Goal: Task Accomplishment & Management: Manage account settings

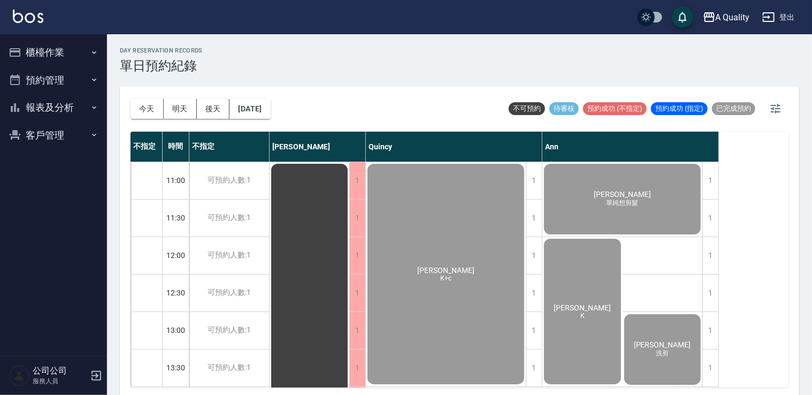
click at [60, 75] on button "預約管理" at bounding box center [53, 80] width 98 height 28
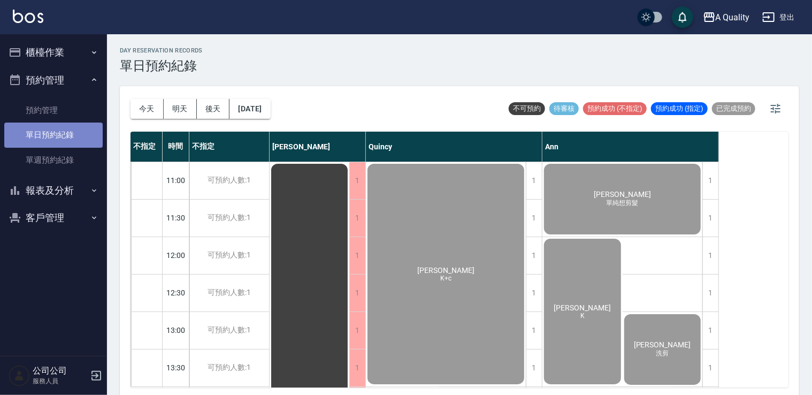
click at [66, 127] on link "單日預約紀錄" at bounding box center [53, 134] width 98 height 25
click at [151, 106] on button "今天" at bounding box center [147, 109] width 33 height 20
click at [151, 106] on div at bounding box center [406, 197] width 812 height 395
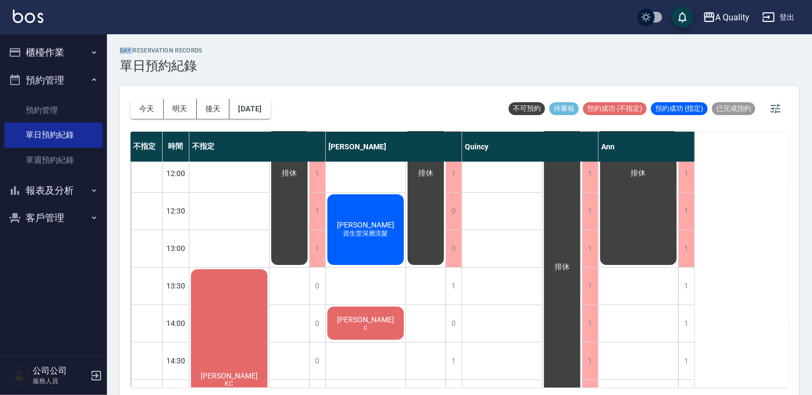
scroll to position [160, 0]
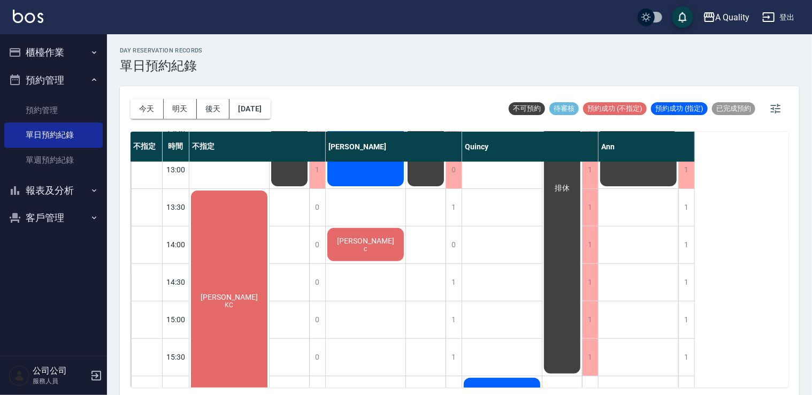
click at [381, 243] on div "Jeffrey c" at bounding box center [366, 244] width 80 height 36
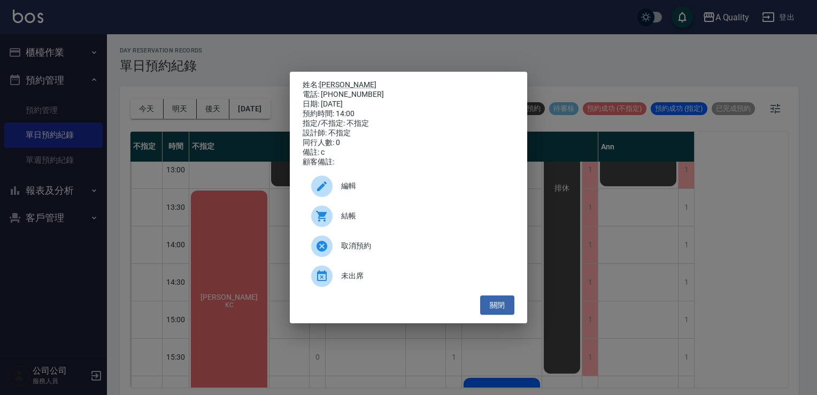
click at [371, 191] on span "編輯" at bounding box center [423, 185] width 165 height 11
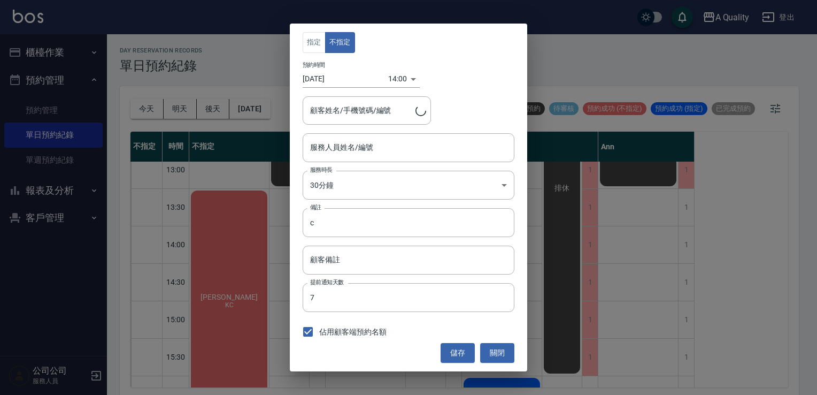
type input "[PERSON_NAME](無代號)"
type input "Jeffrey/0930233456"
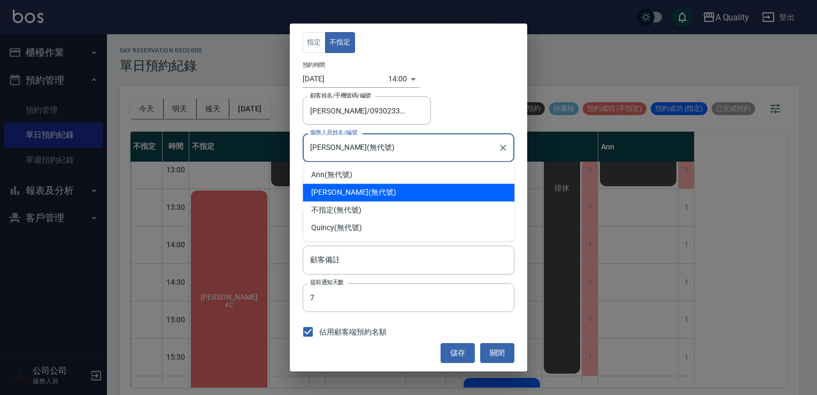
click at [351, 156] on input "[PERSON_NAME](無代號)" at bounding box center [401, 147] width 186 height 19
click at [346, 179] on div "Ann (無代號)" at bounding box center [409, 175] width 212 height 18
type input "Ann(無代號)"
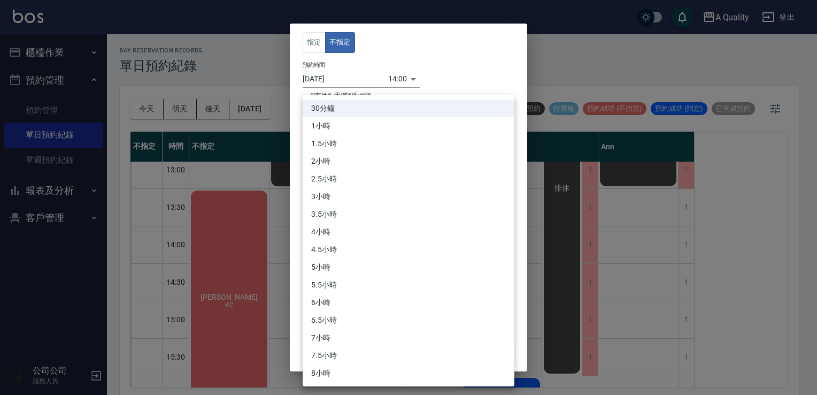
click at [346, 179] on body "A Quality 登出 櫃檯作業 打帳單 帳單列表 營業儀表板 現金收支登錄 每日結帳 排班表 現場電腦打卡 預約管理 預約管理 單日預約紀錄 單週預約紀錄…" at bounding box center [408, 199] width 817 height 398
click at [473, 63] on div at bounding box center [408, 197] width 817 height 395
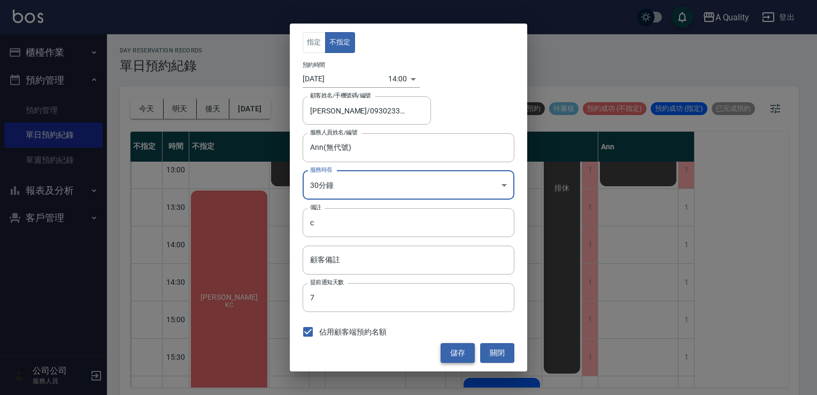
click at [454, 357] on button "儲存" at bounding box center [458, 353] width 34 height 20
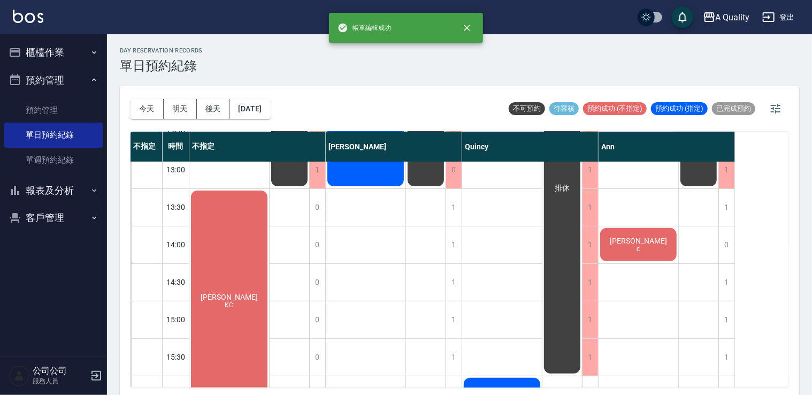
click at [242, 298] on span "何紹娟" at bounding box center [229, 297] width 62 height 9
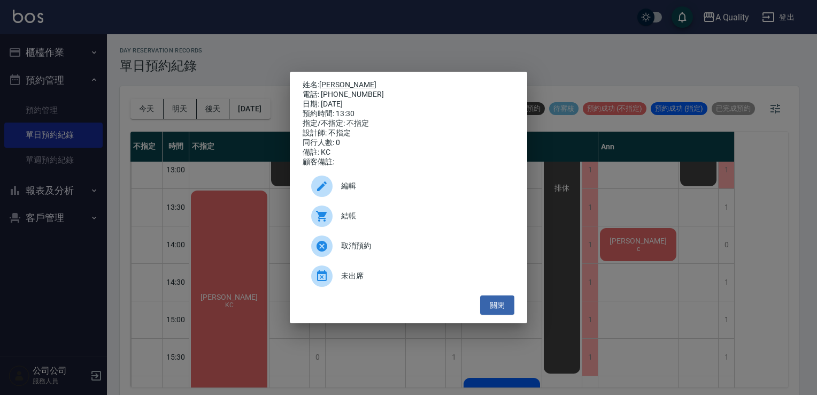
click at [336, 185] on div at bounding box center [326, 185] width 30 height 21
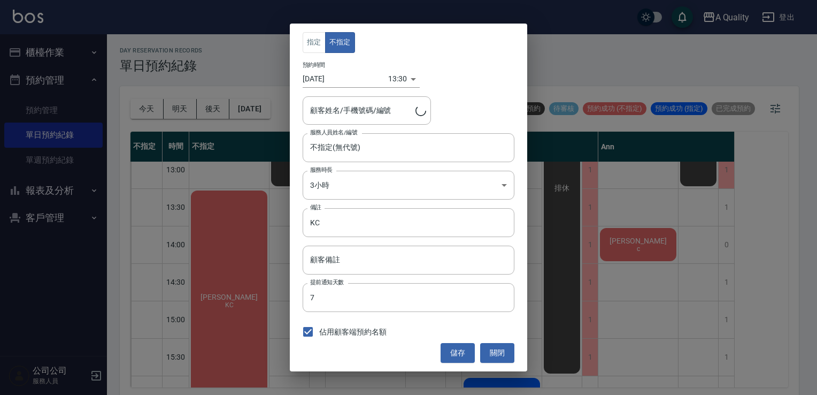
type input "何紹娟/0936530068/"
click at [341, 147] on input "不指定(無代號)" at bounding box center [401, 147] width 186 height 19
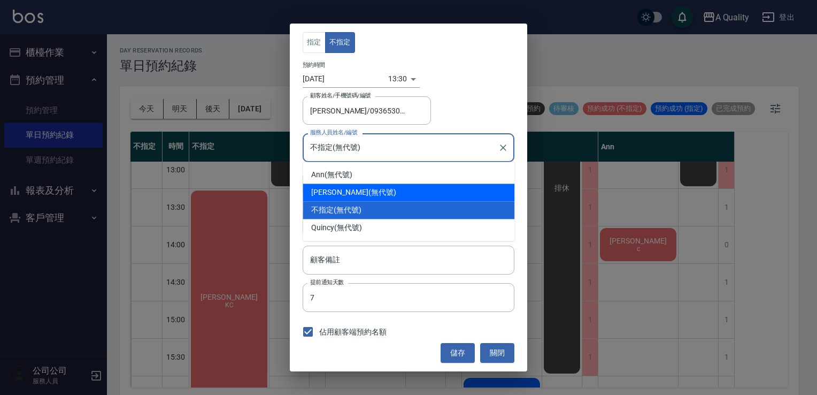
click at [336, 191] on div "Taylor (無代號)" at bounding box center [409, 192] width 212 height 18
type input "[PERSON_NAME](無代號)"
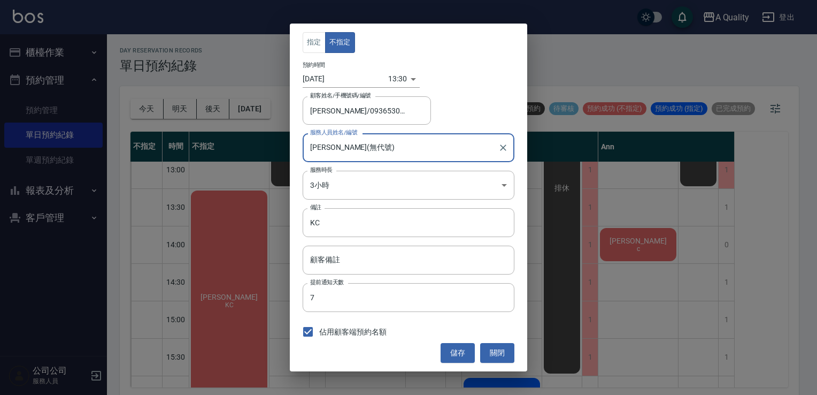
drag, startPoint x: 451, startPoint y: 346, endPoint x: 442, endPoint y: 339, distance: 11.4
click at [450, 346] on button "儲存" at bounding box center [458, 353] width 34 height 20
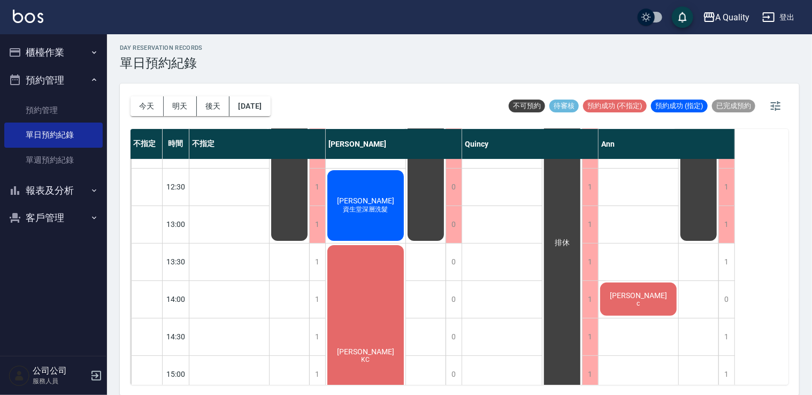
scroll to position [0, 0]
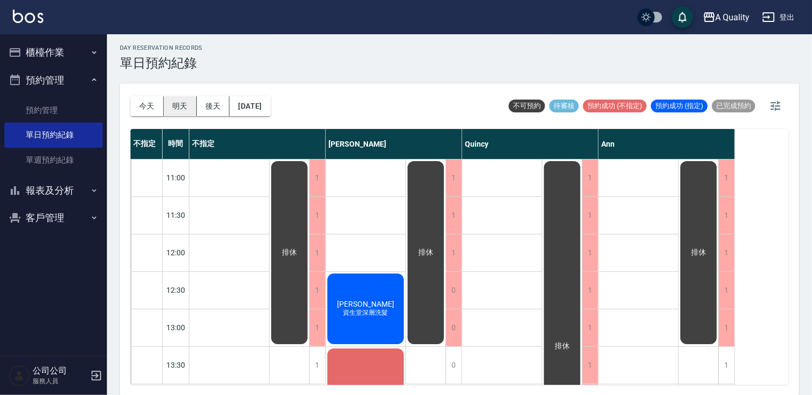
click at [180, 110] on button "明天" at bounding box center [180, 106] width 33 height 20
click at [180, 110] on div at bounding box center [406, 197] width 812 height 395
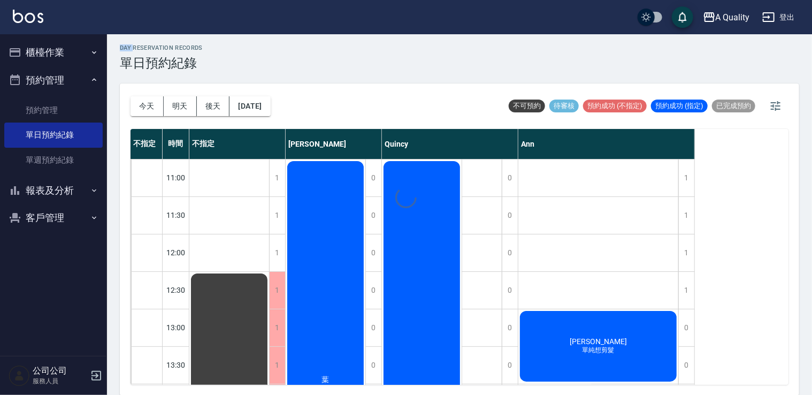
drag, startPoint x: 180, startPoint y: 110, endPoint x: 153, endPoint y: 102, distance: 27.8
click at [153, 102] on div at bounding box center [406, 197] width 812 height 395
click at [153, 102] on div "day Reservation records 單日預約紀錄 今天 明天 後天 2025/09/06 不可預約 待審核 預約成功 (不指定) 預約成功 (指定…" at bounding box center [459, 214] width 705 height 364
click at [152, 103] on button "今天" at bounding box center [147, 106] width 33 height 20
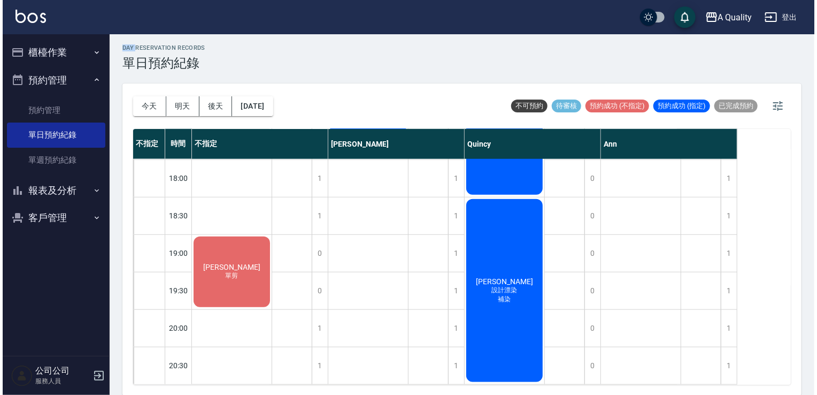
scroll to position [531, 0]
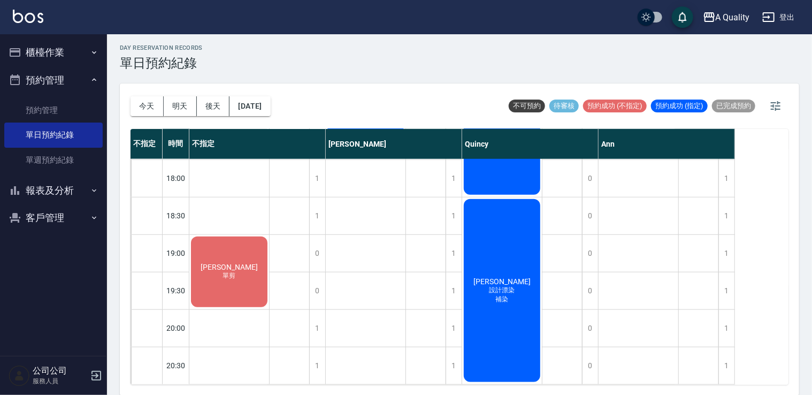
click at [519, 264] on div "潘若婕 設計漂染 補染" at bounding box center [502, 290] width 80 height 186
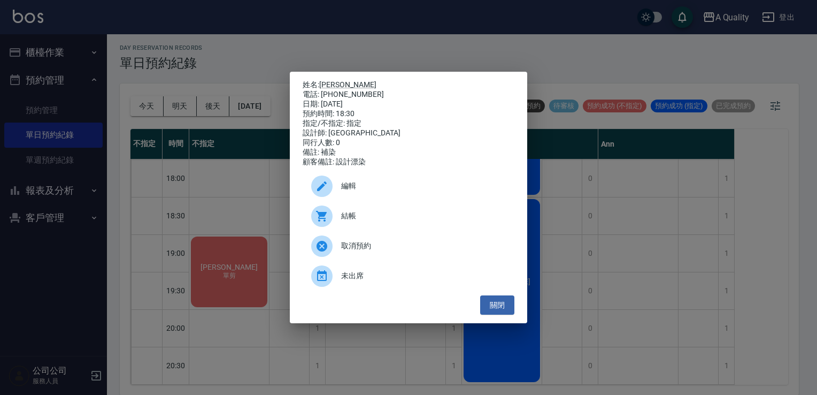
click at [359, 191] on span "編輯" at bounding box center [423, 185] width 165 height 11
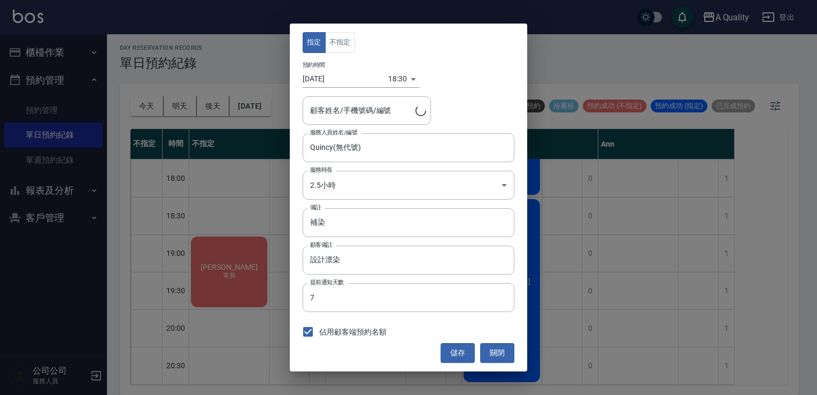
type input "潘若婕/0975166908/"
click at [403, 74] on body "A Quality 登出 櫃檯作業 打帳單 帳單列表 營業儀表板 現金收支登錄 每日結帳 排班表 現場電腦打卡 預約管理 預約管理 單日預約紀錄 單週預約紀錄…" at bounding box center [408, 196] width 817 height 398
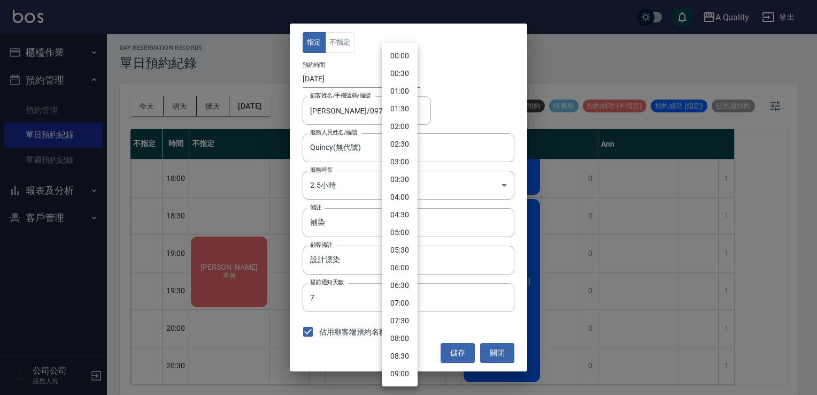
scroll to position [494, 0]
click at [402, 177] on li "17:30" at bounding box center [400, 180] width 36 height 18
type input "1757064600000"
click at [402, 177] on li "17:30" at bounding box center [400, 180] width 36 height 18
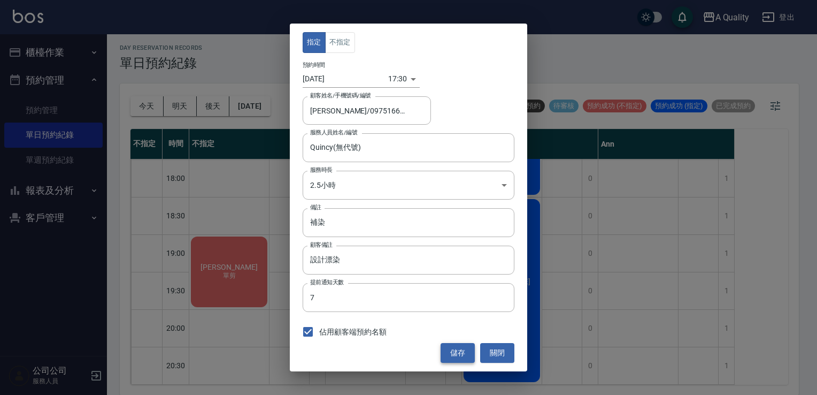
click at [452, 343] on button "儲存" at bounding box center [458, 353] width 34 height 20
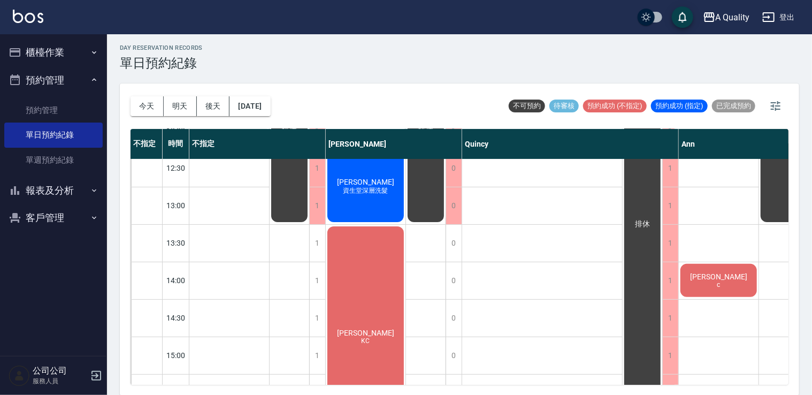
scroll to position [189, 0]
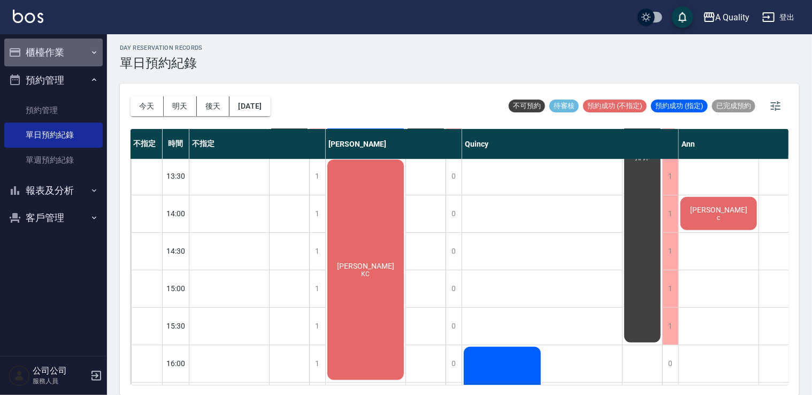
click at [55, 46] on button "櫃檯作業" at bounding box center [53, 53] width 98 height 28
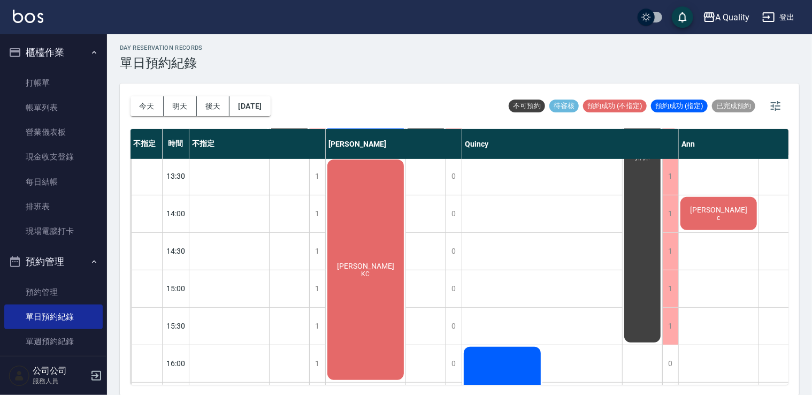
click at [58, 247] on ul "打帳單 帳單列表 營業儀表板 現金收支登錄 每日結帳 排班表 現場電腦打卡" at bounding box center [53, 157] width 98 height 182
click at [58, 231] on link "現場電腦打卡" at bounding box center [53, 231] width 98 height 25
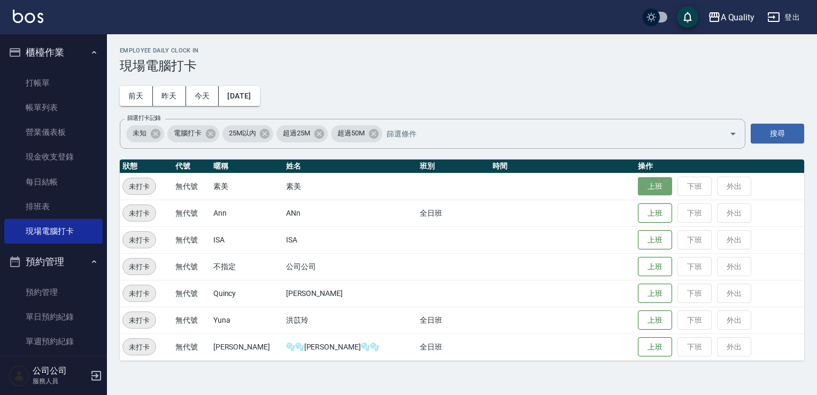
click at [640, 188] on button "上班" at bounding box center [655, 186] width 34 height 19
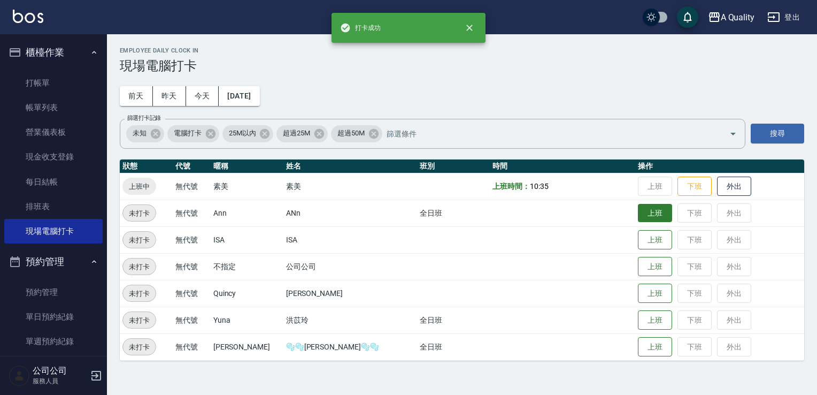
click at [638, 209] on button "上班" at bounding box center [655, 213] width 34 height 19
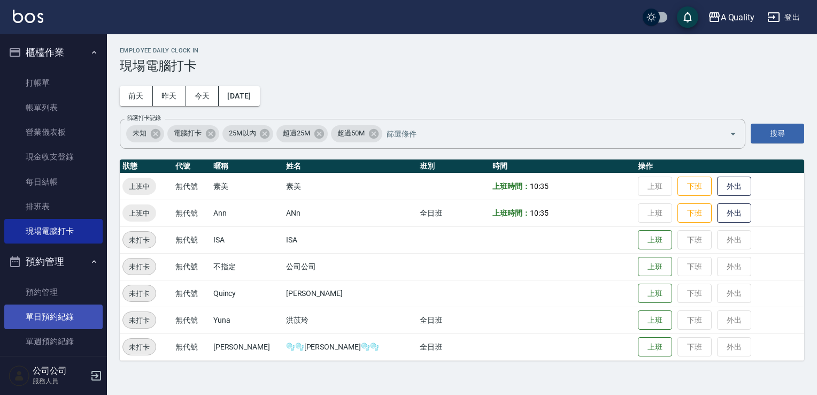
drag, startPoint x: 53, startPoint y: 311, endPoint x: 58, endPoint y: 305, distance: 6.9
click at [53, 311] on link "單日預約紀錄" at bounding box center [53, 316] width 98 height 25
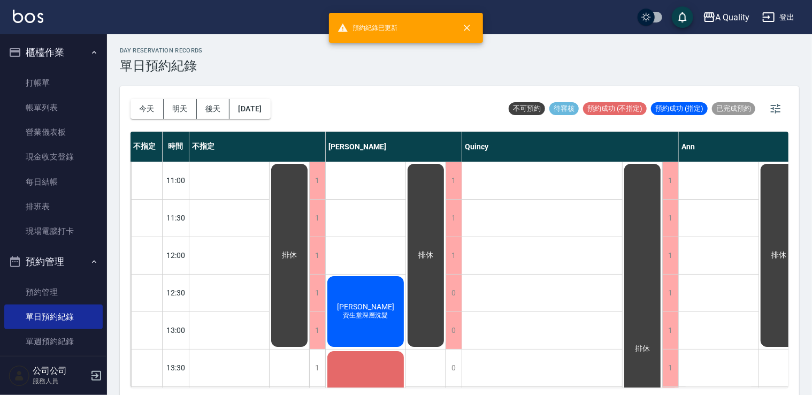
click at [233, 109] on div "day Reservation records 單日預約紀錄 今天 明天 後天 2025/09/05 不可預約 待審核 預約成功 (不指定) 預約成功 (指定…" at bounding box center [459, 216] width 705 height 364
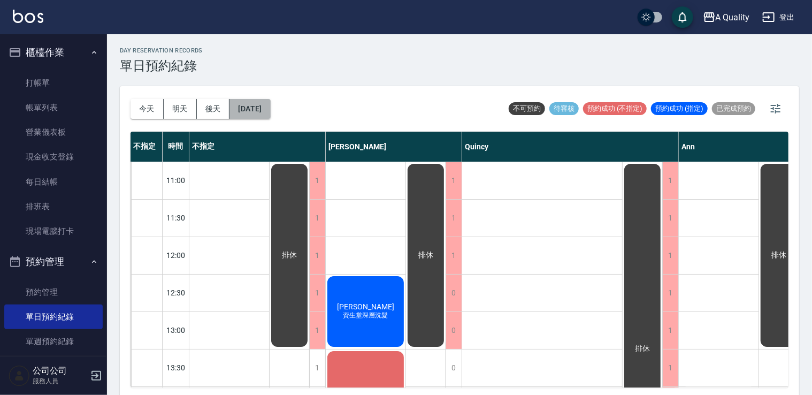
click at [259, 114] on button "[DATE]" at bounding box center [249, 109] width 41 height 20
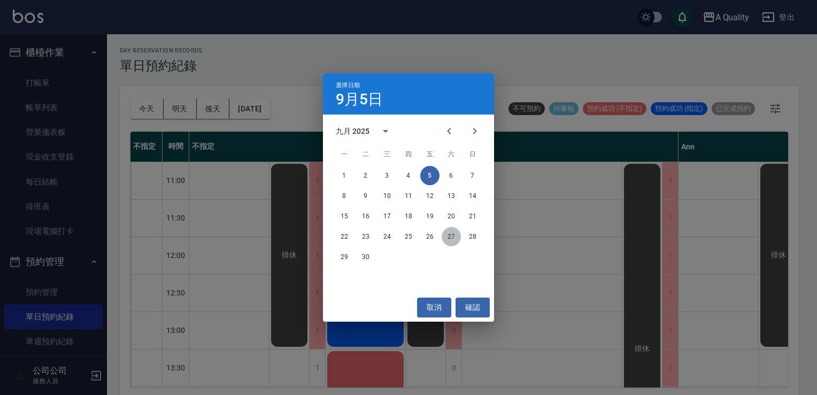
click at [449, 232] on button "27" at bounding box center [451, 236] width 19 height 19
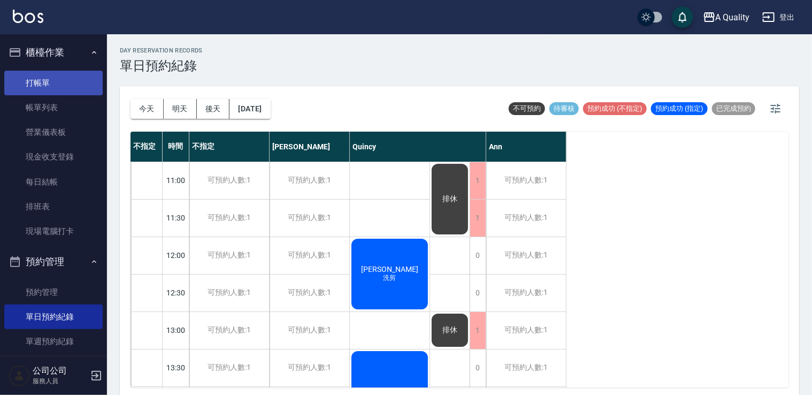
click at [56, 82] on link "打帳單" at bounding box center [53, 83] width 98 height 25
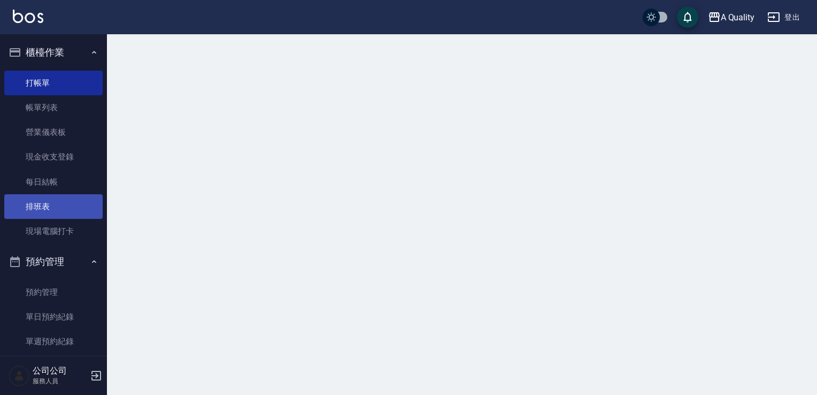
click at [60, 208] on link "排班表" at bounding box center [53, 206] width 98 height 25
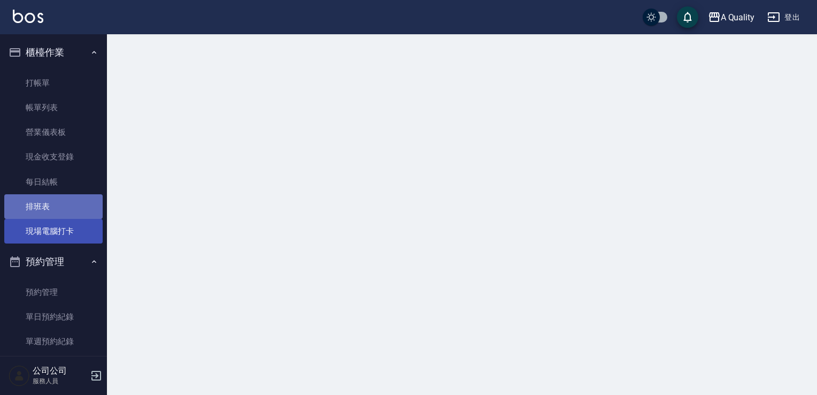
drag, startPoint x: 60, startPoint y: 208, endPoint x: 61, endPoint y: 224, distance: 15.5
click at [60, 209] on link "排班表" at bounding box center [53, 206] width 98 height 25
click at [62, 231] on link "現場電腦打卡" at bounding box center [53, 231] width 98 height 25
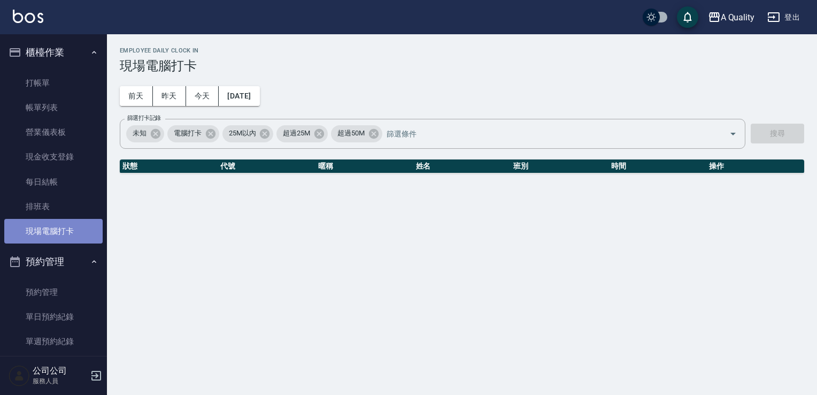
click at [62, 231] on link "現場電腦打卡" at bounding box center [53, 231] width 98 height 25
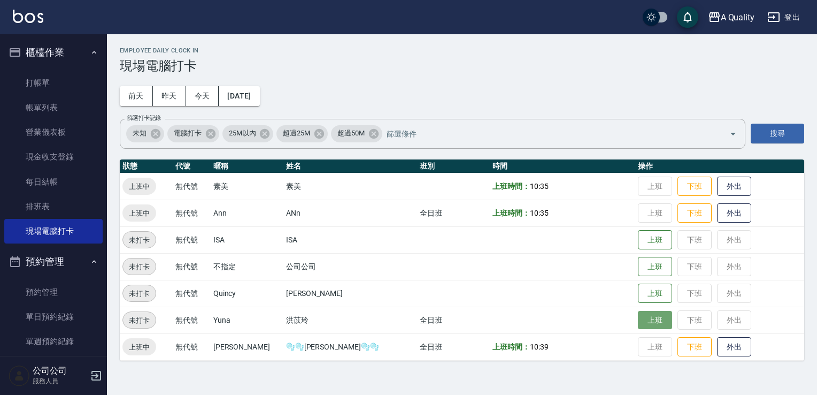
click at [638, 318] on button "上班" at bounding box center [655, 320] width 34 height 19
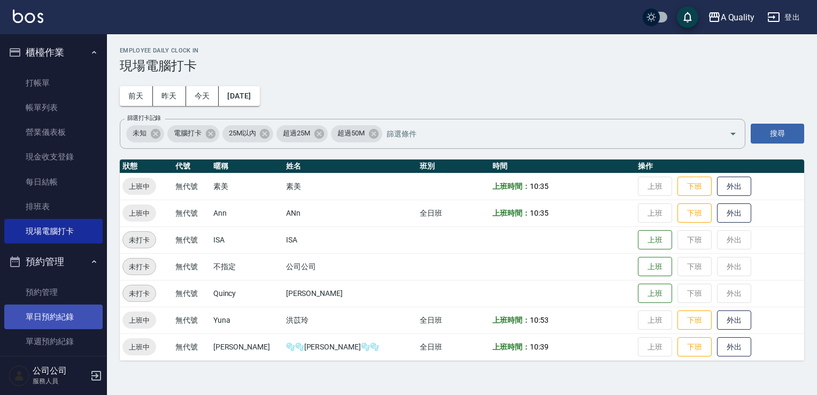
click at [71, 318] on link "單日預約紀錄" at bounding box center [53, 316] width 98 height 25
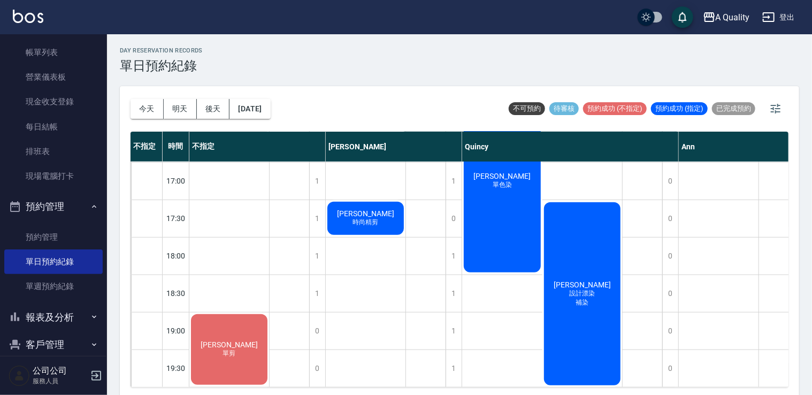
scroll to position [70, 0]
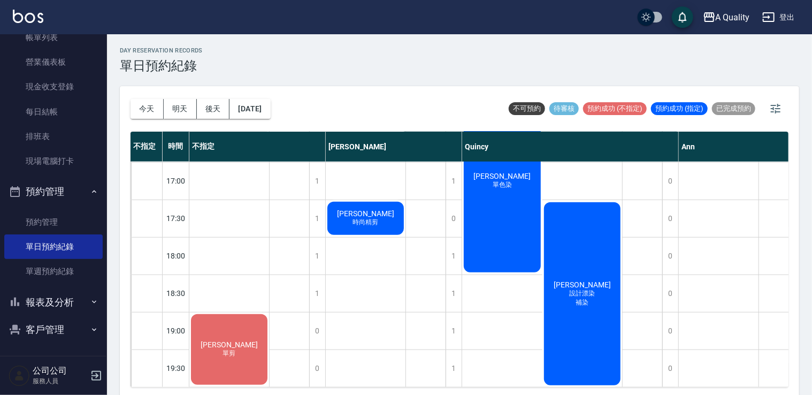
click at [49, 334] on button "客戶管理" at bounding box center [53, 330] width 98 height 28
click at [51, 154] on link "現場電腦打卡" at bounding box center [53, 161] width 98 height 25
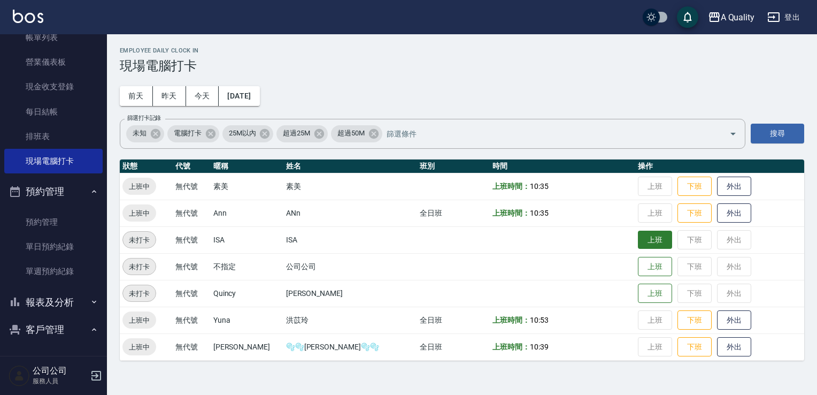
click at [647, 243] on button "上班" at bounding box center [655, 240] width 34 height 19
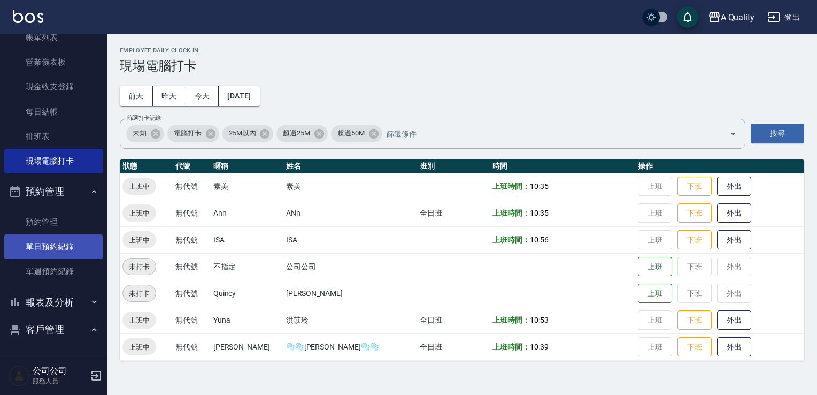
click at [75, 251] on link "單日預約紀錄" at bounding box center [53, 246] width 98 height 25
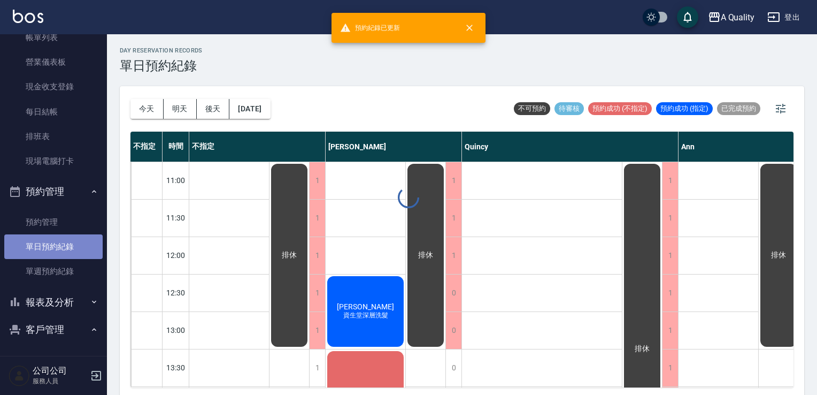
click at [75, 251] on link "單日預約紀錄" at bounding box center [53, 246] width 98 height 25
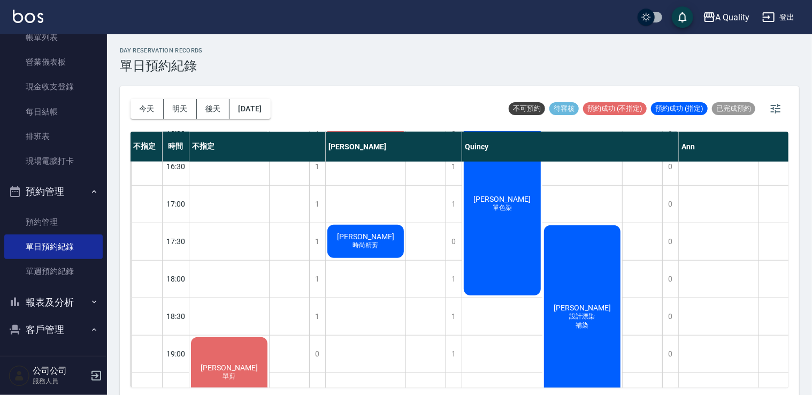
scroll to position [456, 0]
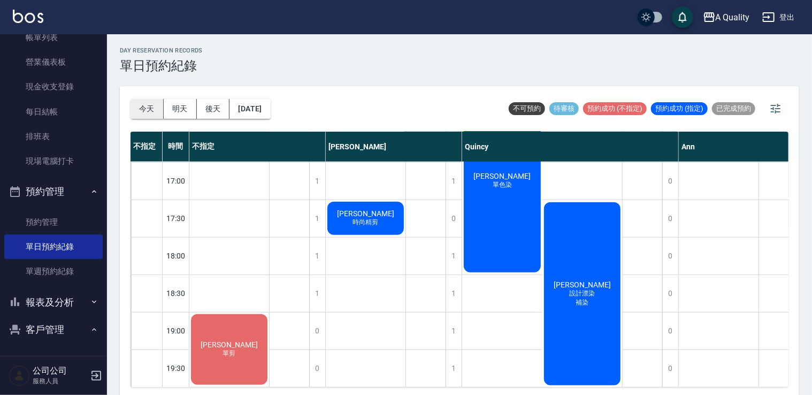
click at [149, 110] on button "今天" at bounding box center [147, 109] width 33 height 20
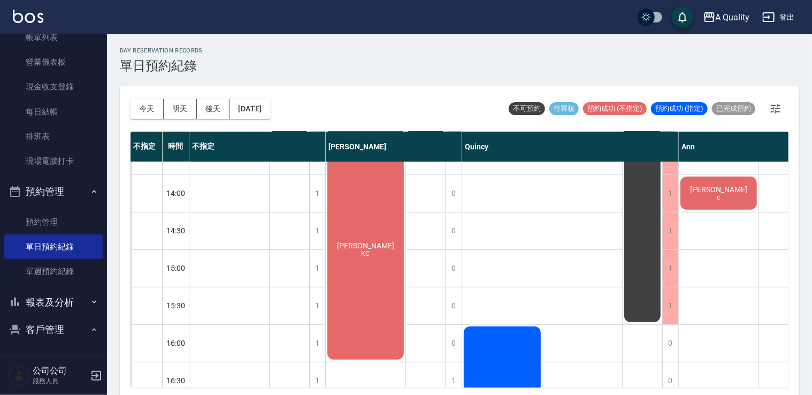
scroll to position [107, 0]
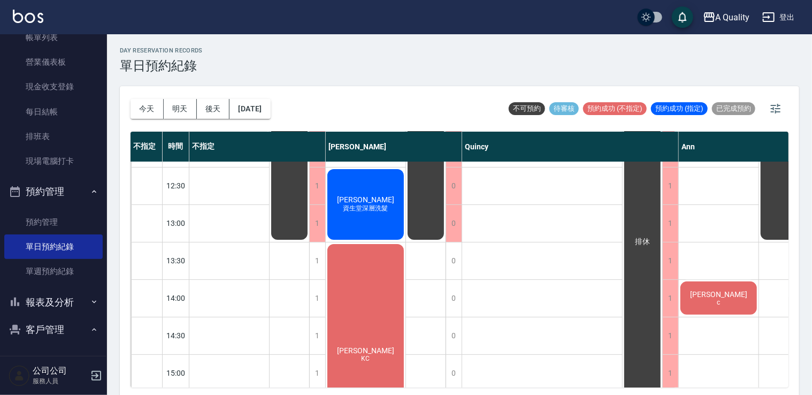
click at [376, 275] on div "何紹娟 KC" at bounding box center [366, 354] width 80 height 224
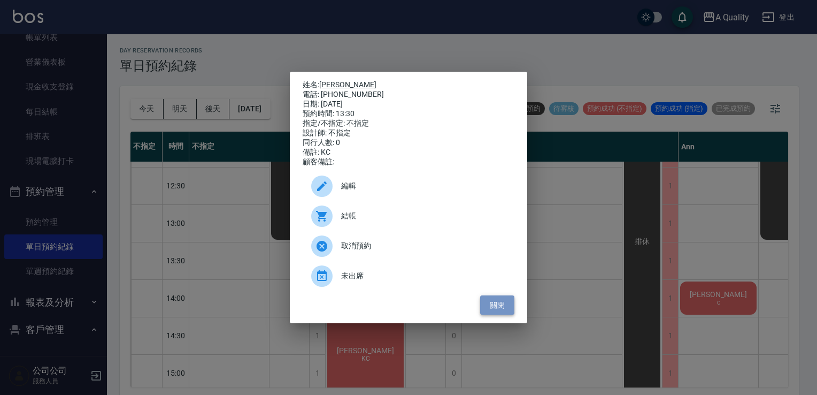
drag, startPoint x: 501, startPoint y: 316, endPoint x: 458, endPoint y: 283, distance: 54.1
click at [500, 313] on button "關閉" at bounding box center [497, 305] width 34 height 20
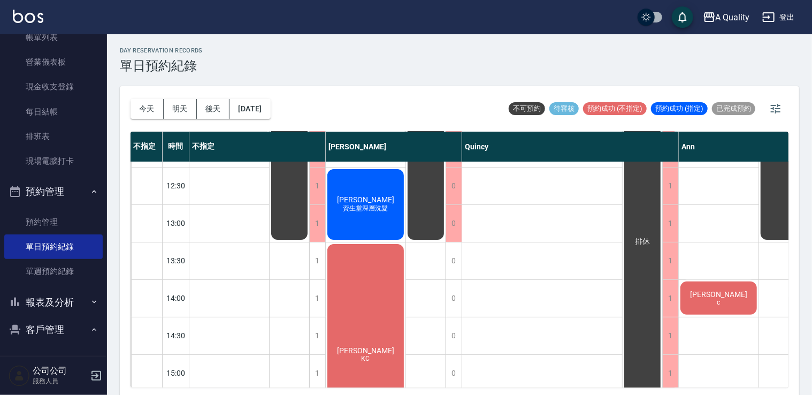
click at [175, 110] on button "明天" at bounding box center [180, 109] width 33 height 20
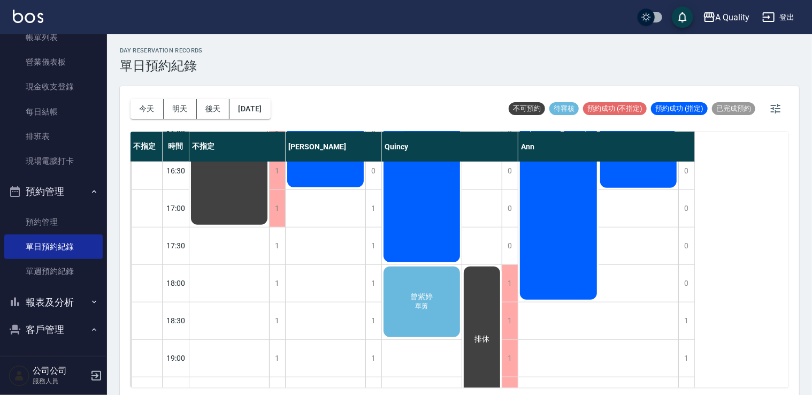
scroll to position [403, 0]
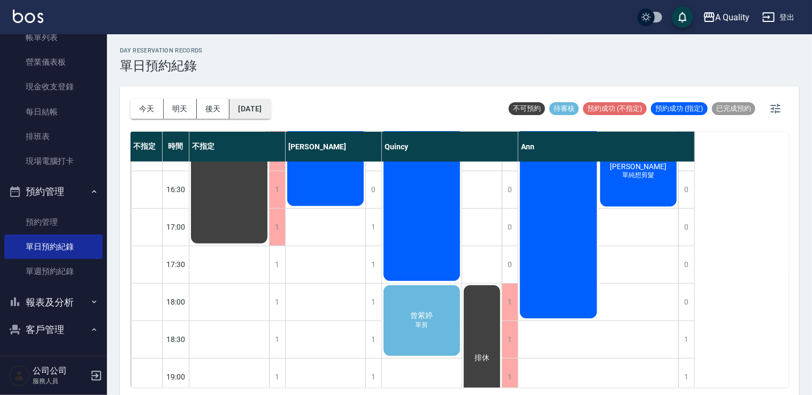
click at [258, 108] on button "2025/09/06" at bounding box center [249, 109] width 41 height 20
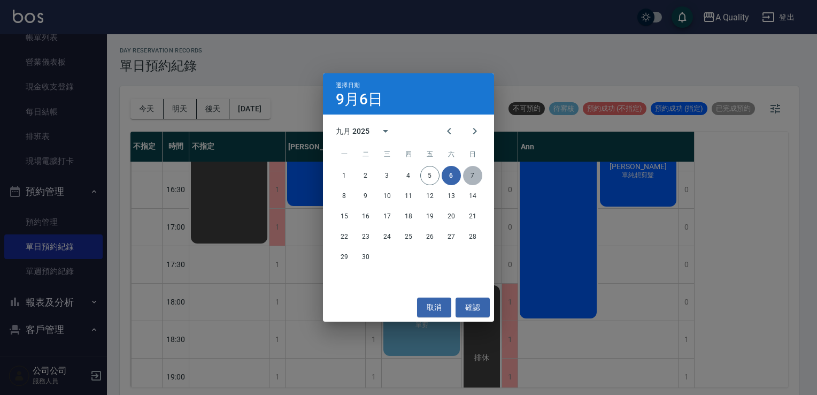
drag, startPoint x: 473, startPoint y: 175, endPoint x: 435, endPoint y: 190, distance: 40.8
click at [472, 174] on button "7" at bounding box center [472, 175] width 19 height 19
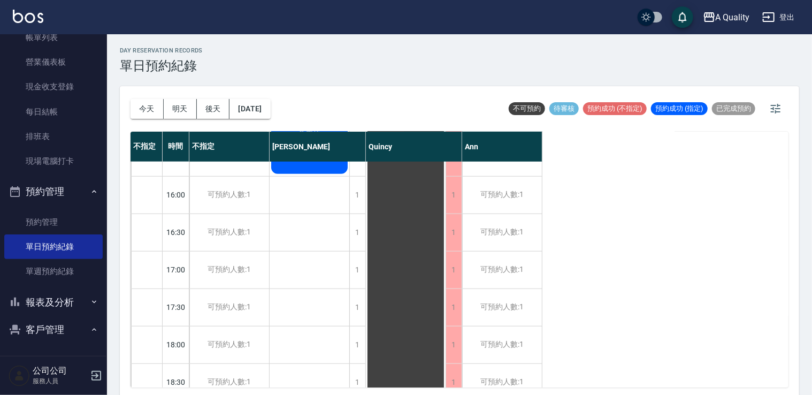
scroll to position [267, 0]
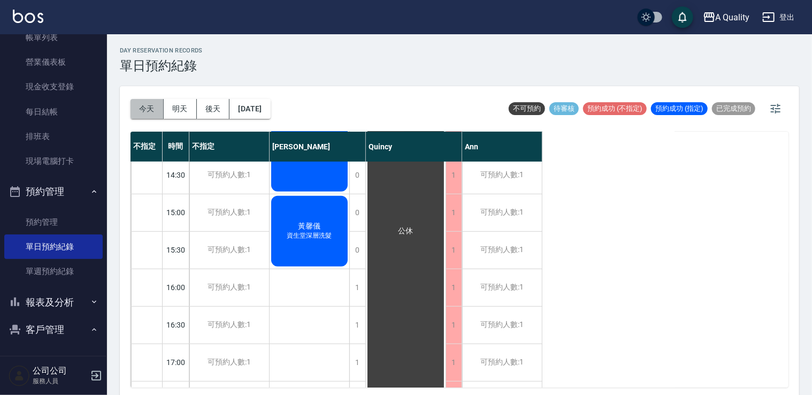
drag, startPoint x: 135, startPoint y: 111, endPoint x: 155, endPoint y: 117, distance: 20.5
click at [135, 112] on button "今天" at bounding box center [147, 109] width 33 height 20
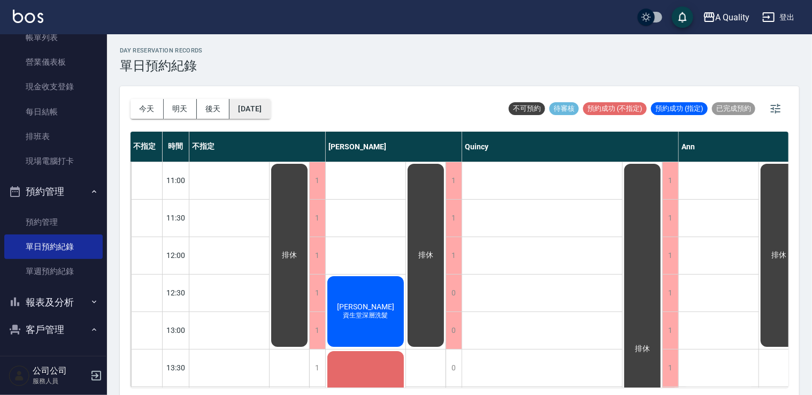
drag, startPoint x: 272, startPoint y: 109, endPoint x: 278, endPoint y: 108, distance: 6.4
click at [270, 108] on button "[DATE]" at bounding box center [249, 109] width 41 height 20
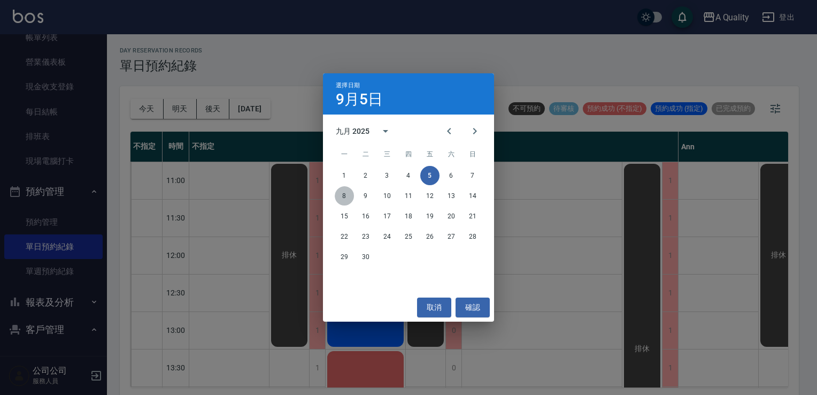
click at [340, 196] on button "8" at bounding box center [344, 195] width 19 height 19
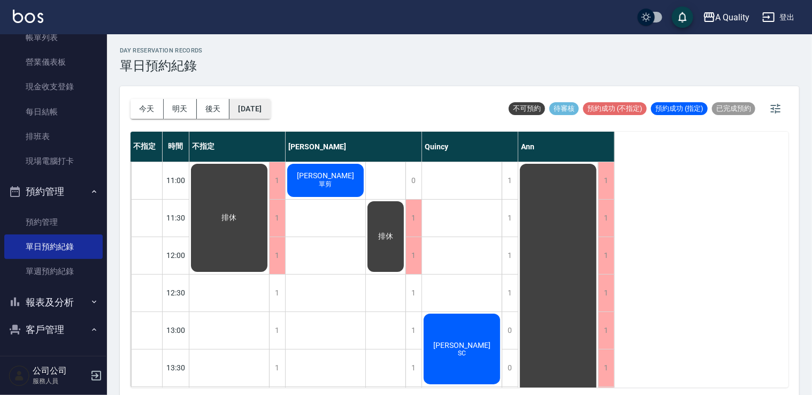
click at [269, 108] on button "2025/09/08" at bounding box center [249, 109] width 41 height 20
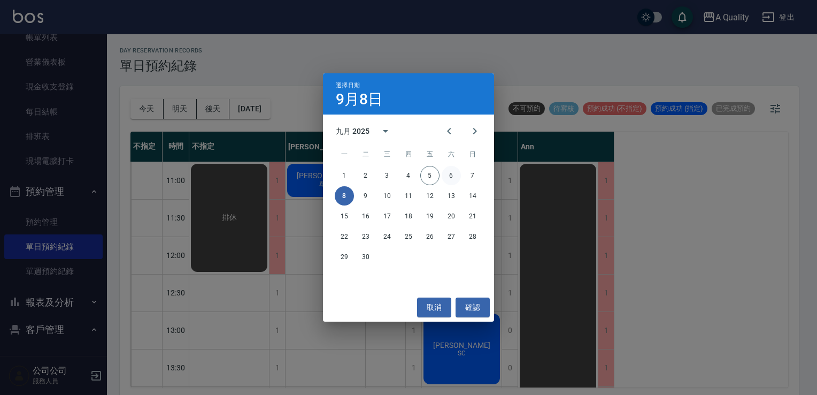
click at [449, 178] on button "6" at bounding box center [451, 175] width 19 height 19
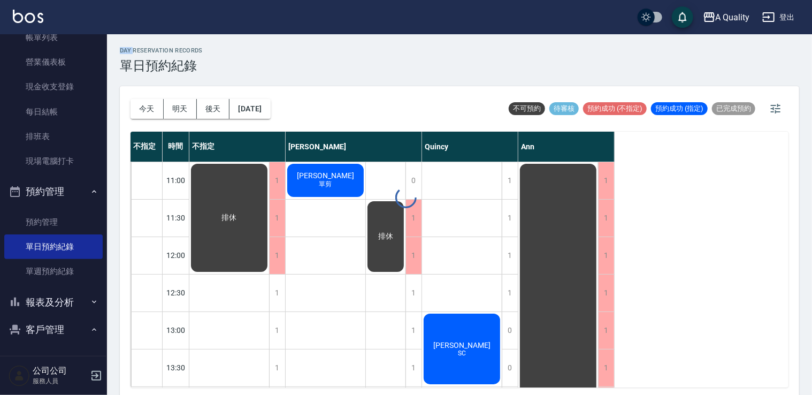
click at [449, 178] on div at bounding box center [406, 197] width 812 height 395
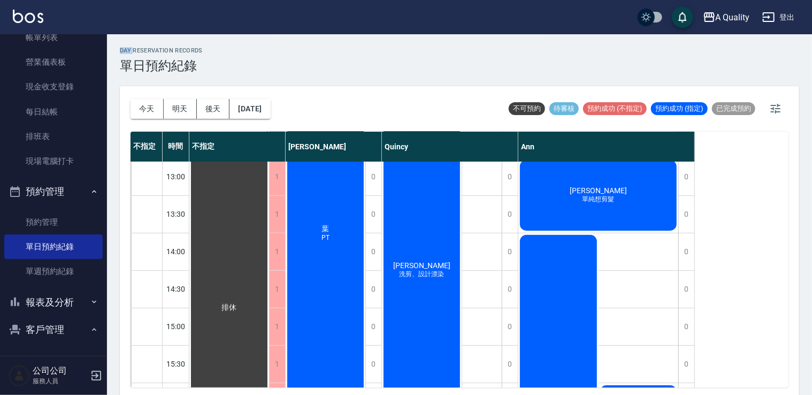
scroll to position [28, 0]
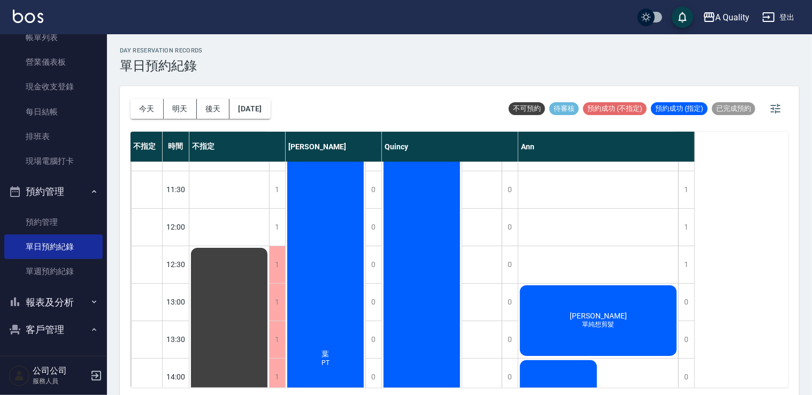
click at [333, 241] on div "葉 PT" at bounding box center [326, 358] width 80 height 448
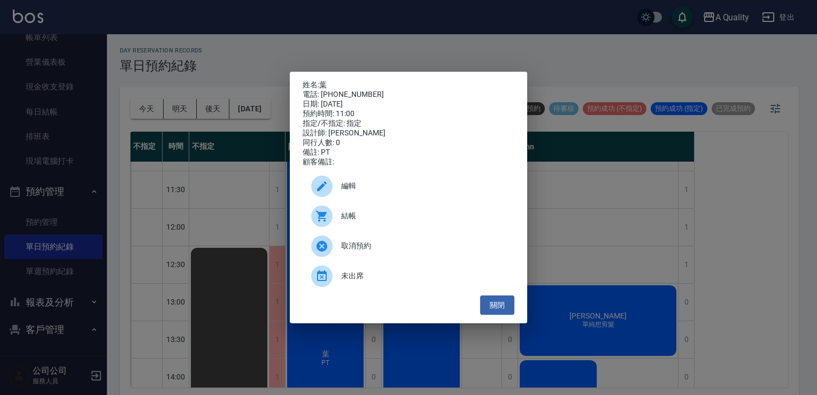
click at [385, 191] on span "編輯" at bounding box center [423, 185] width 165 height 11
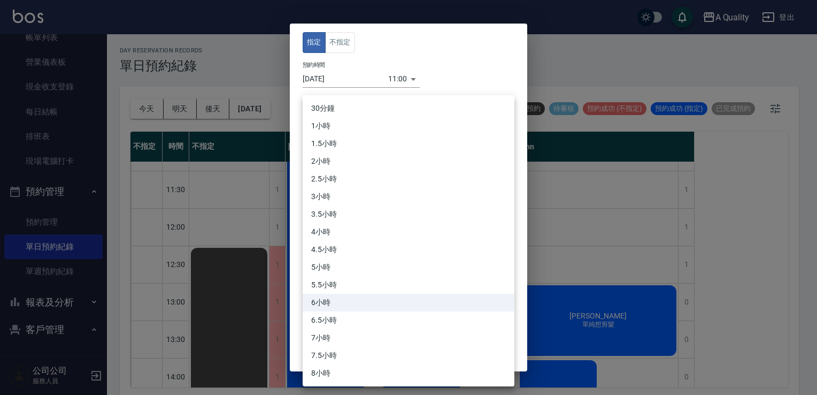
type input "葉/0916275276"
click at [385, 191] on body "A Quality 登出 櫃檯作業 打帳單 帳單列表 營業儀表板 現金收支登錄 每日結帳 排班表 現場電腦打卡 預約管理 預約管理 單日預約紀錄 單週預約紀錄…" at bounding box center [408, 199] width 817 height 398
click at [586, 171] on div at bounding box center [408, 197] width 817 height 395
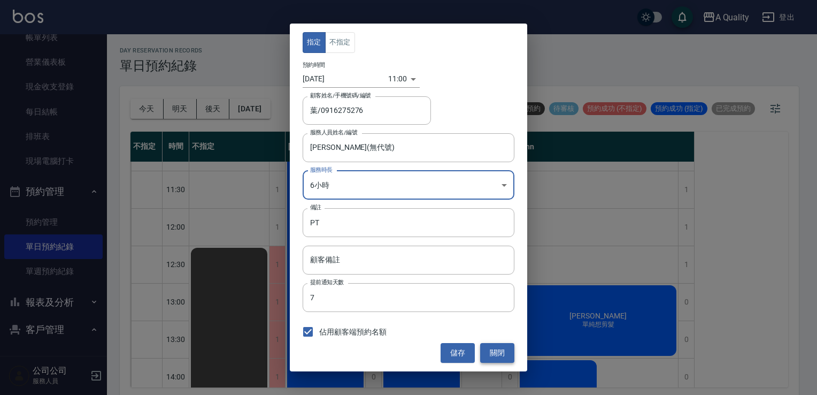
drag, startPoint x: 505, startPoint y: 350, endPoint x: 497, endPoint y: 341, distance: 12.5
click at [505, 350] on button "關閉" at bounding box center [497, 353] width 34 height 20
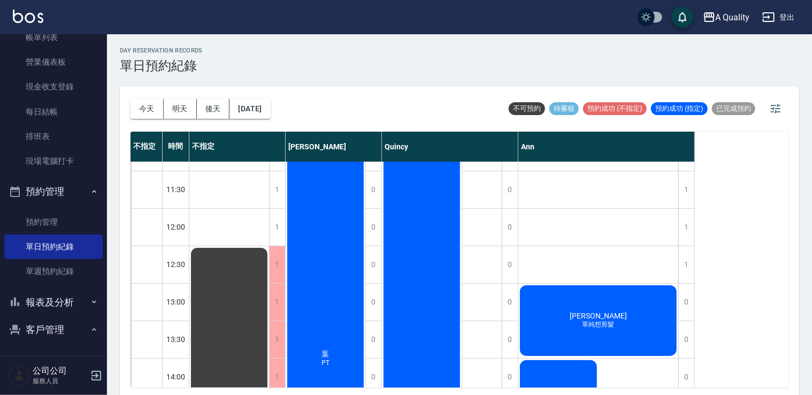
click at [316, 271] on div "葉 PT" at bounding box center [326, 358] width 80 height 448
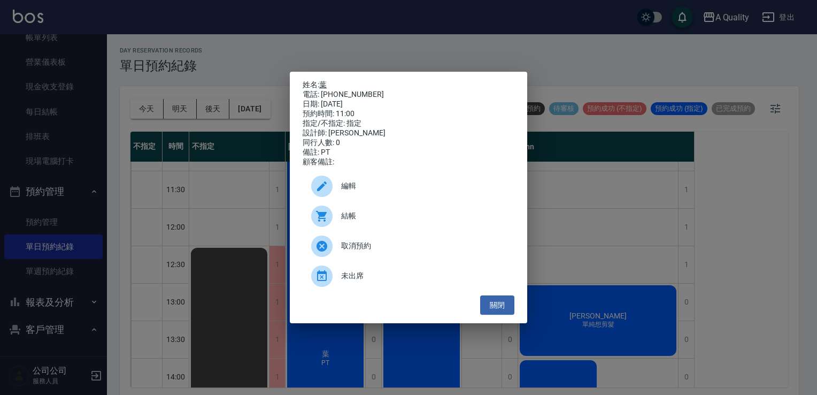
click at [323, 80] on link "葉" at bounding box center [322, 84] width 7 height 9
drag, startPoint x: 494, startPoint y: 307, endPoint x: 429, endPoint y: 305, distance: 65.3
click at [494, 307] on button "關閉" at bounding box center [497, 305] width 34 height 20
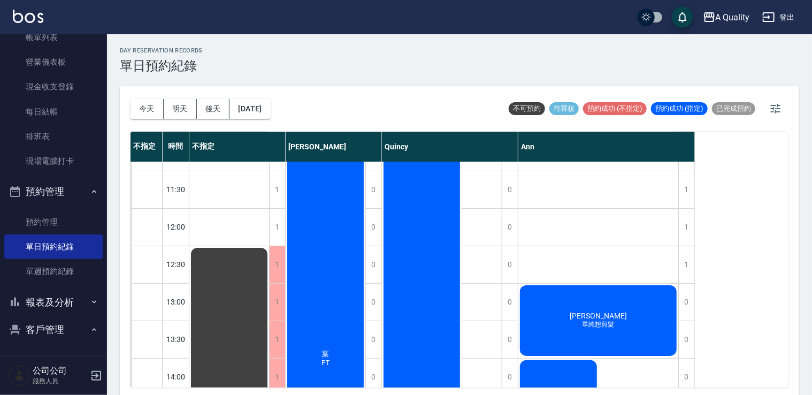
click at [324, 221] on div "葉 PT" at bounding box center [326, 358] width 80 height 448
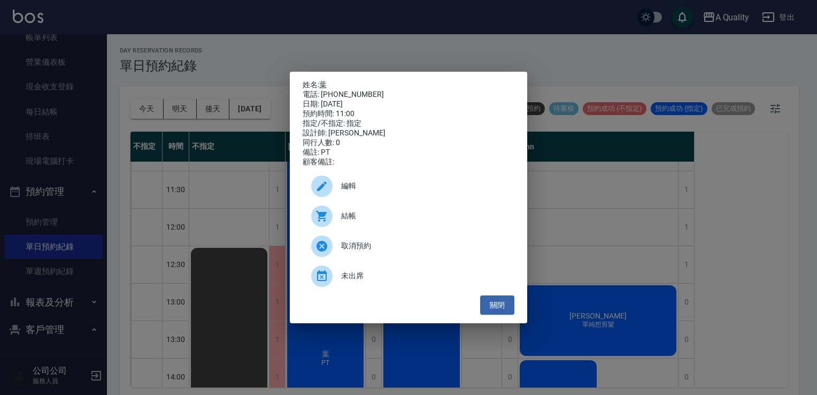
click at [330, 190] on div at bounding box center [321, 185] width 21 height 21
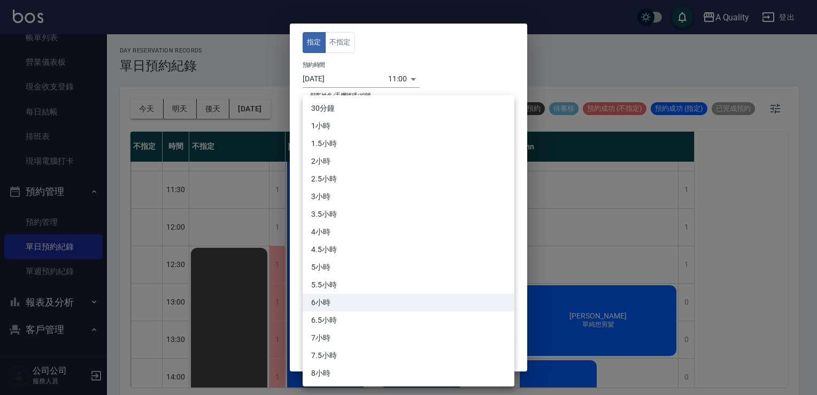
click at [356, 189] on body "A Quality 登出 櫃檯作業 打帳單 帳單列表 營業儀表板 現金收支登錄 每日結帳 排班表 現場電腦打卡 預約管理 預約管理 單日預約紀錄 單週預約紀錄…" at bounding box center [408, 199] width 817 height 398
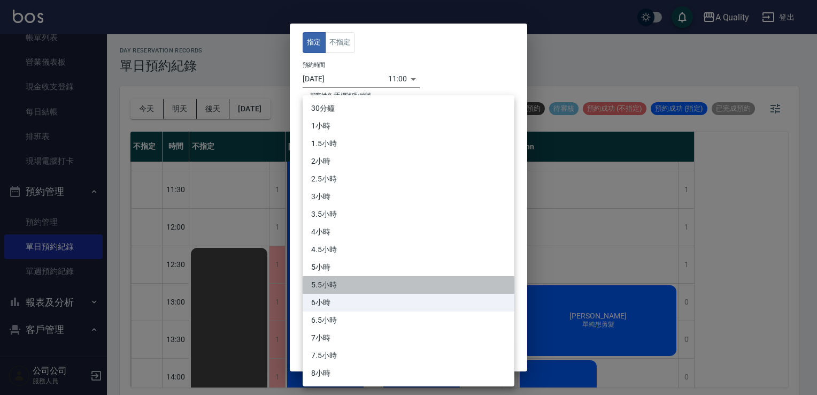
click at [327, 278] on li "5.5小時" at bounding box center [409, 285] width 212 height 18
type input "11"
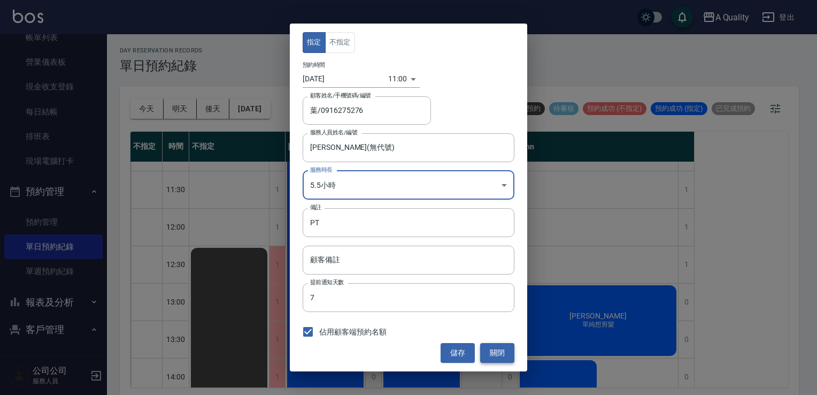
click at [502, 346] on button "關閉" at bounding box center [497, 353] width 34 height 20
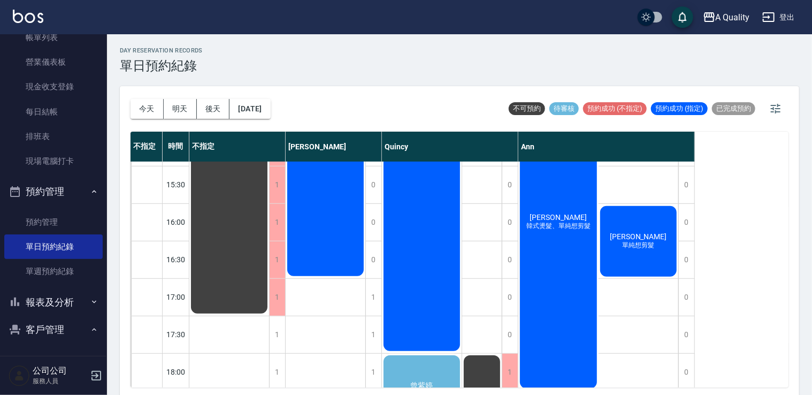
scroll to position [349, 0]
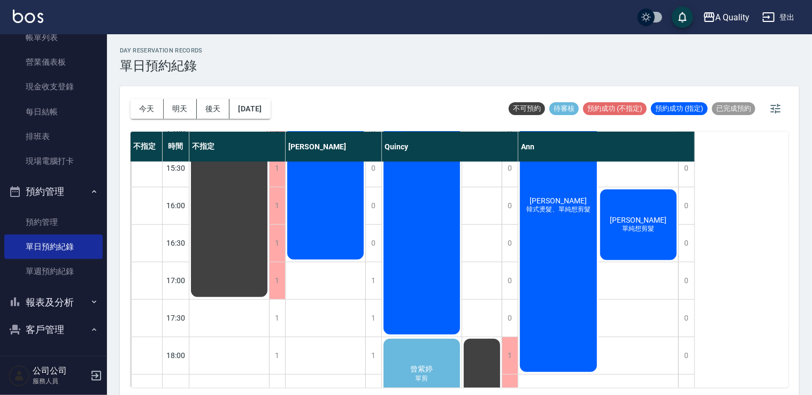
click at [320, 189] on div "葉 PT" at bounding box center [326, 37] width 80 height 448
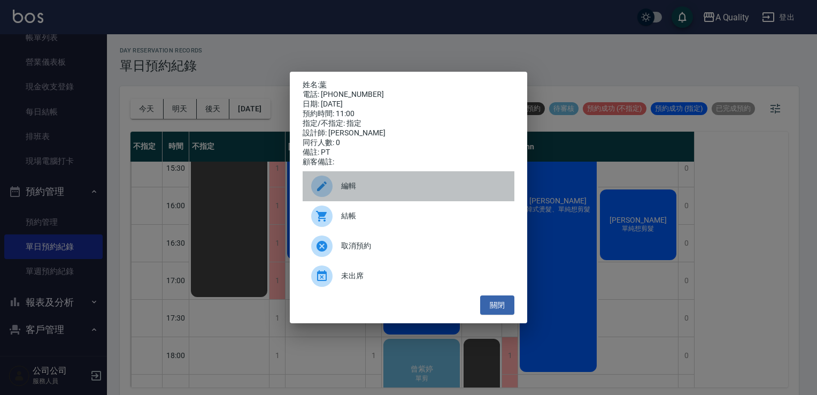
click at [357, 183] on div "編輯" at bounding box center [409, 186] width 212 height 30
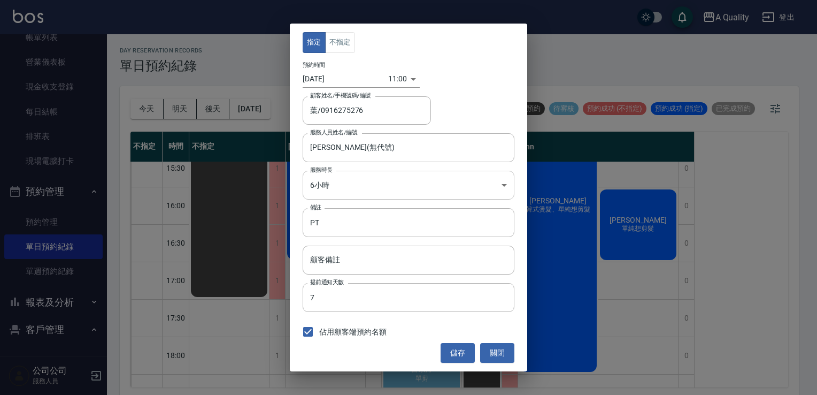
click at [356, 183] on body "A Quality 登出 櫃檯作業 打帳單 帳單列表 營業儀表板 現金收支登錄 每日結帳 排班表 現場電腦打卡 預約管理 預約管理 單日預約紀錄 單週預約紀錄…" at bounding box center [408, 199] width 817 height 398
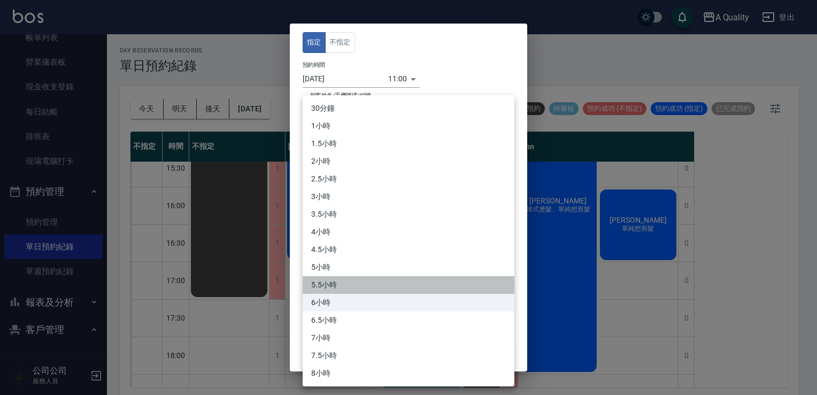
click at [349, 285] on li "5.5小時" at bounding box center [409, 285] width 212 height 18
type input "11"
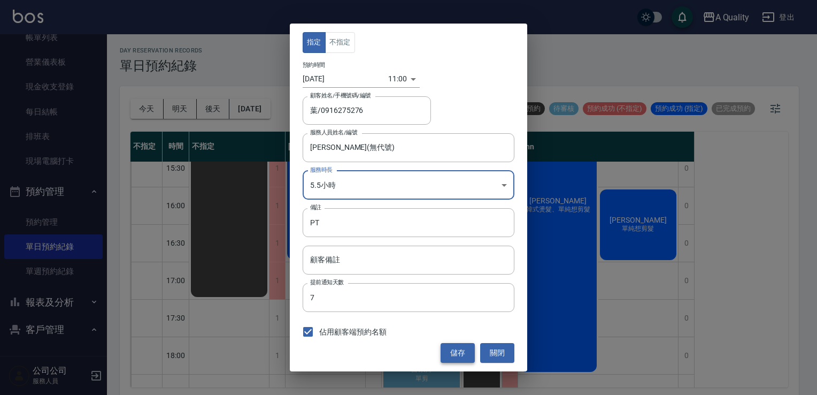
click at [458, 349] on button "儲存" at bounding box center [458, 353] width 34 height 20
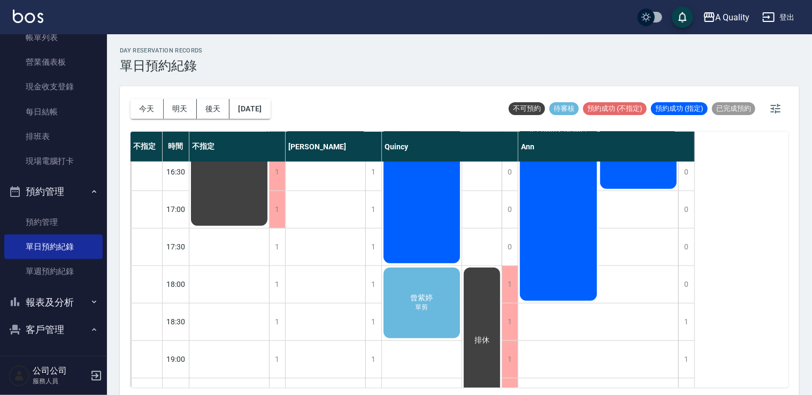
scroll to position [403, 0]
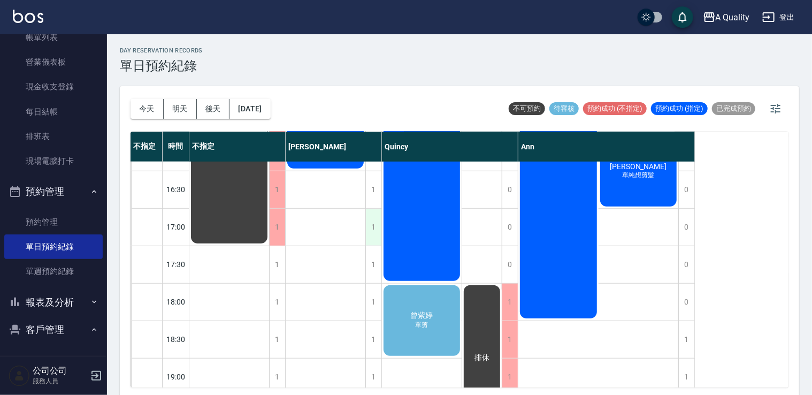
click at [370, 223] on div "1" at bounding box center [373, 227] width 16 height 37
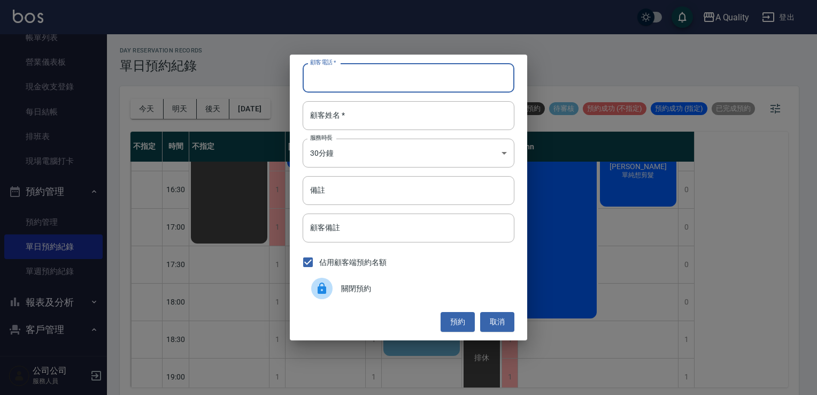
paste input "0936459233"
type input "0936459233"
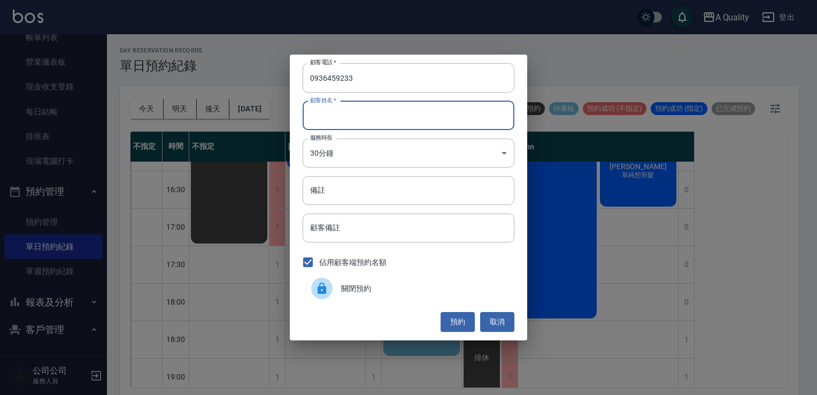
drag, startPoint x: 340, startPoint y: 110, endPoint x: 325, endPoint y: 112, distance: 14.6
paste input "王小姐"
type input "王小姐"
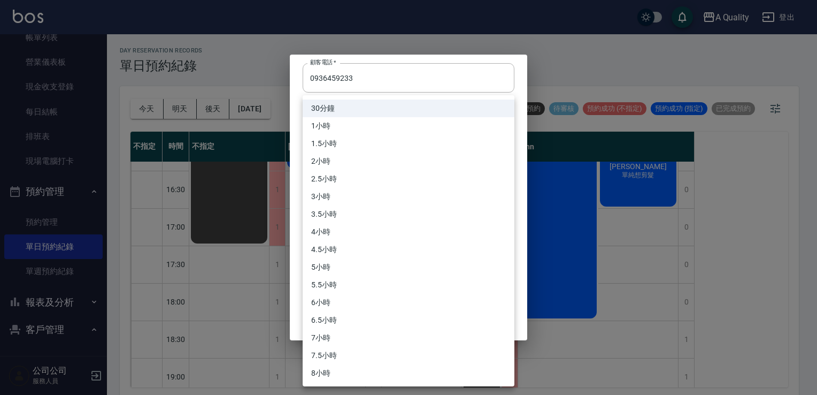
drag, startPoint x: 340, startPoint y: 149, endPoint x: 340, endPoint y: 135, distance: 13.9
click at [340, 148] on body "A Quality 登出 櫃檯作業 打帳單 帳單列表 營業儀表板 現金收支登錄 每日結帳 排班表 現場電腦打卡 預約管理 預約管理 單日預約紀錄 單週預約紀錄…" at bounding box center [408, 199] width 817 height 398
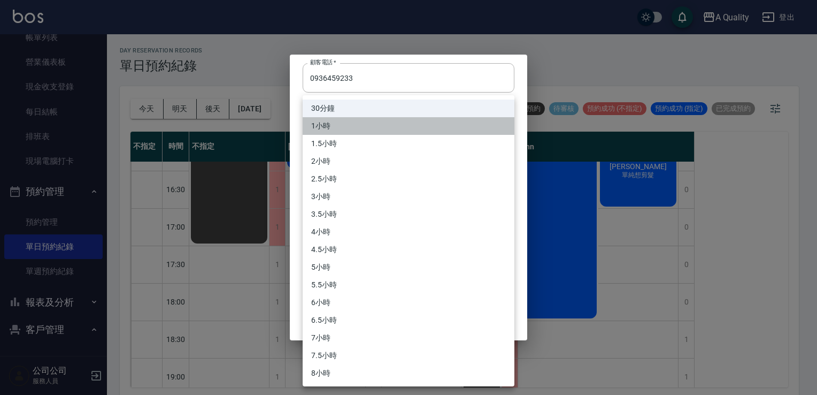
click at [338, 128] on li "1小時" at bounding box center [409, 126] width 212 height 18
type input "2"
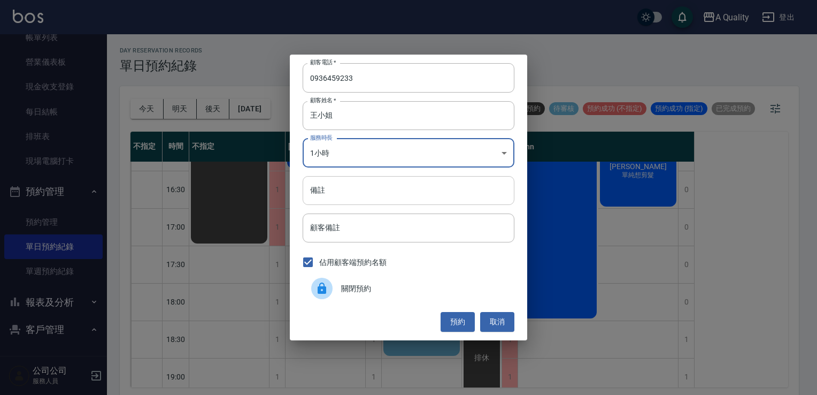
click at [338, 185] on input "備註" at bounding box center [409, 190] width 212 height 29
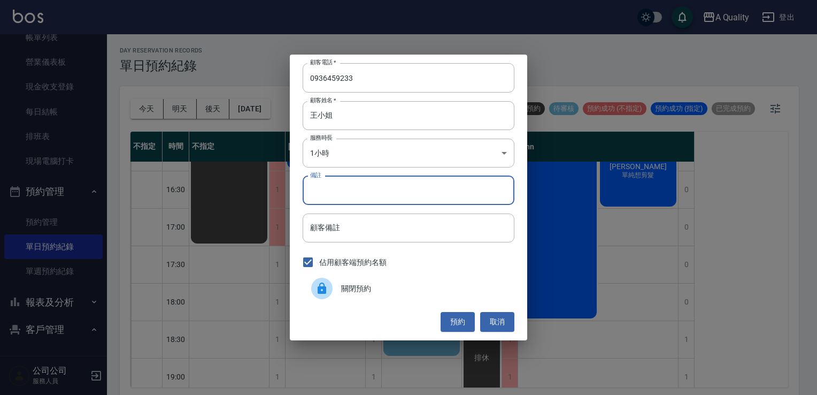
click at [338, 185] on input "備註" at bounding box center [409, 190] width 212 height 29
type input "ㄏ"
type input "sc"
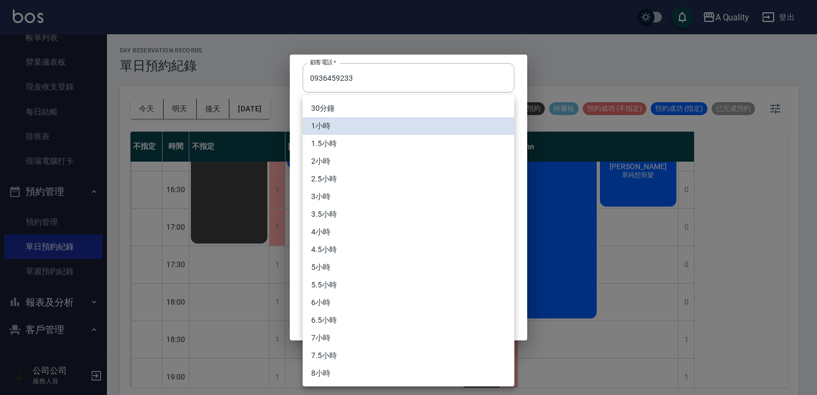
click at [340, 150] on body "A Quality 登出 櫃檯作業 打帳單 帳單列表 營業儀表板 現金收支登錄 每日結帳 排班表 現場電腦打卡 預約管理 預約管理 單日預約紀錄 單週預約紀錄…" at bounding box center [408, 199] width 817 height 398
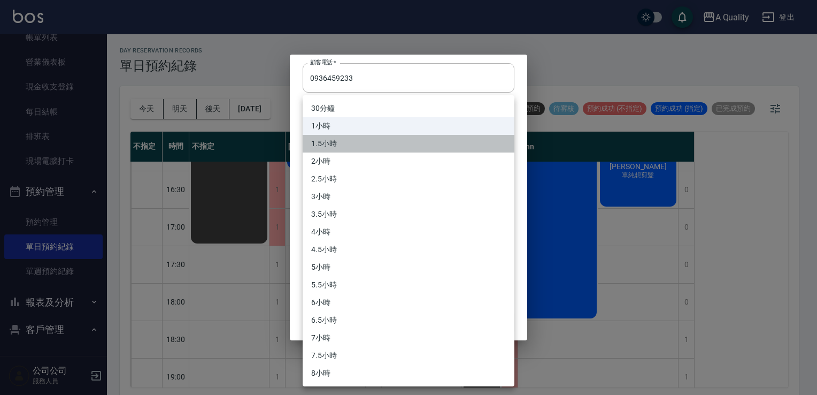
drag, startPoint x: 336, startPoint y: 142, endPoint x: 404, endPoint y: 211, distance: 97.2
click at [336, 144] on li "1.5小時" at bounding box center [409, 144] width 212 height 18
type input "3"
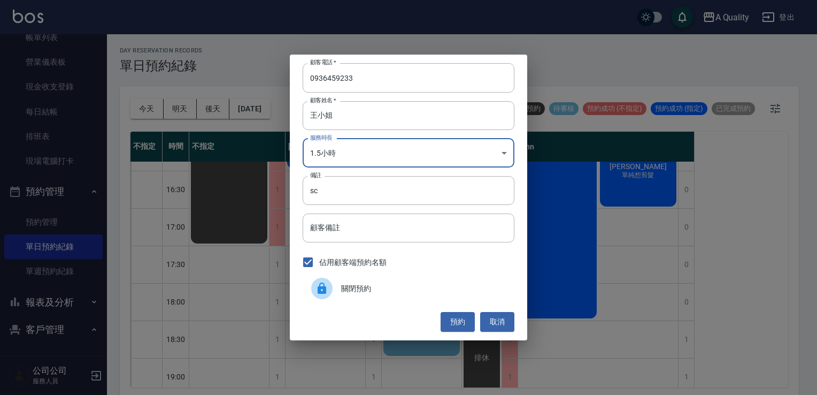
click at [462, 328] on button "預約" at bounding box center [458, 322] width 34 height 20
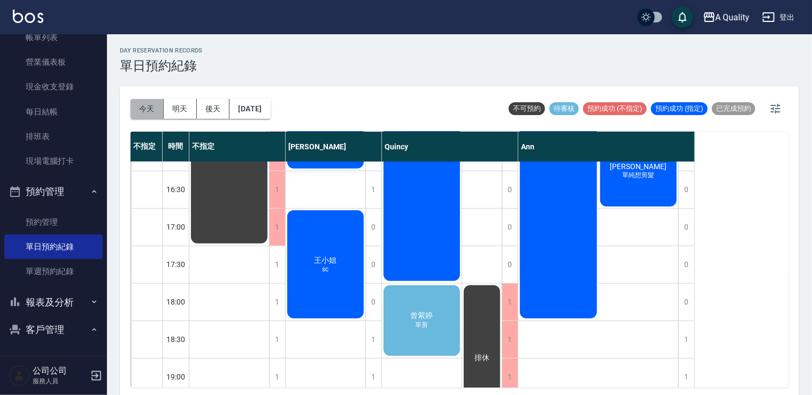
click at [145, 103] on button "今天" at bounding box center [147, 109] width 33 height 20
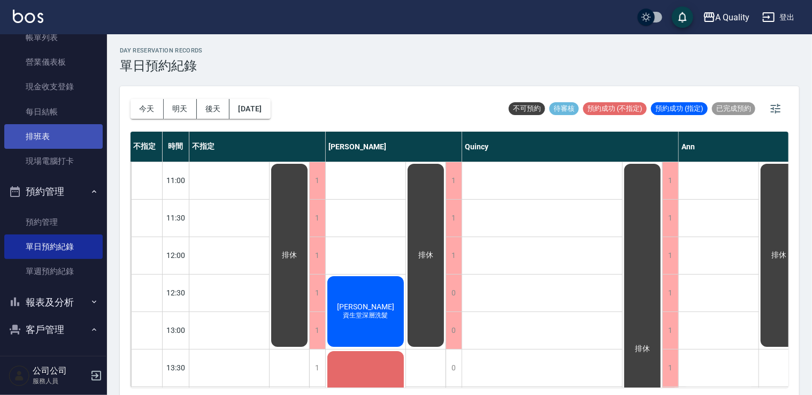
click at [26, 135] on link "排班表" at bounding box center [53, 136] width 98 height 25
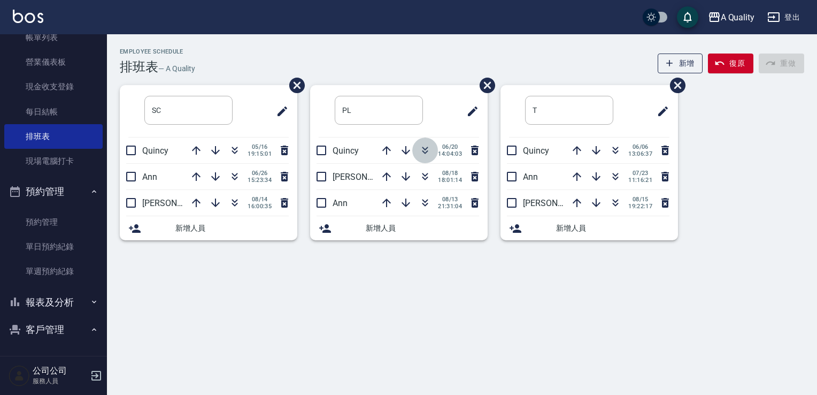
click at [419, 150] on icon "button" at bounding box center [425, 150] width 13 height 13
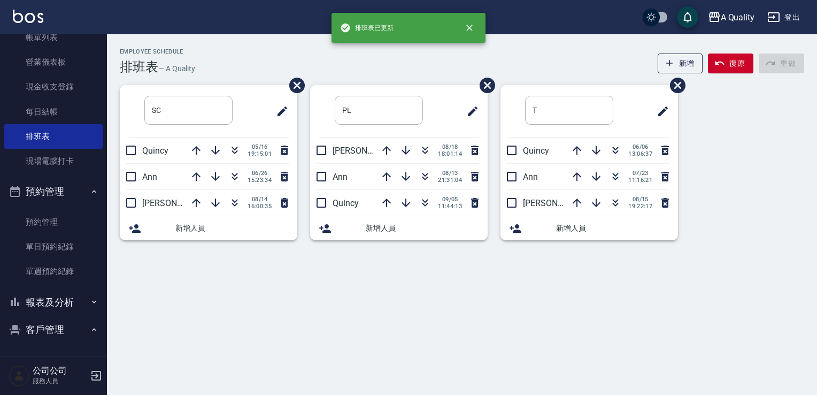
click at [736, 66] on button "復原" at bounding box center [730, 63] width 45 height 20
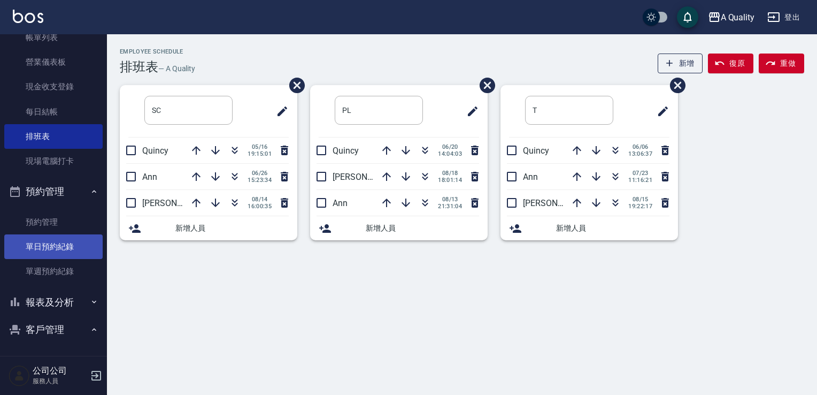
click at [19, 247] on link "單日預約紀錄" at bounding box center [53, 246] width 98 height 25
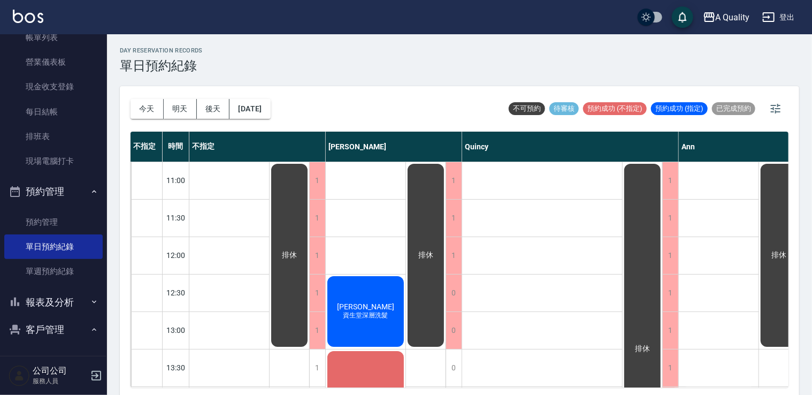
click at [392, 313] on div "邱卉晨 資生堂深層洗髮" at bounding box center [366, 311] width 80 height 74
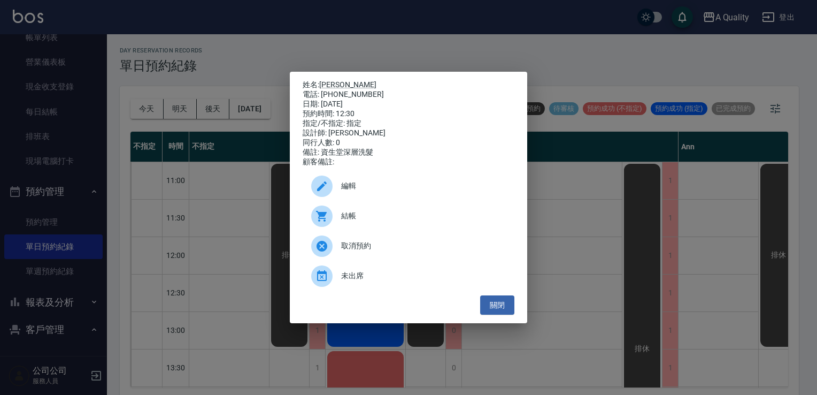
click at [373, 221] on span "結帳" at bounding box center [423, 215] width 165 height 11
click at [504, 305] on button "關閉" at bounding box center [497, 305] width 34 height 20
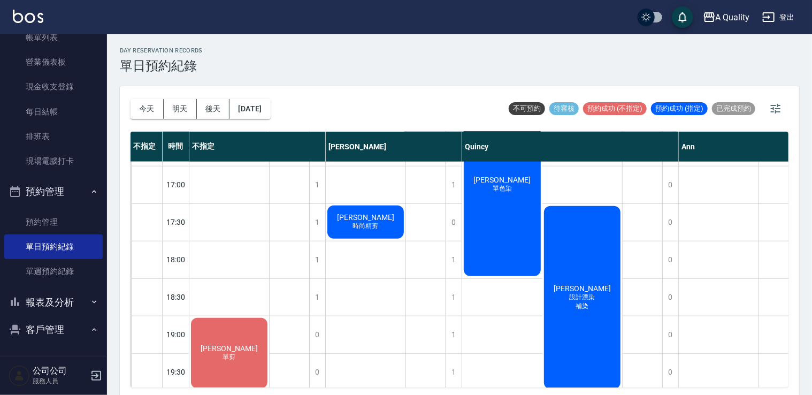
scroll to position [456, 0]
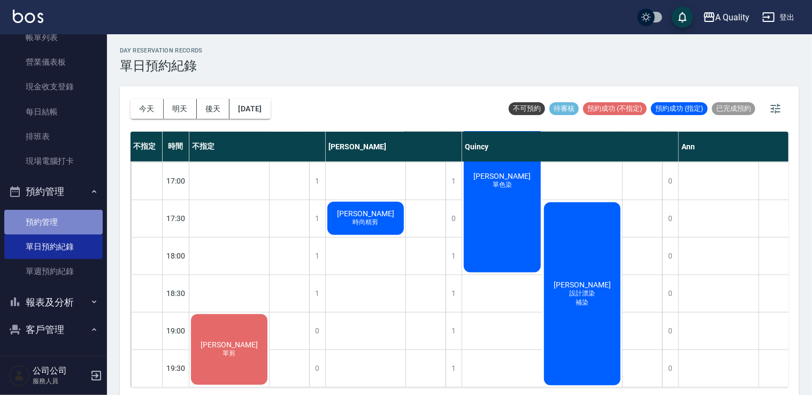
click at [53, 221] on link "預約管理" at bounding box center [53, 222] width 98 height 25
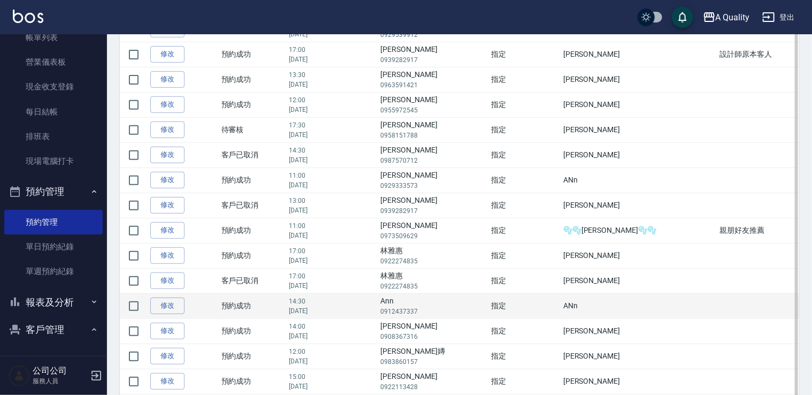
scroll to position [374, 0]
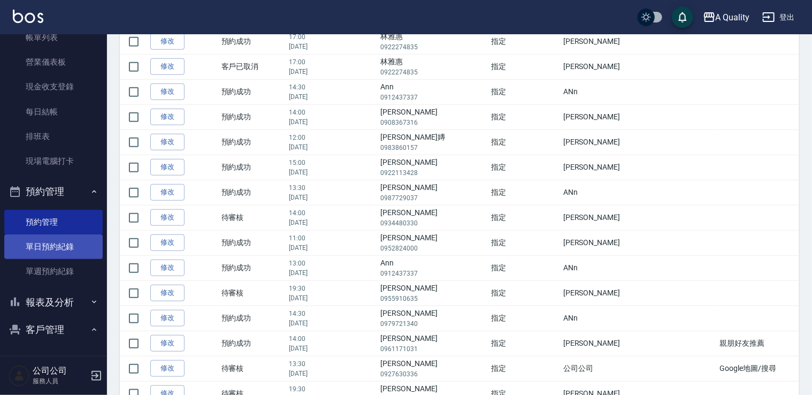
click at [48, 244] on link "單日預約紀錄" at bounding box center [53, 246] width 98 height 25
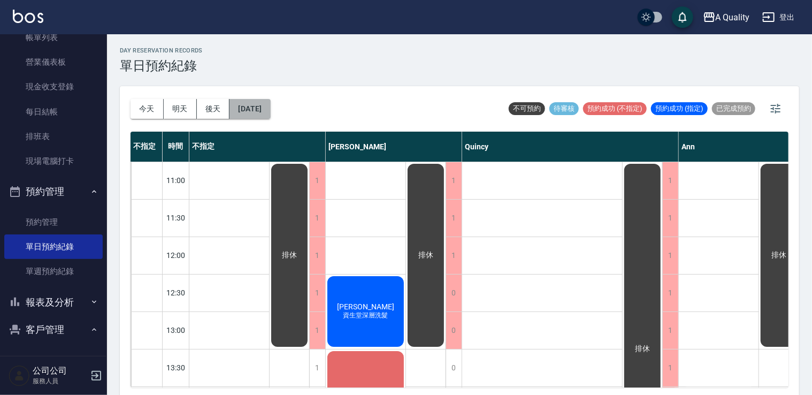
click at [270, 114] on button "[DATE]" at bounding box center [249, 109] width 41 height 20
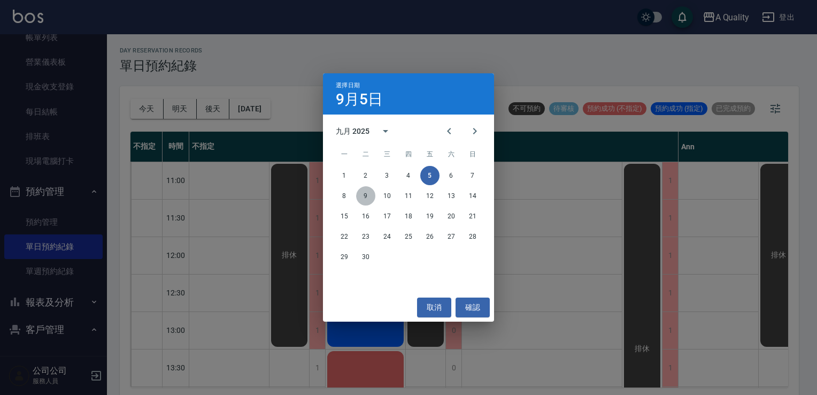
click at [361, 190] on button "9" at bounding box center [365, 195] width 19 height 19
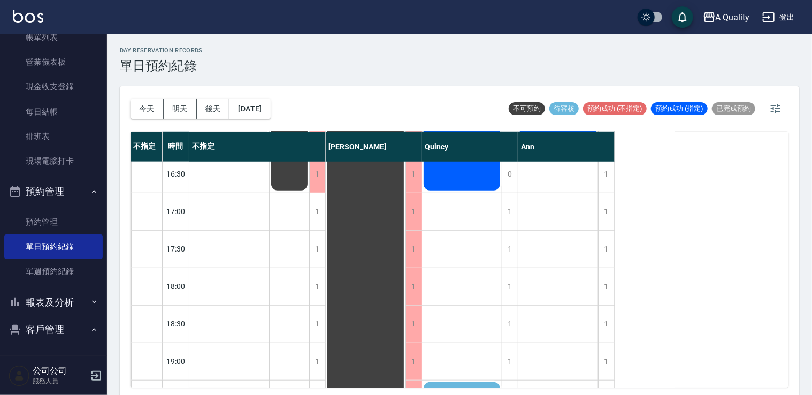
scroll to position [456, 0]
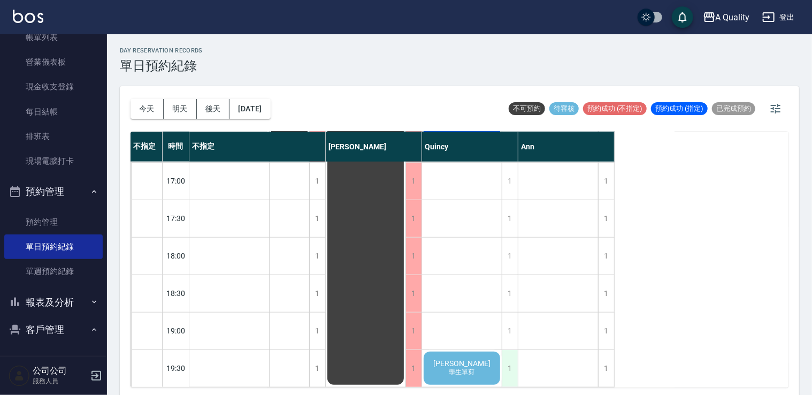
click at [509, 363] on div "1" at bounding box center [510, 368] width 16 height 37
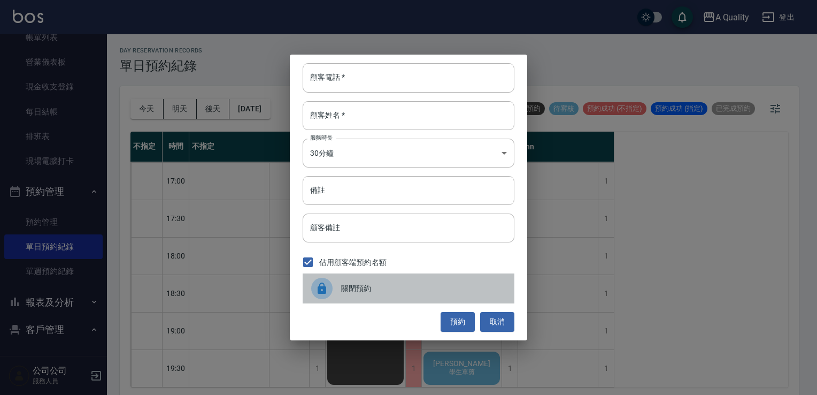
click at [384, 286] on span "關閉預約" at bounding box center [423, 288] width 165 height 11
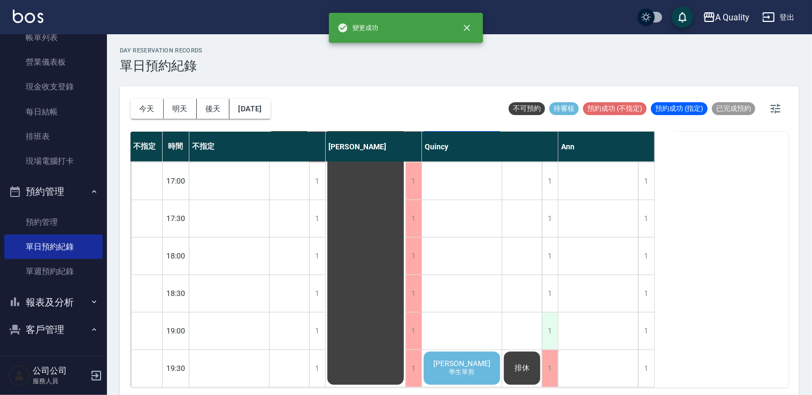
click at [552, 322] on div "1" at bounding box center [550, 330] width 16 height 37
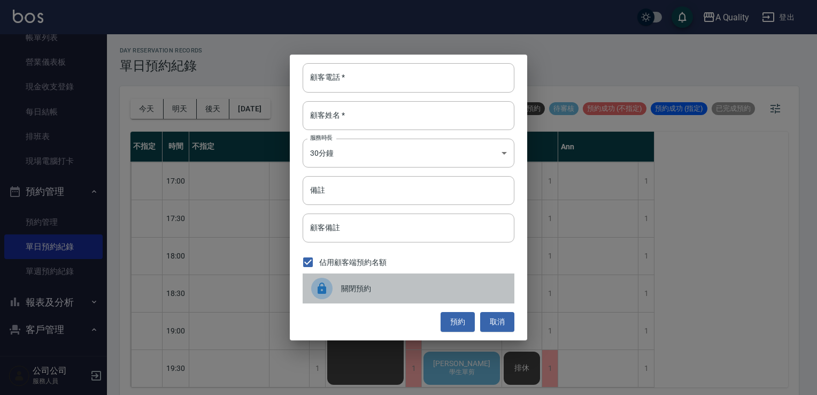
click at [424, 285] on span "關閉預約" at bounding box center [423, 288] width 165 height 11
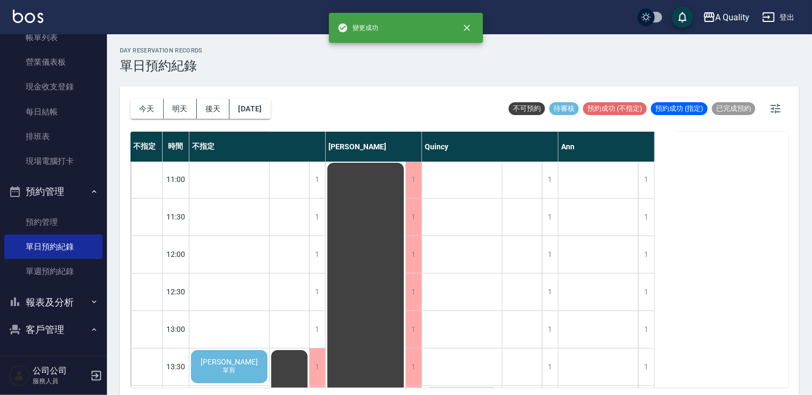
scroll to position [0, 0]
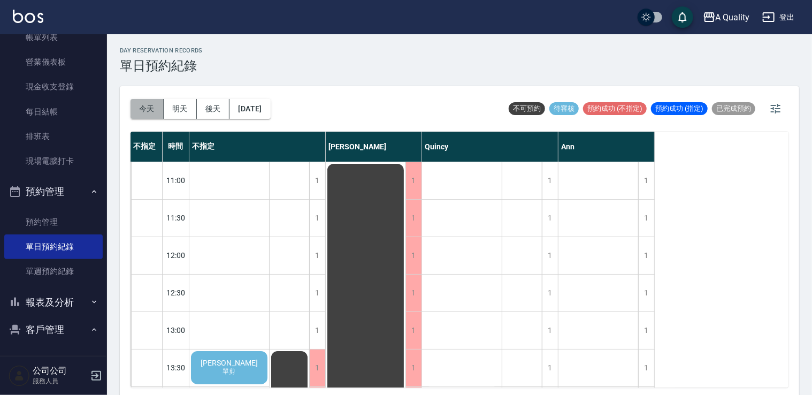
click at [148, 113] on button "今天" at bounding box center [147, 109] width 33 height 20
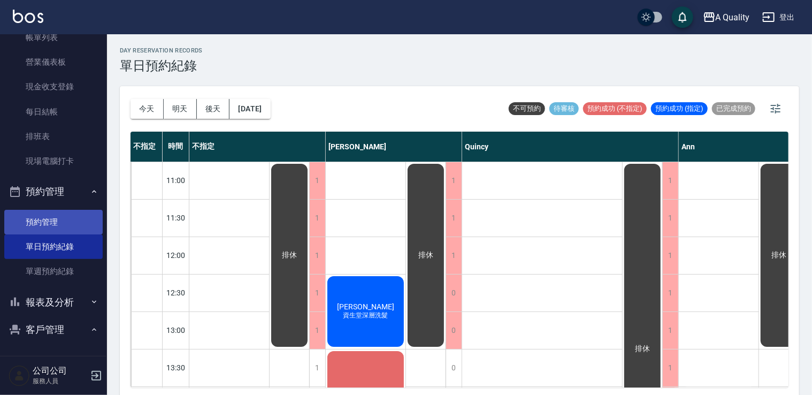
click at [41, 231] on link "預約管理" at bounding box center [53, 222] width 98 height 25
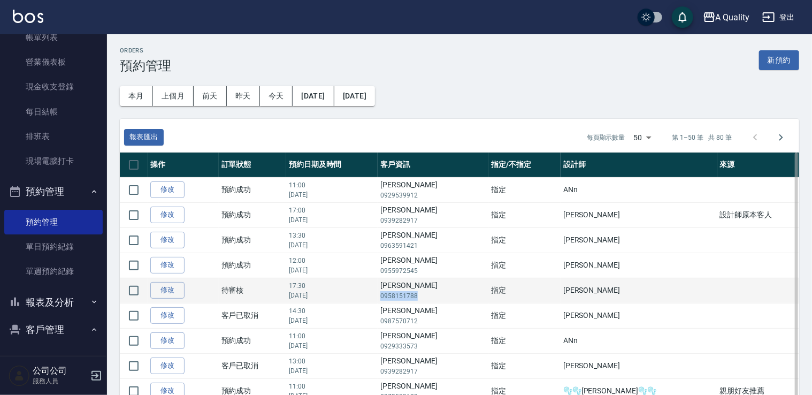
drag, startPoint x: 415, startPoint y: 294, endPoint x: 471, endPoint y: 300, distance: 55.9
click at [471, 300] on td "郭珊妤 0958151788" at bounding box center [433, 290] width 111 height 25
drag, startPoint x: 471, startPoint y: 300, endPoint x: 445, endPoint y: 296, distance: 26.0
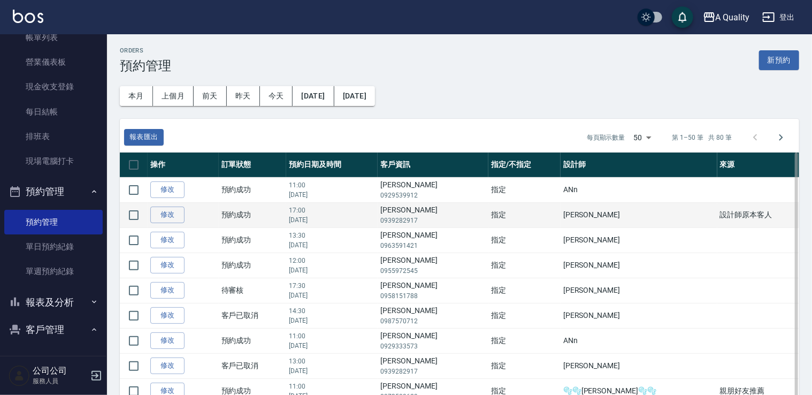
drag, startPoint x: 445, startPoint y: 296, endPoint x: 348, endPoint y: 215, distance: 126.5
click at [348, 215] on p "2025年09月27日" at bounding box center [332, 220] width 86 height 10
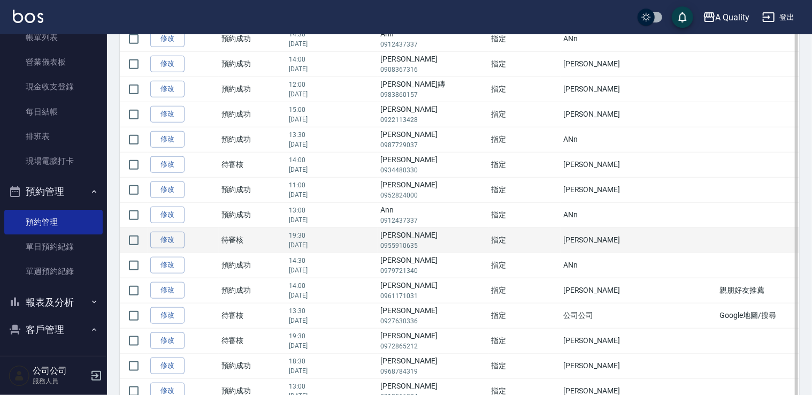
scroll to position [428, 0]
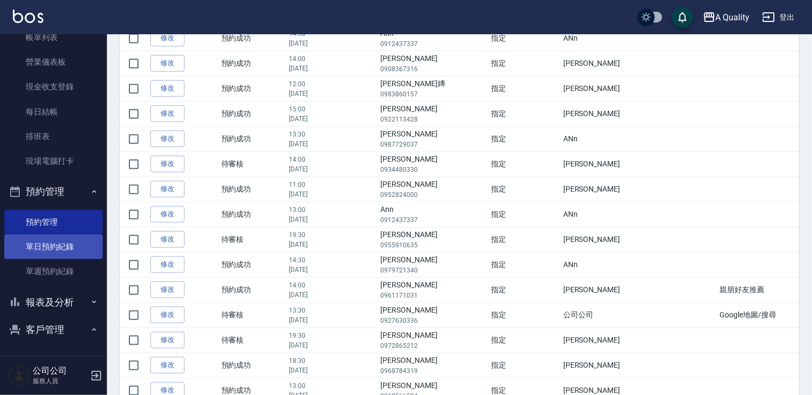
click at [90, 251] on link "單日預約紀錄" at bounding box center [53, 246] width 98 height 25
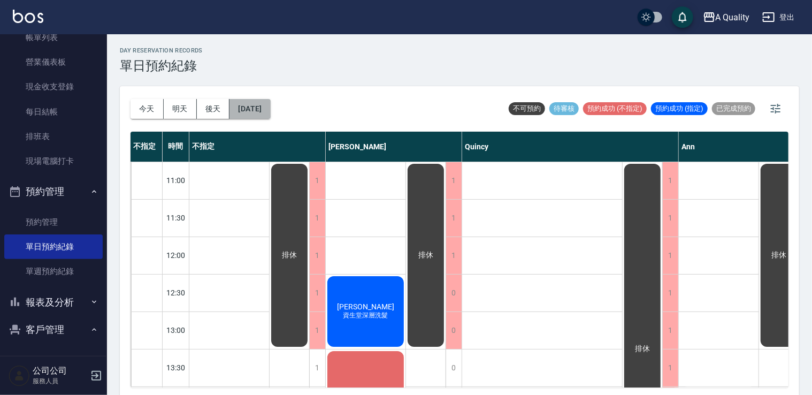
click at [259, 104] on button "[DATE]" at bounding box center [249, 109] width 41 height 20
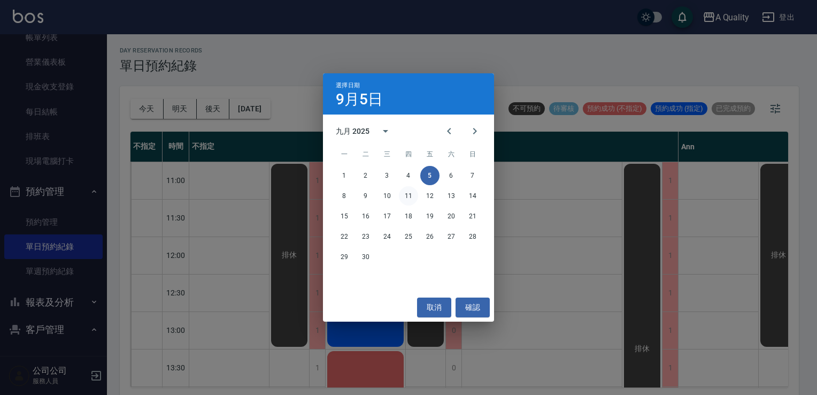
click at [410, 197] on button "11" at bounding box center [408, 195] width 19 height 19
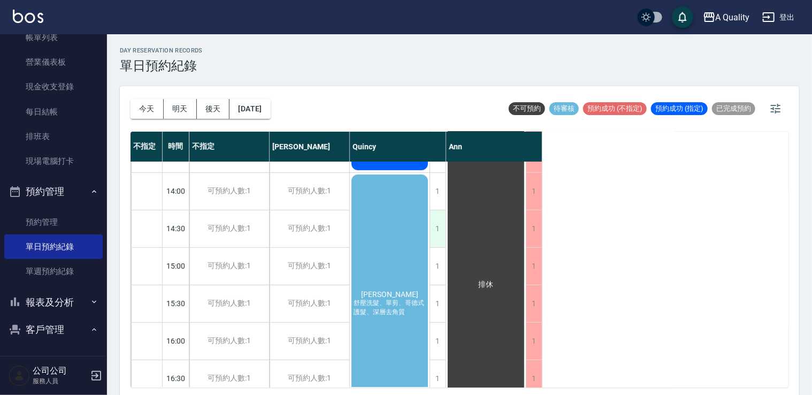
scroll to position [428, 0]
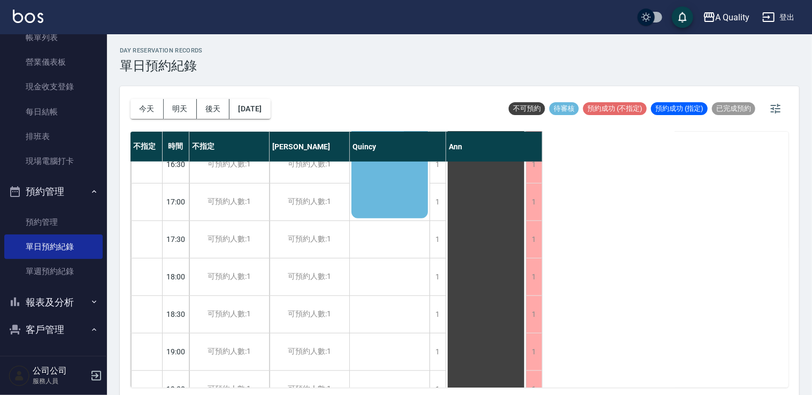
click at [271, 91] on div "今天 明天 後天 2025/09/11" at bounding box center [201, 108] width 140 height 45
click at [270, 102] on button "2025/09/11" at bounding box center [249, 109] width 41 height 20
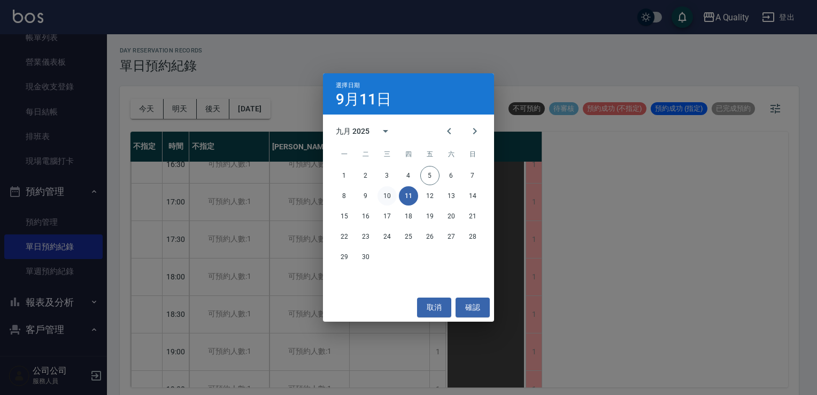
click at [385, 196] on button "10" at bounding box center [387, 195] width 19 height 19
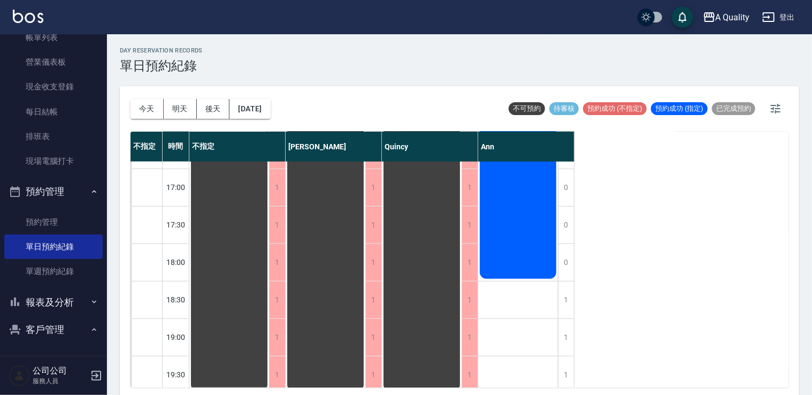
scroll to position [456, 0]
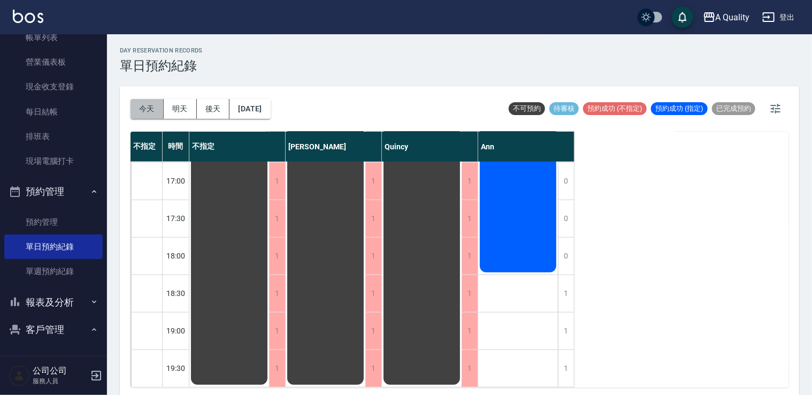
drag, startPoint x: 150, startPoint y: 99, endPoint x: 144, endPoint y: 105, distance: 8.0
click at [150, 104] on button "今天" at bounding box center [147, 109] width 33 height 20
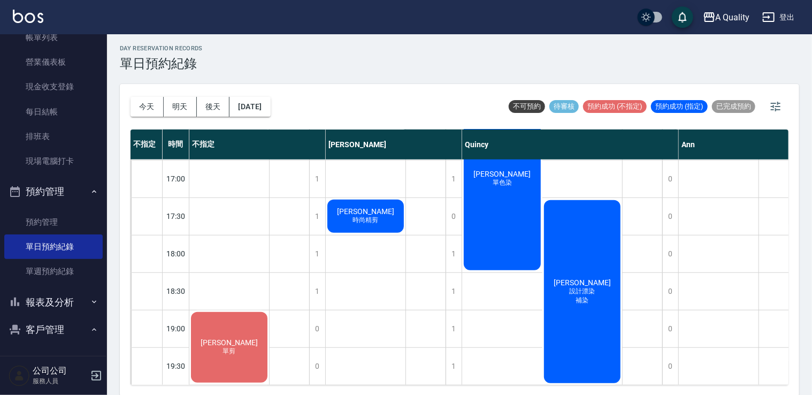
scroll to position [3, 0]
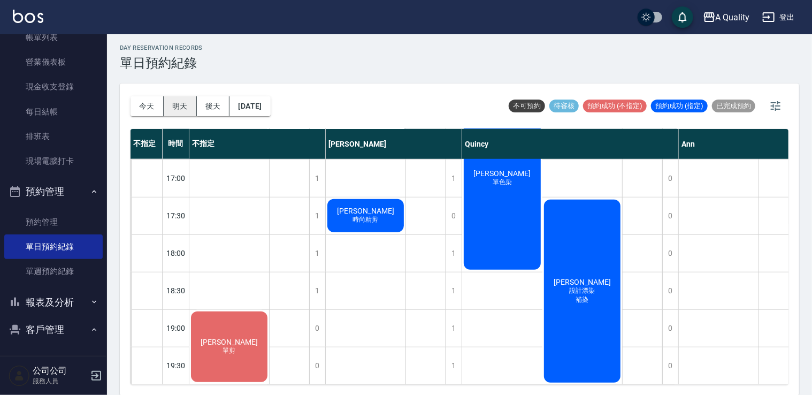
click at [188, 97] on button "明天" at bounding box center [180, 106] width 33 height 20
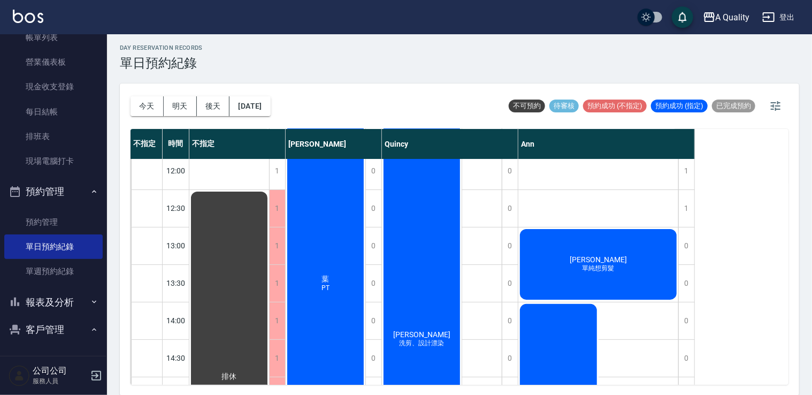
scroll to position [39, 0]
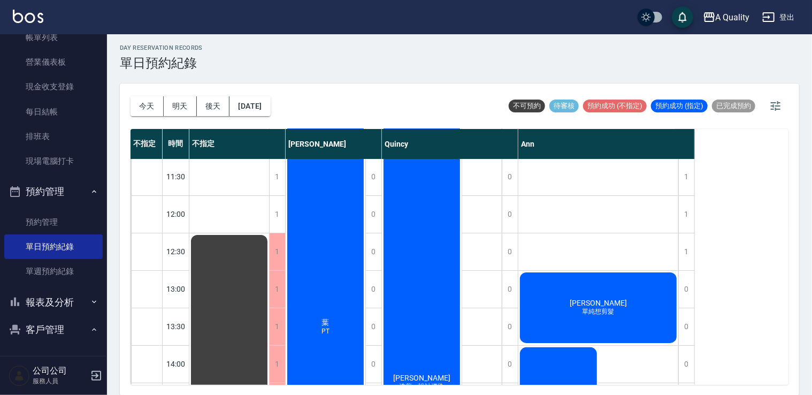
drag, startPoint x: 453, startPoint y: 154, endPoint x: 446, endPoint y: 154, distance: 7.5
click at [451, 154] on div "Quincy" at bounding box center [450, 144] width 136 height 30
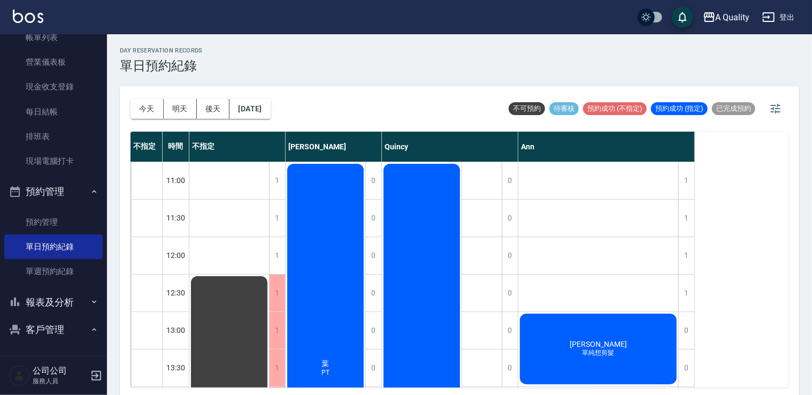
scroll to position [0, 0]
click at [259, 113] on button "2025/09/06" at bounding box center [249, 109] width 41 height 20
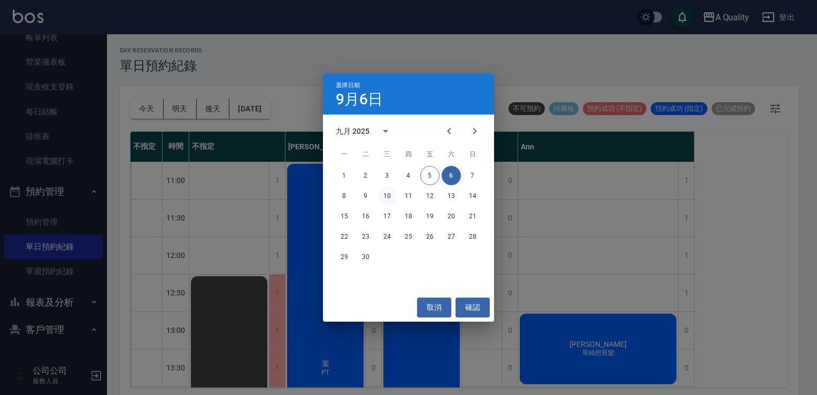
click at [385, 201] on button "10" at bounding box center [387, 195] width 19 height 19
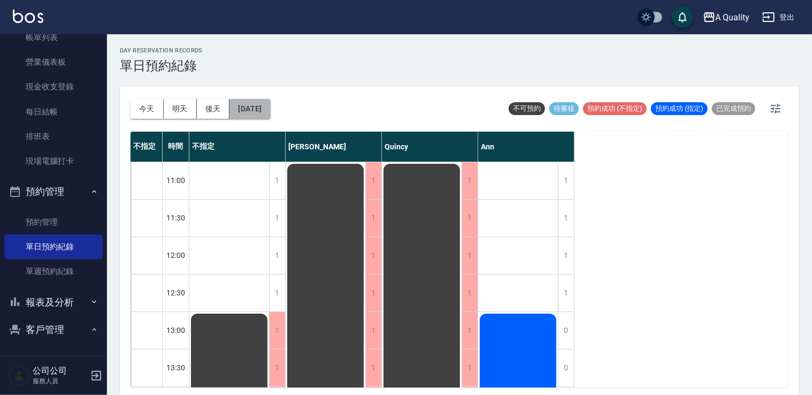
click at [246, 111] on button "2025/09/10" at bounding box center [249, 109] width 41 height 20
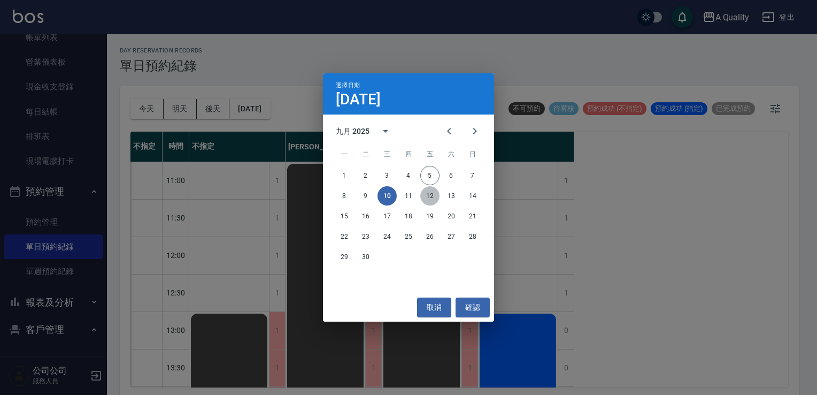
click at [433, 191] on button "12" at bounding box center [429, 195] width 19 height 19
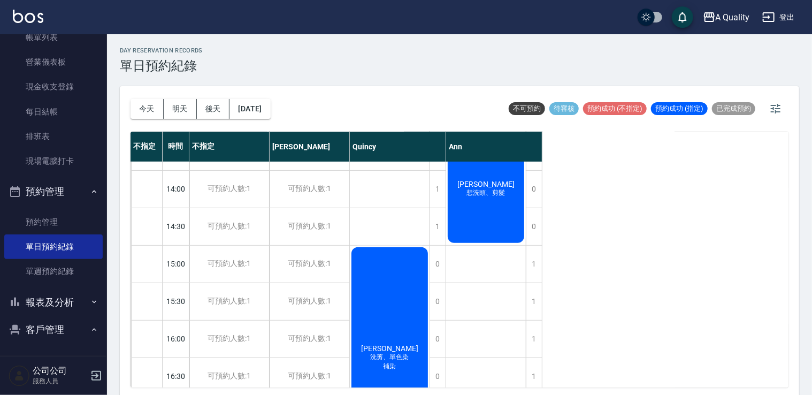
scroll to position [214, 0]
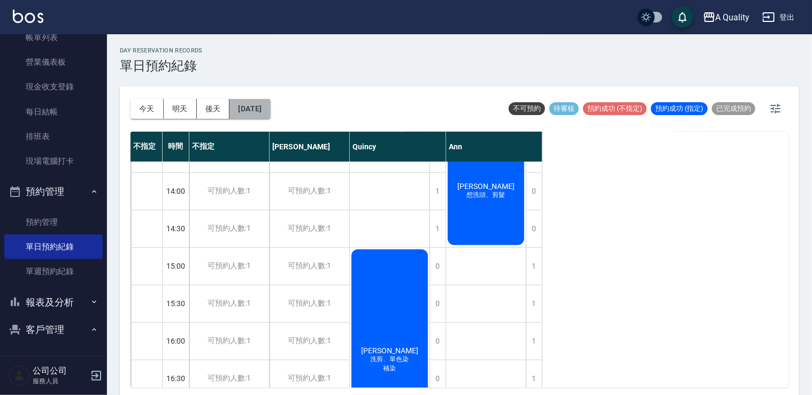
click at [265, 106] on button "2025/09/12" at bounding box center [249, 109] width 41 height 20
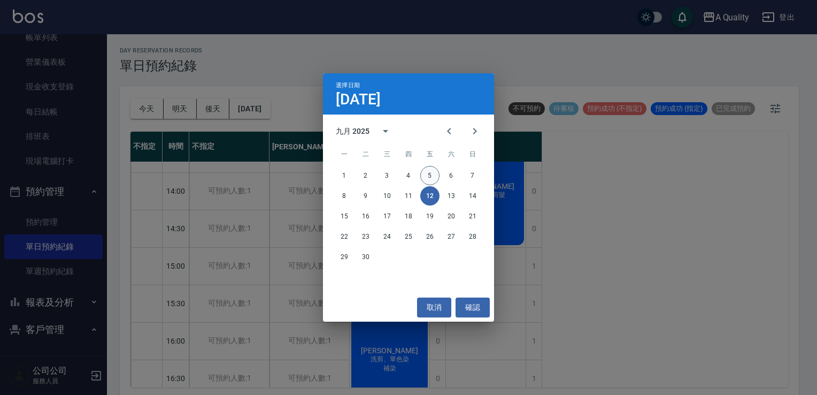
click at [436, 173] on button "5" at bounding box center [429, 175] width 19 height 19
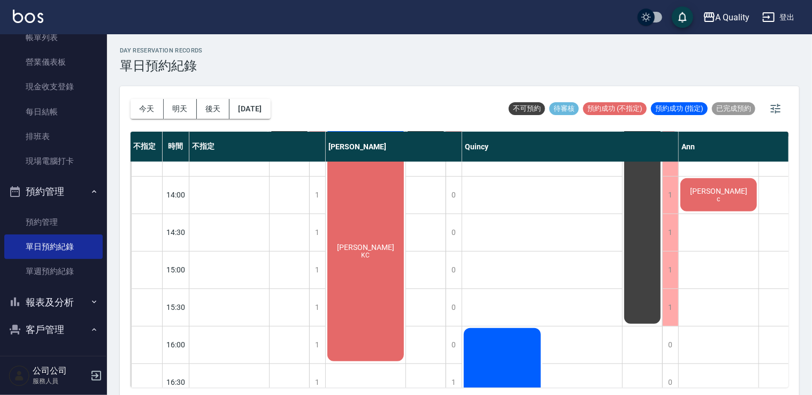
scroll to position [214, 0]
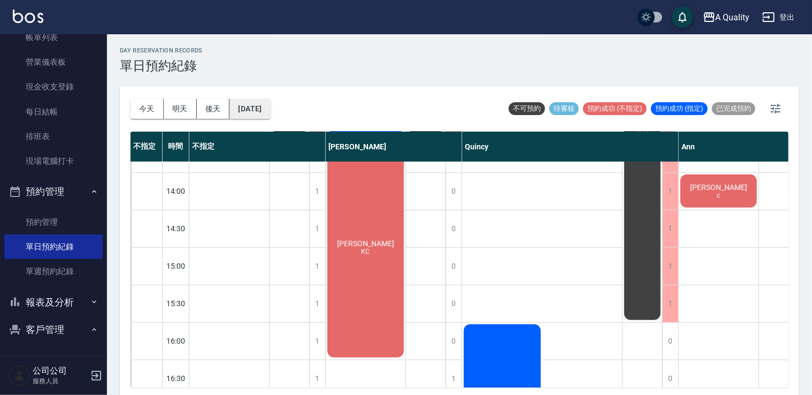
click at [244, 102] on button "[DATE]" at bounding box center [249, 109] width 41 height 20
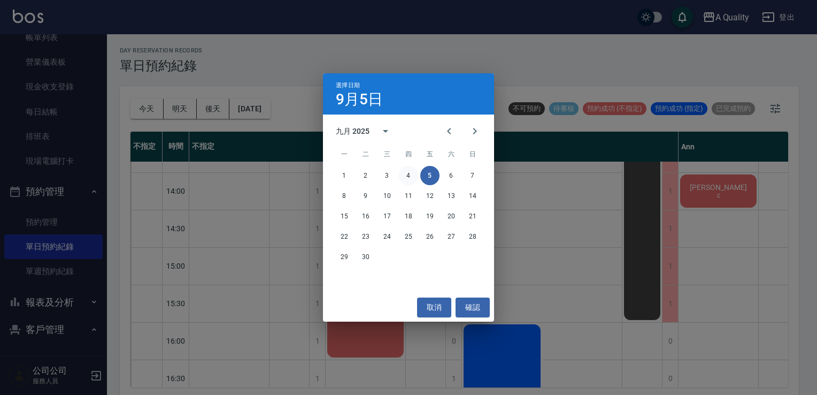
click at [409, 174] on button "4" at bounding box center [408, 175] width 19 height 19
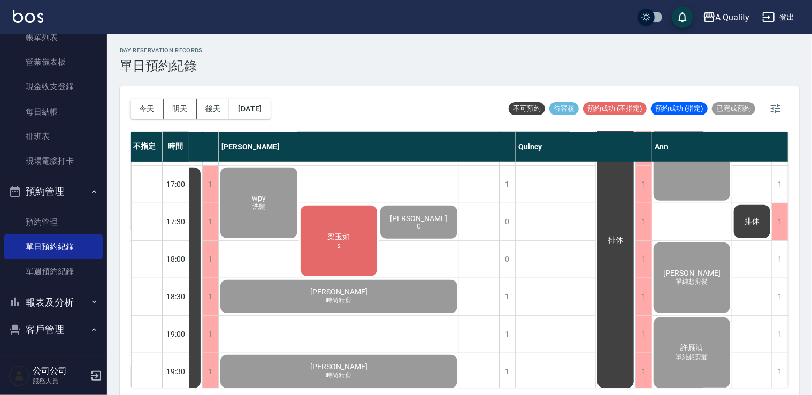
scroll to position [456, 112]
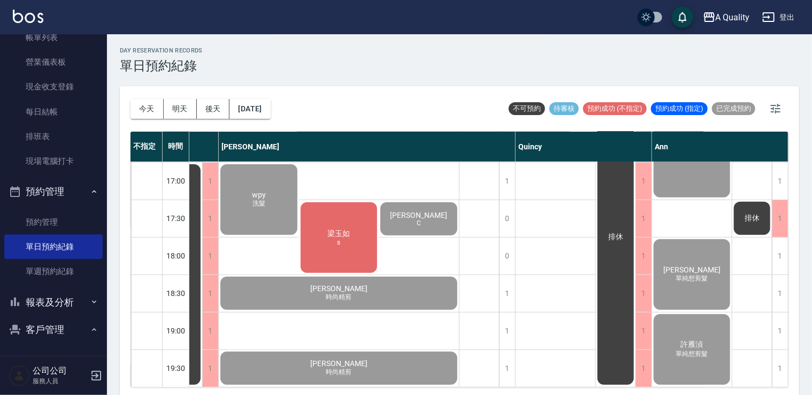
click at [671, 330] on div "許雁湞 單純想剪髮" at bounding box center [692, 349] width 80 height 74
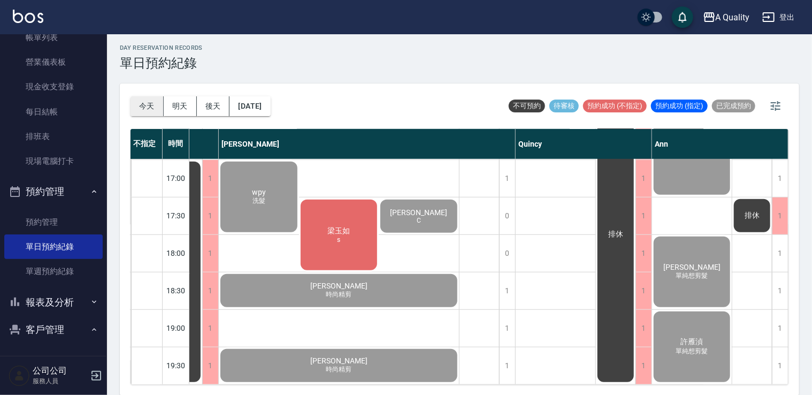
click at [144, 102] on button "今天" at bounding box center [147, 106] width 33 height 20
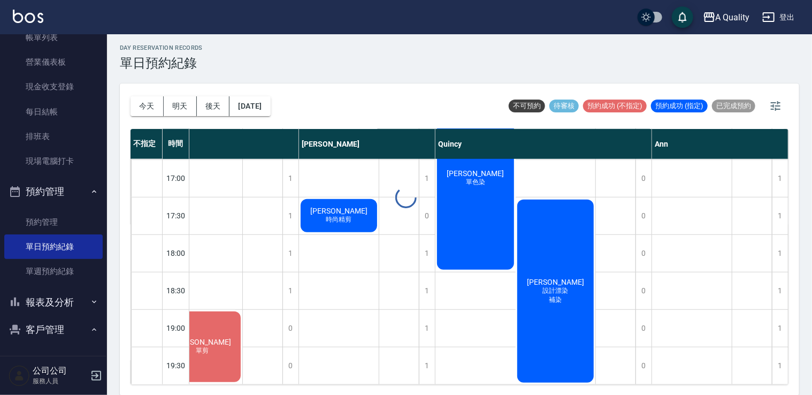
scroll to position [456, 32]
click at [72, 135] on link "排班表" at bounding box center [53, 136] width 98 height 25
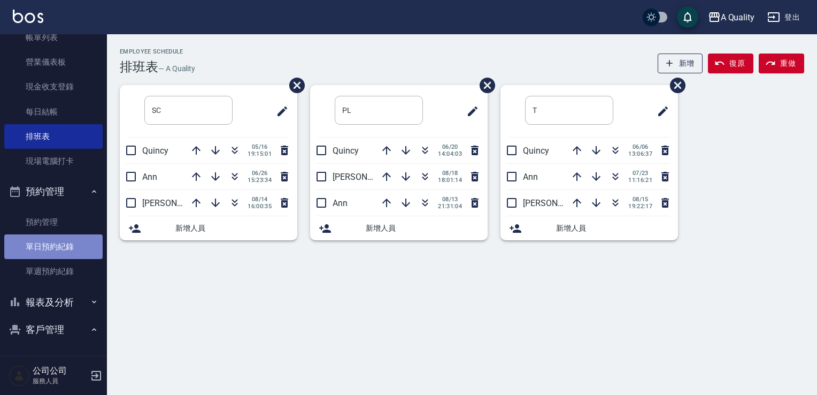
click at [62, 242] on link "單日預約紀錄" at bounding box center [53, 246] width 98 height 25
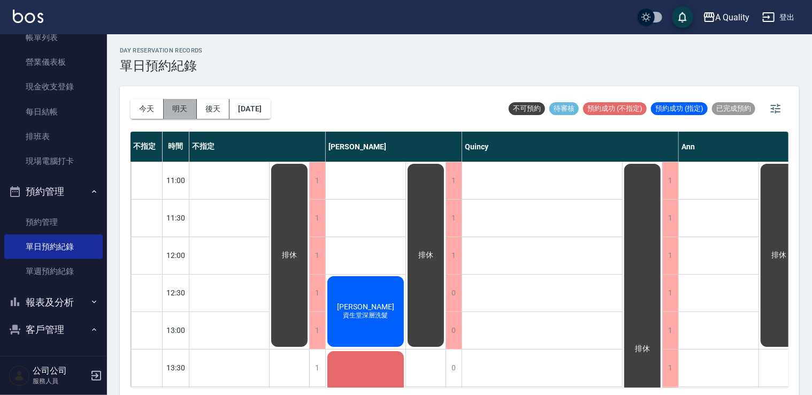
click at [187, 106] on button "明天" at bounding box center [180, 109] width 33 height 20
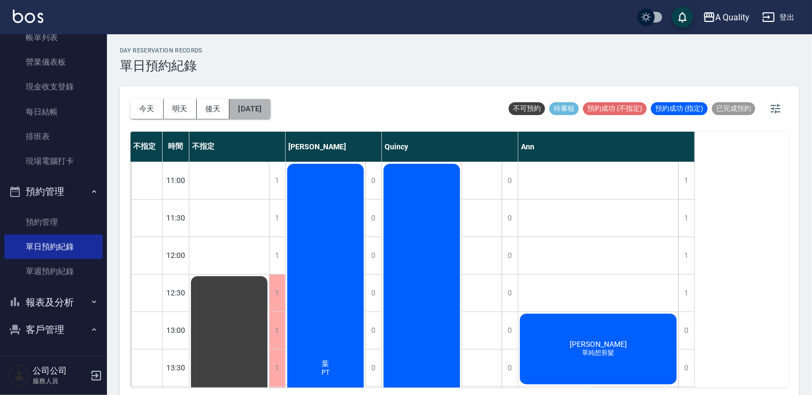
click at [270, 101] on button "2025/09/06" at bounding box center [249, 109] width 41 height 20
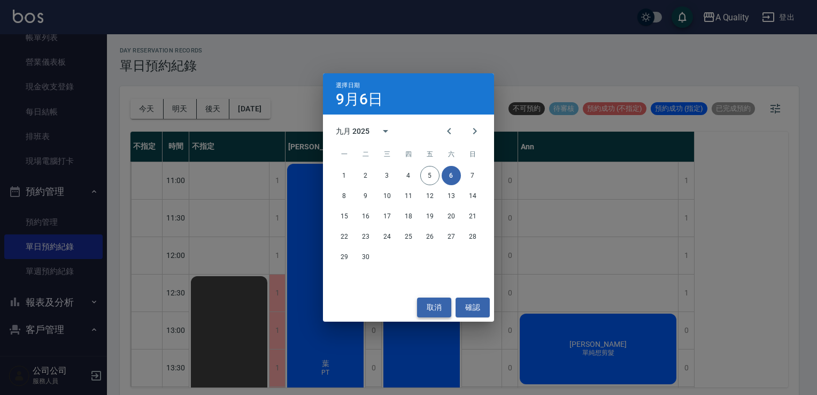
click at [423, 310] on button "取消" at bounding box center [434, 307] width 34 height 20
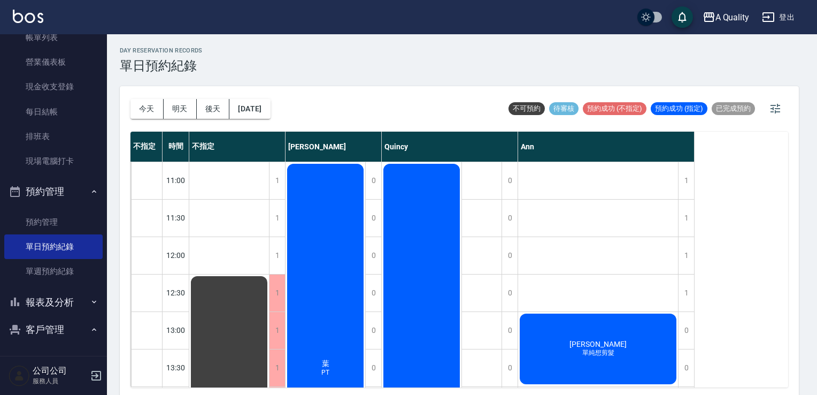
click at [423, 310] on button "取消" at bounding box center [434, 307] width 34 height 20
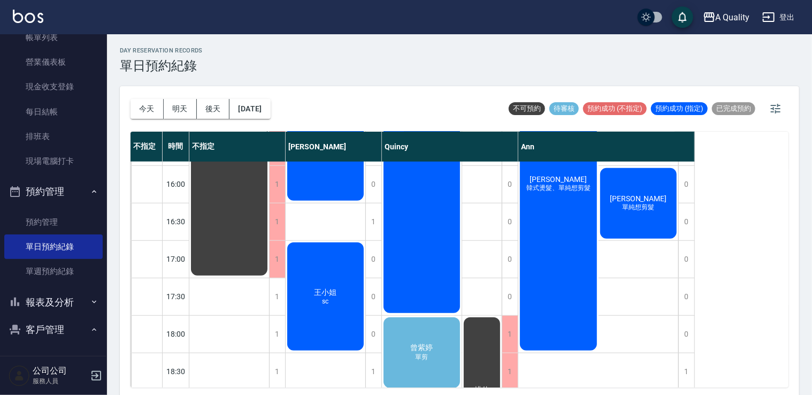
scroll to position [456, 0]
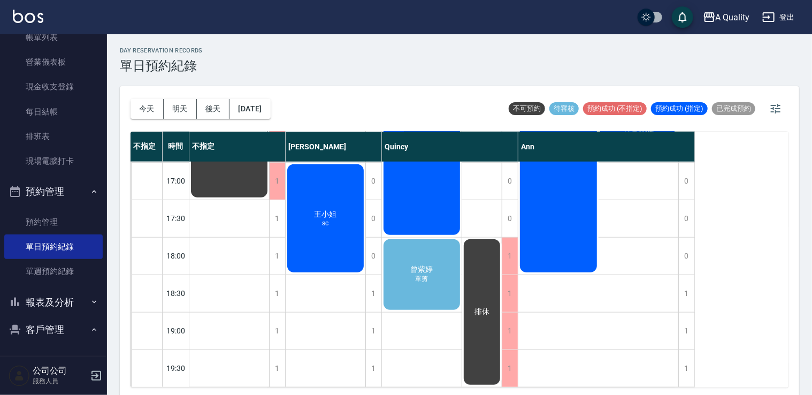
click at [434, 244] on div "曾紫婷 單剪" at bounding box center [422, 274] width 80 height 74
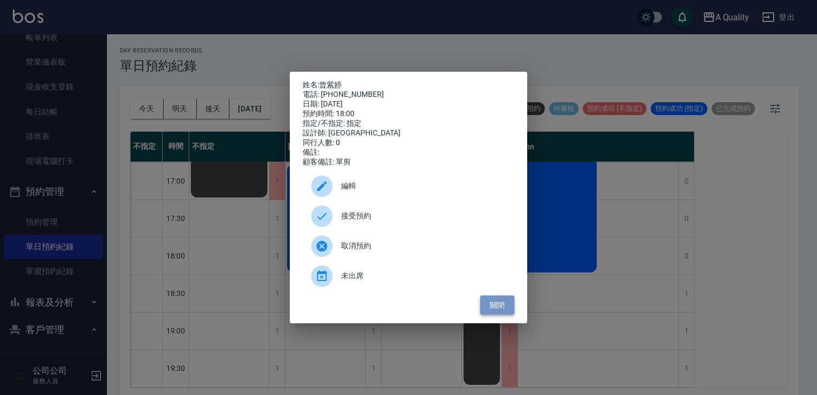
drag, startPoint x: 493, startPoint y: 307, endPoint x: 485, endPoint y: 304, distance: 8.6
click at [492, 305] on button "關閉" at bounding box center [497, 305] width 34 height 20
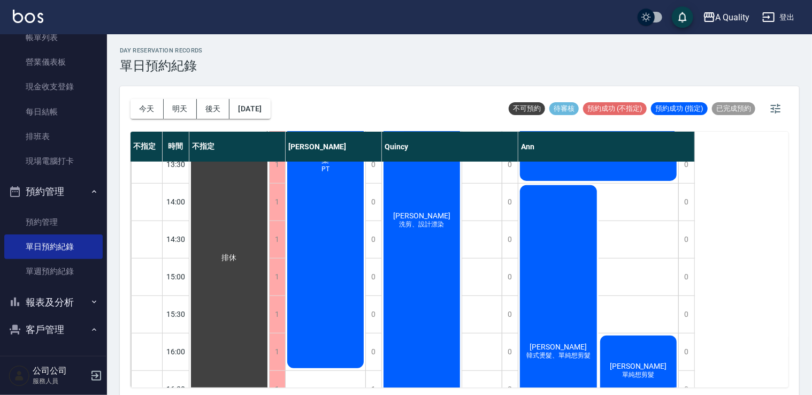
scroll to position [214, 0]
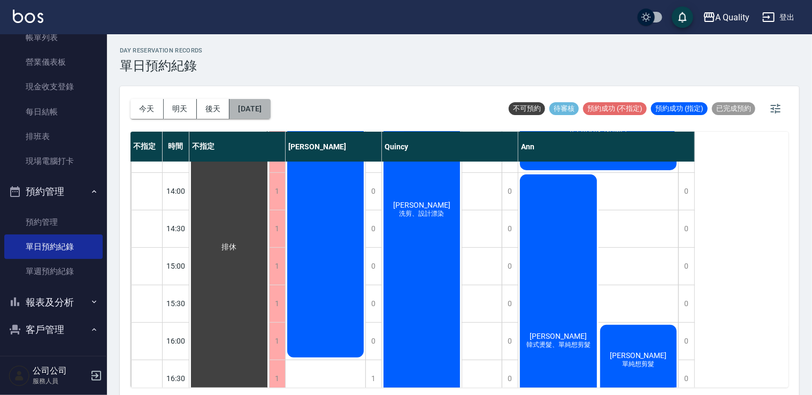
click at [270, 112] on button "2025/09/06" at bounding box center [249, 109] width 41 height 20
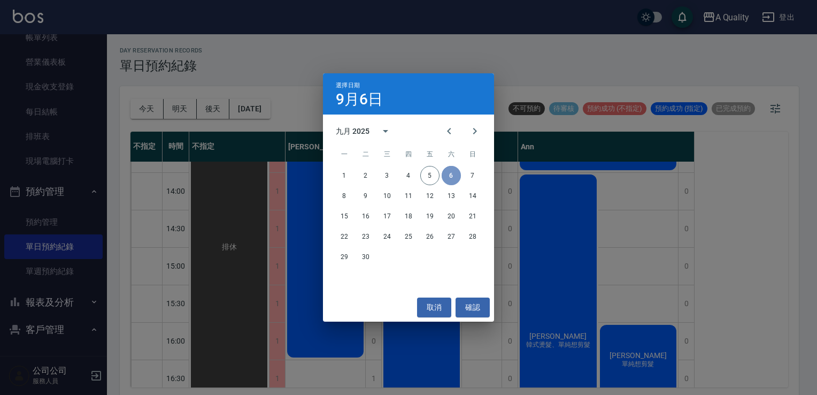
click at [449, 176] on button "6" at bounding box center [451, 175] width 19 height 19
drag, startPoint x: 438, startPoint y: 309, endPoint x: 434, endPoint y: 299, distance: 11.0
click at [438, 309] on button "取消" at bounding box center [434, 307] width 34 height 20
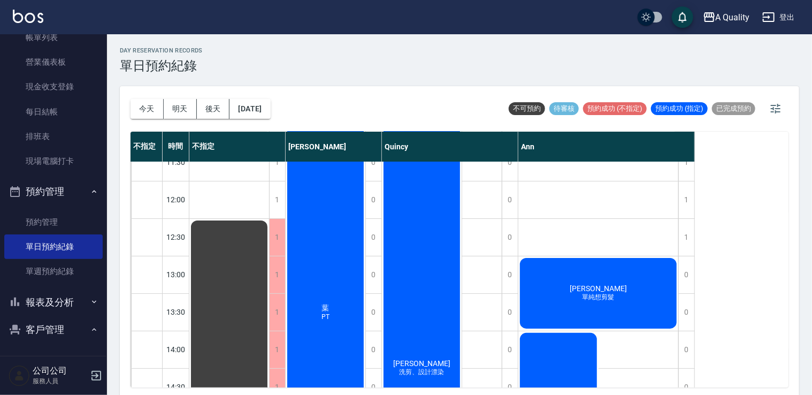
scroll to position [53, 0]
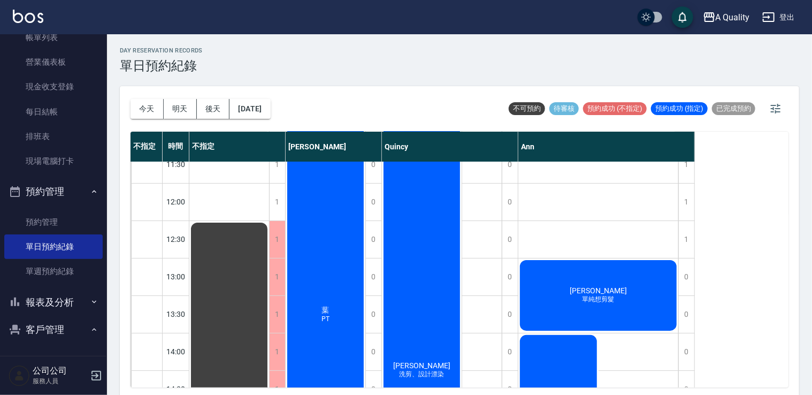
click at [425, 280] on div "李蒔芸 洗剪、設計漂染" at bounding box center [422, 370] width 80 height 523
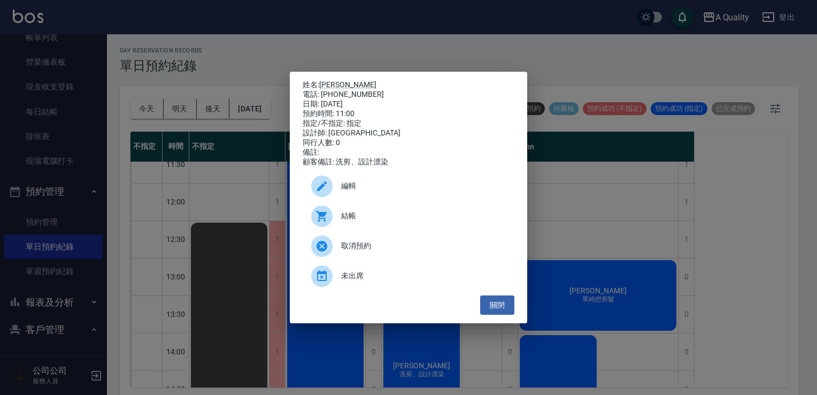
click at [353, 201] on div "編輯" at bounding box center [409, 186] width 212 height 30
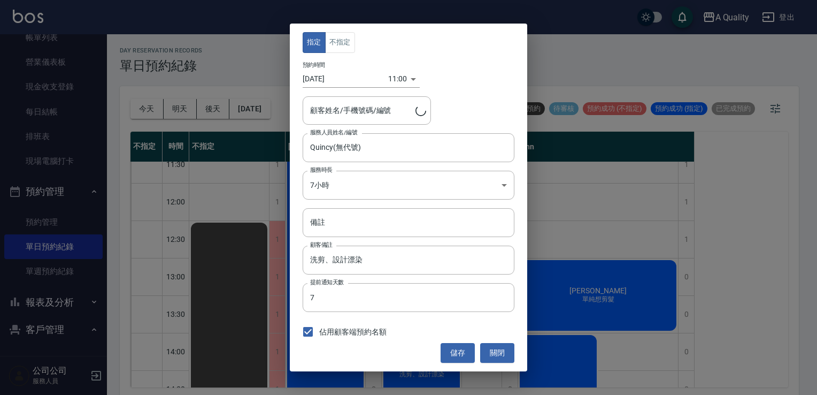
type input "李蒔芸/0970314614"
click at [354, 181] on body "A Quality 登出 櫃檯作業 打帳單 帳單列表 營業儀表板 現金收支登錄 每日結帳 排班表 現場電腦打卡 預約管理 預約管理 單日預約紀錄 單週預約紀錄…" at bounding box center [408, 199] width 817 height 398
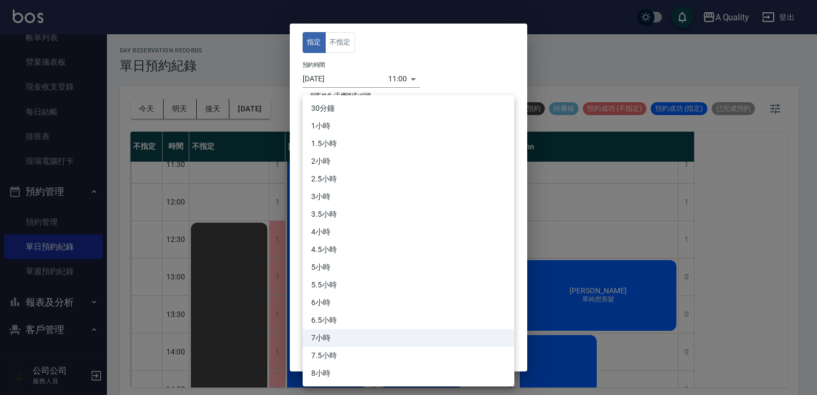
click at [334, 310] on li "6小時" at bounding box center [409, 303] width 212 height 18
type input "12"
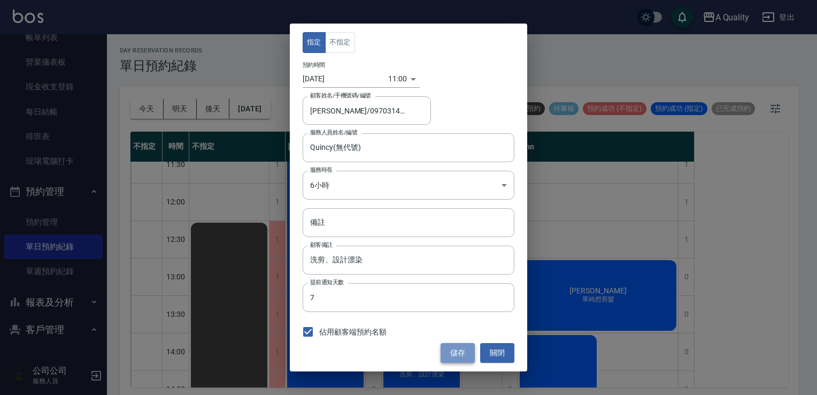
click at [452, 351] on button "儲存" at bounding box center [458, 353] width 34 height 20
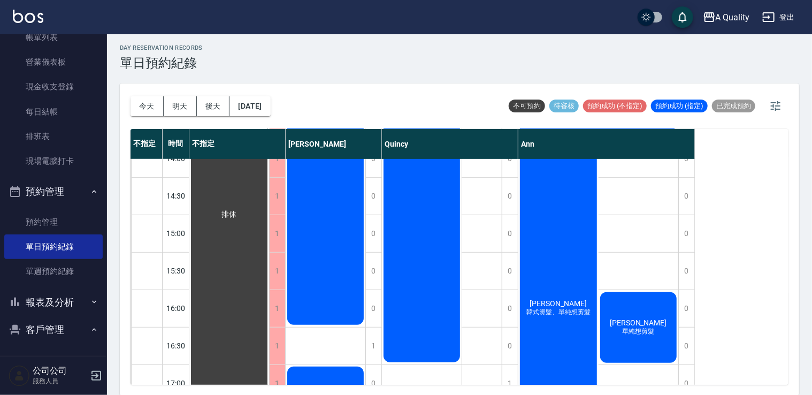
scroll to position [374, 0]
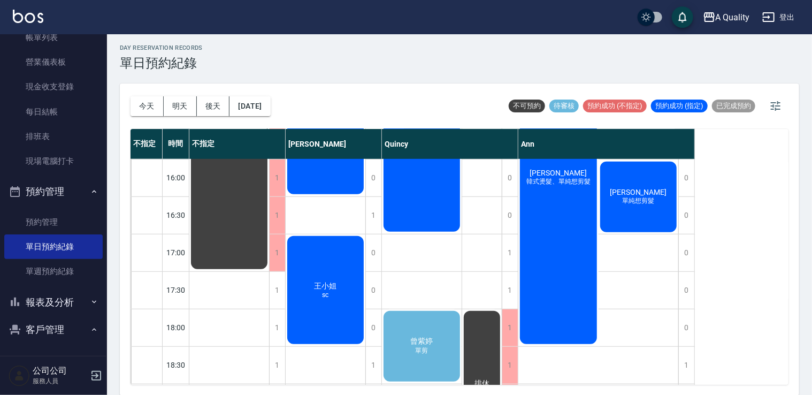
click at [407, 212] on div "李蒔芸 洗剪、設計漂染" at bounding box center [422, 9] width 80 height 448
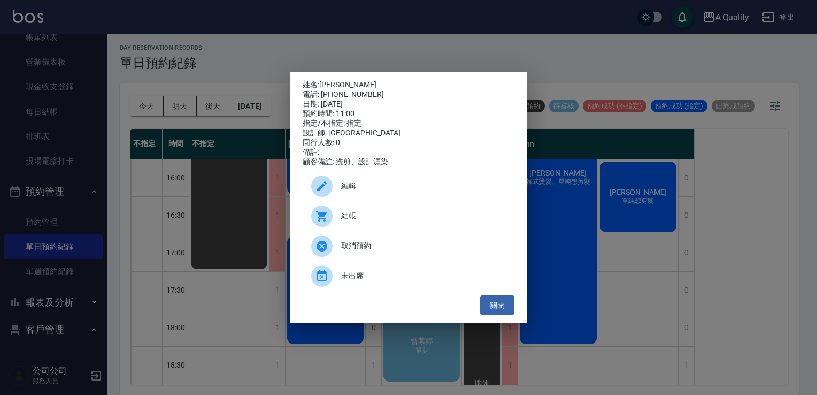
click at [358, 187] on span "編輯" at bounding box center [423, 185] width 165 height 11
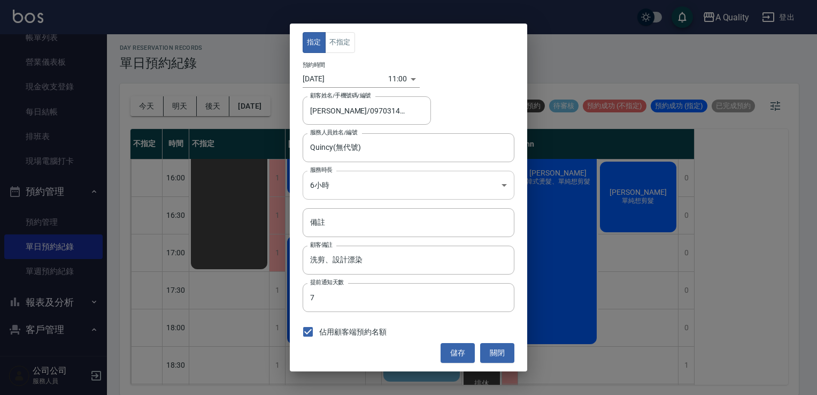
click at [353, 186] on body "A Quality 登出 櫃檯作業 打帳單 帳單列表 營業儀表板 現金收支登錄 每日結帳 排班表 現場電腦打卡 預約管理 預約管理 單日預約紀錄 單週預約紀錄…" at bounding box center [408, 196] width 817 height 398
click at [338, 174] on body "A Quality 登出 櫃檯作業 打帳單 帳單列表 營業儀表板 現金收支登錄 每日結帳 排班表 現場電腦打卡 預約管理 預約管理 單日預約紀錄 單週預約紀錄…" at bounding box center [408, 196] width 817 height 398
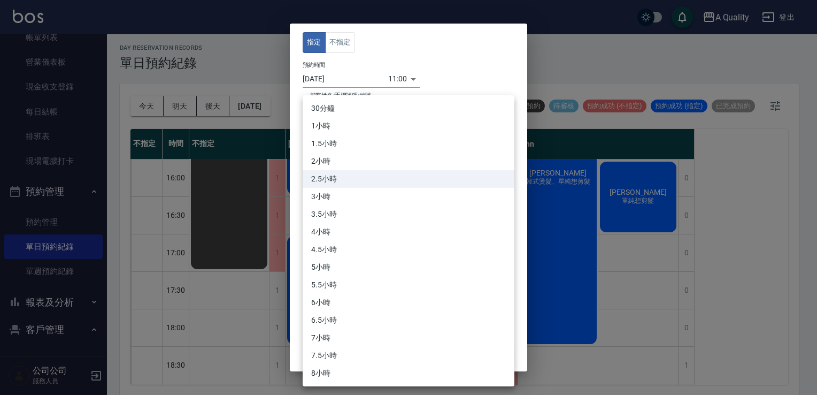
click at [330, 316] on li "6.5小時" at bounding box center [409, 320] width 212 height 18
type input "13"
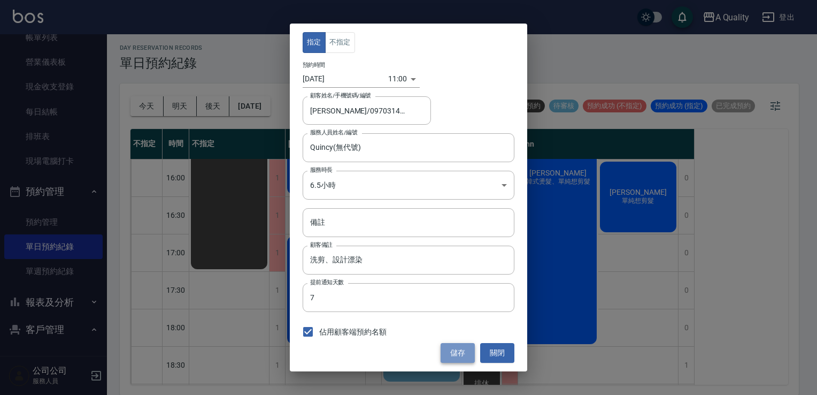
click at [446, 350] on button "儲存" at bounding box center [458, 353] width 34 height 20
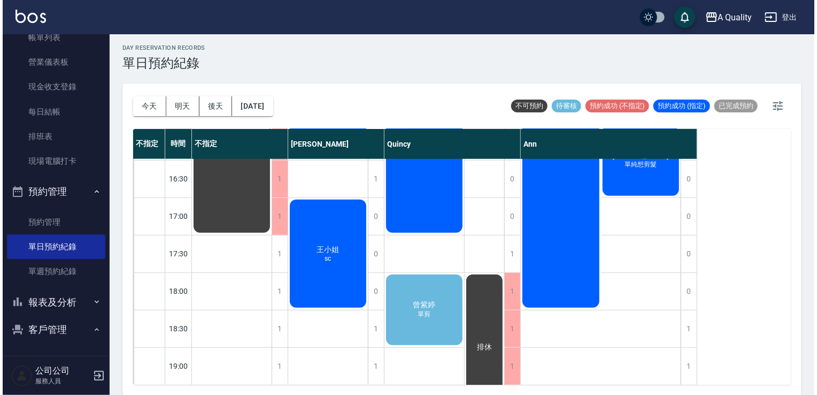
scroll to position [428, 0]
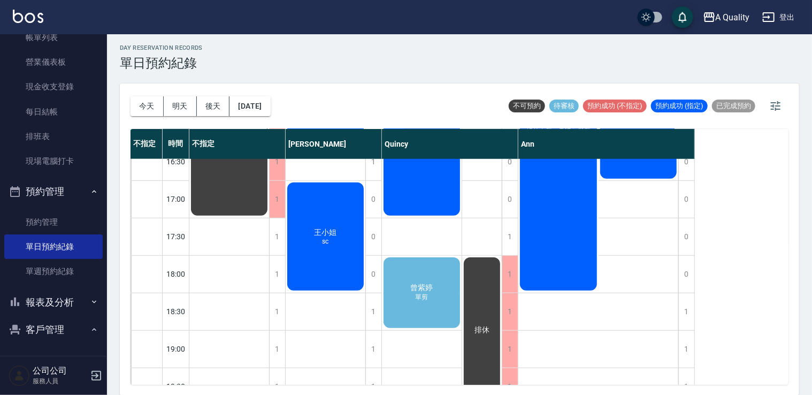
click at [436, 292] on div "曾紫婷 單剪" at bounding box center [422, 293] width 80 height 74
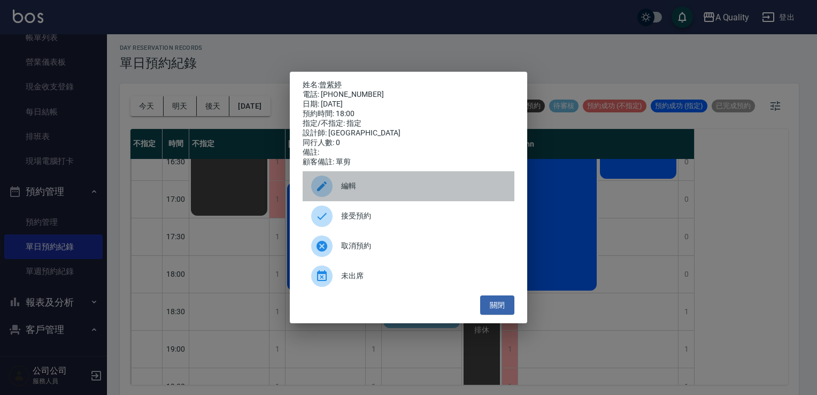
click at [351, 188] on span "編輯" at bounding box center [423, 185] width 165 height 11
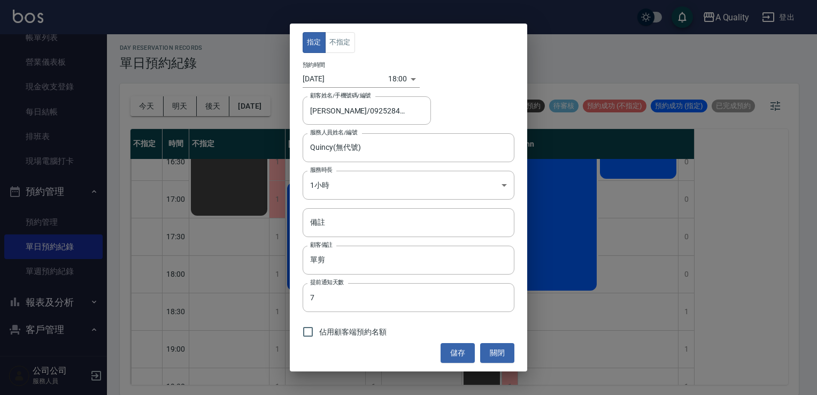
click at [392, 76] on body "A Quality 登出 櫃檯作業 打帳單 帳單列表 營業儀表板 現金收支登錄 每日結帳 排班表 現場電腦打卡 預約管理 預約管理 單日預約紀錄 單週預約紀錄…" at bounding box center [408, 196] width 817 height 398
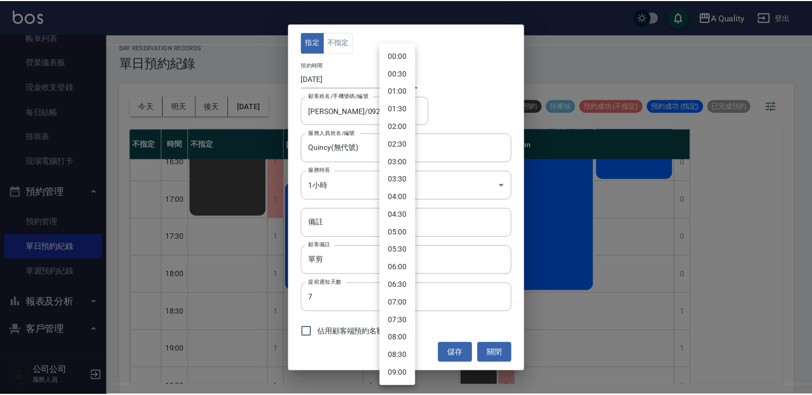
scroll to position [477, 0]
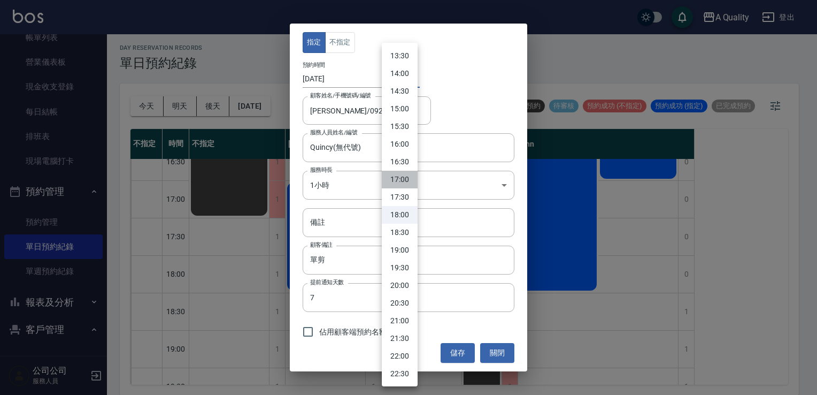
click at [407, 179] on li "17:00" at bounding box center [400, 180] width 36 height 18
type input "1757149200000"
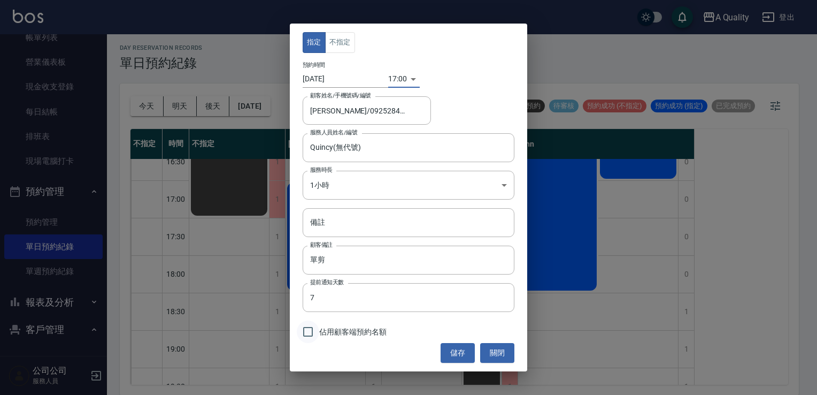
click at [307, 338] on input "佔用顧客端預約名額" at bounding box center [308, 331] width 22 height 22
checkbox input "true"
click at [459, 350] on button "儲存" at bounding box center [458, 353] width 34 height 20
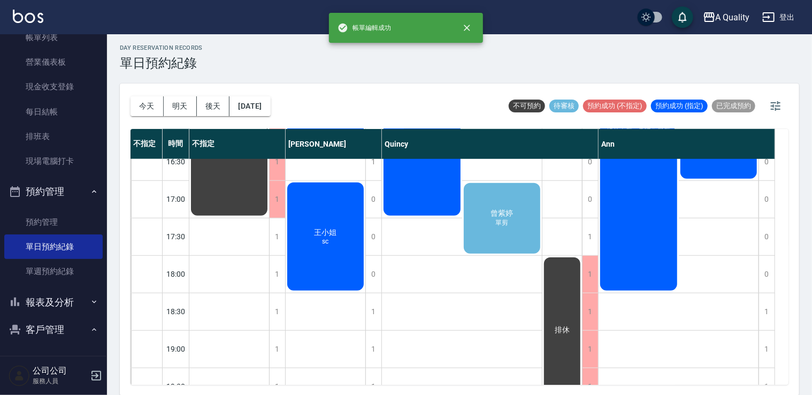
click at [497, 241] on div "曾紫婷 單剪" at bounding box center [502, 218] width 80 height 74
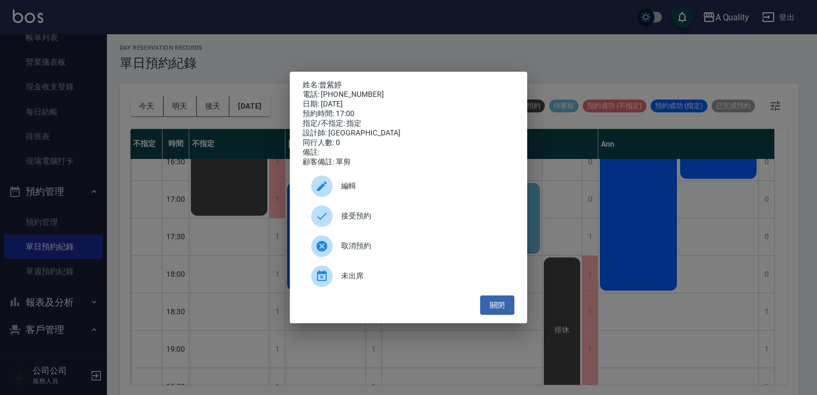
click at [370, 221] on span "接受預約" at bounding box center [423, 215] width 165 height 11
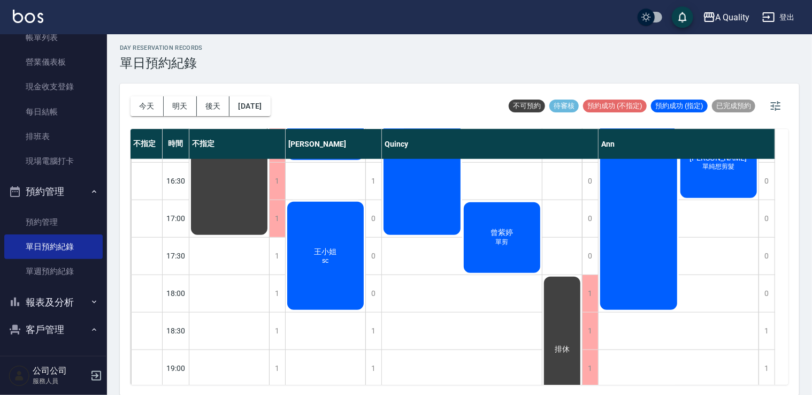
scroll to position [349, 0]
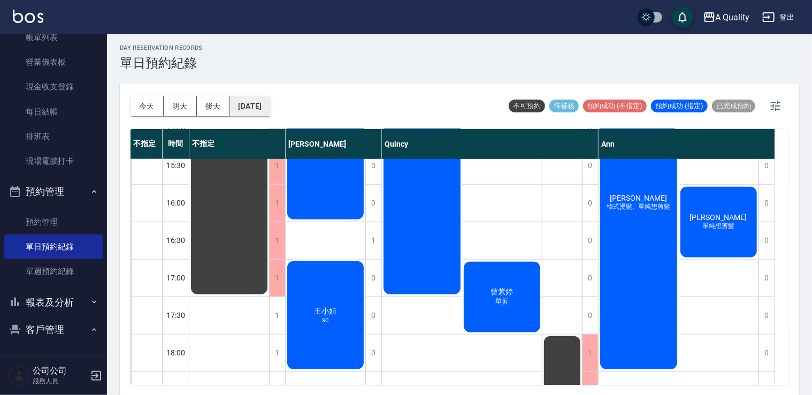
click at [268, 101] on button "2025/09/06" at bounding box center [249, 106] width 41 height 20
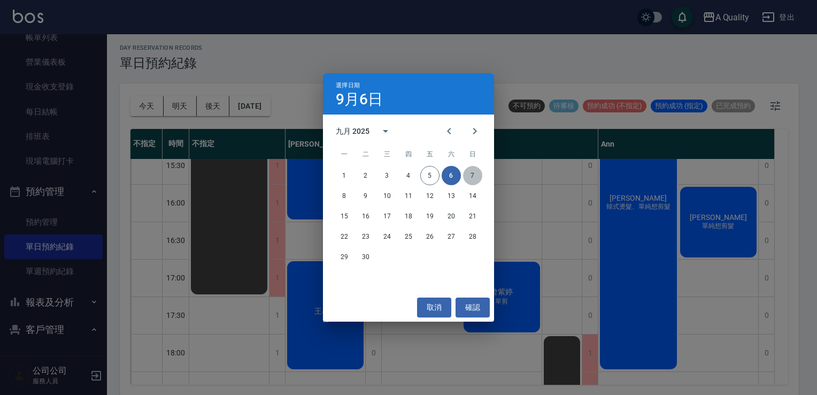
click at [476, 179] on button "7" at bounding box center [472, 175] width 19 height 19
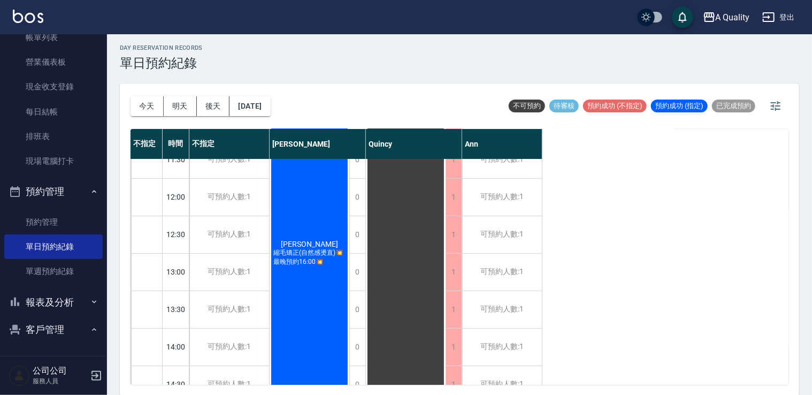
scroll to position [53, 0]
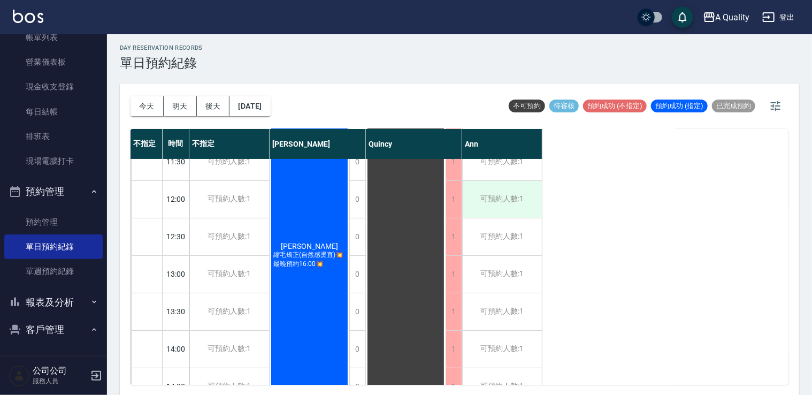
click at [511, 198] on div "可預約人數:1" at bounding box center [502, 199] width 80 height 37
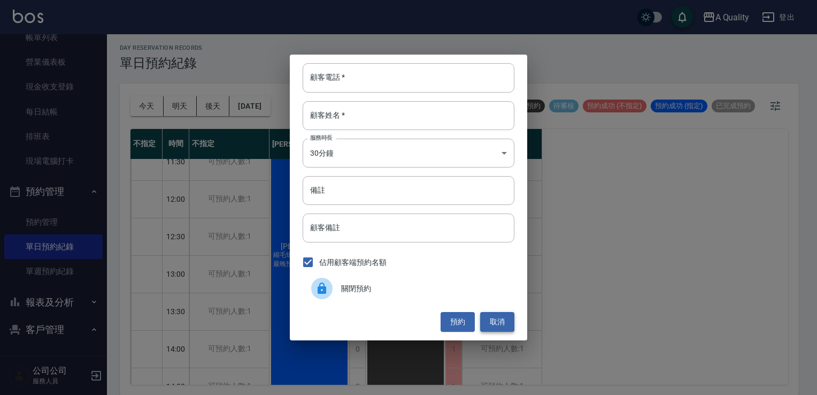
click at [505, 320] on button "取消" at bounding box center [497, 322] width 34 height 20
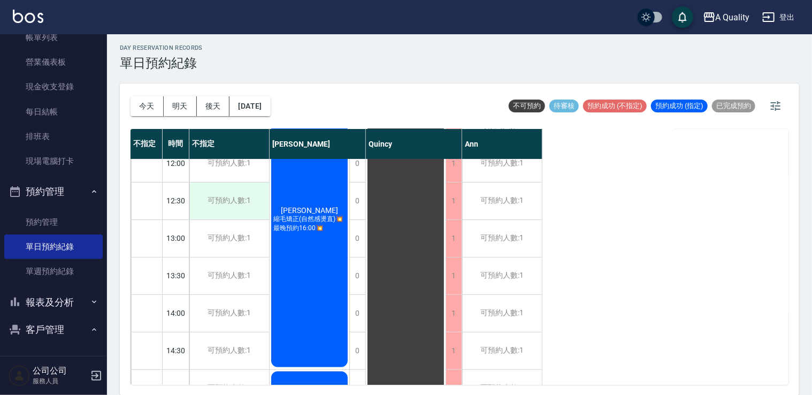
scroll to position [160, 0]
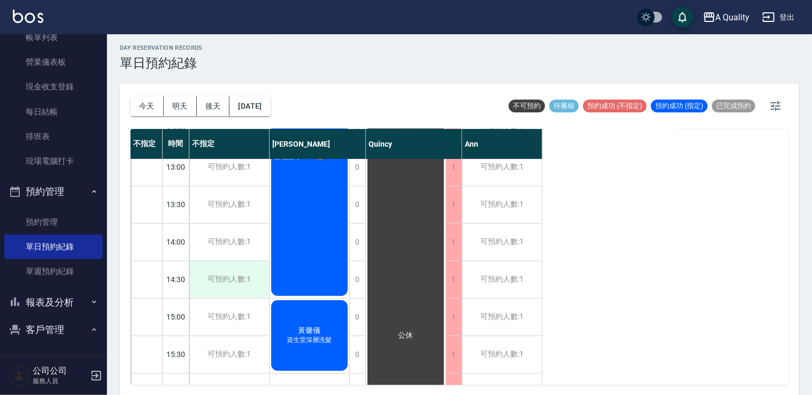
click at [225, 271] on div "可預約人數:1" at bounding box center [229, 279] width 80 height 37
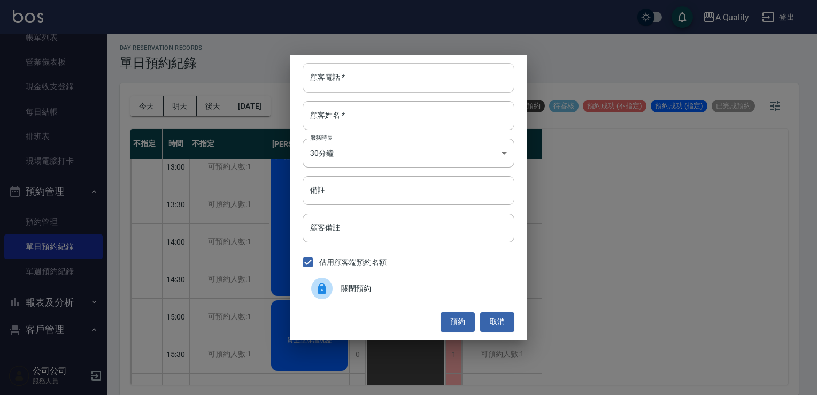
click at [384, 76] on input "顧客電話   *" at bounding box center [409, 77] width 212 height 29
type input "0917376892"
click at [326, 124] on input "顧客姓名   *" at bounding box center [409, 115] width 212 height 29
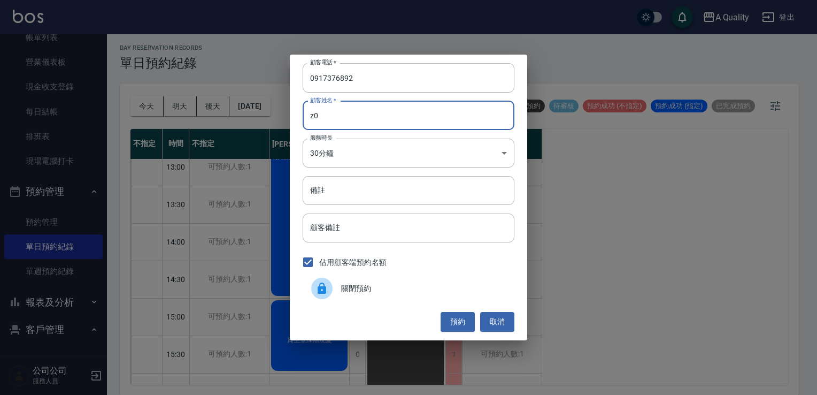
type input "z"
type input "范S"
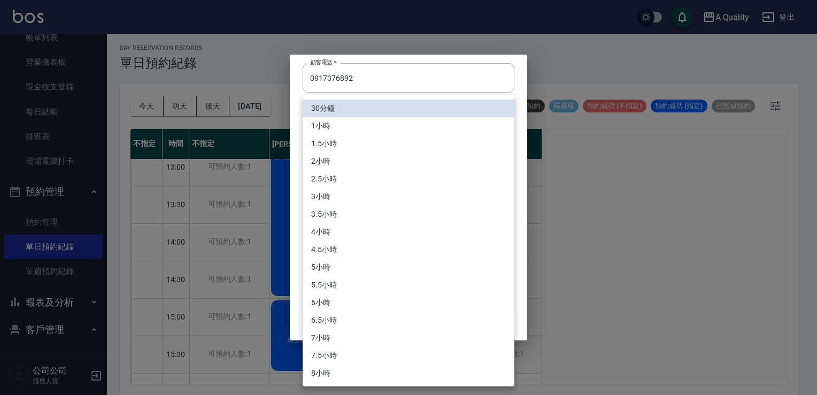
click at [356, 142] on body "A Quality 登出 櫃檯作業 打帳單 帳單列表 營業儀表板 現金收支登錄 每日結帳 排班表 現場電腦打卡 預約管理 預約管理 單日預約紀錄 單週預約紀錄…" at bounding box center [408, 196] width 817 height 398
click at [344, 198] on li "3小時" at bounding box center [409, 197] width 212 height 18
type input "6"
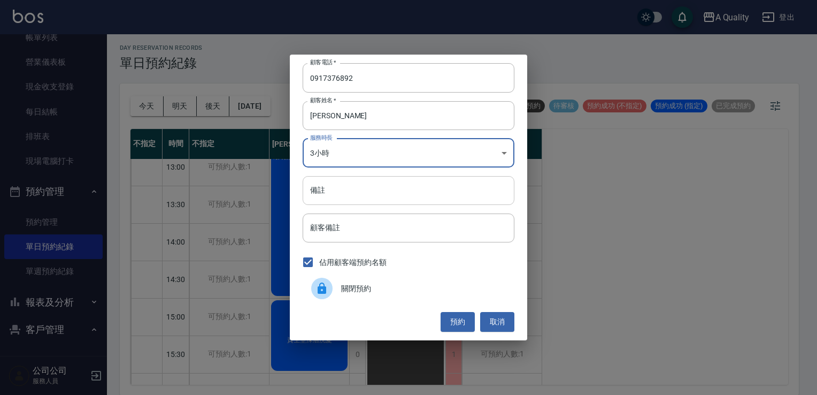
click at [334, 186] on input "備註" at bounding box center [409, 190] width 212 height 29
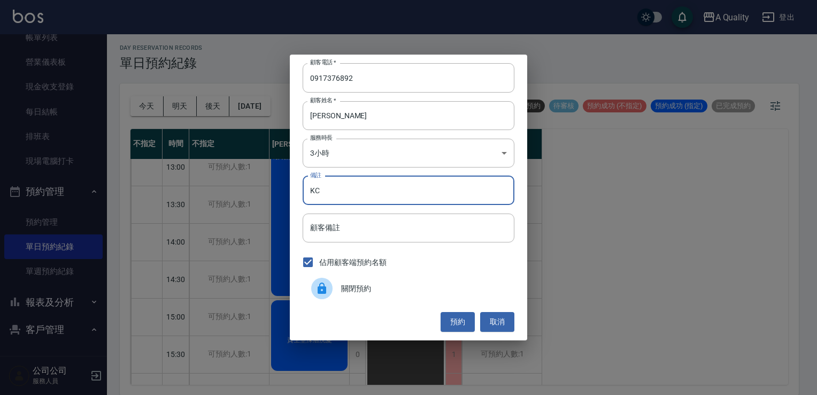
click at [337, 193] on input "KC" at bounding box center [409, 190] width 212 height 29
type input "K"
type input "染"
type input "ㄜ"
type input "k"
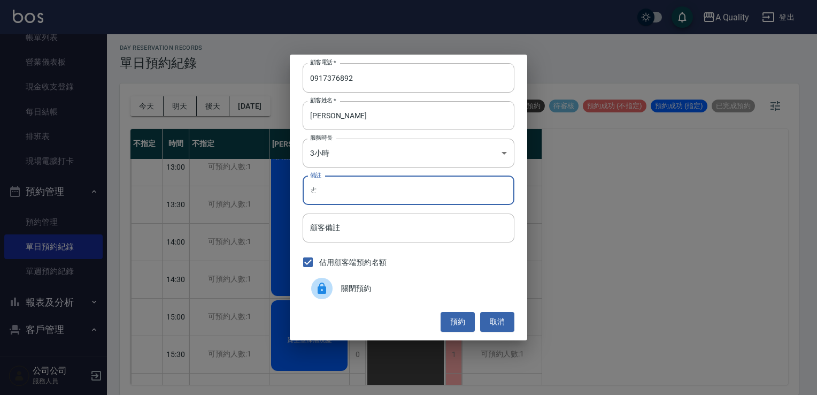
type input "痾"
type input "k套餐/sc 兩位"
drag, startPoint x: 454, startPoint y: 320, endPoint x: 447, endPoint y: 320, distance: 6.4
click at [452, 320] on button "預約" at bounding box center [458, 322] width 34 height 20
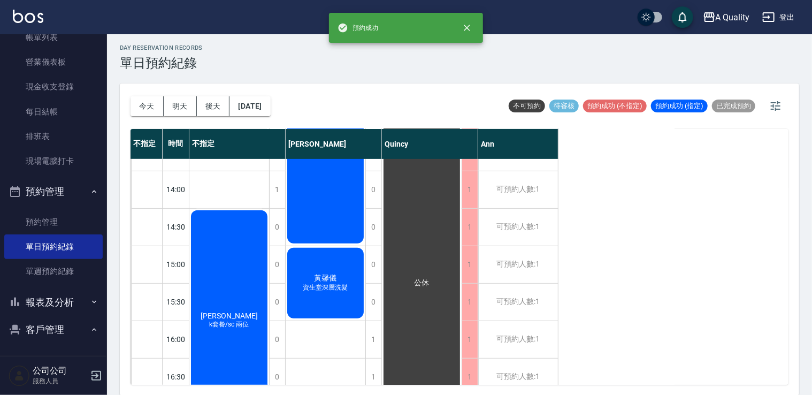
scroll to position [267, 0]
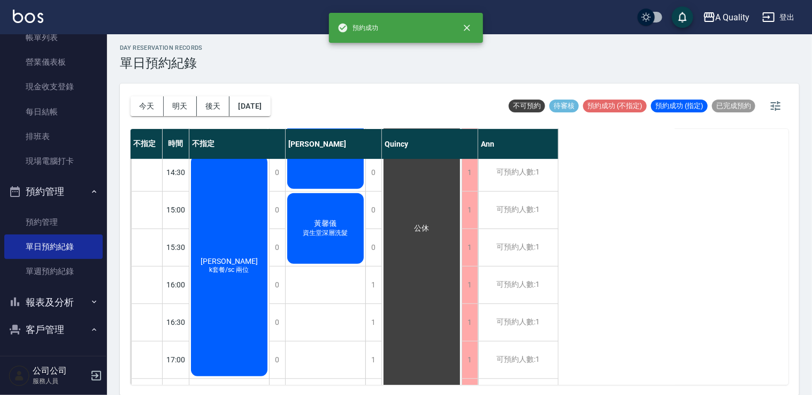
click at [240, 258] on div "范S k套餐/sc 兩位" at bounding box center [229, 266] width 80 height 224
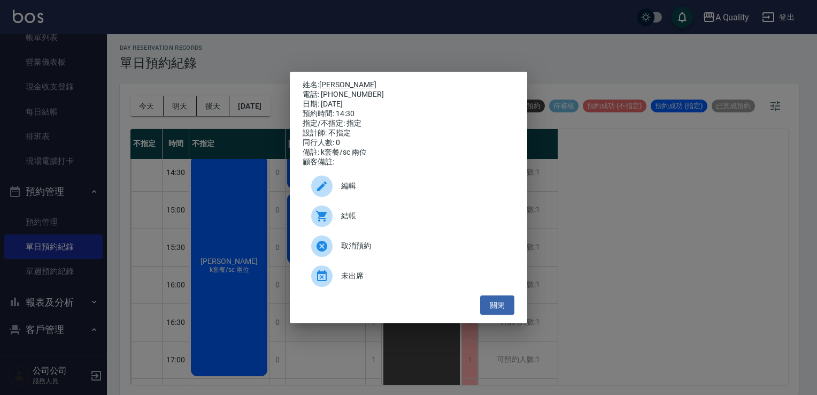
click at [338, 193] on div at bounding box center [326, 185] width 30 height 21
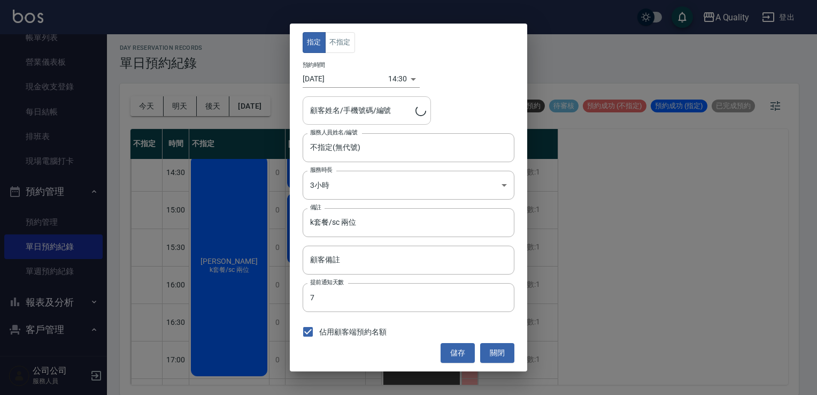
type input "范S/0917376892"
click at [334, 41] on button "不指定" at bounding box center [340, 42] width 30 height 21
click at [355, 153] on input "不指定(無代號)" at bounding box center [401, 147] width 186 height 19
drag, startPoint x: 355, startPoint y: 153, endPoint x: 351, endPoint y: 159, distance: 7.4
click at [353, 153] on input "不指定(無代號)" at bounding box center [401, 147] width 186 height 19
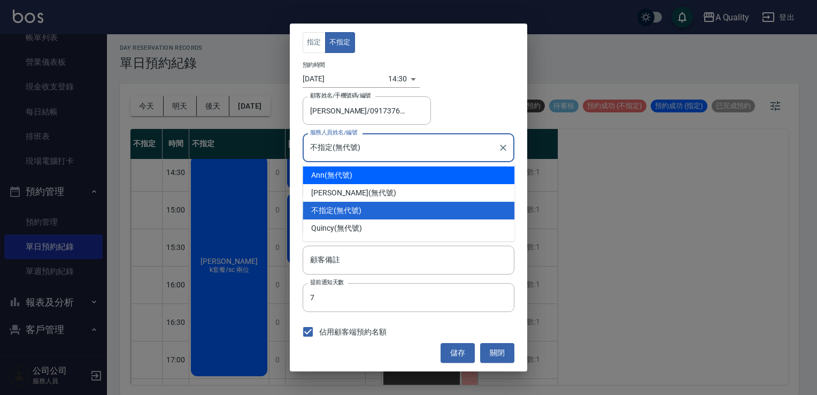
click at [337, 176] on div "Ann (無代號)" at bounding box center [409, 175] width 212 height 18
type input "Ann(無代號)"
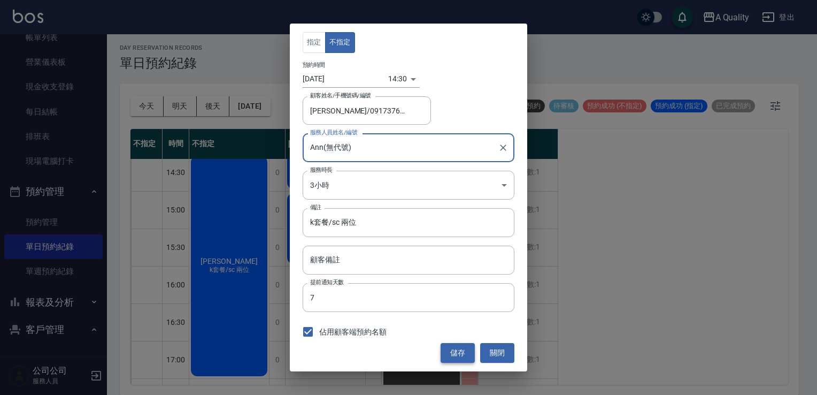
click at [456, 351] on button "儲存" at bounding box center [458, 353] width 34 height 20
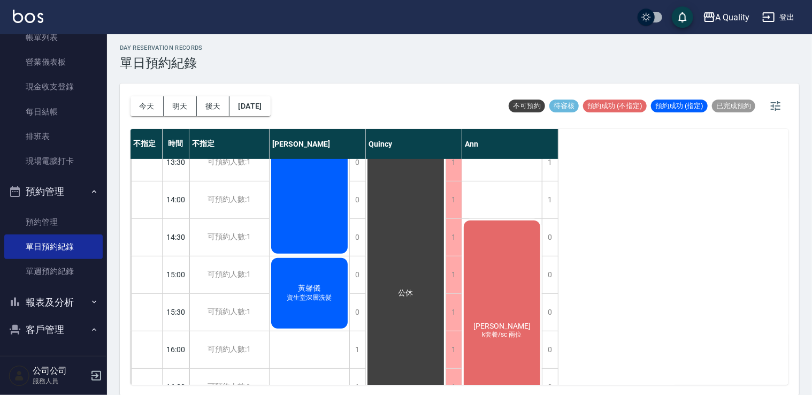
scroll to position [189, 0]
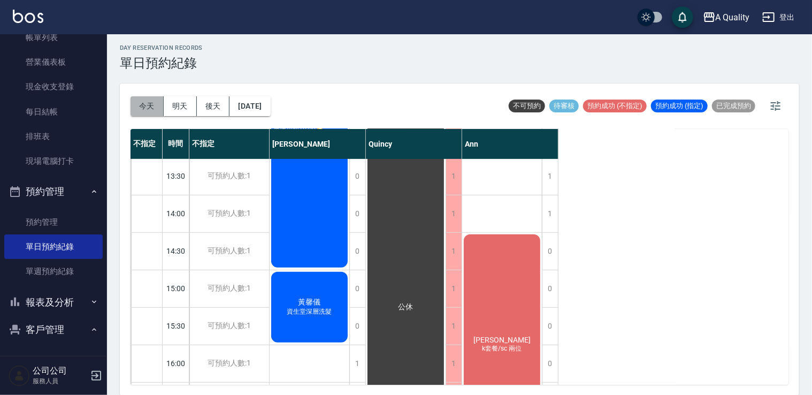
click at [149, 102] on button "今天" at bounding box center [147, 106] width 33 height 20
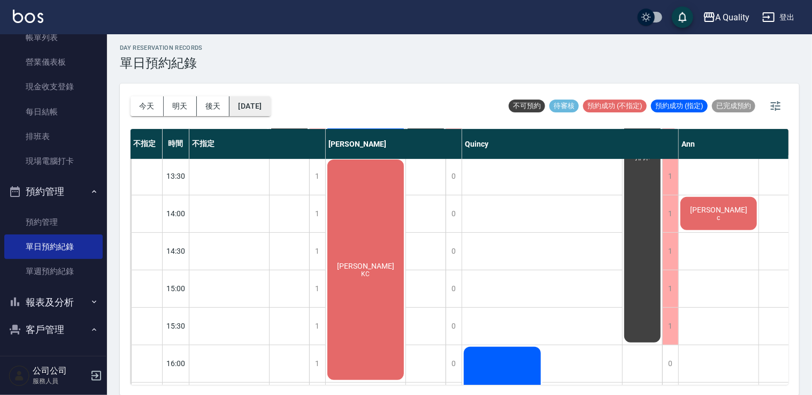
click at [264, 110] on button "[DATE]" at bounding box center [249, 106] width 41 height 20
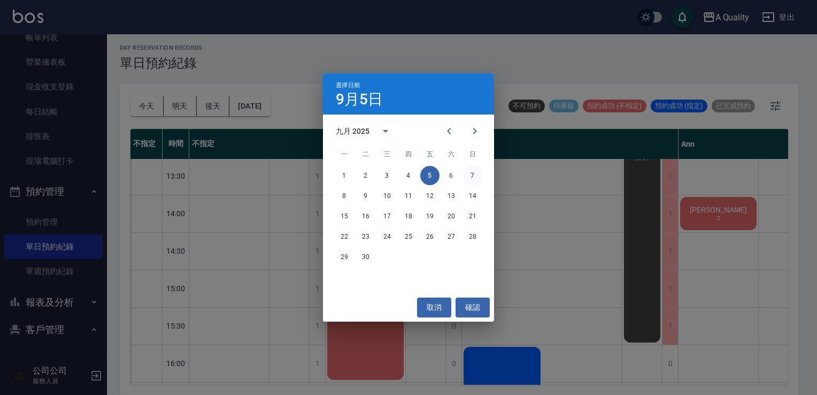
click at [473, 170] on button "7" at bounding box center [472, 175] width 19 height 19
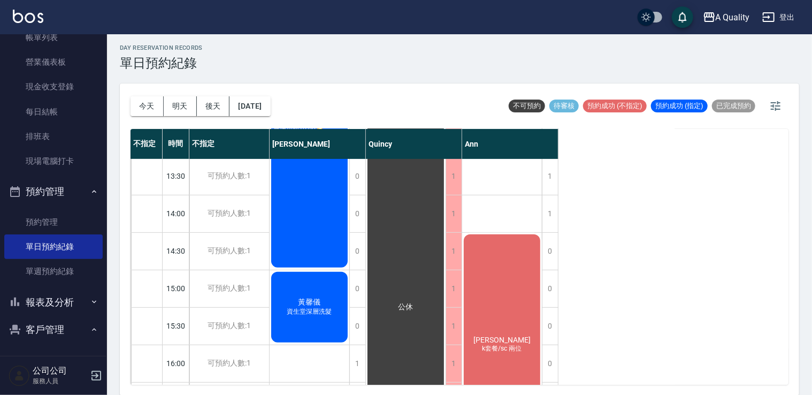
click at [494, 280] on div "范S k套餐/sc 兩位" at bounding box center [502, 345] width 80 height 224
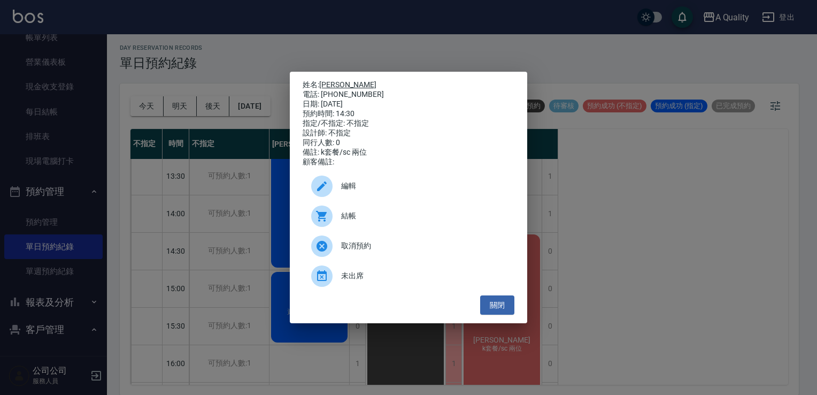
click at [332, 80] on link "范S" at bounding box center [347, 84] width 57 height 9
drag, startPoint x: 501, startPoint y: 307, endPoint x: 486, endPoint y: 303, distance: 16.0
click at [501, 307] on button "關閉" at bounding box center [497, 305] width 34 height 20
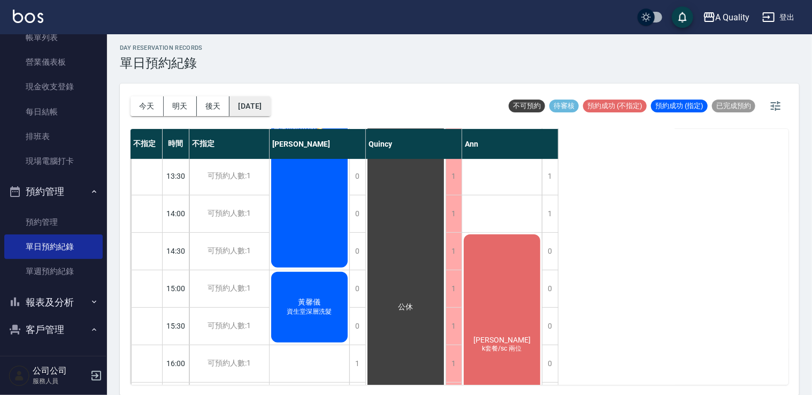
click at [257, 107] on button "2025/09/07" at bounding box center [249, 106] width 41 height 20
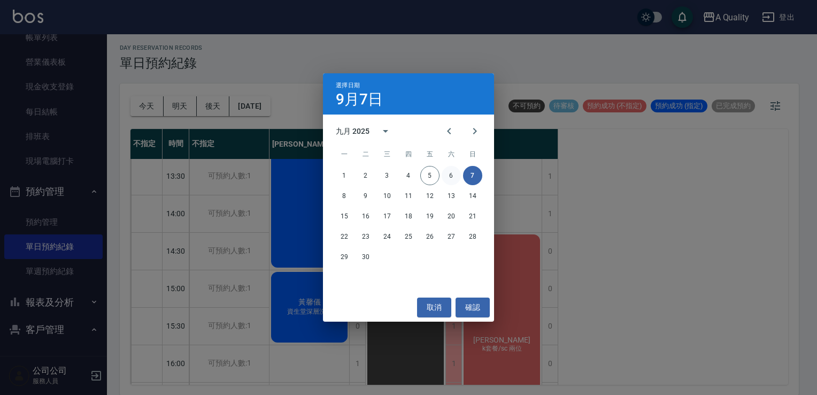
click at [451, 175] on button "6" at bounding box center [451, 175] width 19 height 19
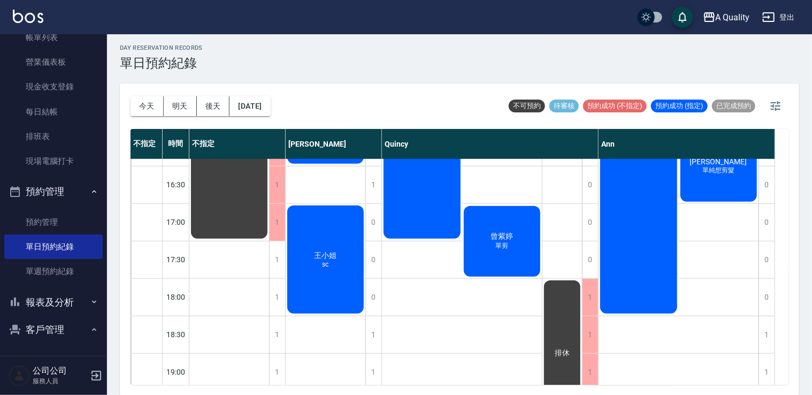
scroll to position [349, 0]
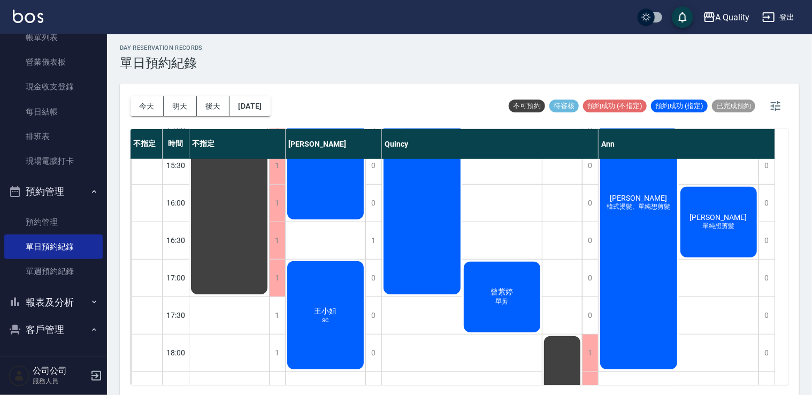
click at [286, 311] on div "王小姐 sc" at bounding box center [326, 314] width 80 height 111
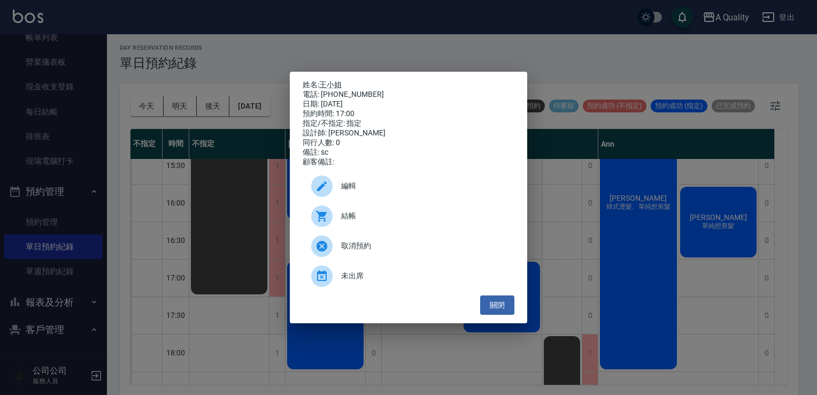
click at [276, 301] on div "姓名: 王小姐 電話: 0936459233 日期: 2025/09/06 預約時間: 17:00 指定/不指定: 指定 設計師: Taylor 同行人數: …" at bounding box center [408, 197] width 817 height 395
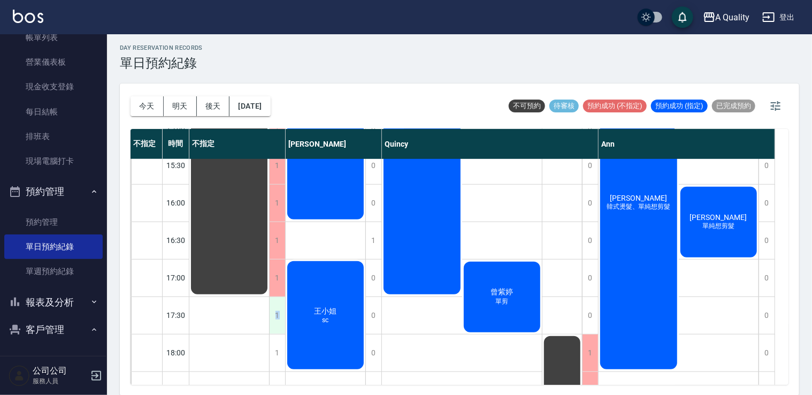
click at [280, 309] on div "1" at bounding box center [277, 315] width 16 height 37
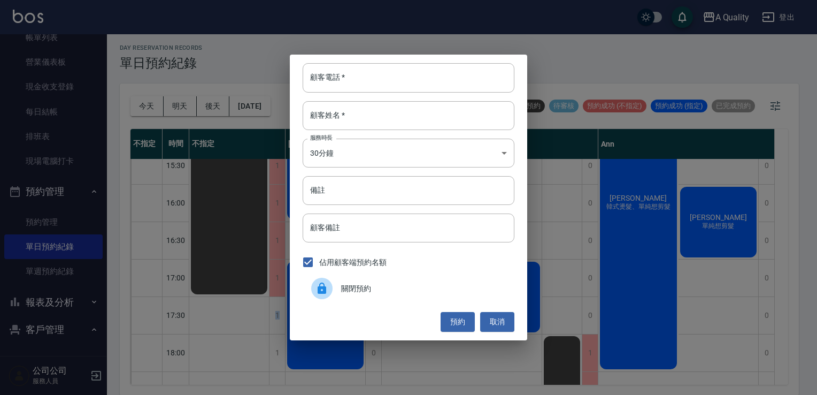
drag, startPoint x: 280, startPoint y: 309, endPoint x: 378, endPoint y: 292, distance: 99.3
click at [378, 292] on span "關閉預約" at bounding box center [423, 288] width 165 height 11
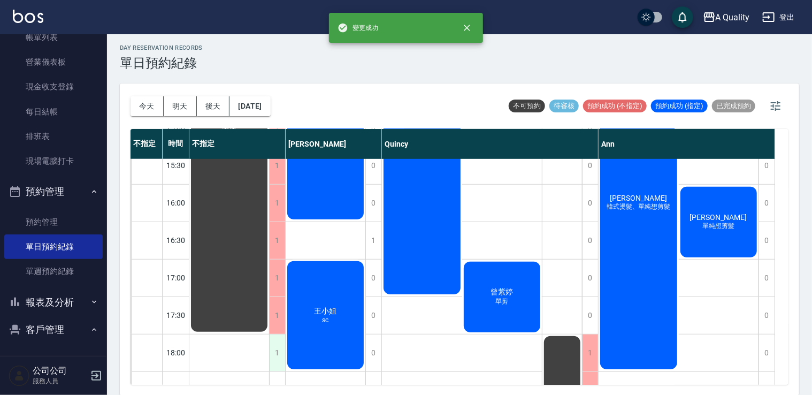
click at [276, 350] on div "1" at bounding box center [277, 352] width 16 height 37
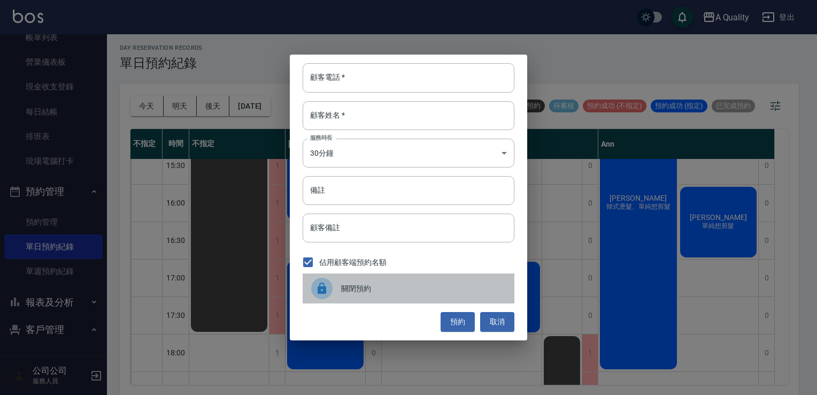
click at [365, 282] on div "關閉預約" at bounding box center [409, 288] width 212 height 30
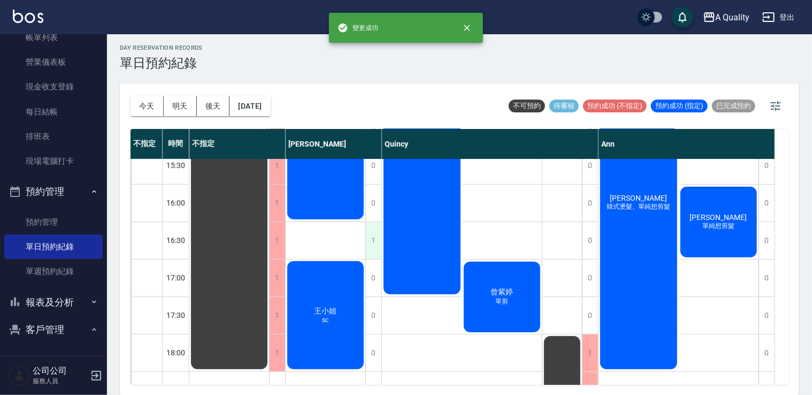
click at [374, 239] on div "1" at bounding box center [373, 240] width 16 height 37
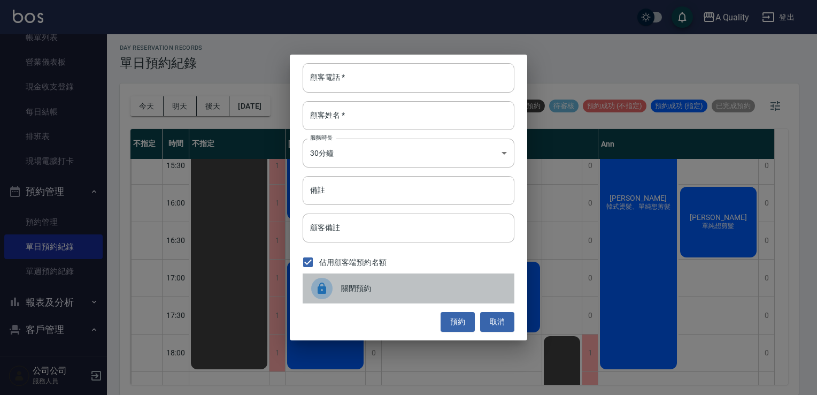
click at [313, 290] on div at bounding box center [321, 288] width 21 height 21
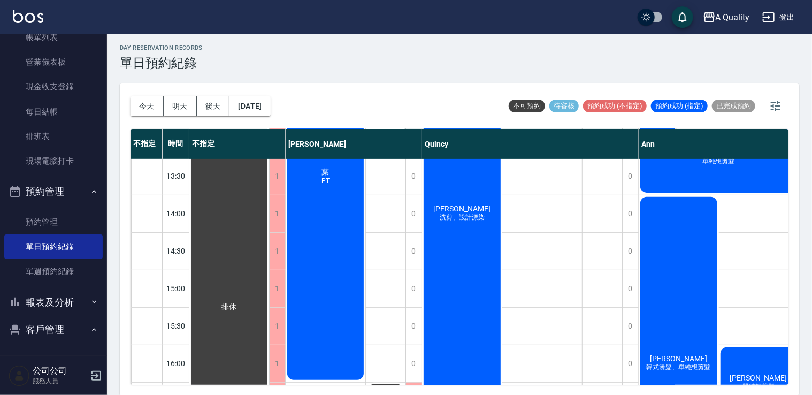
scroll to position [0, 0]
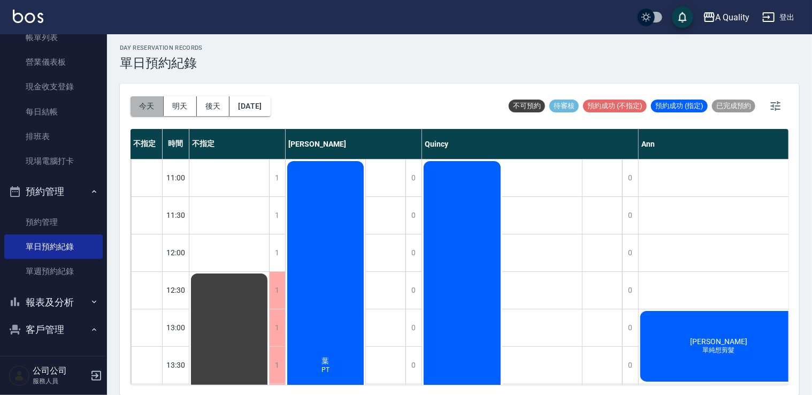
click at [135, 102] on button "今天" at bounding box center [147, 106] width 33 height 20
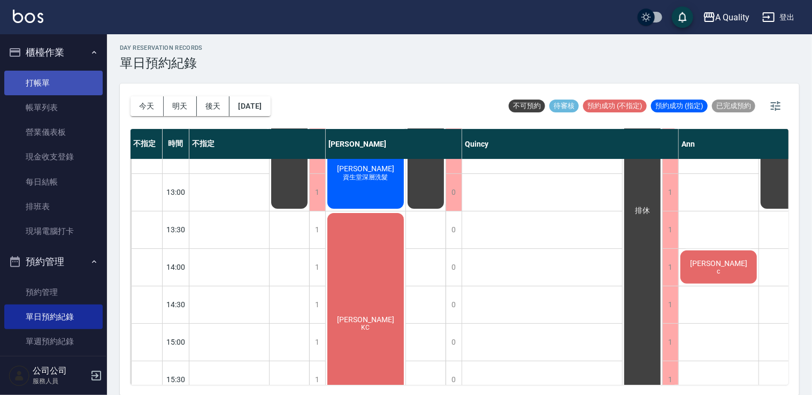
click at [61, 85] on link "打帳單" at bounding box center [53, 83] width 98 height 25
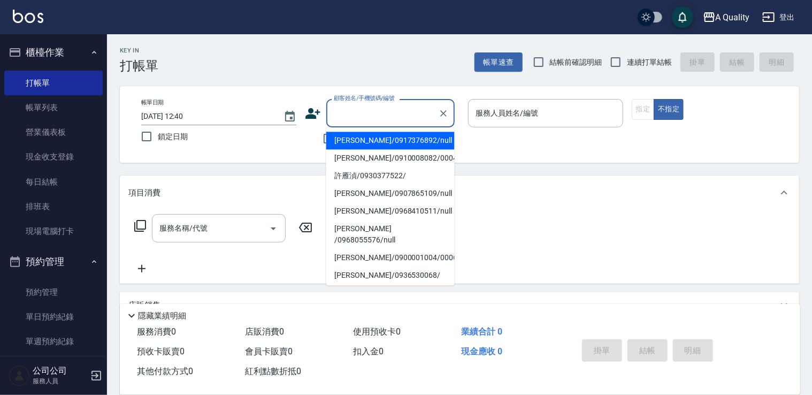
click at [400, 105] on input "顧客姓名/手機號碼/編號" at bounding box center [382, 113] width 103 height 19
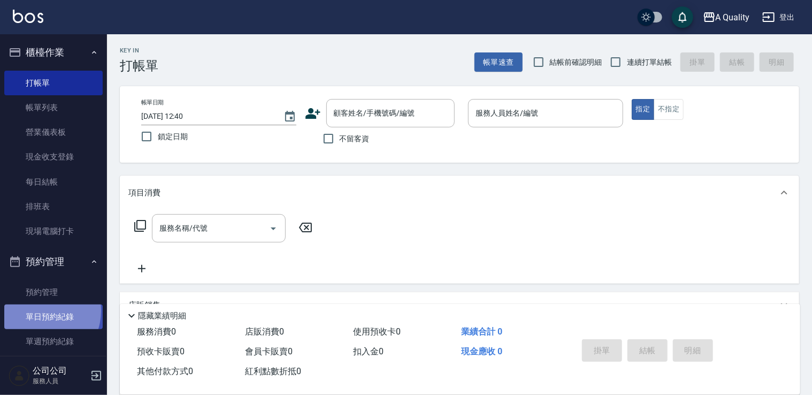
click at [41, 311] on link "單日預約紀錄" at bounding box center [53, 316] width 98 height 25
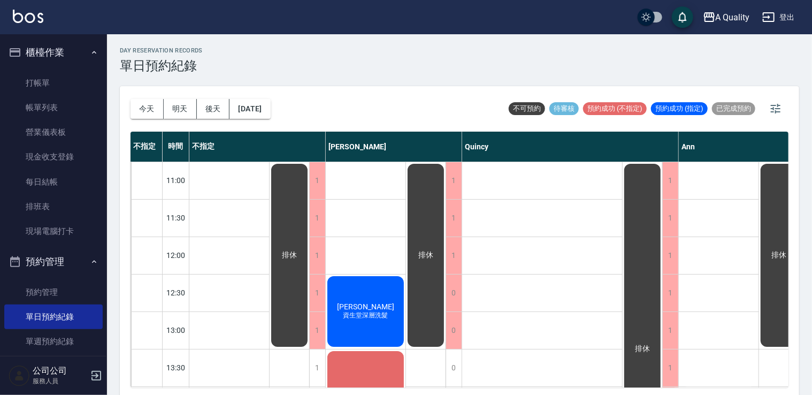
click at [376, 305] on span "[PERSON_NAME]" at bounding box center [366, 306] width 62 height 9
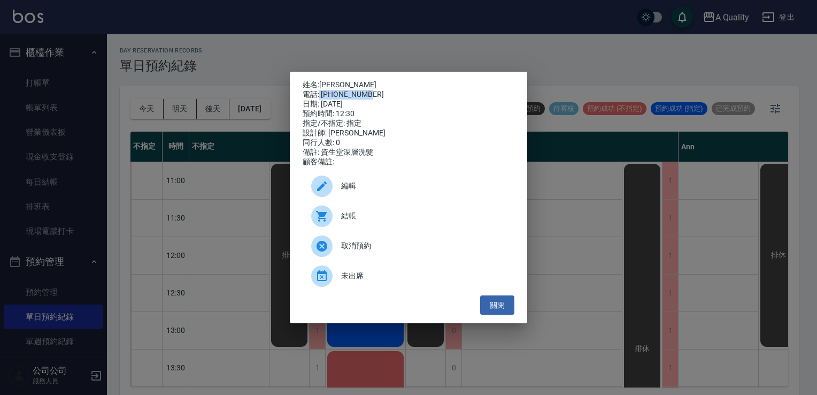
drag, startPoint x: 319, startPoint y: 94, endPoint x: 400, endPoint y: 94, distance: 80.8
click at [400, 94] on div "電話: 09000000000" at bounding box center [409, 95] width 212 height 10
drag, startPoint x: 400, startPoint y: 94, endPoint x: 370, endPoint y: 89, distance: 30.3
click at [370, 90] on div "電話: 09000000000" at bounding box center [409, 95] width 212 height 10
click at [381, 99] on div "日期: 2025/09/05" at bounding box center [409, 104] width 212 height 10
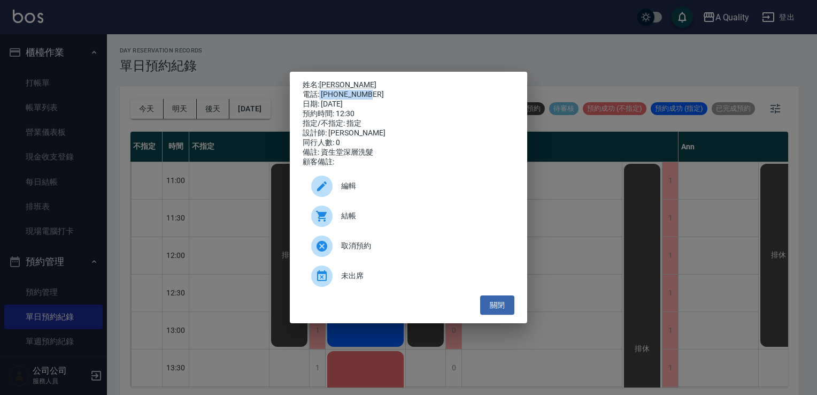
drag, startPoint x: 369, startPoint y: 91, endPoint x: 319, endPoint y: 91, distance: 49.7
click at [319, 91] on div "電話: 09000000000" at bounding box center [409, 95] width 212 height 10
copy div "09000000000"
drag, startPoint x: 53, startPoint y: 74, endPoint x: 46, endPoint y: 82, distance: 10.6
click at [53, 75] on div "姓名: 邱卉晨 電話: 09000000000 日期: 2025/09/05 預約時間: 12:30 指定/不指定: 指定 設計師: Taylor 同行人數:…" at bounding box center [408, 197] width 817 height 395
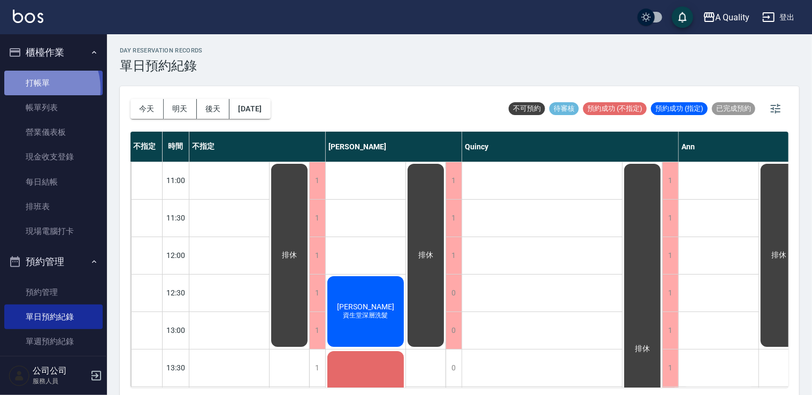
click at [38, 89] on link "打帳單" at bounding box center [53, 83] width 98 height 25
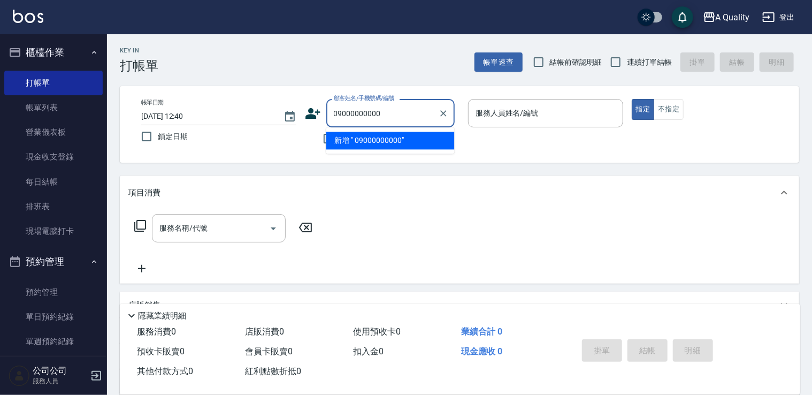
click at [335, 113] on input "09000000000" at bounding box center [382, 113] width 103 height 19
drag, startPoint x: 360, startPoint y: 144, endPoint x: 358, endPoint y: 151, distance: 7.7
click at [361, 145] on li "邱卉晨/09000000000/000516" at bounding box center [390, 141] width 128 height 18
type input "邱卉晨/09000000000/000516"
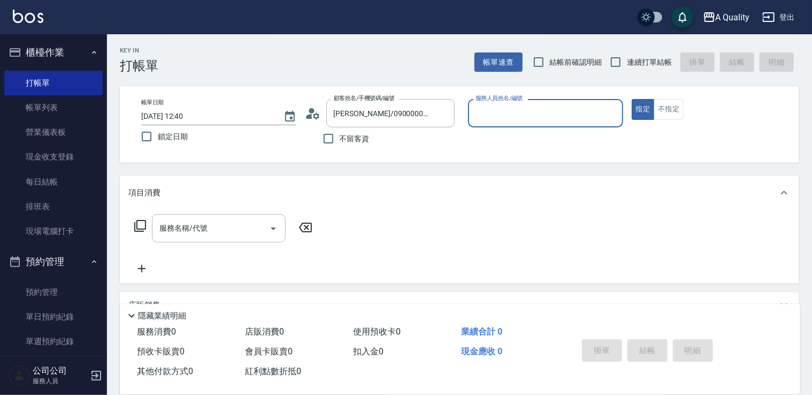
click at [507, 95] on label "服務人員姓名/編號" at bounding box center [499, 98] width 47 height 8
click at [507, 104] on input "服務人員姓名/編號" at bounding box center [545, 113] width 145 height 19
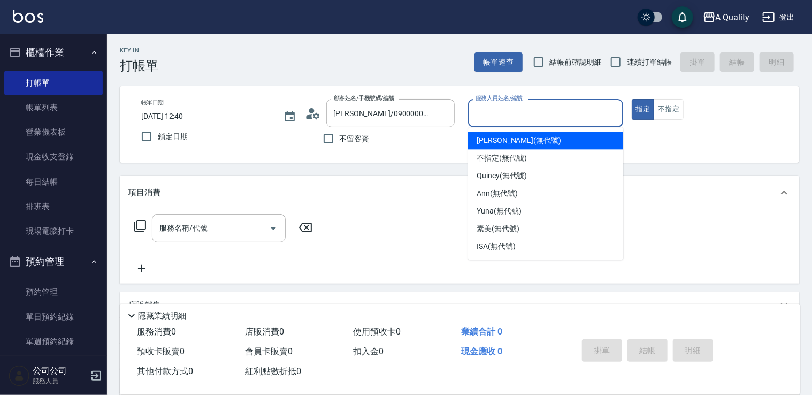
drag, startPoint x: 510, startPoint y: 115, endPoint x: 510, endPoint y: 123, distance: 8.0
click at [510, 116] on input "服務人員姓名/編號" at bounding box center [545, 113] width 145 height 19
click at [507, 142] on span "Taylor (無代號)" at bounding box center [519, 140] width 85 height 11
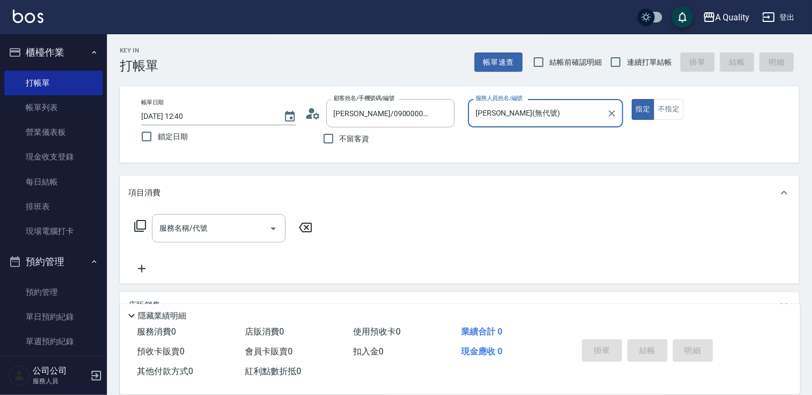
type input "Taylor(無代號)"
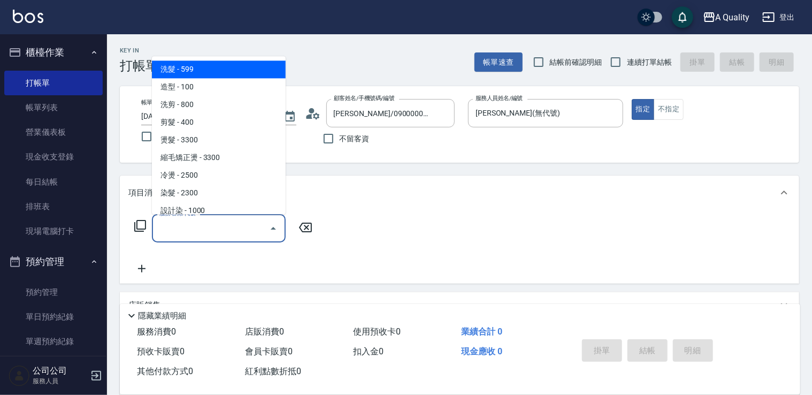
drag, startPoint x: 209, startPoint y: 224, endPoint x: 197, endPoint y: 144, distance: 80.1
click at [209, 223] on input "服務名稱/代號" at bounding box center [211, 228] width 108 height 19
click at [203, 58] on ul "洗髮 - 599 造型 - 100 洗剪 - 800 剪髮 - 400 燙髮 - 3300 縮毛矯正燙 - 3300 冷燙 - 2500 染髮 - 2300 …" at bounding box center [219, 135] width 134 height 158
click at [204, 71] on span "洗髮 - 599" at bounding box center [219, 69] width 134 height 18
type input "洗髮(101)"
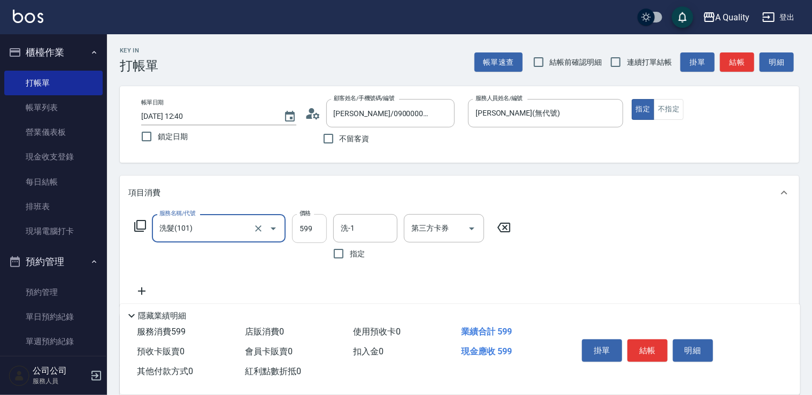
click at [316, 221] on input "599" at bounding box center [309, 228] width 35 height 29
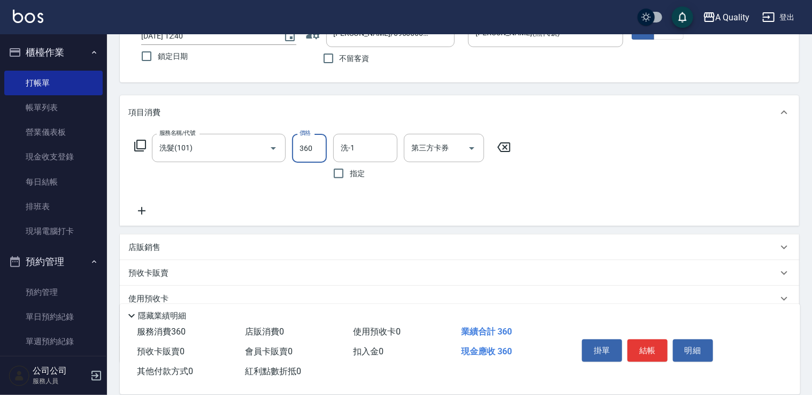
scroll to position [150, 0]
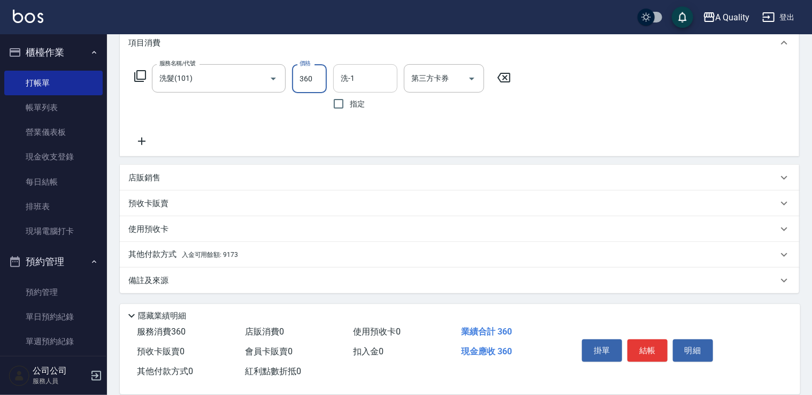
type input "360"
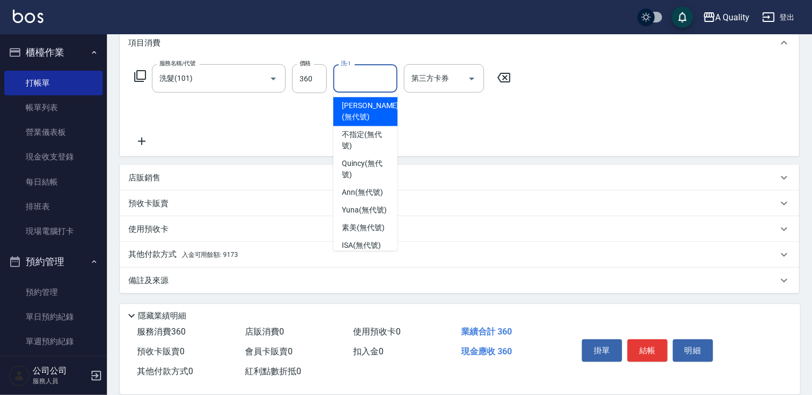
click at [361, 79] on input "洗-1" at bounding box center [365, 78] width 55 height 19
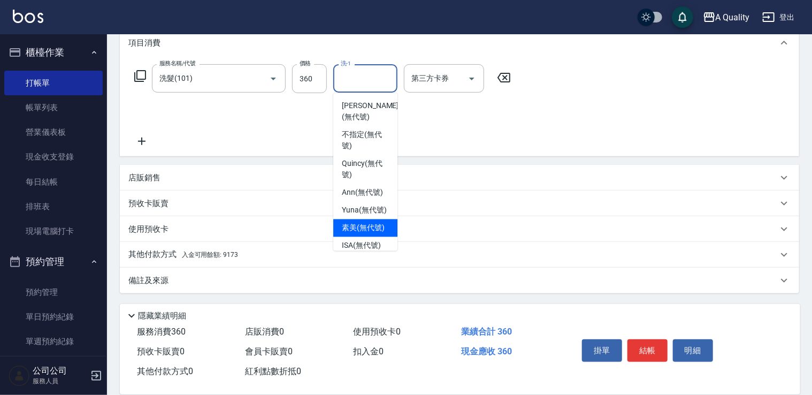
drag, startPoint x: 360, startPoint y: 236, endPoint x: 242, endPoint y: 236, distance: 118.2
click at [357, 234] on span "素美 (無代號)" at bounding box center [363, 228] width 43 height 11
type input "素美(無代號)"
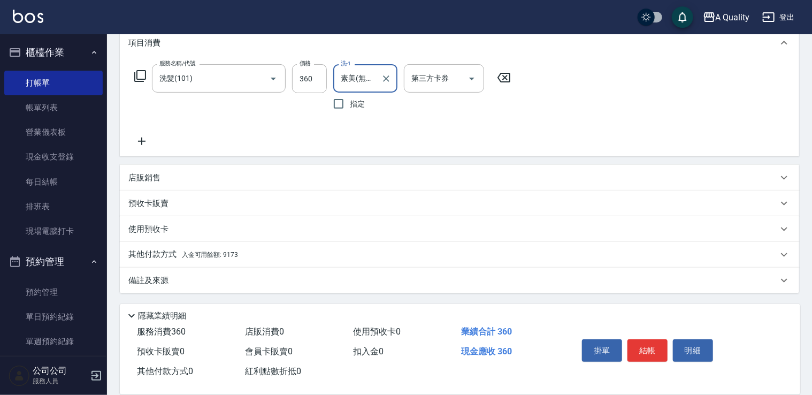
click at [229, 252] on span "入金可用餘額: 9173" at bounding box center [210, 254] width 56 height 7
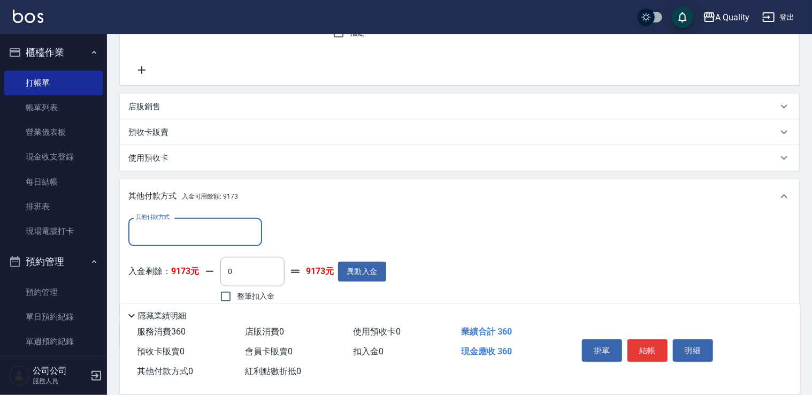
scroll to position [274, 0]
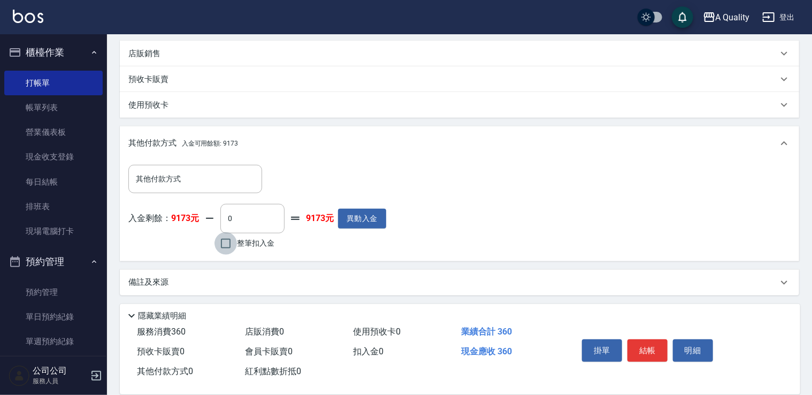
click at [233, 248] on input "整筆扣入金" at bounding box center [225, 243] width 22 height 22
checkbox input "true"
type input "360"
click at [654, 351] on button "結帳" at bounding box center [647, 350] width 40 height 22
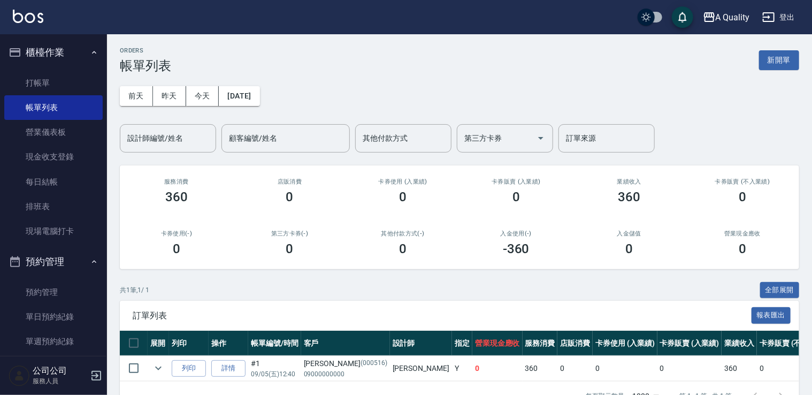
click at [558, 309] on div "訂單列表 報表匯出" at bounding box center [459, 315] width 679 height 29
click at [64, 320] on link "單日預約紀錄" at bounding box center [53, 316] width 98 height 25
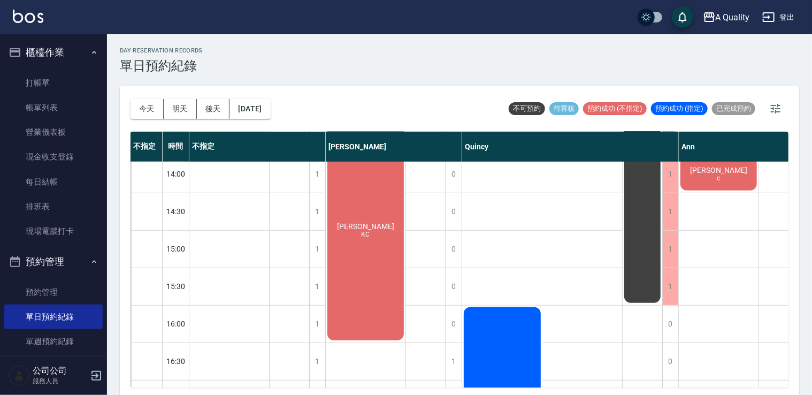
scroll to position [160, 0]
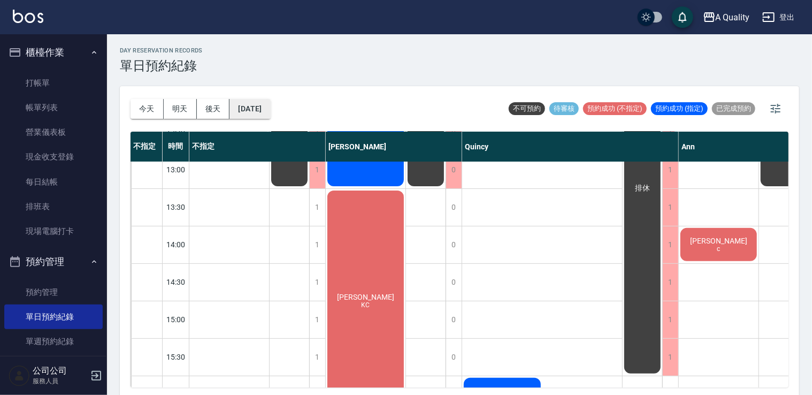
click at [270, 104] on button "[DATE]" at bounding box center [249, 109] width 41 height 20
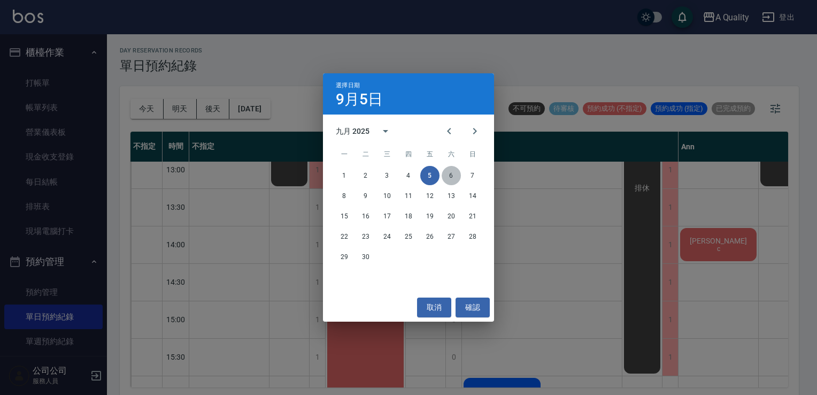
click at [451, 176] on button "6" at bounding box center [451, 175] width 19 height 19
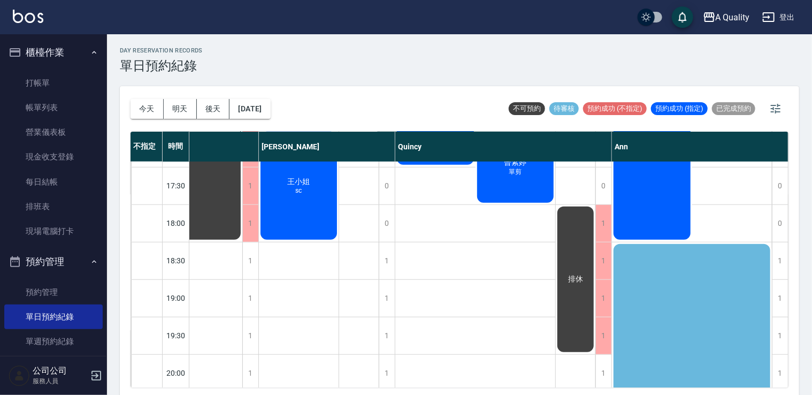
scroll to position [681, 32]
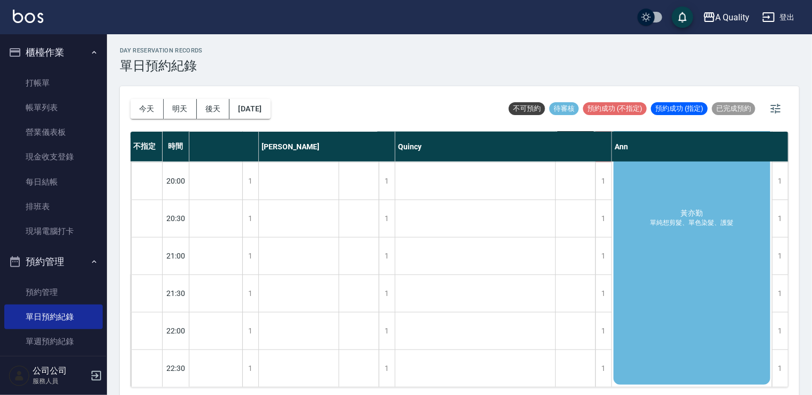
click at [666, 272] on div "黃亦勤 單純想剪髮、單色染髮、護髮" at bounding box center [692, 218] width 160 height 336
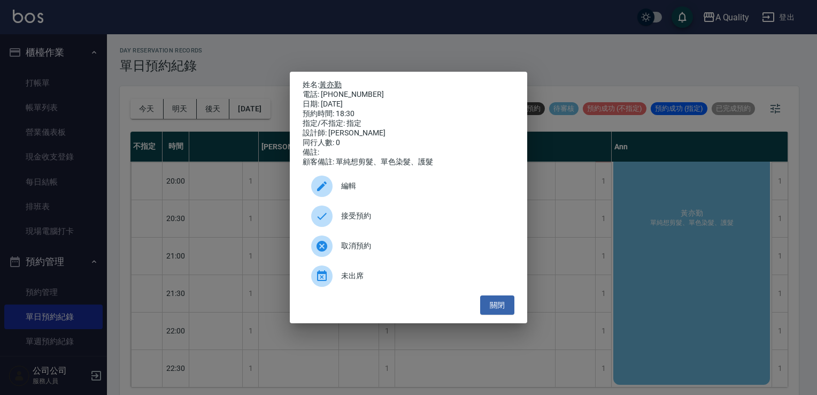
click at [334, 80] on link "黃亦勤" at bounding box center [330, 84] width 22 height 9
click at [505, 313] on button "關閉" at bounding box center [497, 305] width 34 height 20
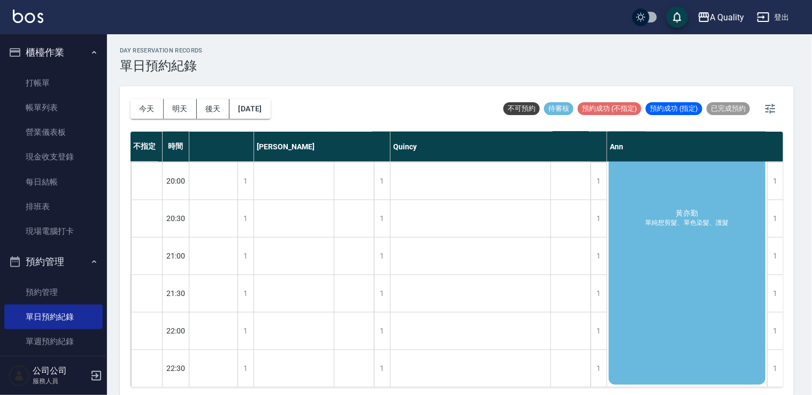
scroll to position [681, 26]
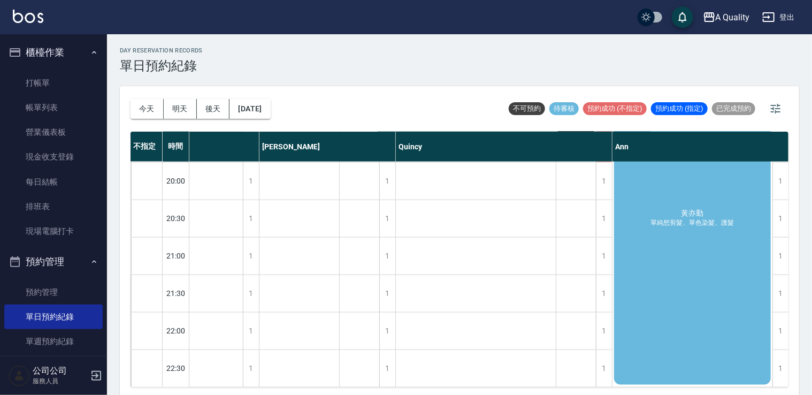
click at [135, 102] on button "今天" at bounding box center [147, 109] width 33 height 20
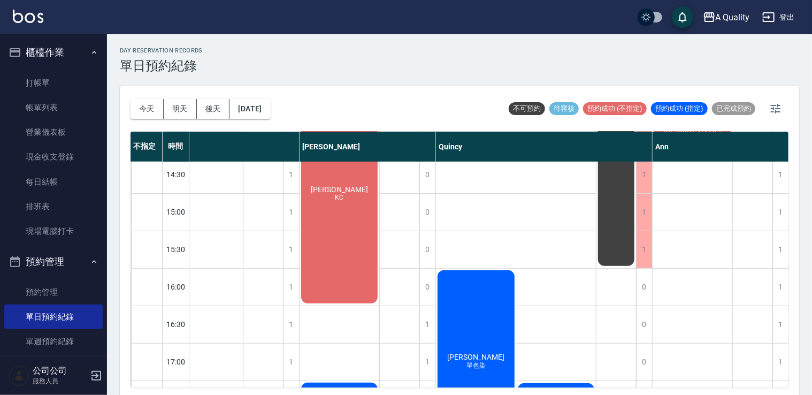
scroll to position [242, 26]
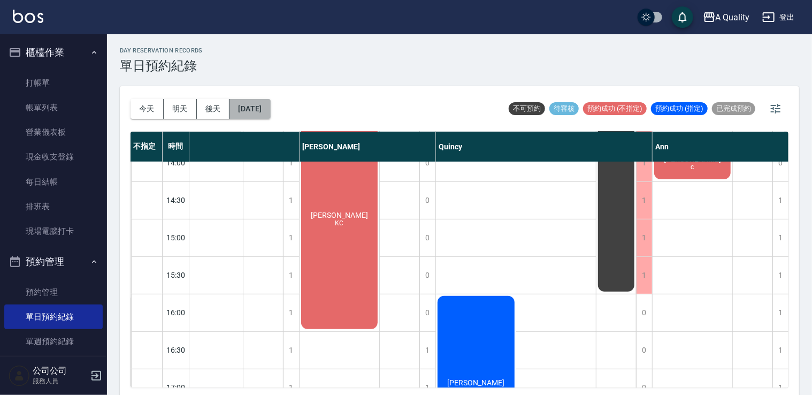
click at [261, 117] on button "[DATE]" at bounding box center [249, 109] width 41 height 20
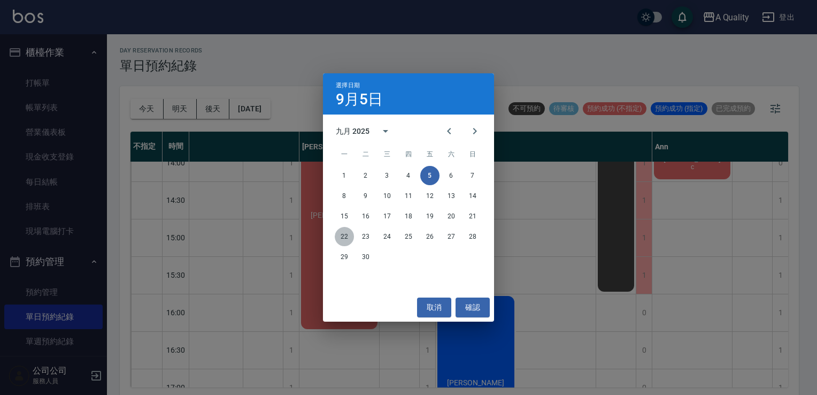
click at [341, 237] on button "22" at bounding box center [344, 236] width 19 height 19
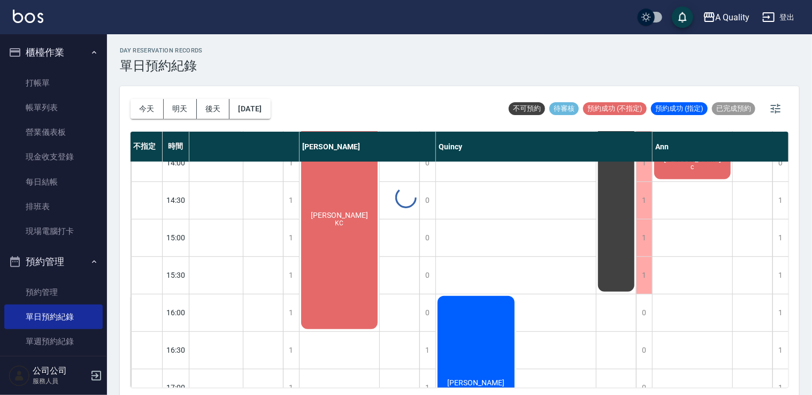
scroll to position [242, 0]
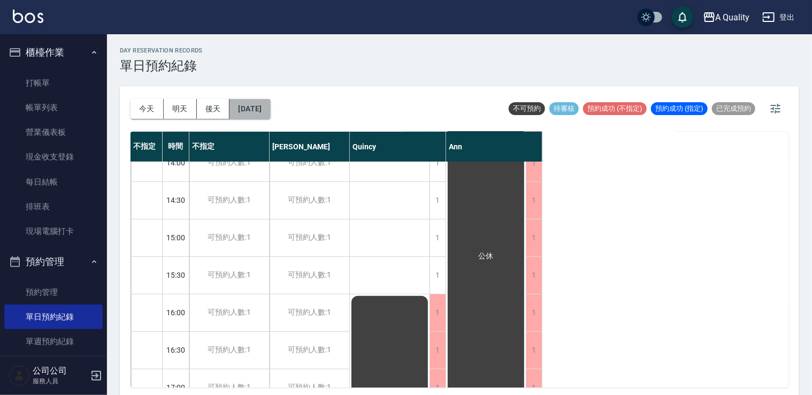
click at [258, 118] on button "2025/09/22" at bounding box center [249, 109] width 41 height 20
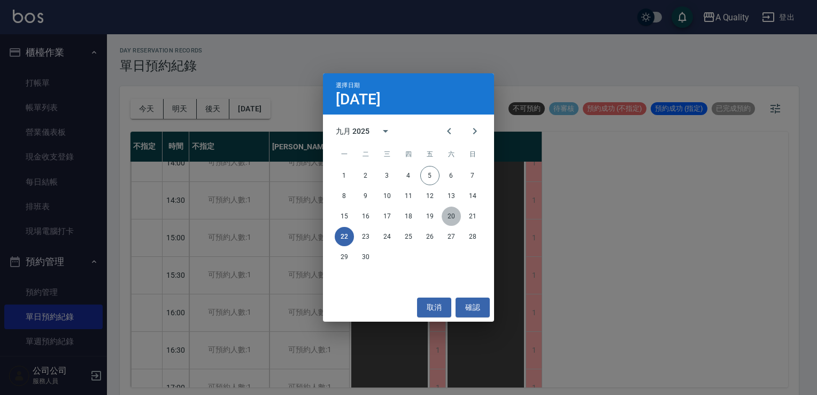
click at [458, 218] on button "20" at bounding box center [451, 215] width 19 height 19
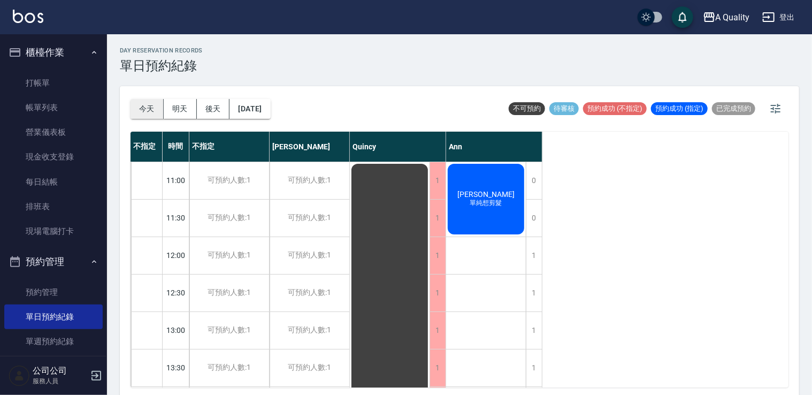
click at [137, 112] on button "今天" at bounding box center [147, 109] width 33 height 20
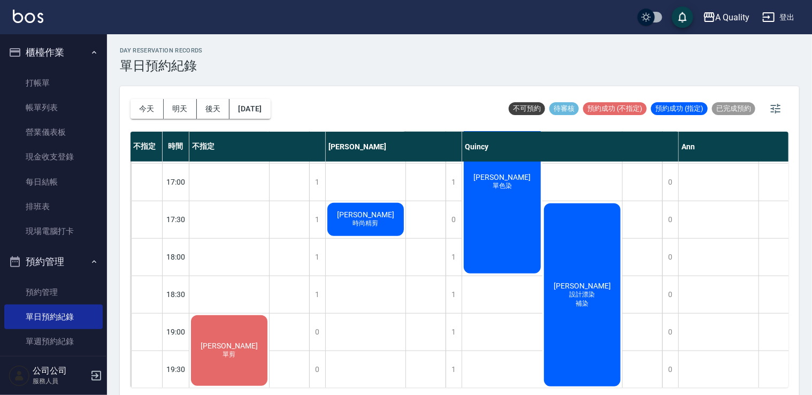
scroll to position [456, 0]
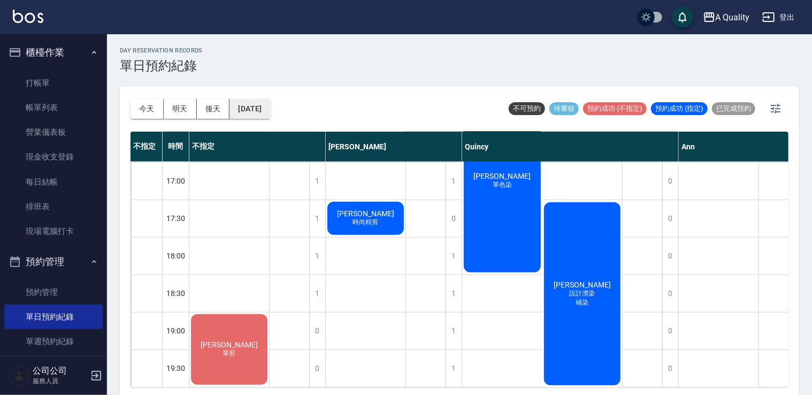
click at [263, 113] on button "[DATE]" at bounding box center [249, 109] width 41 height 20
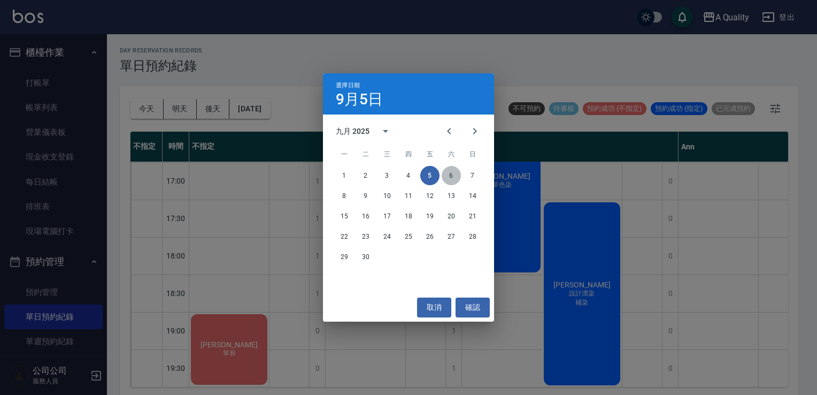
click at [448, 175] on button "6" at bounding box center [451, 175] width 19 height 19
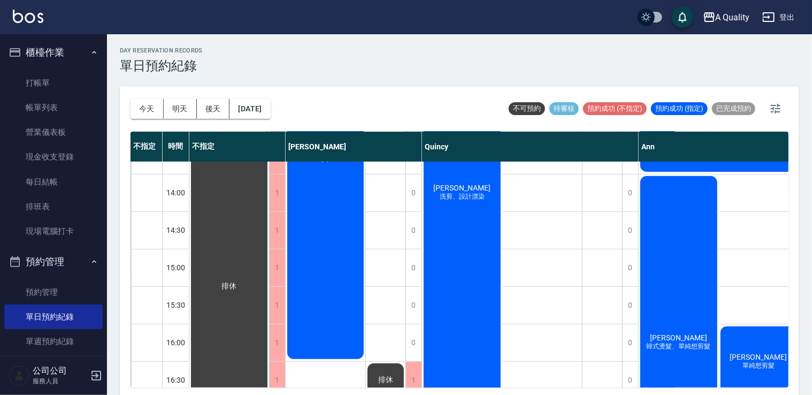
scroll to position [189, 0]
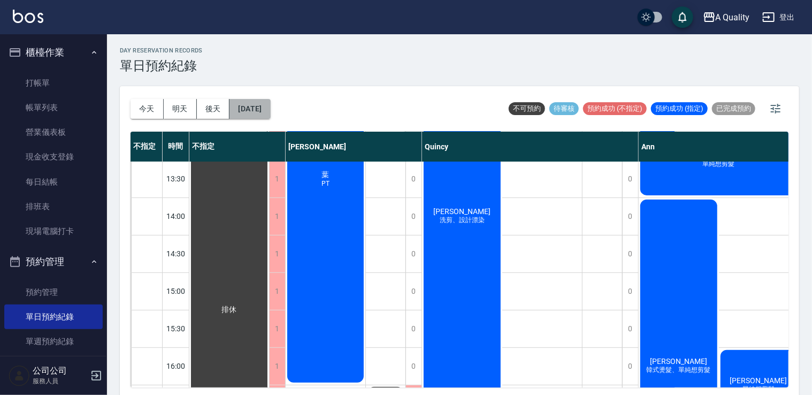
click at [262, 99] on button "2025/09/06" at bounding box center [249, 109] width 41 height 20
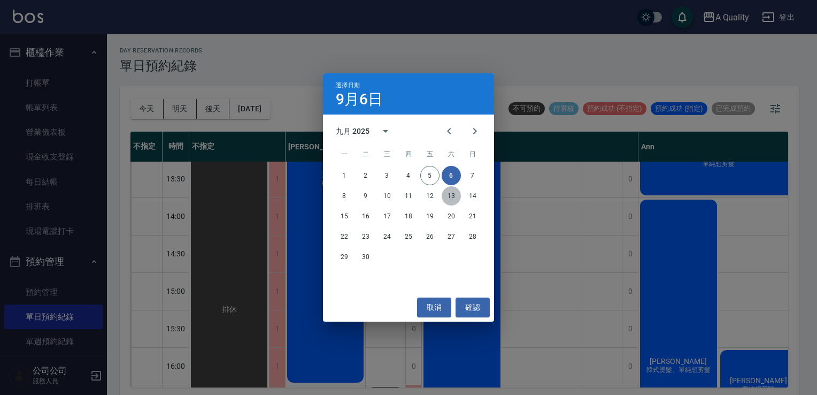
click at [457, 188] on button "13" at bounding box center [451, 195] width 19 height 19
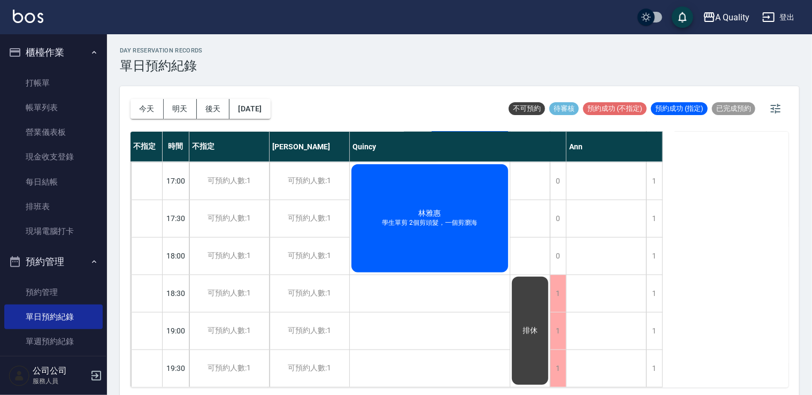
scroll to position [242, 0]
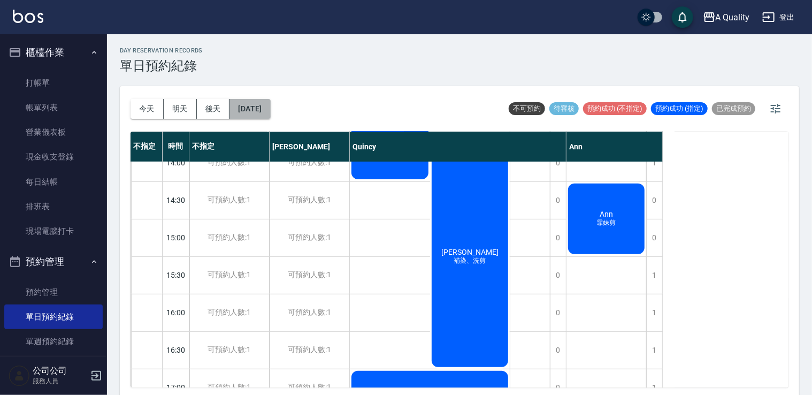
click at [270, 102] on button "2025/09/13" at bounding box center [249, 109] width 41 height 20
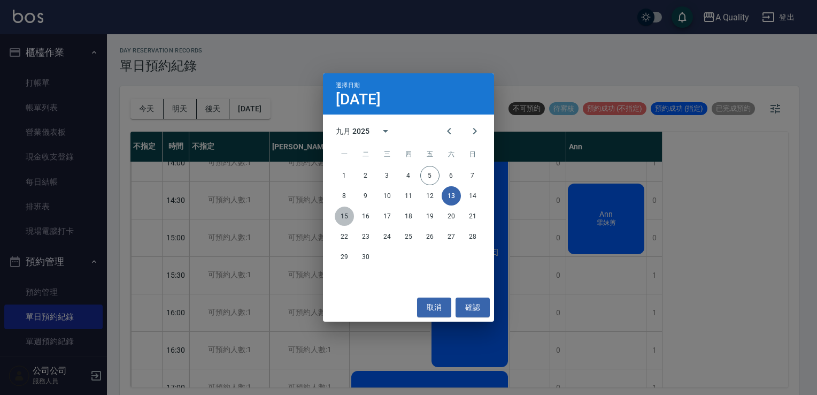
click at [338, 213] on button "15" at bounding box center [344, 215] width 19 height 19
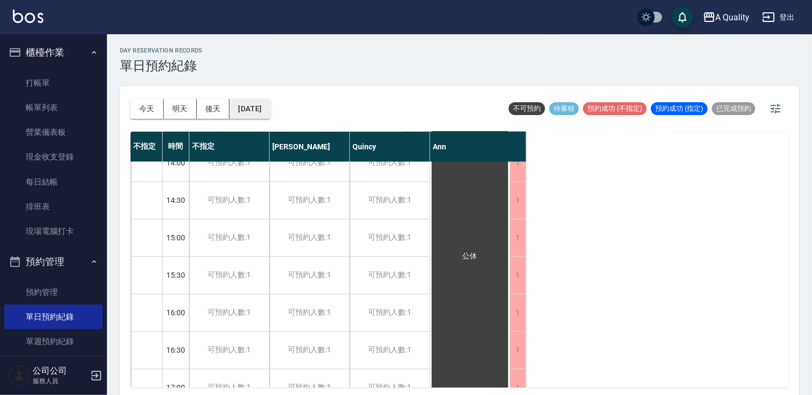
click at [248, 109] on button "2025/09/15" at bounding box center [249, 109] width 41 height 20
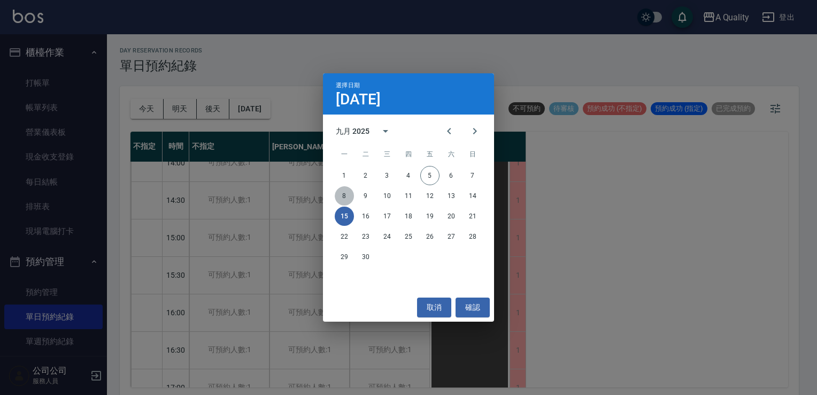
click at [341, 193] on button "8" at bounding box center [344, 195] width 19 height 19
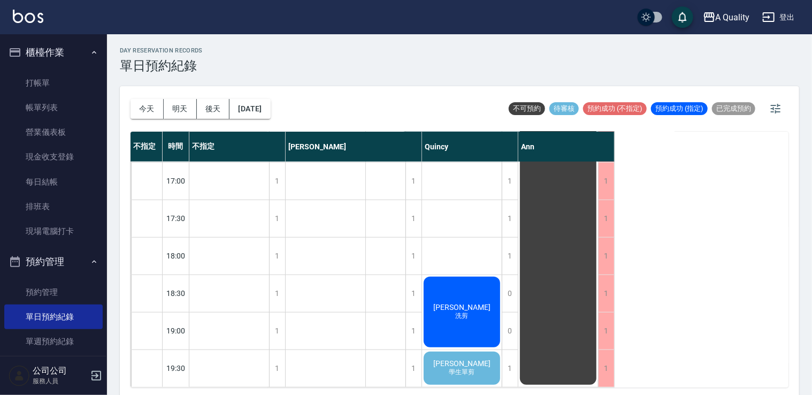
scroll to position [456, 0]
click at [473, 350] on div "陳韋靜 學生單剪" at bounding box center [462, 368] width 80 height 36
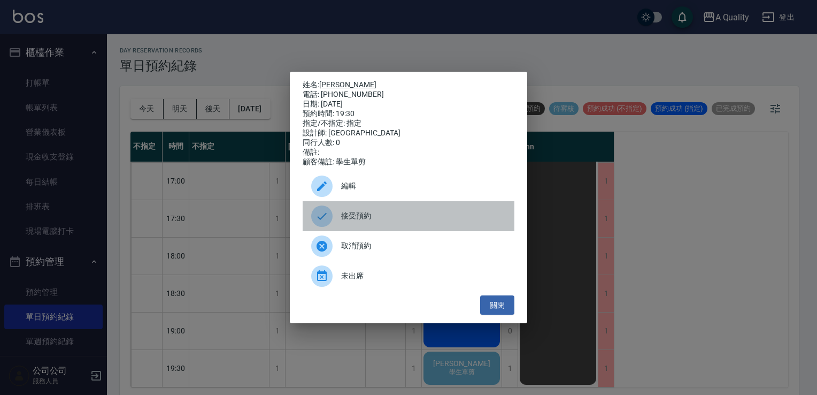
click at [394, 221] on span "接受預約" at bounding box center [423, 215] width 165 height 11
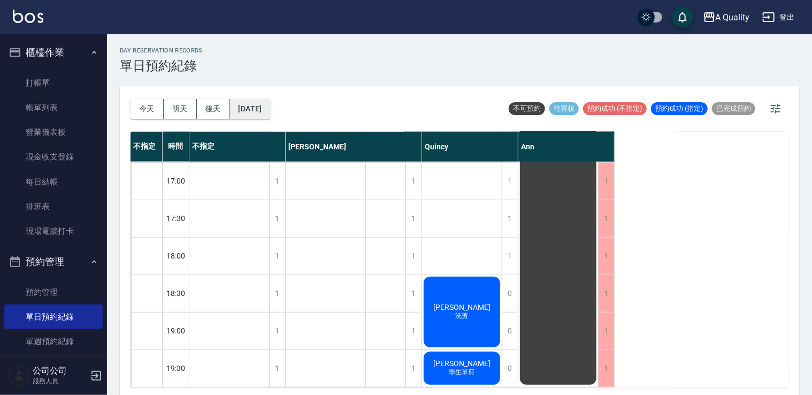
click at [270, 110] on button "2025/09/08" at bounding box center [249, 109] width 41 height 20
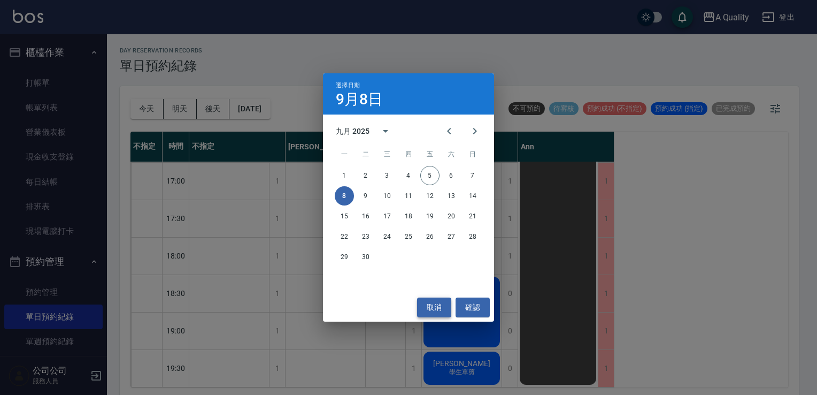
click at [446, 309] on button "取消" at bounding box center [434, 307] width 34 height 20
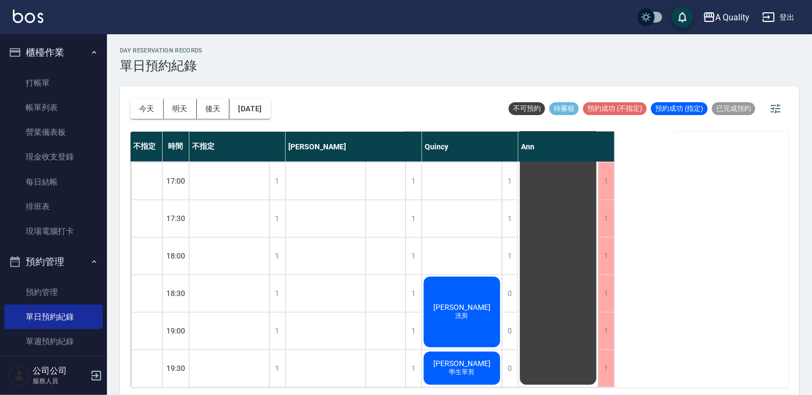
click at [474, 367] on span "學生單剪" at bounding box center [462, 371] width 30 height 9
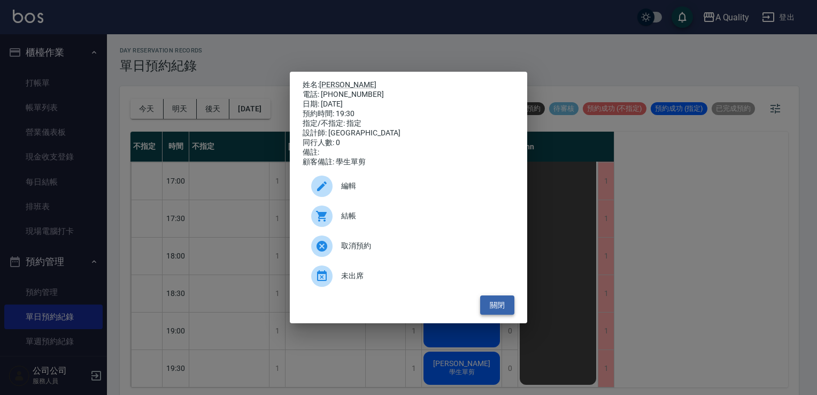
click at [504, 305] on button "關閉" at bounding box center [497, 305] width 34 height 20
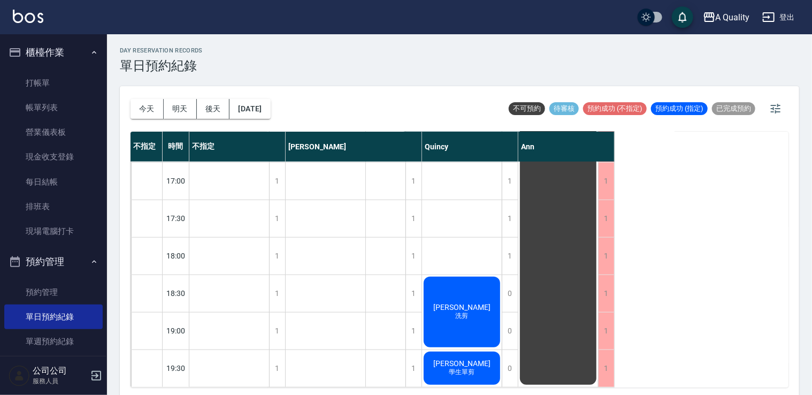
click at [509, 250] on div "1" at bounding box center [510, 255] width 16 height 37
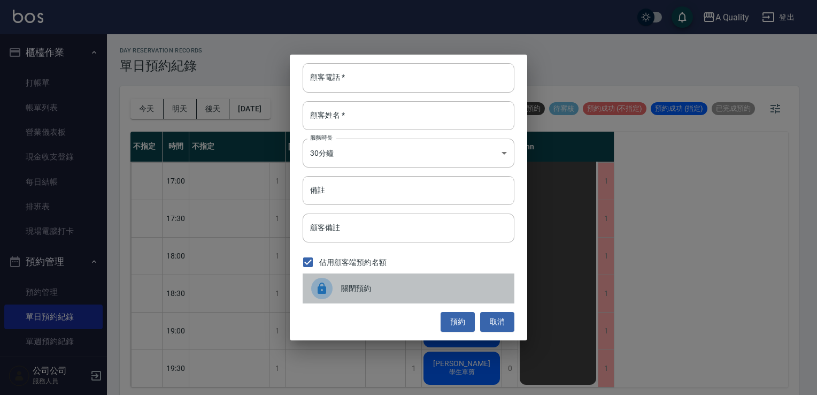
click at [451, 290] on span "關閉預約" at bounding box center [423, 288] width 165 height 11
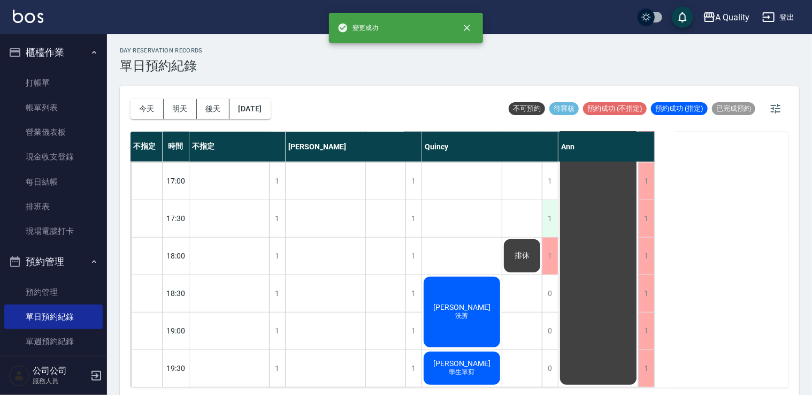
click at [552, 212] on div "1" at bounding box center [550, 218] width 16 height 37
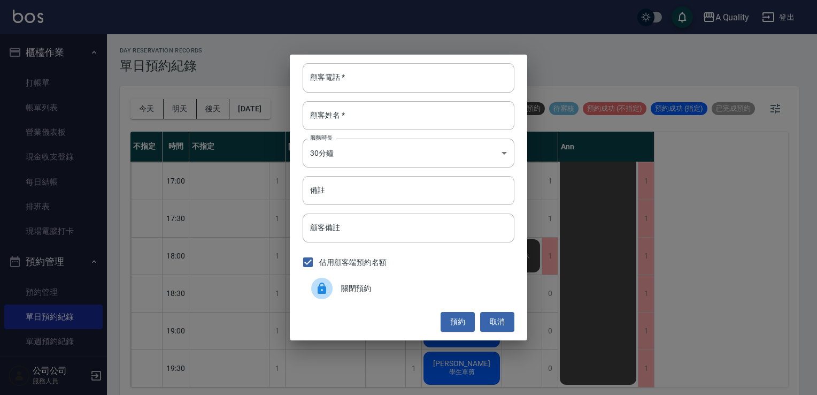
click at [453, 296] on div "關閉預約" at bounding box center [409, 288] width 212 height 30
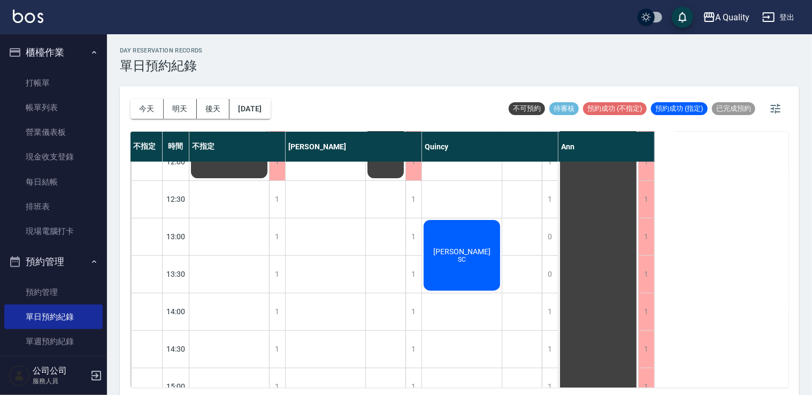
scroll to position [0, 0]
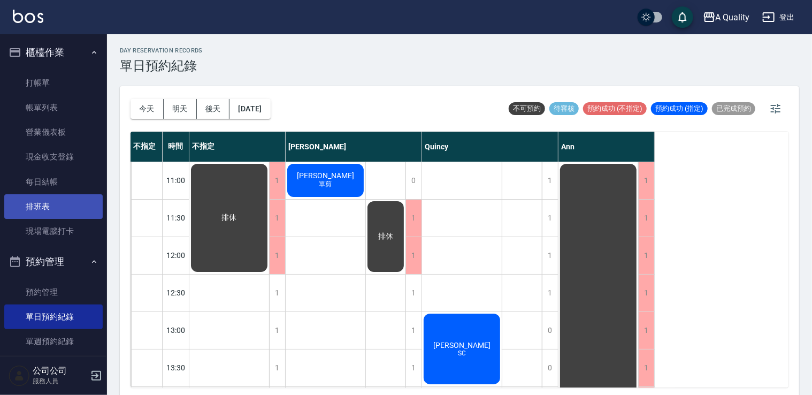
click at [47, 210] on link "排班表" at bounding box center [53, 206] width 98 height 25
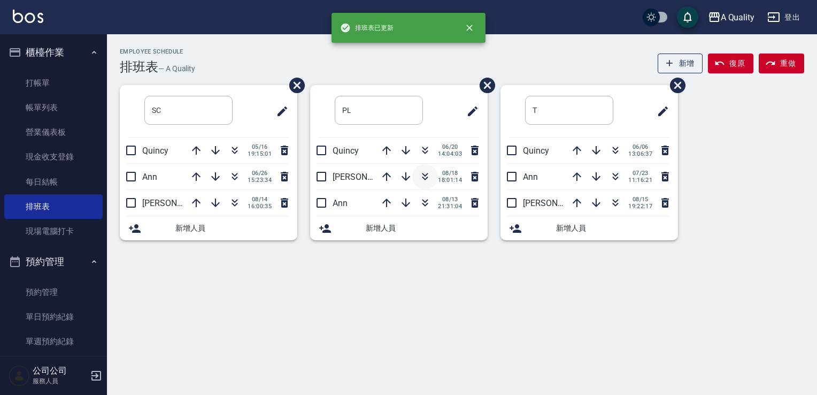
click at [427, 174] on icon "button" at bounding box center [425, 176] width 13 height 13
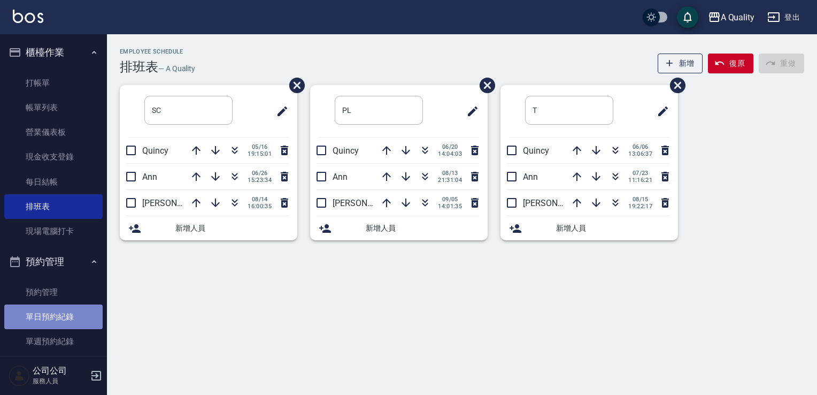
click at [66, 308] on link "單日預約紀錄" at bounding box center [53, 316] width 98 height 25
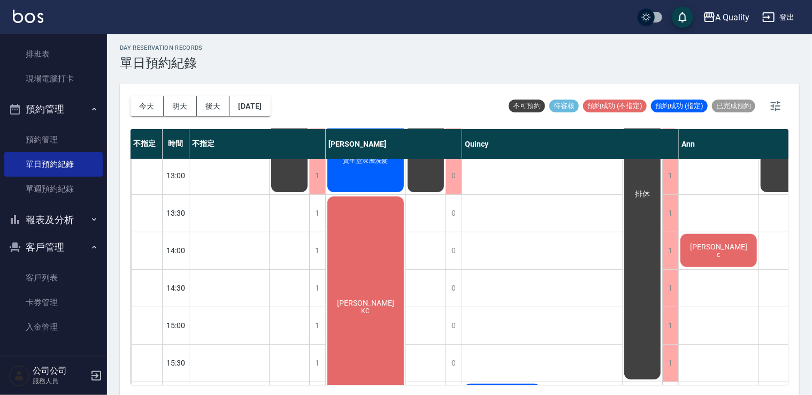
scroll to position [107, 0]
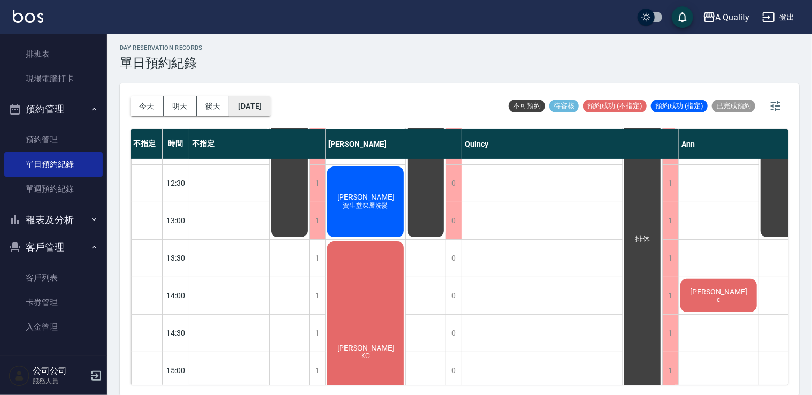
click at [270, 106] on button "[DATE]" at bounding box center [249, 106] width 41 height 20
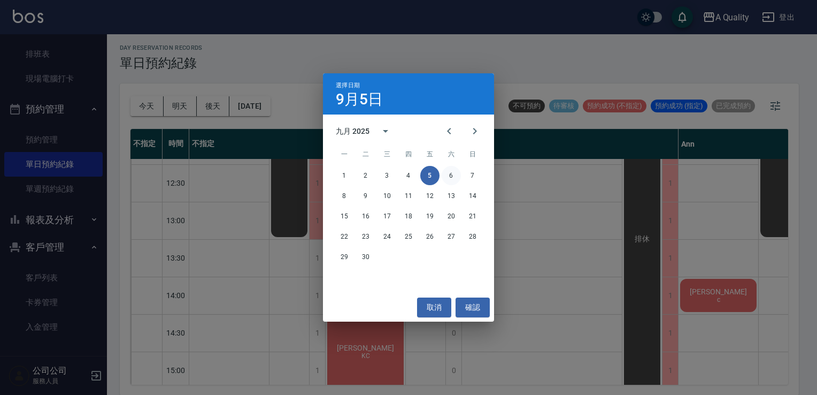
click at [454, 177] on button "6" at bounding box center [451, 175] width 19 height 19
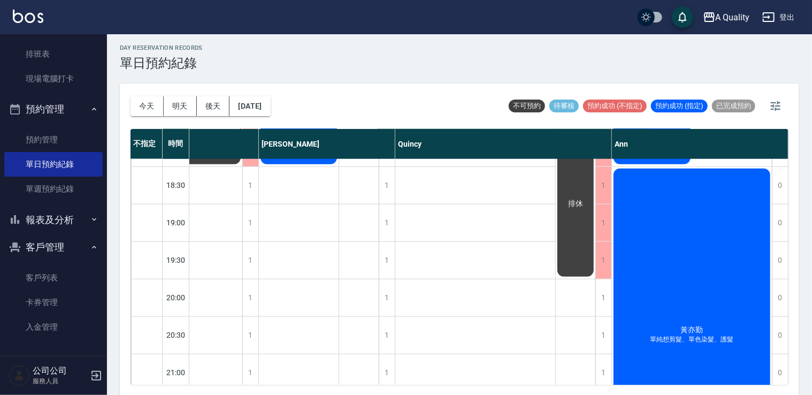
scroll to position [627, 32]
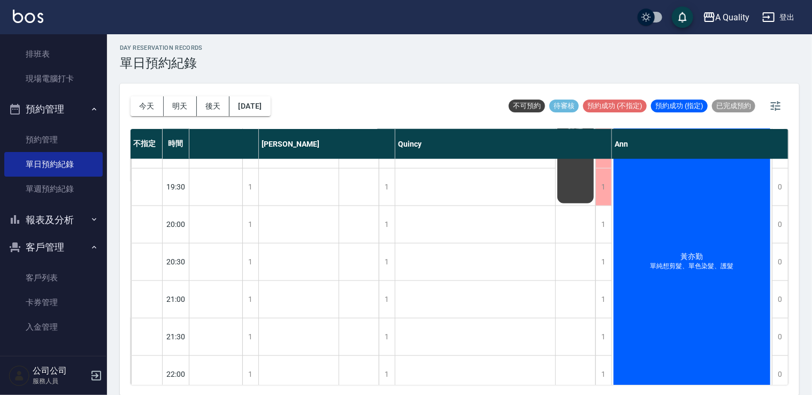
click at [271, 122] on div "今天 明天 後天 2025/09/06" at bounding box center [201, 105] width 140 height 45
click at [270, 102] on button "2025/09/06" at bounding box center [249, 106] width 41 height 20
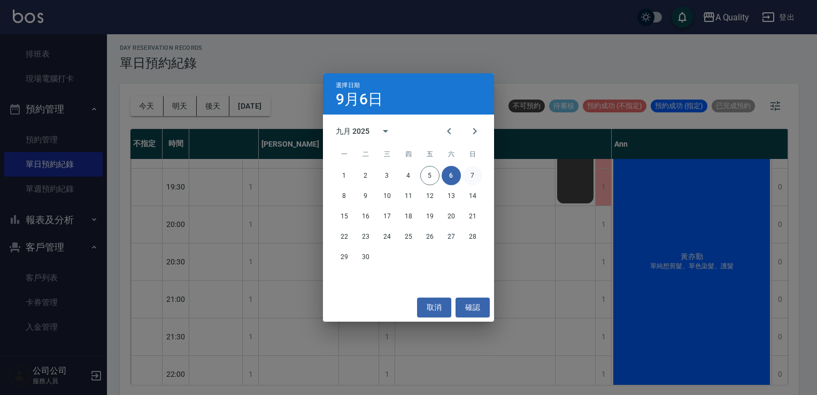
click at [467, 177] on button "7" at bounding box center [472, 175] width 19 height 19
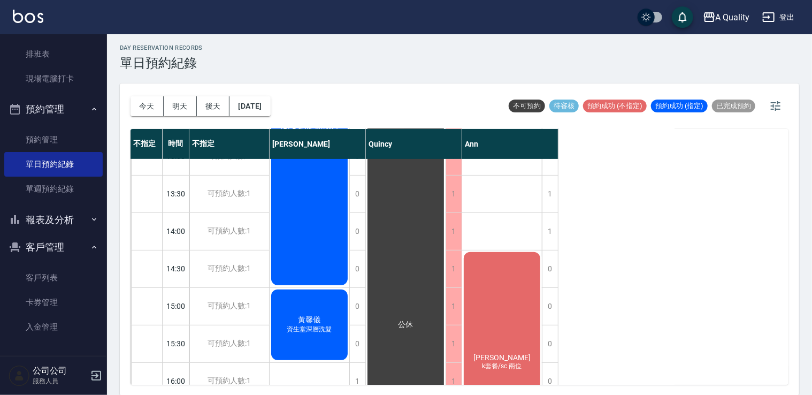
scroll to position [214, 0]
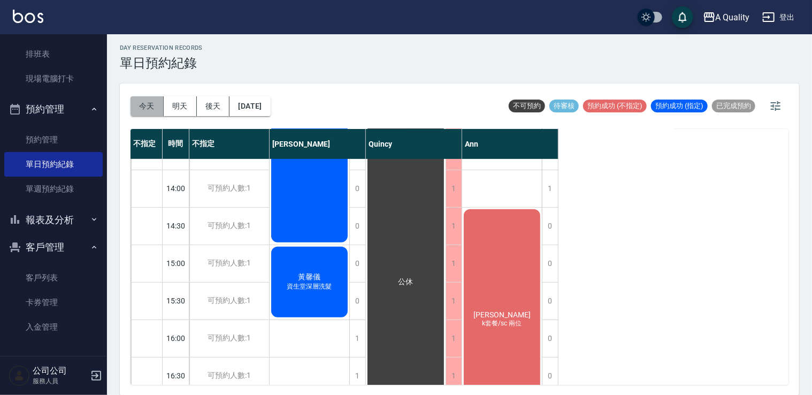
click at [136, 112] on button "今天" at bounding box center [147, 106] width 33 height 20
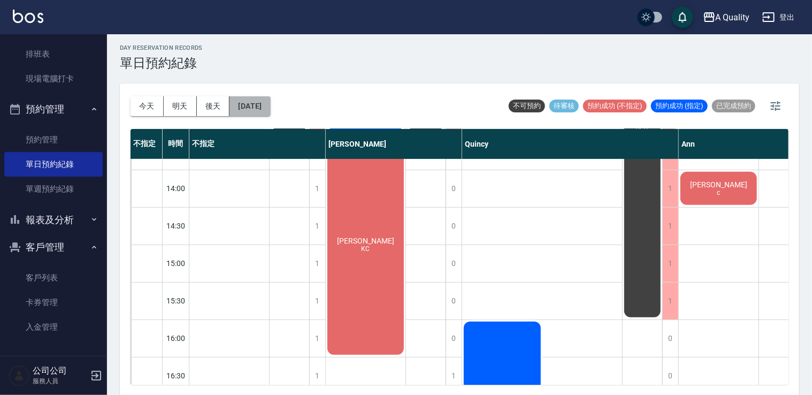
click at [270, 108] on button "[DATE]" at bounding box center [249, 106] width 41 height 20
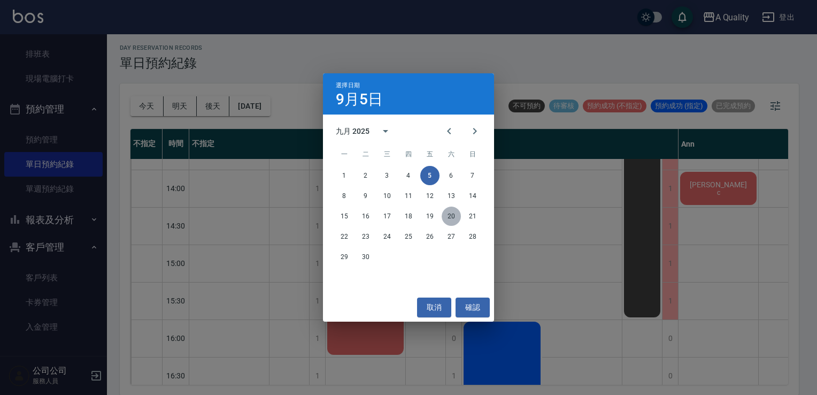
click at [449, 223] on button "20" at bounding box center [451, 215] width 19 height 19
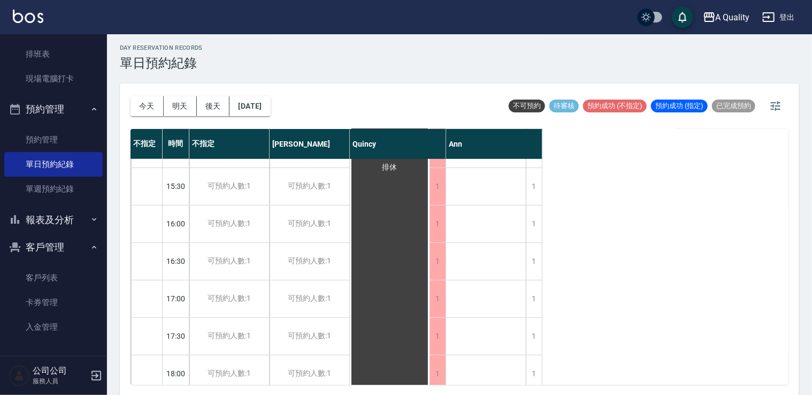
scroll to position [456, 0]
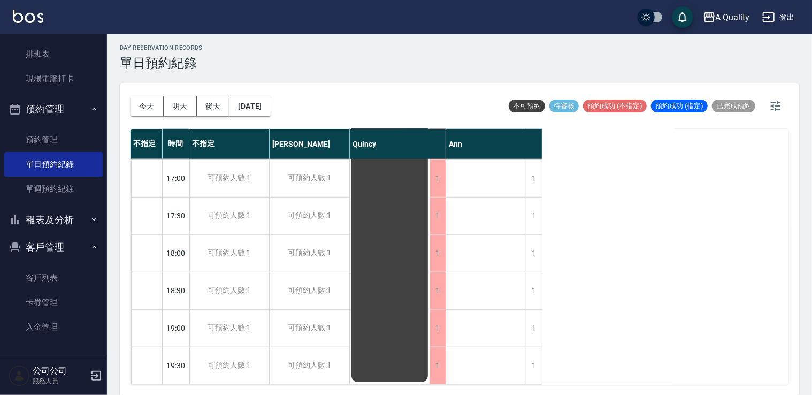
click at [259, 118] on div "今天 明天 後天 2025/09/20" at bounding box center [201, 105] width 140 height 45
click at [268, 104] on button "2025/09/20" at bounding box center [249, 106] width 41 height 20
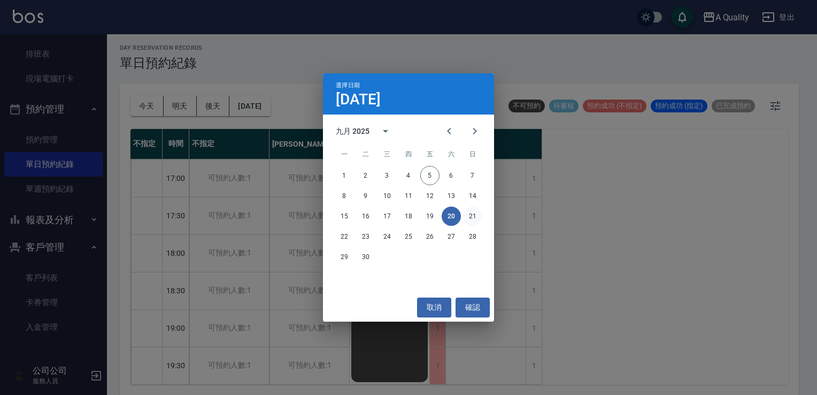
click at [473, 216] on button "21" at bounding box center [472, 215] width 19 height 19
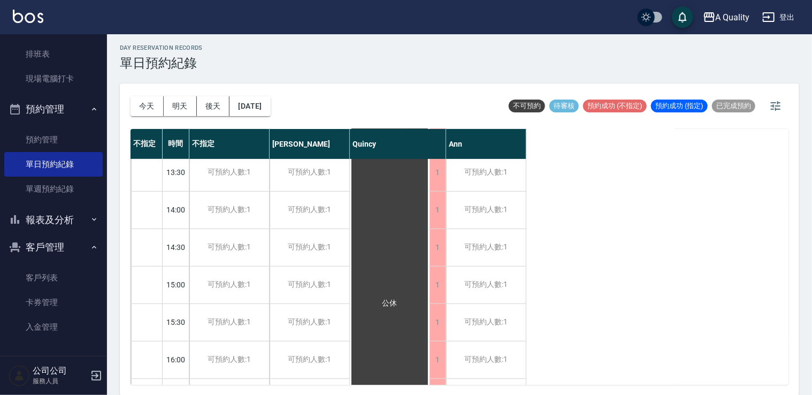
scroll to position [82, 0]
drag, startPoint x: 270, startPoint y: 86, endPoint x: 270, endPoint y: 99, distance: 13.4
click at [271, 91] on div "今天 明天 後天 2025/09/21" at bounding box center [201, 105] width 140 height 45
click at [270, 99] on button "2025/09/21" at bounding box center [249, 106] width 41 height 20
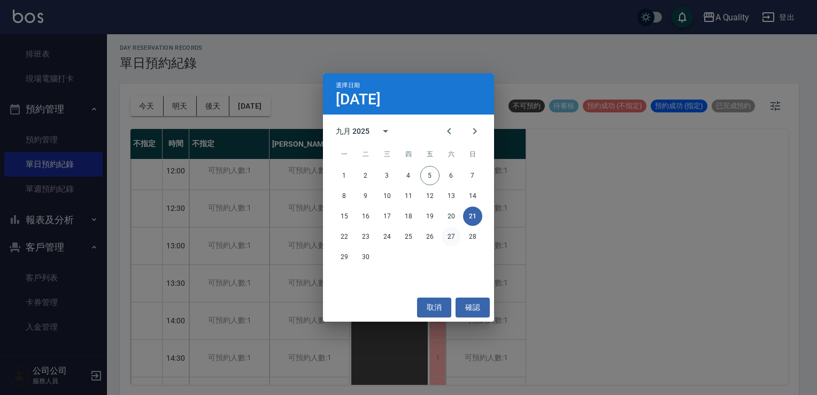
click at [454, 241] on button "27" at bounding box center [451, 236] width 19 height 19
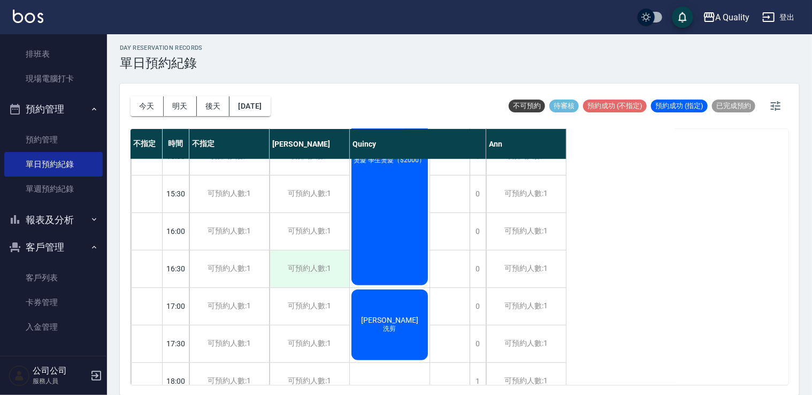
scroll to position [456, 0]
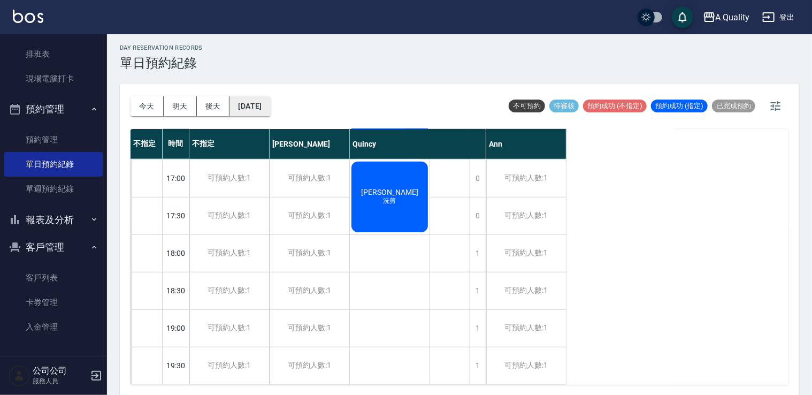
click at [270, 103] on button "2025/09/27" at bounding box center [249, 106] width 41 height 20
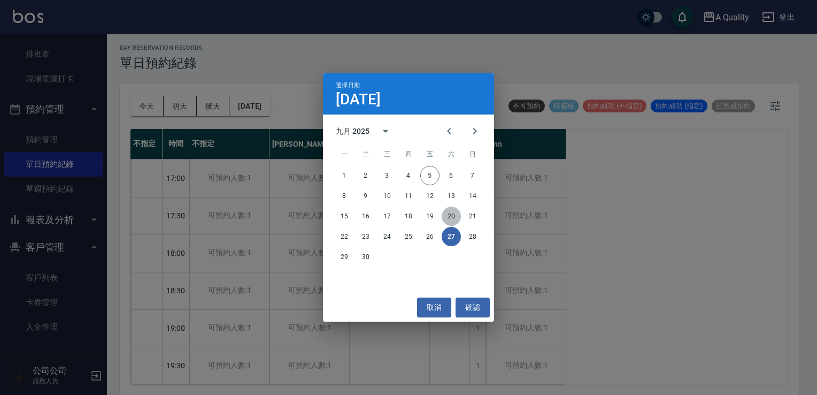
click at [453, 211] on button "20" at bounding box center [451, 215] width 19 height 19
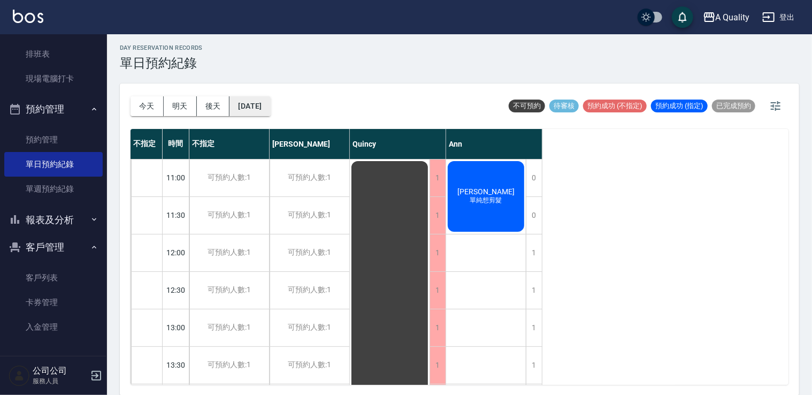
click at [270, 104] on button "2025/09/20" at bounding box center [249, 106] width 41 height 20
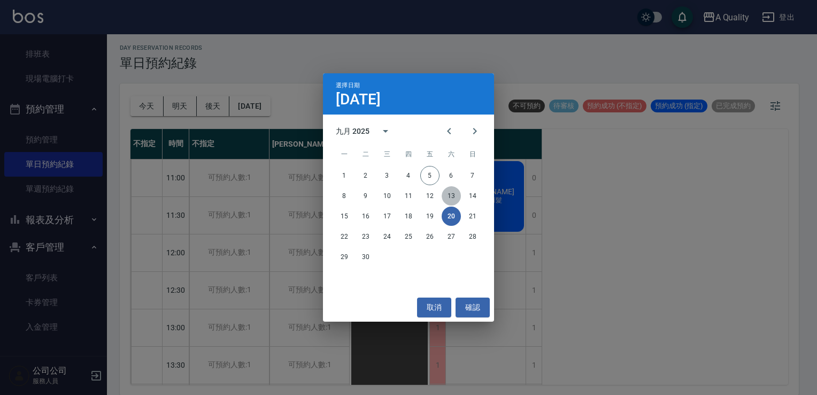
click at [455, 197] on button "13" at bounding box center [451, 195] width 19 height 19
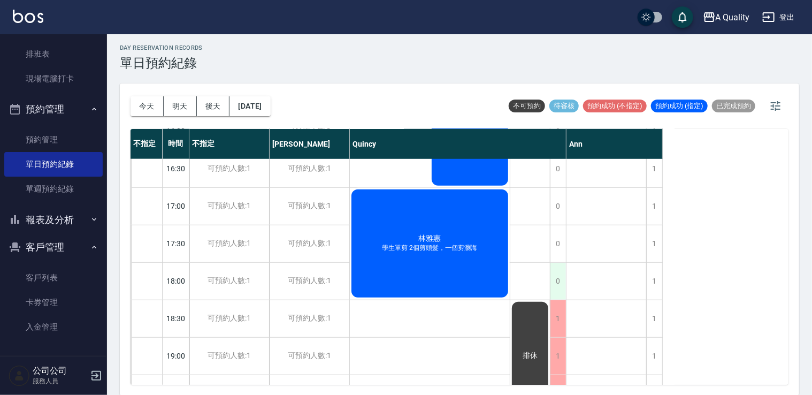
scroll to position [456, 0]
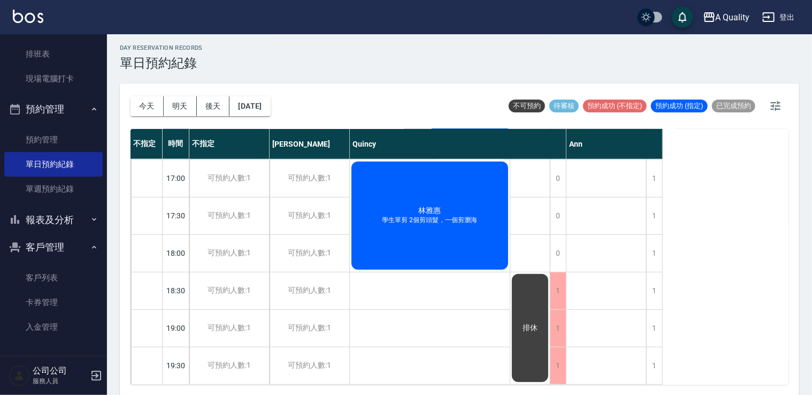
click at [464, 220] on div "林雅惠 學生單剪 2個剪頭髮，一個剪瀏海" at bounding box center [430, 215] width 160 height 111
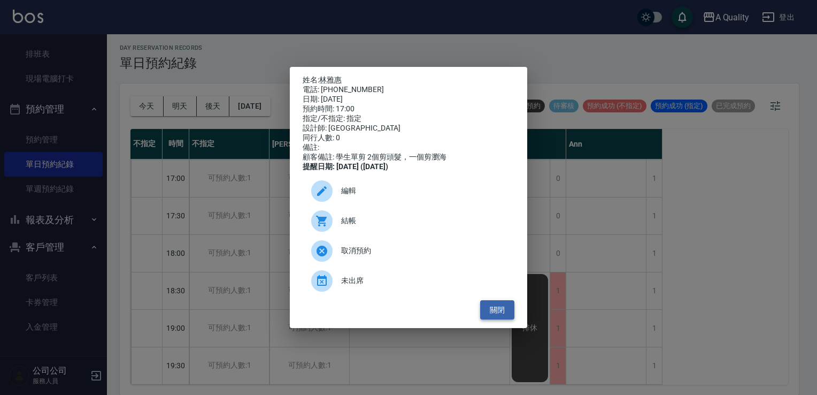
click at [507, 313] on button "關閉" at bounding box center [497, 310] width 34 height 20
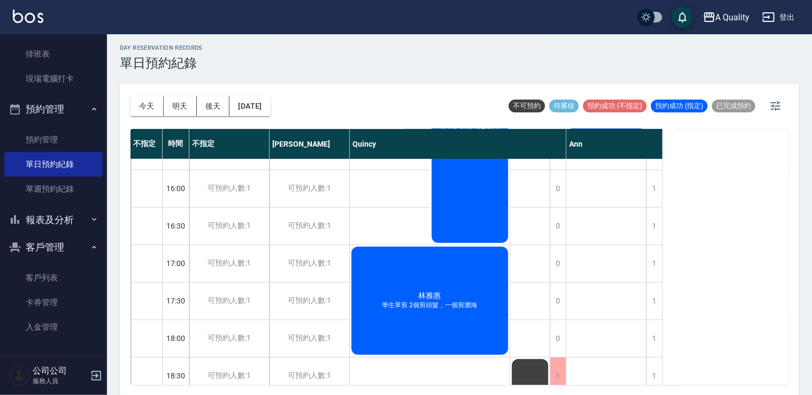
scroll to position [349, 0]
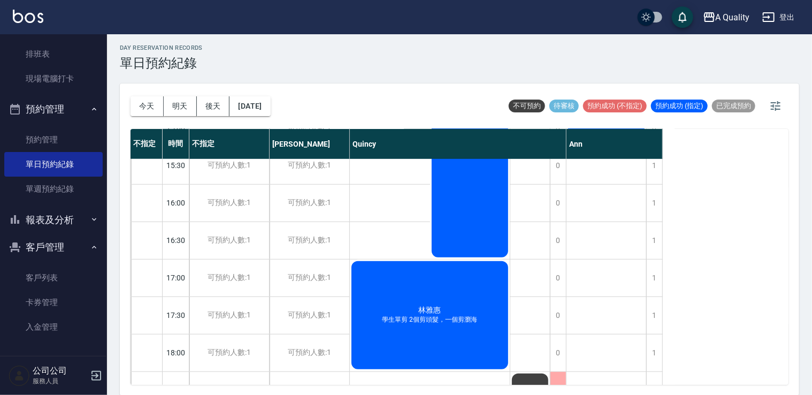
click at [438, 308] on span "林雅惠" at bounding box center [430, 310] width 27 height 10
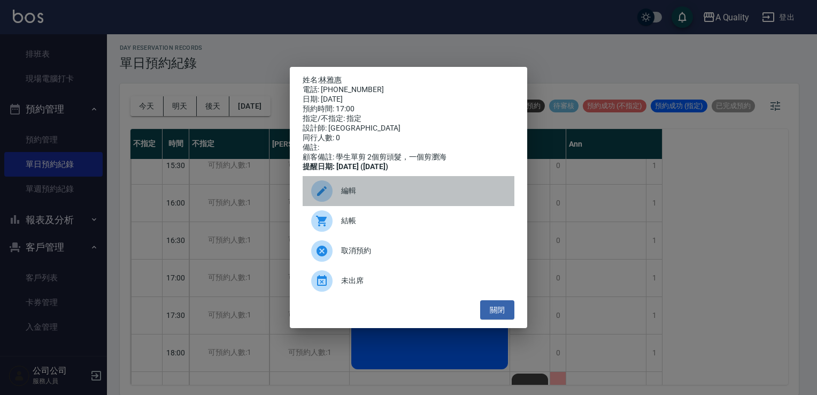
click at [327, 197] on icon at bounding box center [322, 191] width 13 height 13
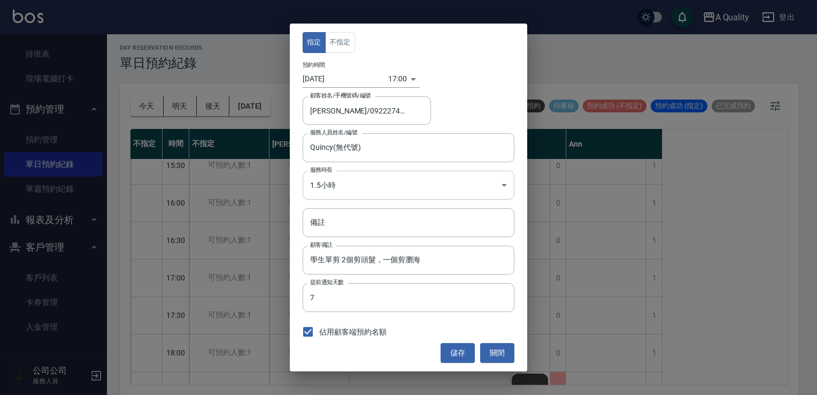
click at [344, 182] on body "A Quality 登出 櫃檯作業 打帳單 帳單列表 營業儀表板 現金收支登錄 每日結帳 排班表 現場電腦打卡 預約管理 預約管理 單日預約紀錄 單週預約紀錄…" at bounding box center [408, 196] width 817 height 398
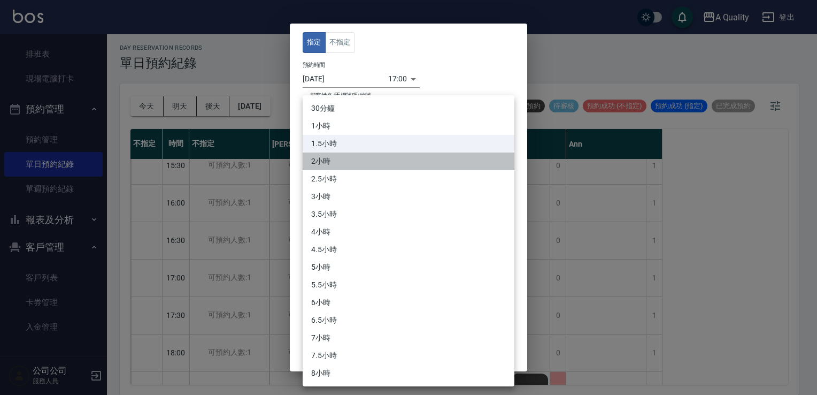
click at [344, 165] on li "2小時" at bounding box center [409, 161] width 212 height 18
type input "4"
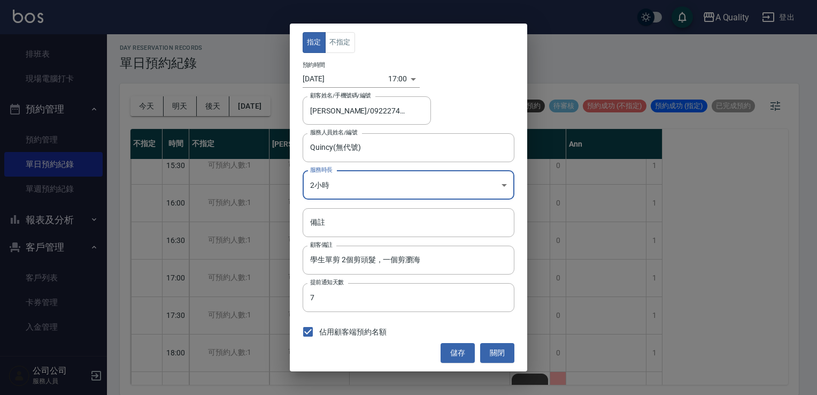
drag, startPoint x: 458, startPoint y: 349, endPoint x: 472, endPoint y: 337, distance: 18.2
click at [458, 348] on button "儲存" at bounding box center [458, 353] width 34 height 20
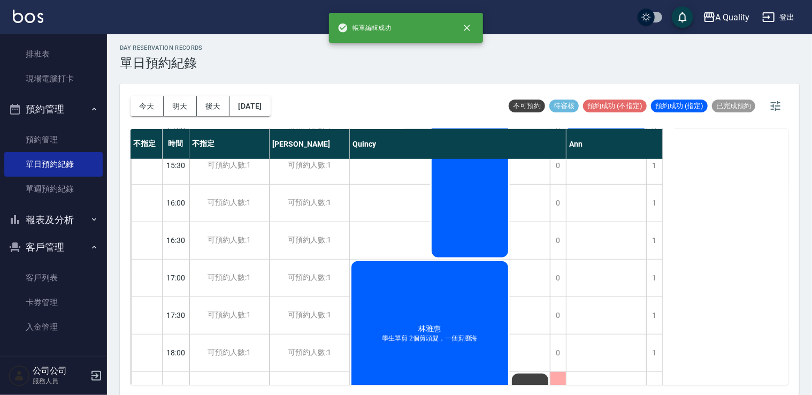
scroll to position [456, 0]
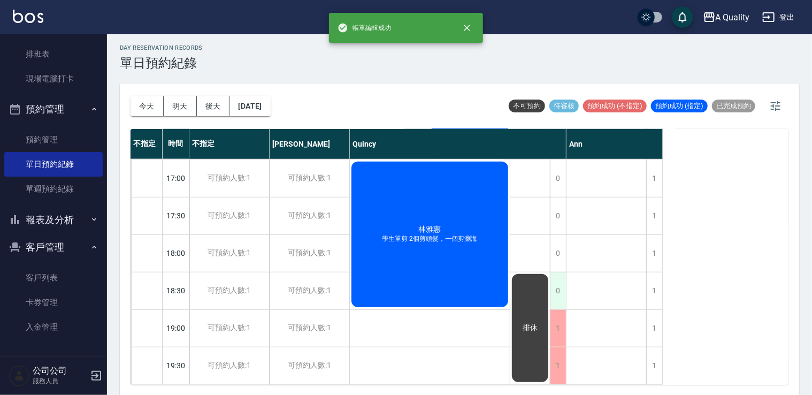
click at [554, 277] on div "0" at bounding box center [558, 290] width 16 height 37
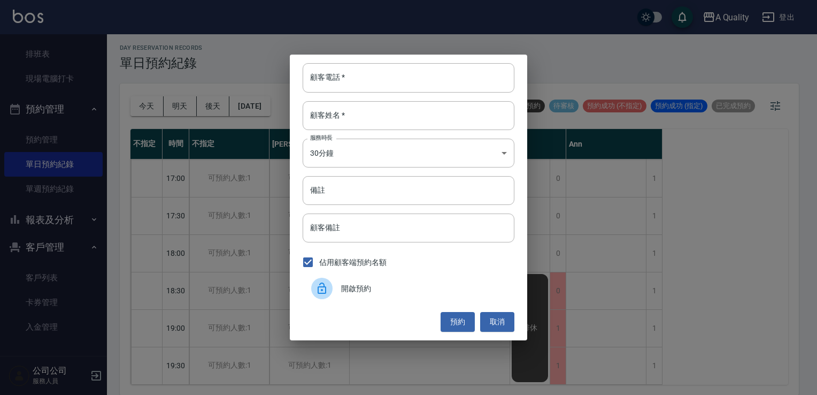
click at [377, 292] on span "開啟預約" at bounding box center [423, 288] width 165 height 11
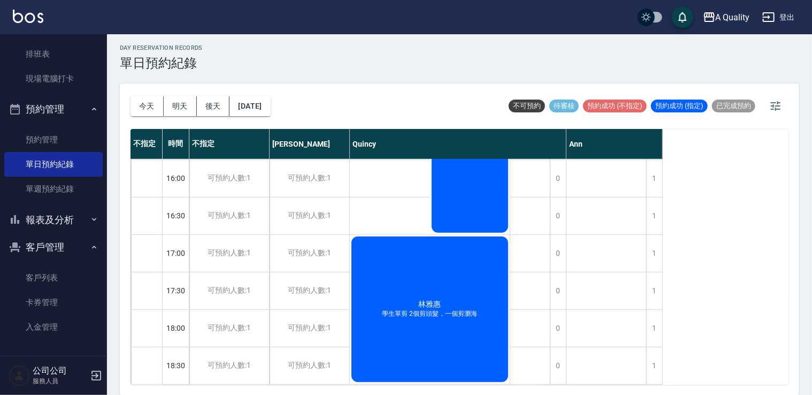
scroll to position [374, 0]
click at [246, 109] on button "2025/09/13" at bounding box center [249, 106] width 41 height 20
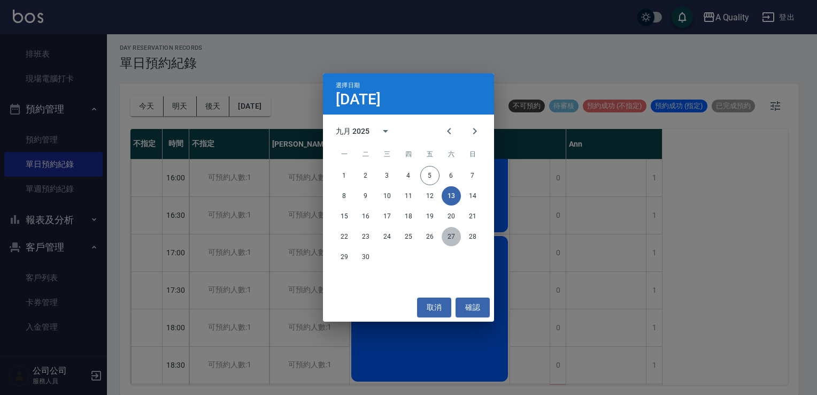
click at [447, 237] on button "27" at bounding box center [451, 236] width 19 height 19
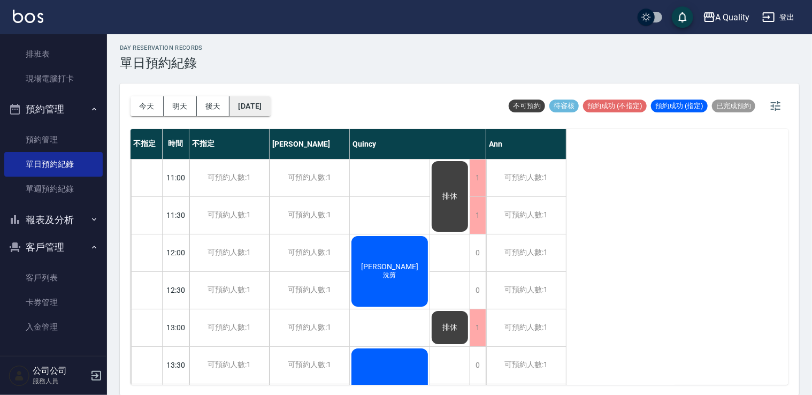
click at [259, 108] on button "2025/09/27" at bounding box center [249, 106] width 41 height 20
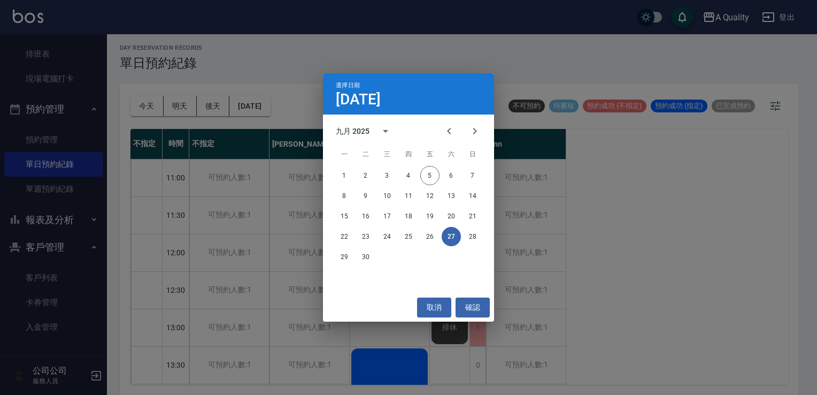
click at [128, 42] on div "選擇日期 9月27日 九月 2025 一 二 三 四 五 六 日 1 2 3 4 5 6 7 8 9 10 11 12 13 14 15 16 17 18 1…" at bounding box center [408, 197] width 817 height 395
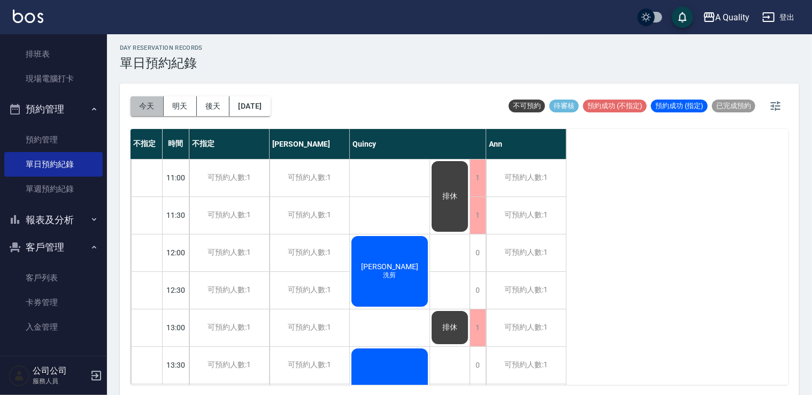
click at [144, 104] on button "今天" at bounding box center [147, 106] width 33 height 20
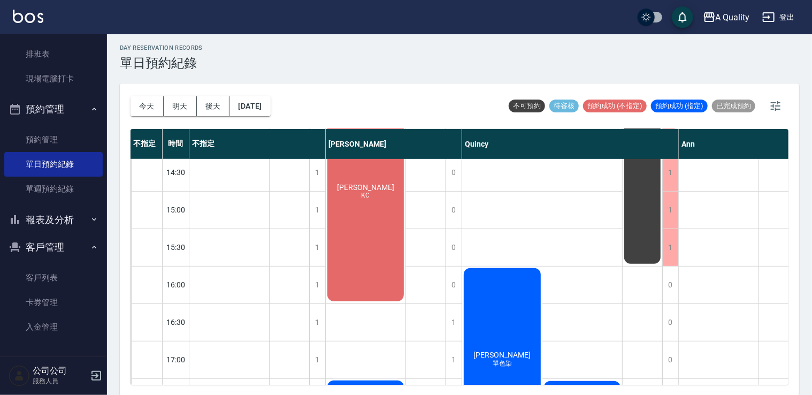
scroll to position [160, 0]
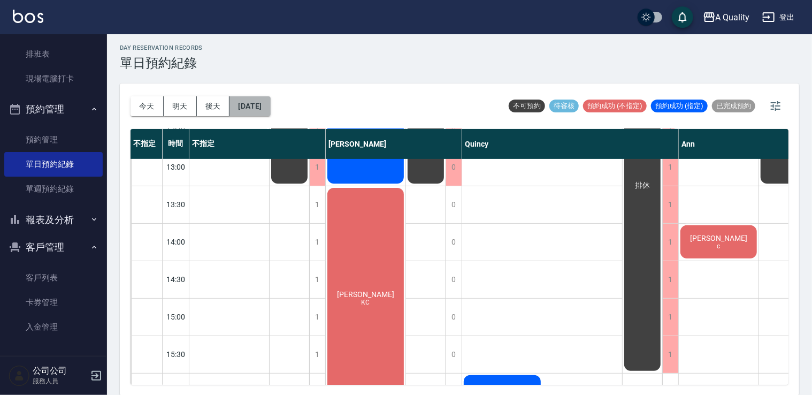
click at [263, 106] on button "[DATE]" at bounding box center [249, 106] width 41 height 20
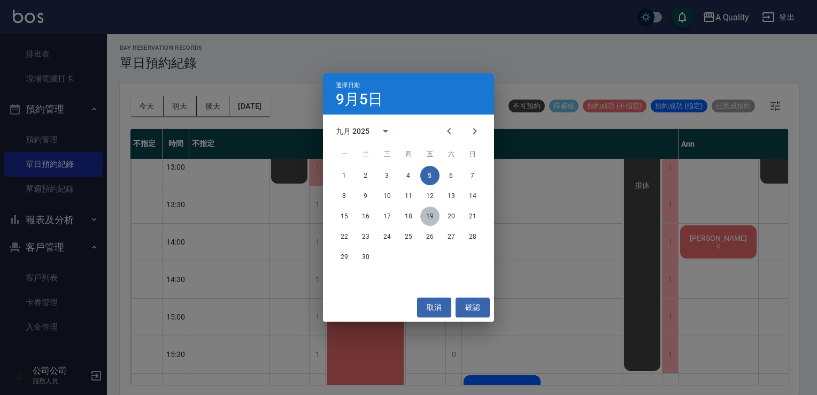
click at [426, 219] on button "19" at bounding box center [429, 215] width 19 height 19
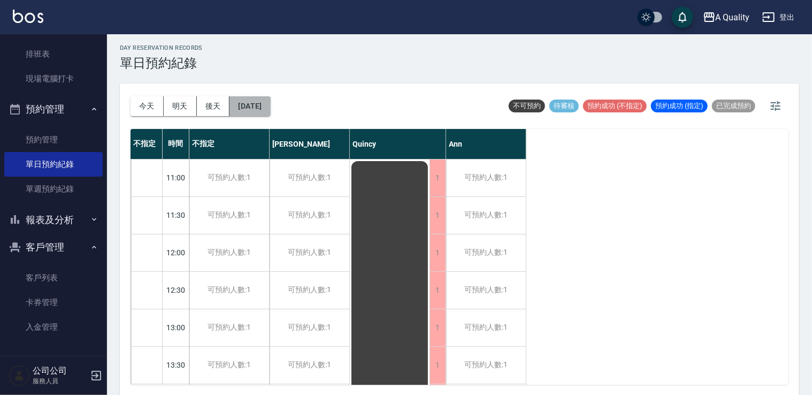
click at [270, 104] on button "2025/09/19" at bounding box center [249, 106] width 41 height 20
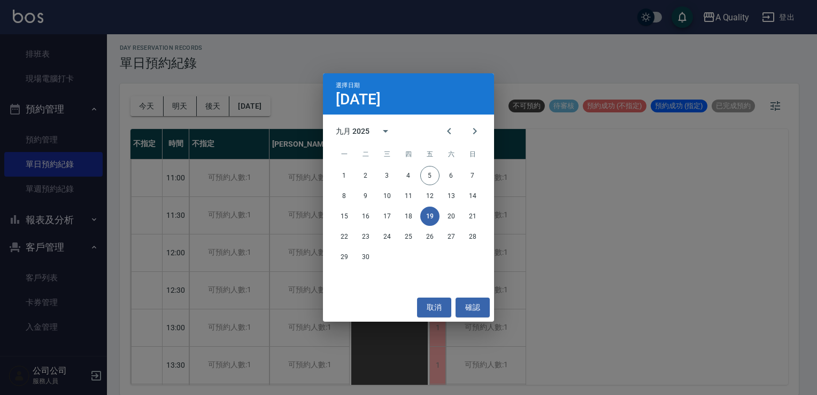
click at [427, 219] on button "19" at bounding box center [429, 215] width 19 height 19
click at [427, 217] on button "19" at bounding box center [429, 215] width 19 height 19
click at [442, 303] on button "取消" at bounding box center [434, 307] width 34 height 20
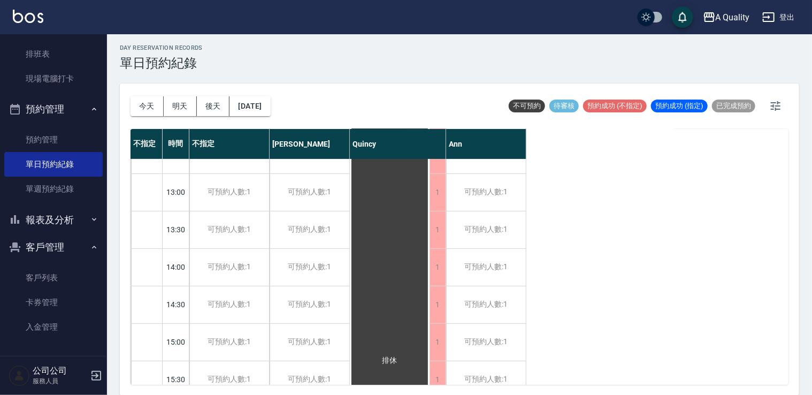
scroll to position [160, 0]
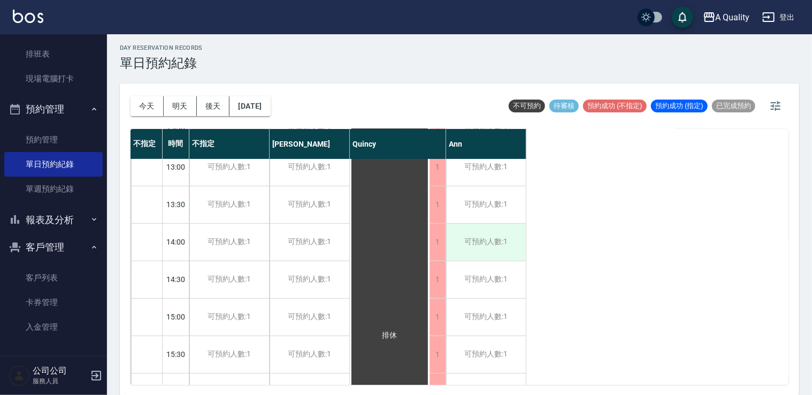
click at [513, 241] on div "可預約人數:1" at bounding box center [486, 242] width 80 height 37
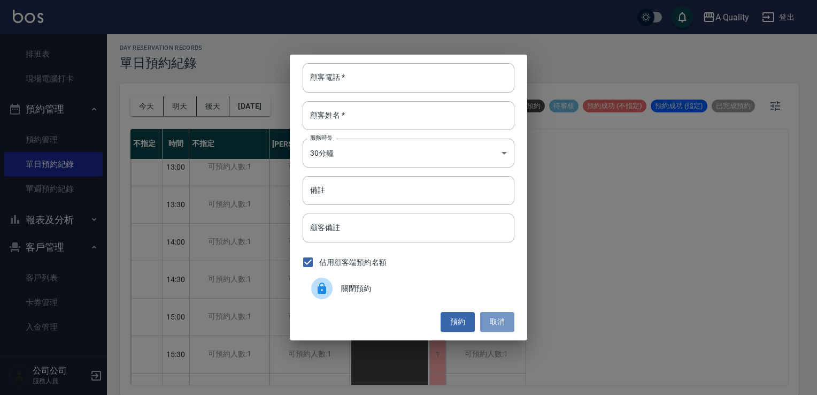
drag, startPoint x: 503, startPoint y: 326, endPoint x: 397, endPoint y: 281, distance: 115.0
click at [502, 326] on button "取消" at bounding box center [497, 322] width 34 height 20
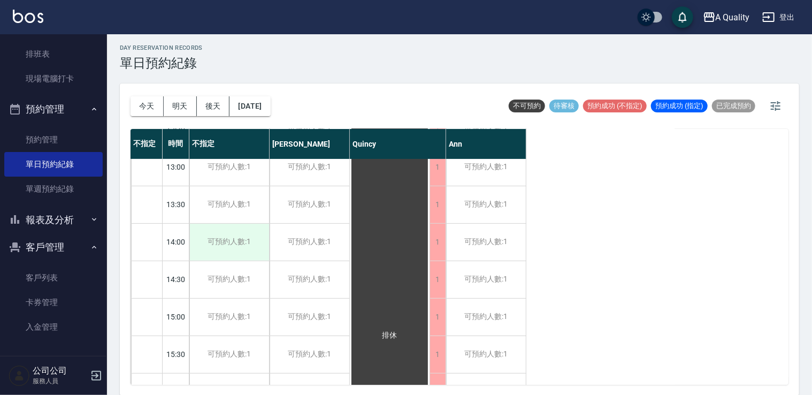
click at [220, 239] on div "可預約人數:1" at bounding box center [229, 242] width 80 height 37
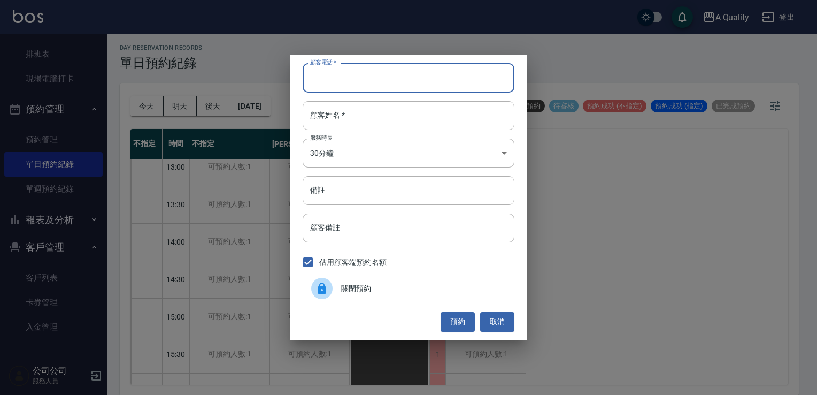
paste input "0930233456"
type input "0930233456"
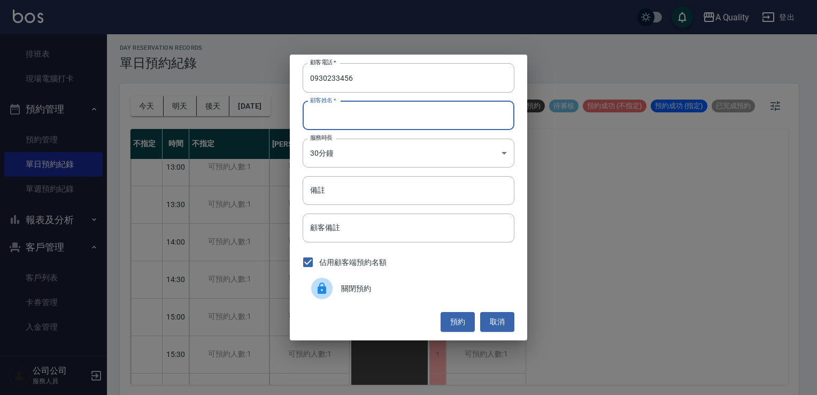
paste input "[PERSON_NAME]"
type input "[PERSON_NAME]"
click at [346, 159] on body "A Quality 登出 櫃檯作業 打帳單 帳單列表 營業儀表板 現金收支登錄 每日結帳 排班表 現場電腦打卡 預約管理 預約管理 單日預約紀錄 單週預約紀錄…" at bounding box center [408, 196] width 817 height 398
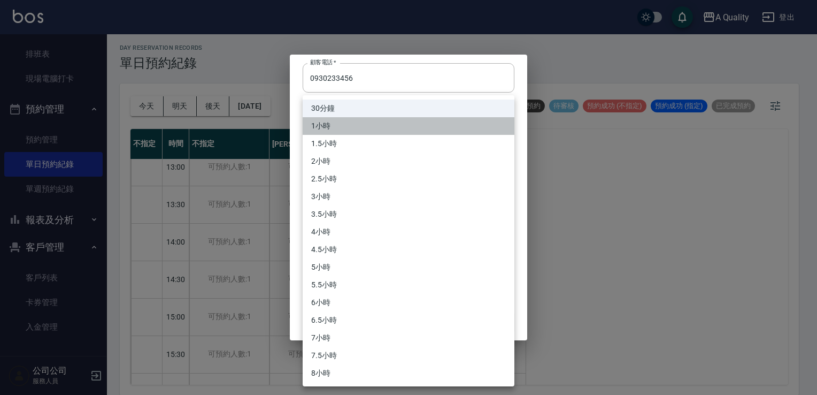
click at [331, 129] on li "1小時" at bounding box center [409, 126] width 212 height 18
type input "2"
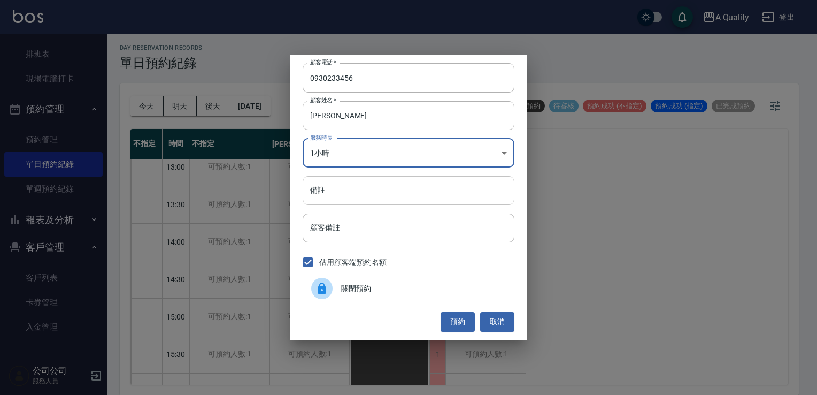
click at [324, 190] on input "備註" at bounding box center [409, 190] width 212 height 29
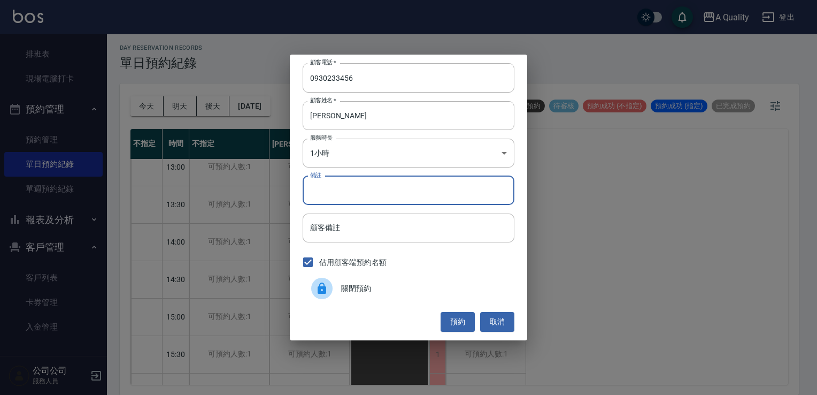
type input "單剪"
click at [457, 328] on button "預約" at bounding box center [458, 322] width 34 height 20
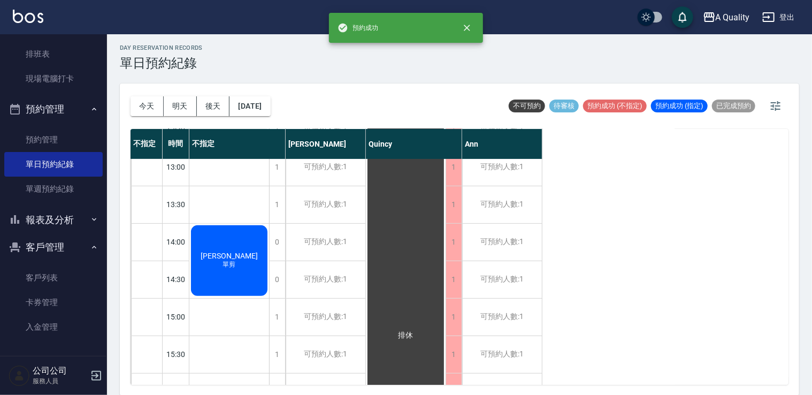
click at [231, 234] on div "Jeffrey 單剪" at bounding box center [229, 261] width 80 height 74
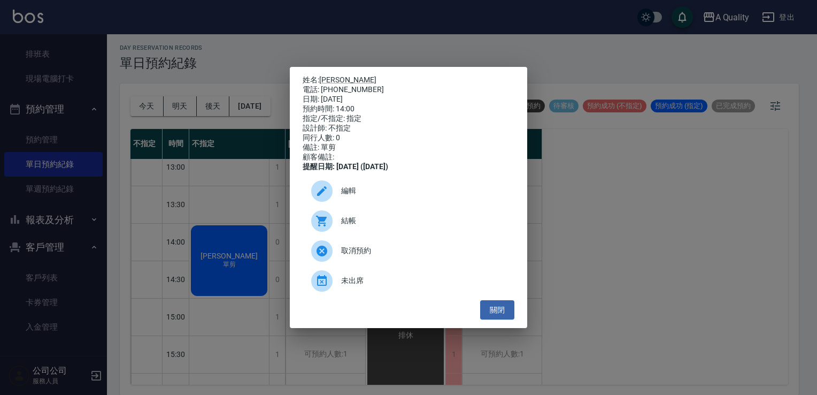
drag, startPoint x: 344, startPoint y: 196, endPoint x: 326, endPoint y: 95, distance: 102.8
click at [343, 190] on span "編輯" at bounding box center [423, 190] width 165 height 11
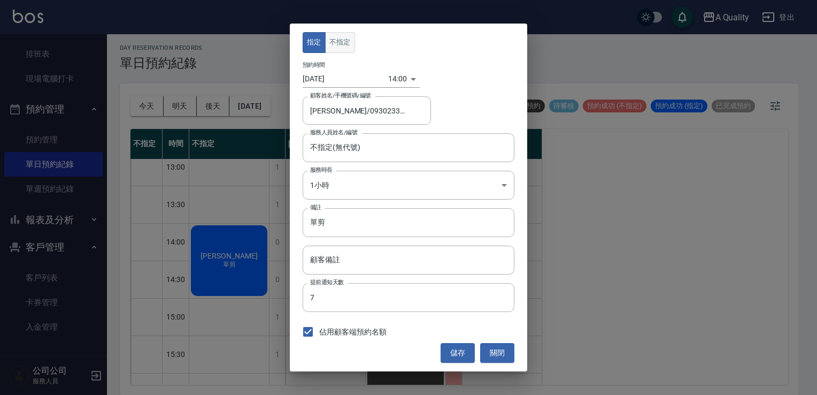
click at [332, 47] on button "不指定" at bounding box center [340, 42] width 30 height 21
click at [456, 356] on button "儲存" at bounding box center [458, 353] width 34 height 20
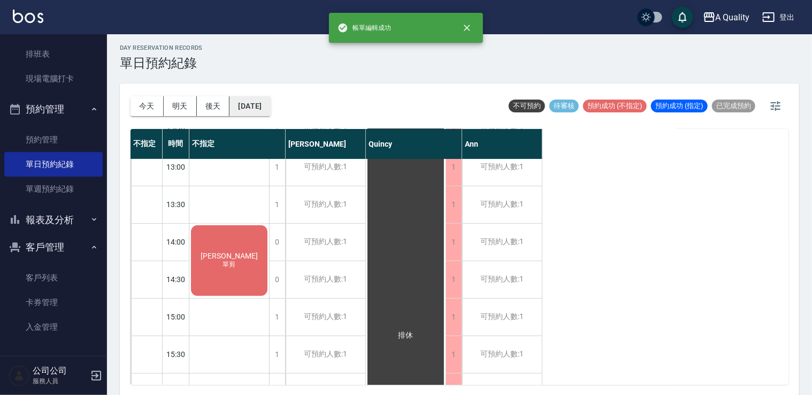
drag, startPoint x: 269, startPoint y: 91, endPoint x: 267, endPoint y: 99, distance: 8.1
click at [269, 91] on div "今天 明天 後天 2025/09/19" at bounding box center [201, 105] width 140 height 45
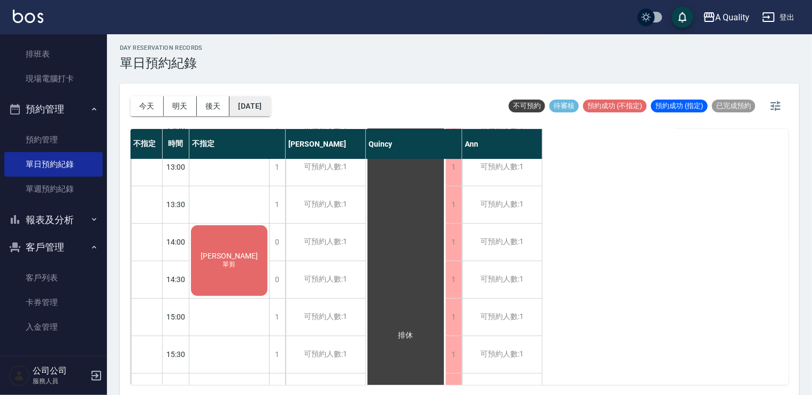
click at [267, 99] on button "2025/09/19" at bounding box center [249, 106] width 41 height 20
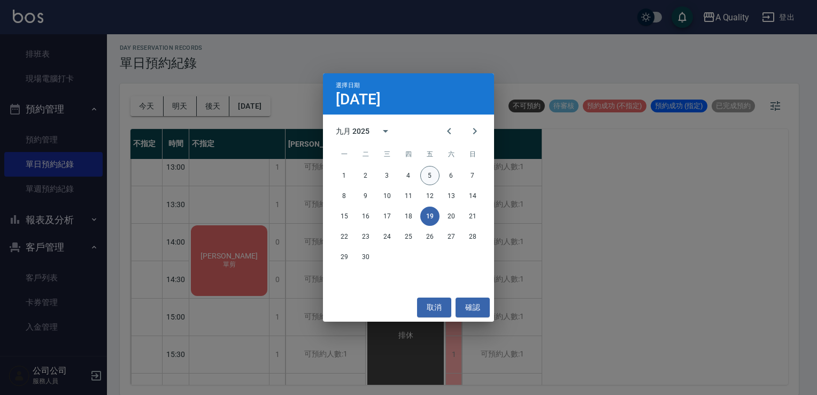
click at [430, 176] on button "5" at bounding box center [429, 175] width 19 height 19
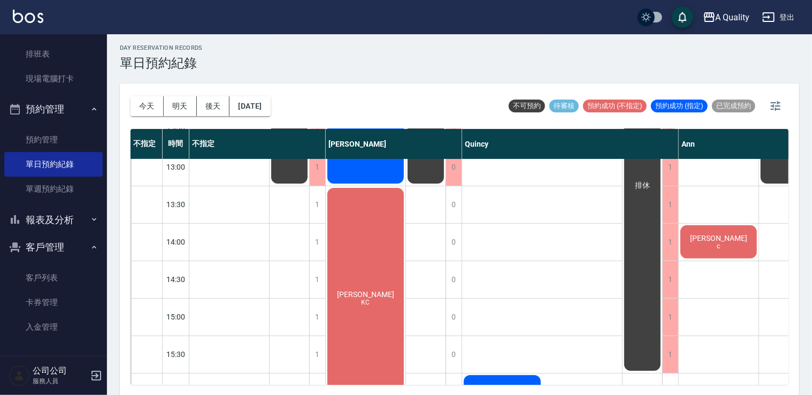
click at [702, 239] on div "Jeffrey c" at bounding box center [719, 242] width 80 height 36
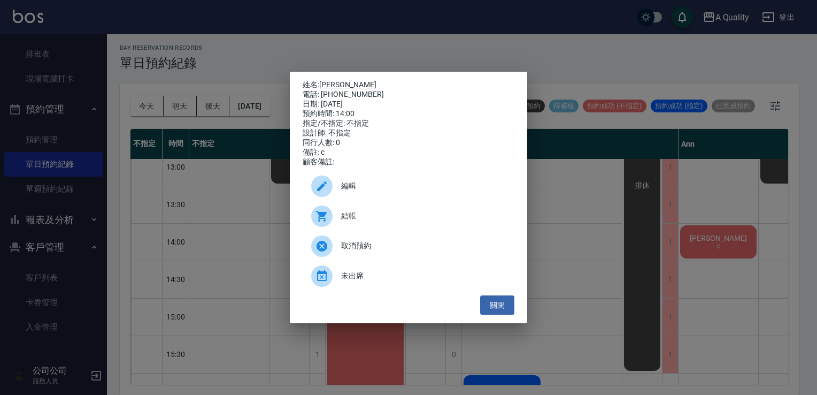
click at [417, 221] on span "結帳" at bounding box center [423, 215] width 165 height 11
click at [509, 306] on button "關閉" at bounding box center [497, 305] width 34 height 20
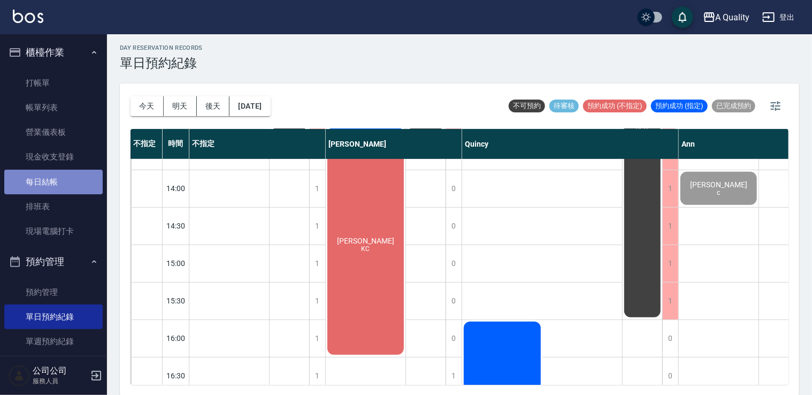
click at [67, 175] on link "每日結帳" at bounding box center [53, 182] width 98 height 25
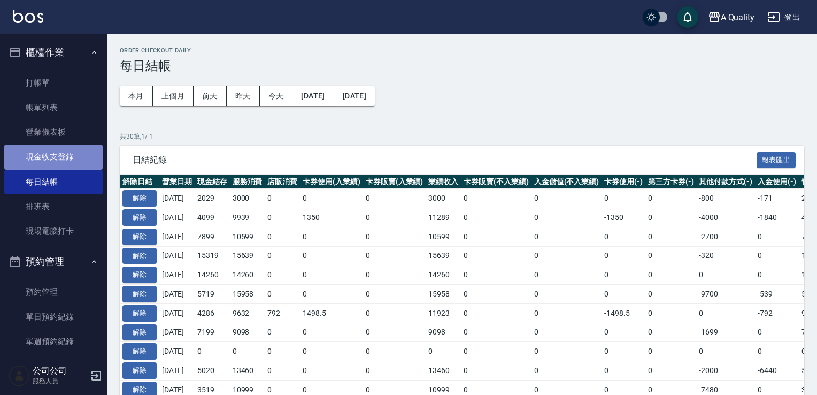
click at [87, 158] on link "現金收支登錄" at bounding box center [53, 156] width 98 height 25
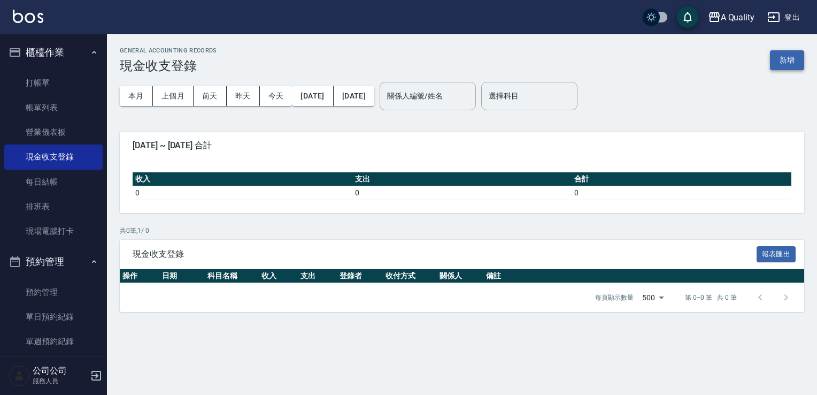
click at [788, 59] on button "新增" at bounding box center [787, 60] width 34 height 20
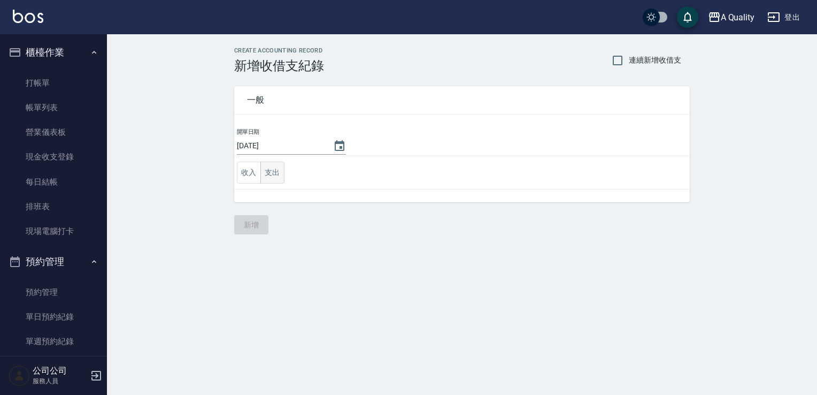
click at [279, 169] on button "支出" at bounding box center [272, 173] width 24 height 22
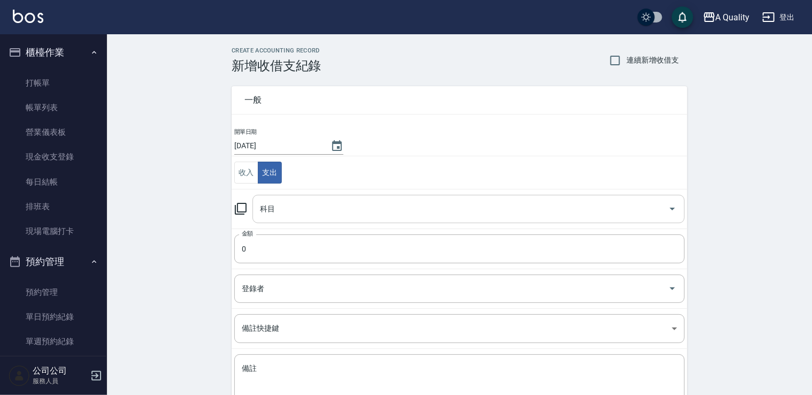
click at [279, 200] on input "科目" at bounding box center [460, 209] width 407 height 19
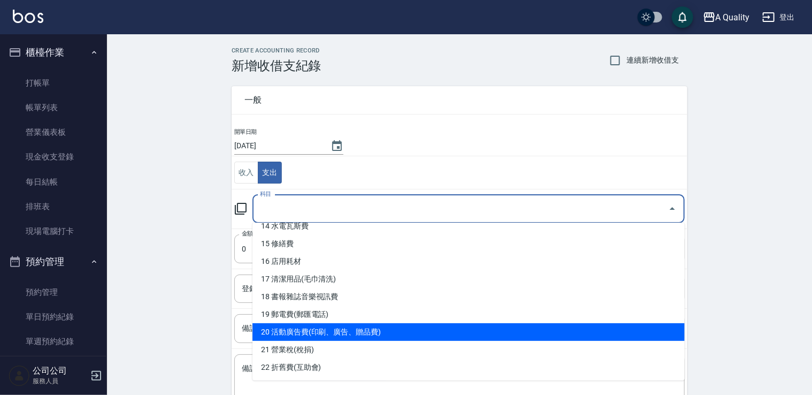
scroll to position [321, 0]
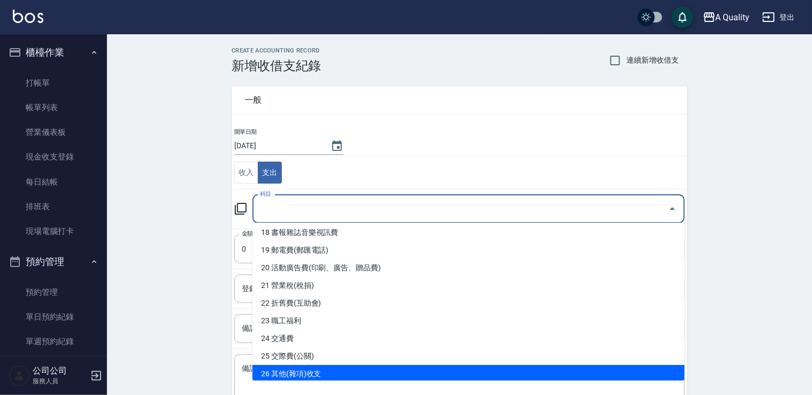
click at [315, 371] on li "26 其他(雜項)收支" at bounding box center [468, 374] width 432 height 18
type input "26 其他(雜項)收支"
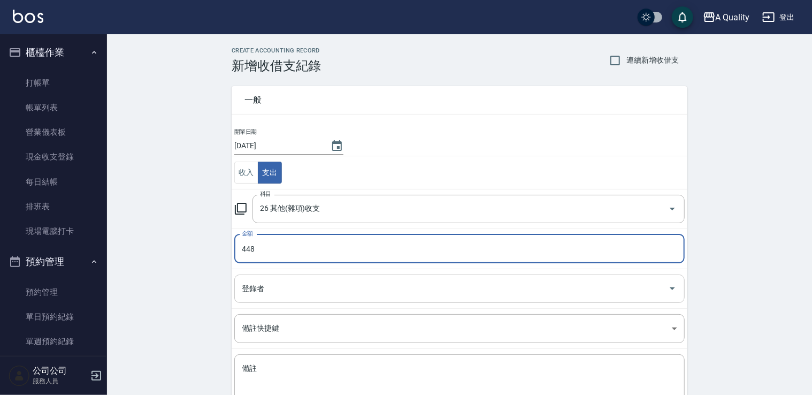
type input "448"
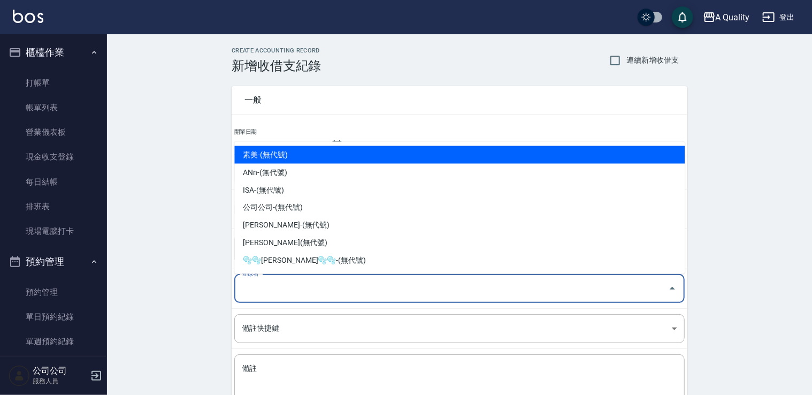
click at [278, 282] on input "登錄者" at bounding box center [451, 288] width 425 height 19
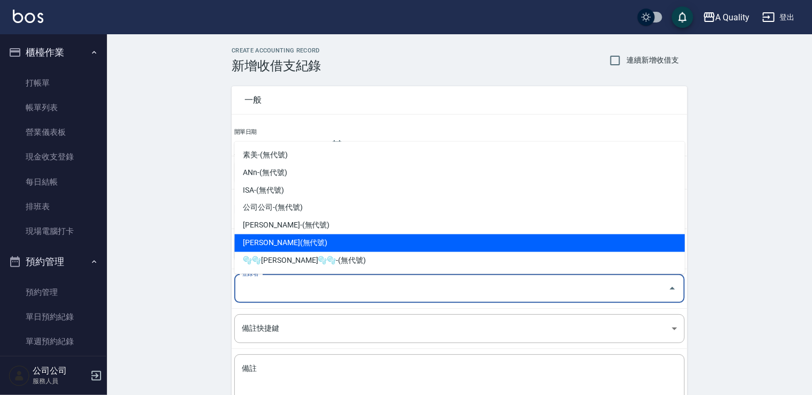
click at [270, 242] on li "洪苡玲-(無代號)" at bounding box center [459, 243] width 450 height 18
type input "洪苡玲-(無代號)"
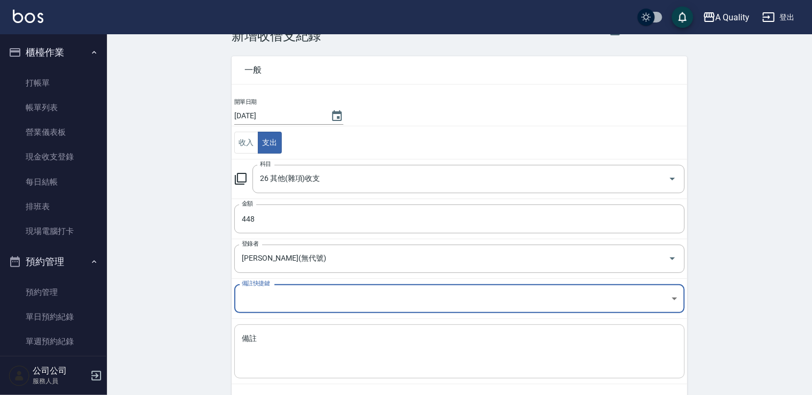
scroll to position [76, 0]
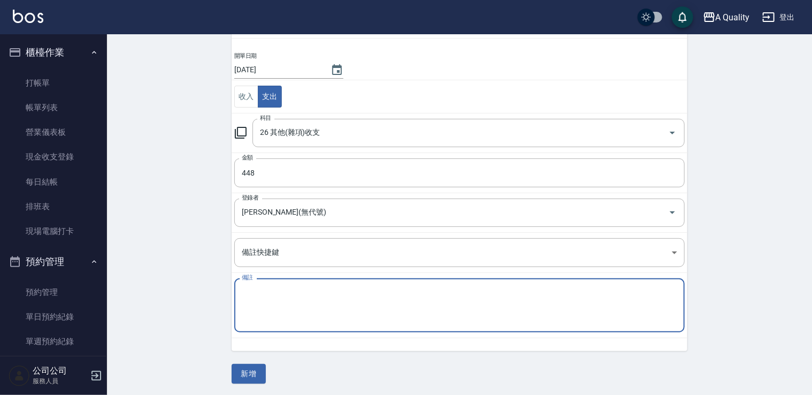
click at [277, 287] on textarea "備註" at bounding box center [459, 305] width 435 height 36
type textarea "J"
type textarea "物"
type textarea "衛生紙*2 洗碗精*1 除蟲藥*1"
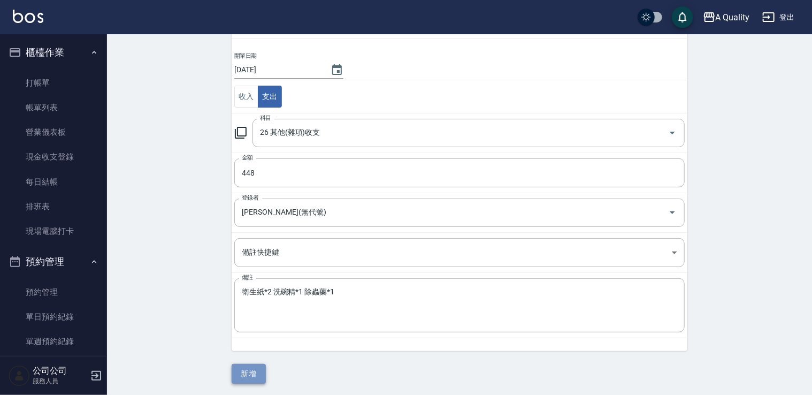
click at [255, 378] on button "新增" at bounding box center [249, 374] width 34 height 20
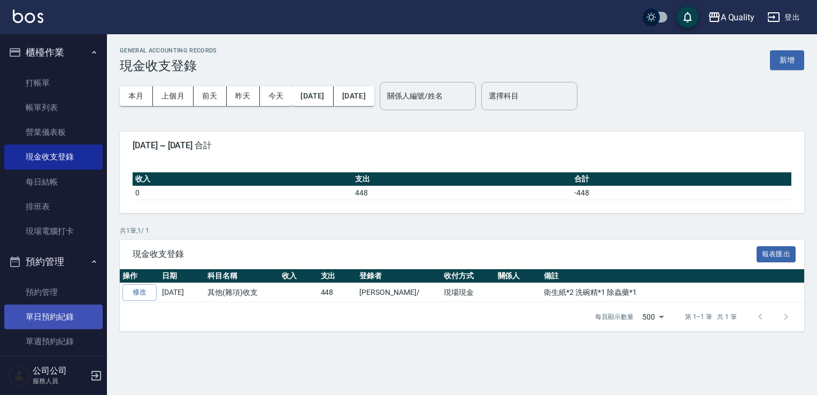
drag, startPoint x: 78, startPoint y: 326, endPoint x: 94, endPoint y: 317, distance: 18.9
click at [78, 326] on link "單日預約紀錄" at bounding box center [53, 316] width 98 height 25
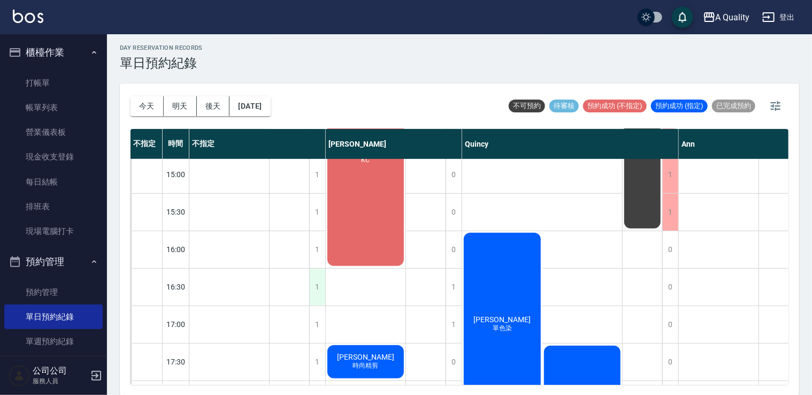
scroll to position [321, 0]
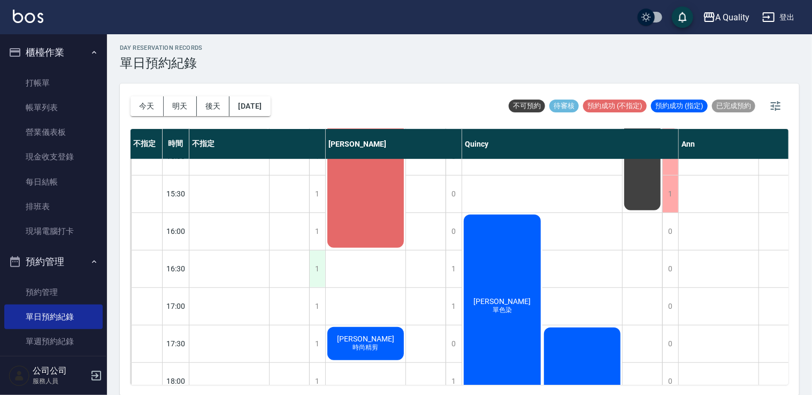
click at [316, 266] on div "1" at bounding box center [317, 268] width 16 height 37
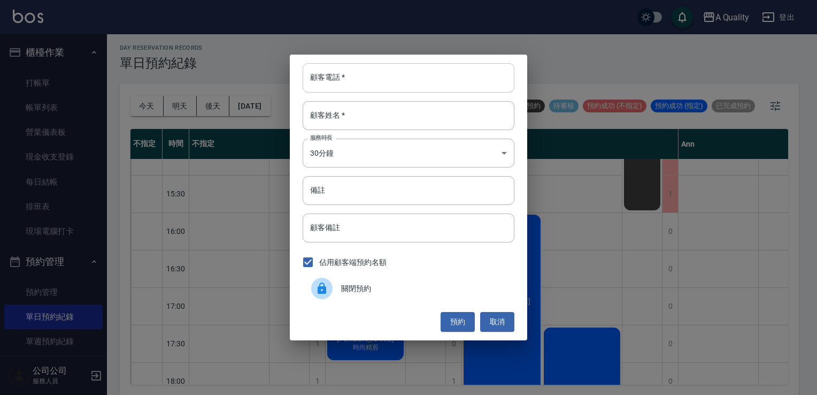
click at [384, 81] on input "顧客電話   *" at bounding box center [409, 77] width 212 height 29
type input "0908912168"
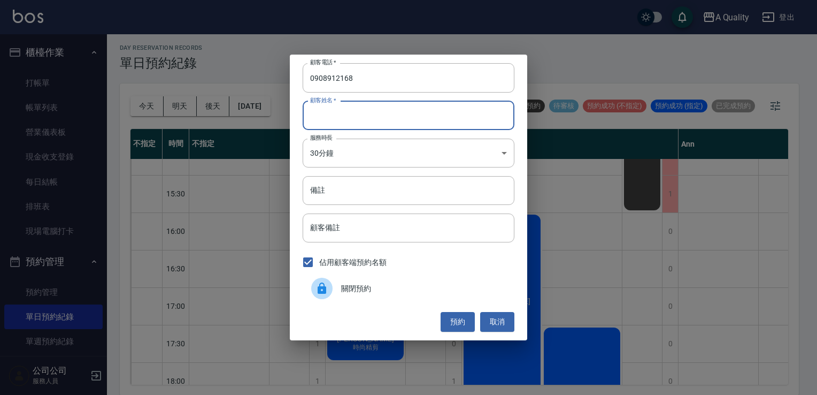
click at [317, 113] on input "顧客姓名   *" at bounding box center [409, 115] width 212 height 29
type input "J"
type input "[PERSON_NAME]"
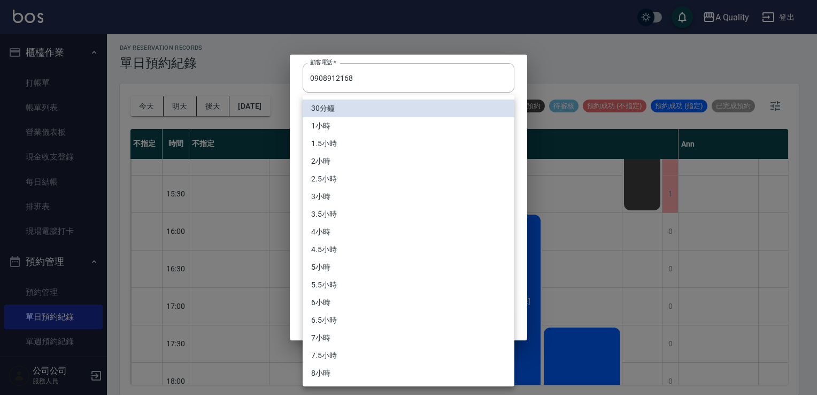
drag, startPoint x: 341, startPoint y: 147, endPoint x: 314, endPoint y: 125, distance: 34.3
click at [337, 148] on body "A Quality 登出 櫃檯作業 打帳單 帳單列表 營業儀表板 現金收支登錄 每日結帳 排班表 現場電腦打卡 預約管理 預約管理 單日預約紀錄 單週預約紀錄…" at bounding box center [408, 196] width 817 height 398
drag, startPoint x: 327, startPoint y: 123, endPoint x: 330, endPoint y: 134, distance: 11.4
click at [327, 124] on li "1小時" at bounding box center [409, 126] width 212 height 18
type input "2"
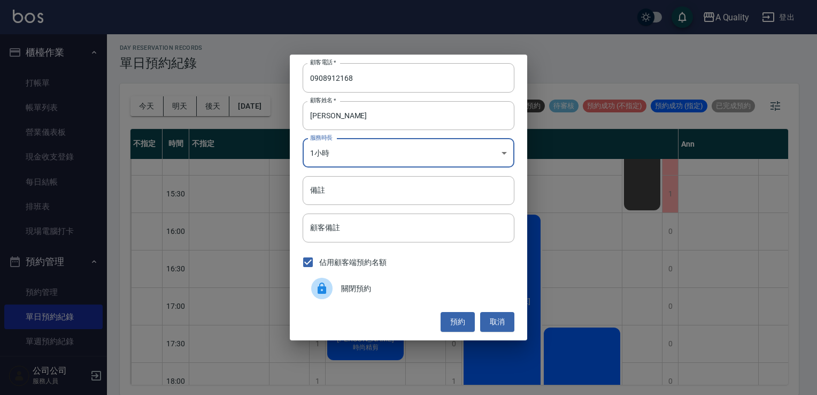
click at [334, 189] on input "備註" at bounding box center [409, 190] width 212 height 29
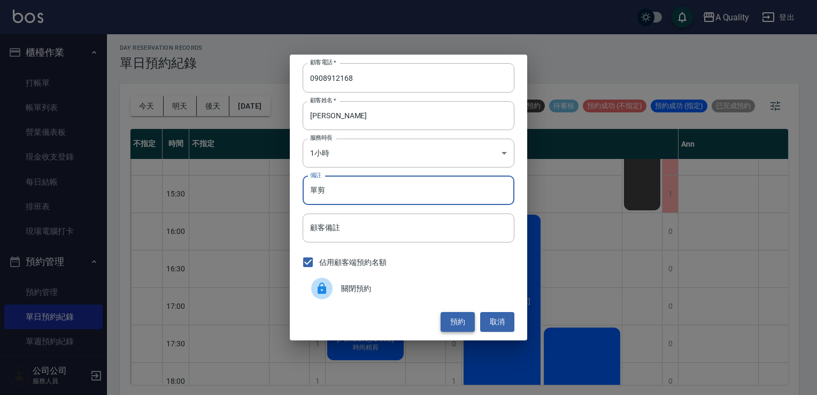
type input "單剪"
click at [462, 320] on button "預約" at bounding box center [458, 322] width 34 height 20
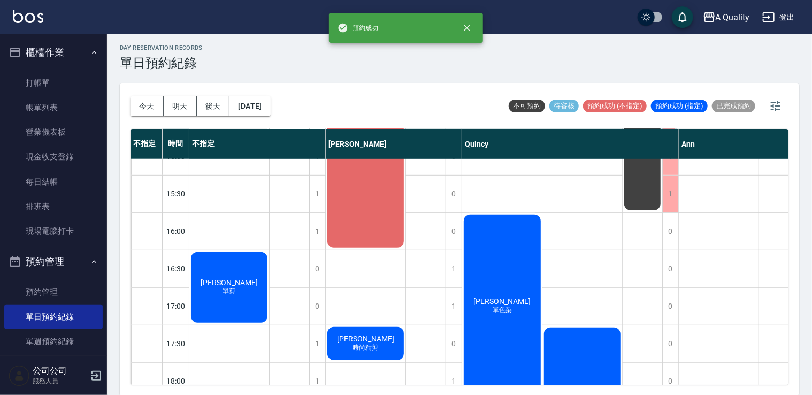
click at [235, 298] on div "吳r 單剪" at bounding box center [229, 287] width 80 height 74
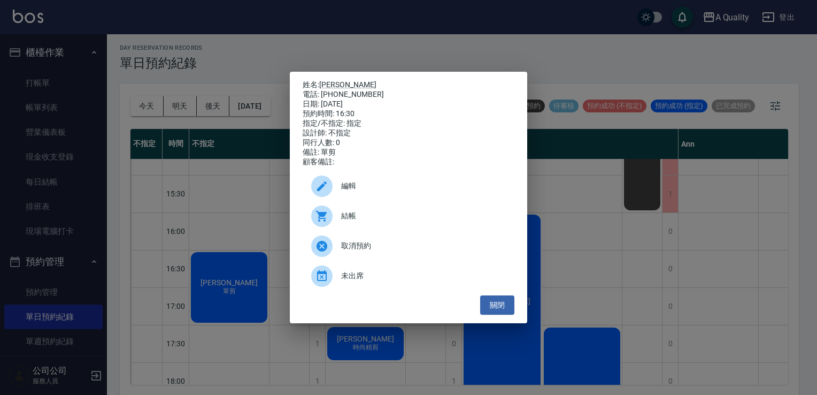
click at [388, 196] on div "編輯" at bounding box center [409, 186] width 212 height 30
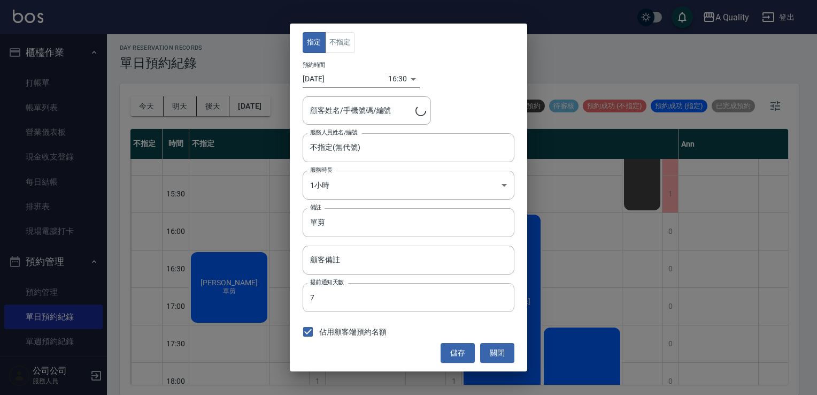
type input "吳r/0908912168"
click at [343, 41] on button "不指定" at bounding box center [340, 42] width 30 height 21
click at [453, 348] on button "儲存" at bounding box center [458, 353] width 34 height 20
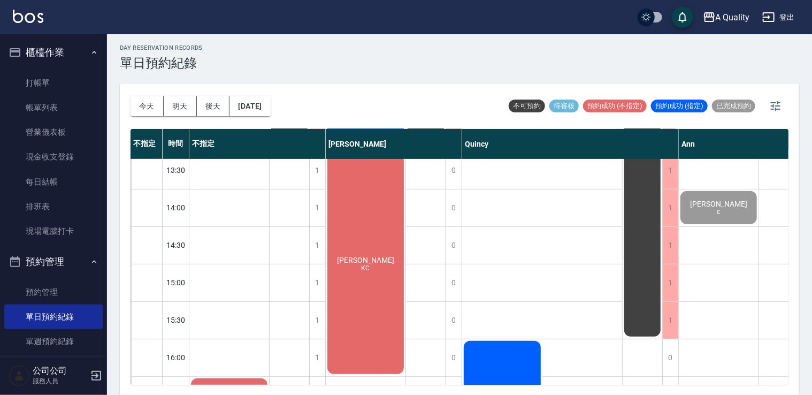
scroll to position [296, 0]
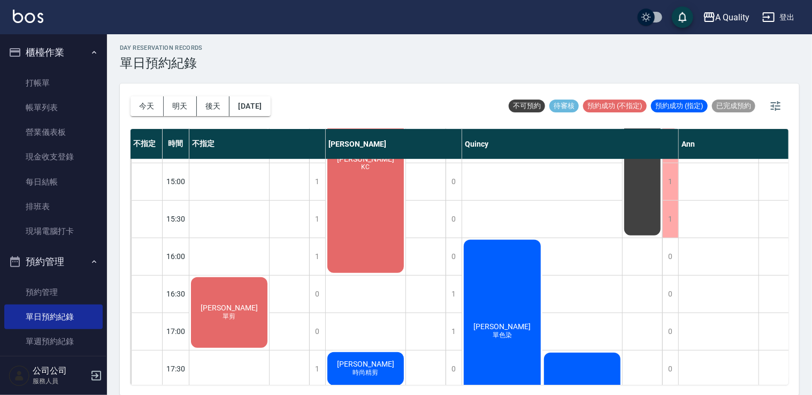
click at [234, 294] on div "吳r 單剪" at bounding box center [229, 312] width 80 height 74
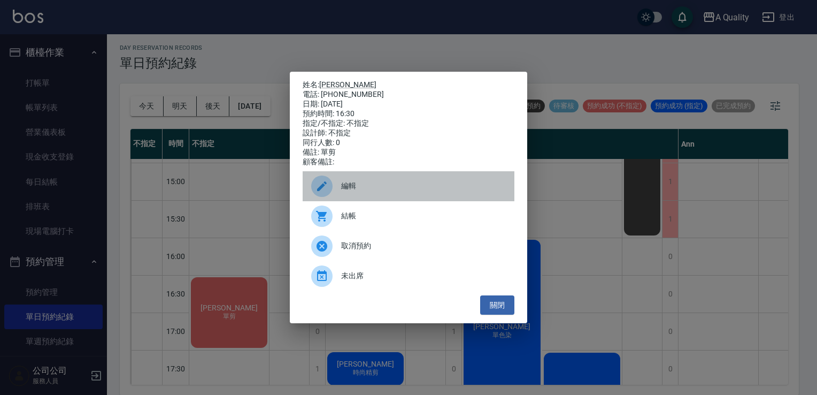
click at [345, 184] on div "編輯" at bounding box center [409, 186] width 212 height 30
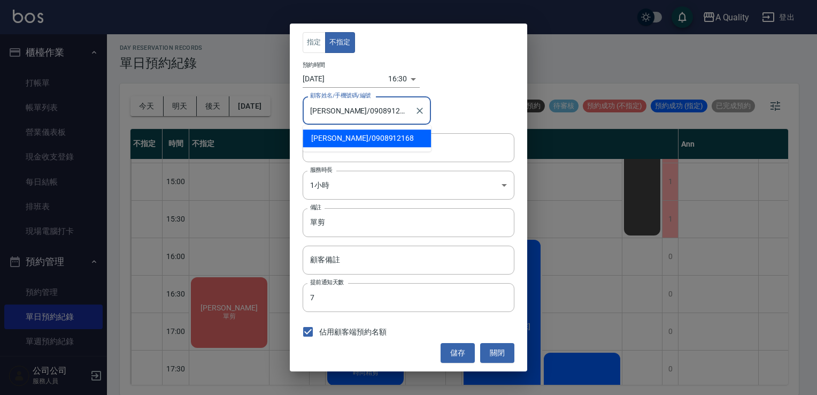
click at [365, 113] on input "吳r/0908912168" at bounding box center [359, 110] width 103 height 19
click at [357, 110] on input "吳r/0908912168" at bounding box center [359, 110] width 103 height 19
drag, startPoint x: 363, startPoint y: 111, endPoint x: 321, endPoint y: 111, distance: 41.7
click at [321, 111] on input "吳r/0908912168" at bounding box center [359, 110] width 103 height 19
type input "吳r/"
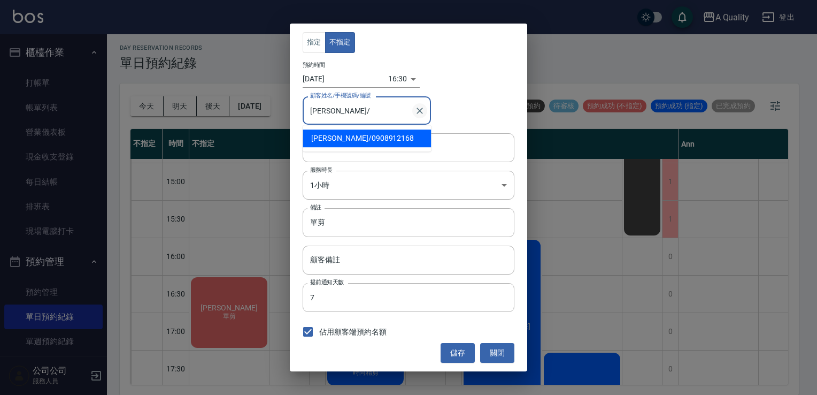
click at [420, 110] on icon "Clear" at bounding box center [420, 111] width 6 height 6
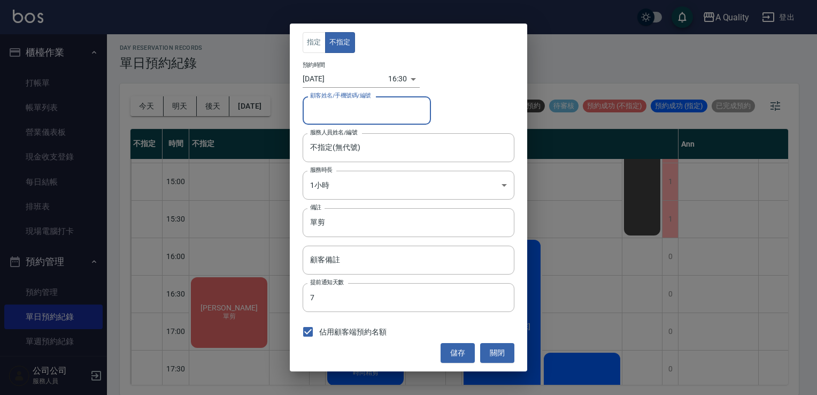
paste input "0908912168"
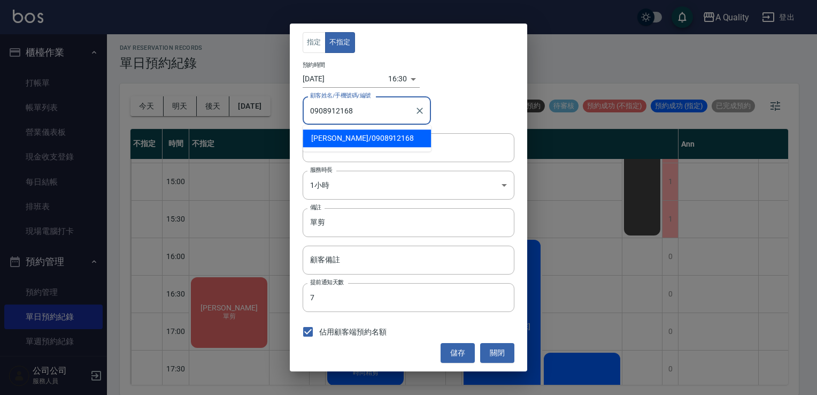
click at [344, 109] on input "0908912168" at bounding box center [359, 110] width 103 height 19
click at [361, 104] on input "0908912768" at bounding box center [359, 110] width 103 height 19
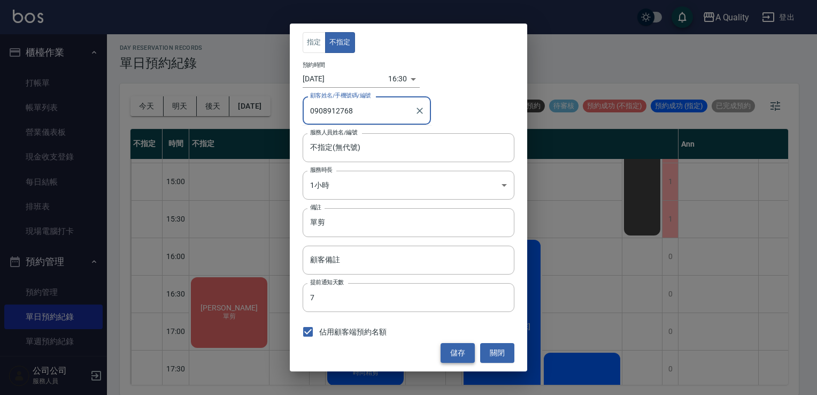
type input "0908912768"
click at [454, 346] on button "儲存" at bounding box center [458, 353] width 34 height 20
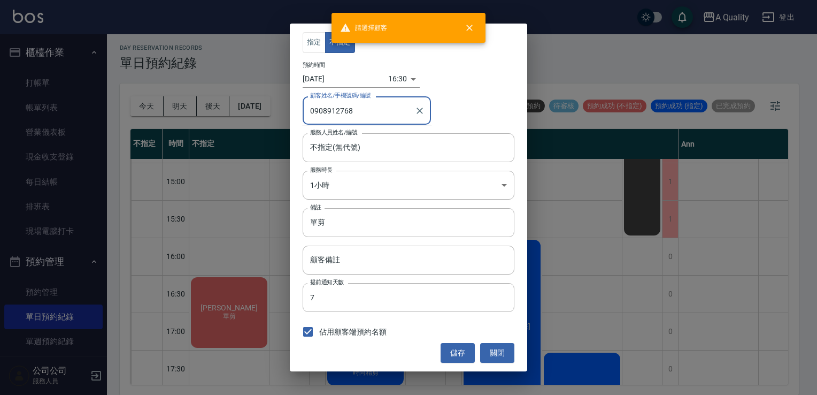
click at [329, 106] on input "0908912768" at bounding box center [359, 110] width 103 height 19
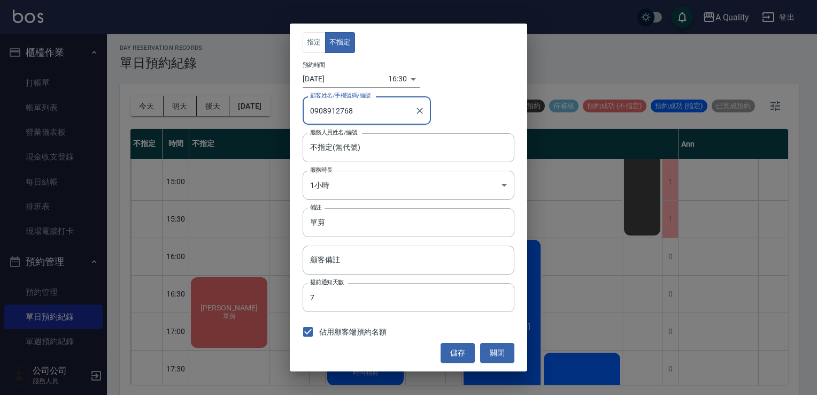
click at [308, 110] on input "0908912768" at bounding box center [359, 110] width 103 height 19
drag, startPoint x: 358, startPoint y: 105, endPoint x: 278, endPoint y: 117, distance: 81.0
click at [278, 117] on div "指定 不指定 預約時間 2025/09/05 16:30 1757061000000 顧客姓名/手機號碼/編號 0908912768 顧客姓名/手機號碼/編號…" at bounding box center [408, 197] width 817 height 395
click at [501, 353] on button "關閉" at bounding box center [497, 353] width 34 height 20
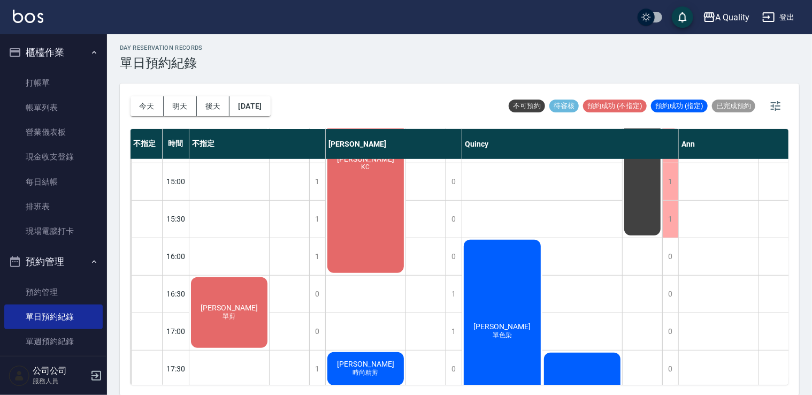
drag, startPoint x: 240, startPoint y: 296, endPoint x: 234, endPoint y: 295, distance: 6.0
click at [234, 295] on div "吳r 單剪" at bounding box center [229, 312] width 80 height 74
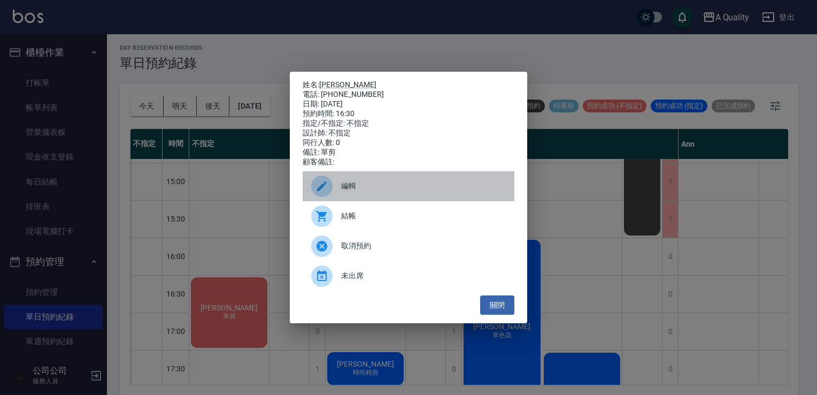
click at [365, 181] on div "編輯" at bounding box center [409, 186] width 212 height 30
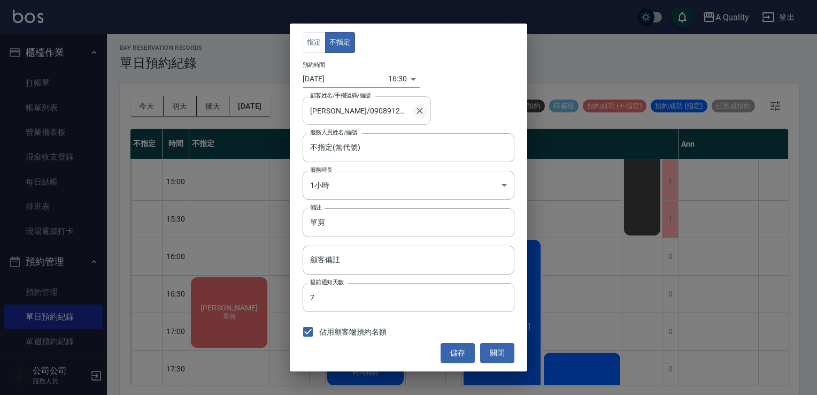
click at [419, 106] on icon "Clear" at bounding box center [420, 110] width 11 height 11
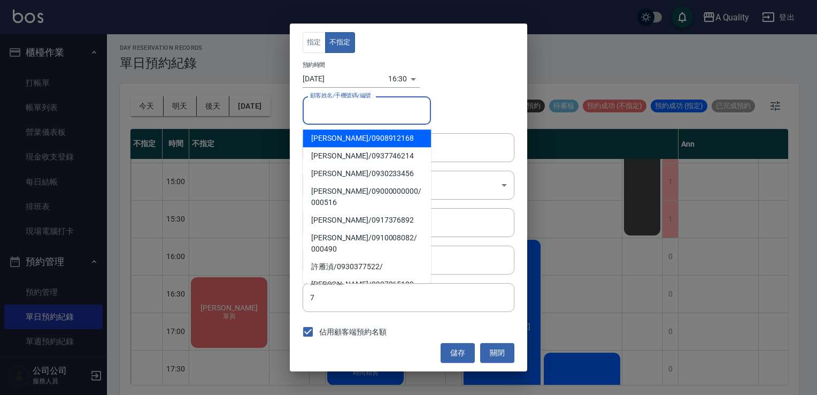
paste input "0908912768"
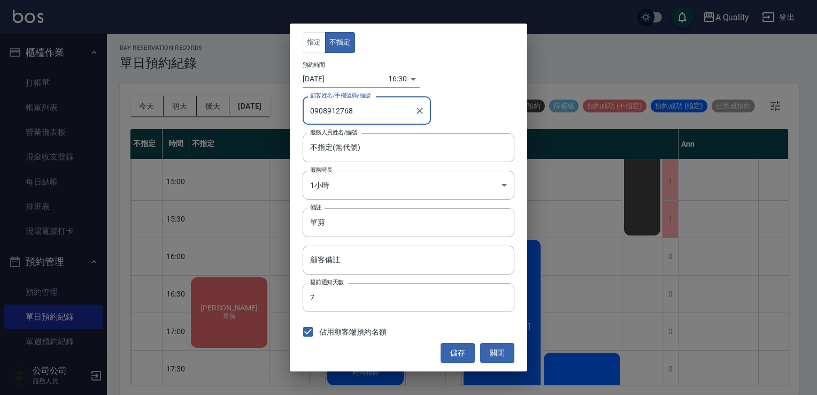
click at [309, 108] on input "0908912768" at bounding box center [359, 110] width 103 height 19
type input "吳/0908912768"
click at [463, 353] on button "儲存" at bounding box center [458, 353] width 34 height 20
click at [460, 355] on button "儲存" at bounding box center [458, 353] width 34 height 20
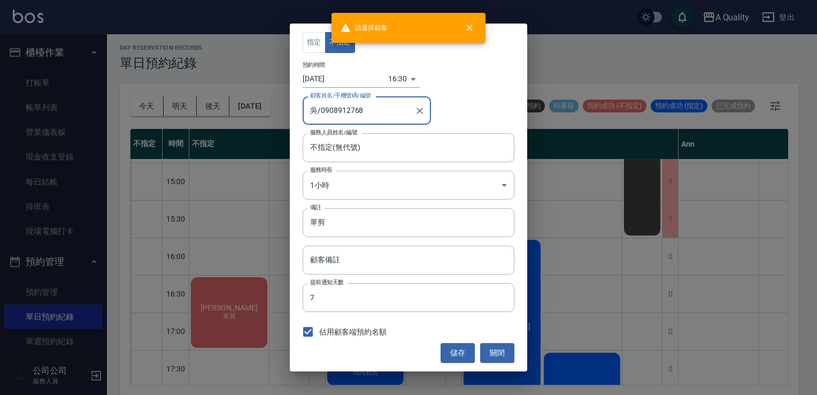
click at [346, 110] on input "吳/0908912768" at bounding box center [359, 110] width 103 height 19
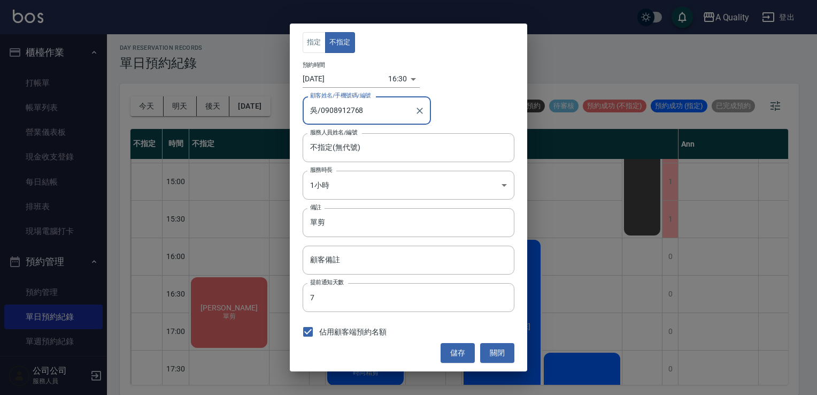
drag, startPoint x: 364, startPoint y: 108, endPoint x: 321, endPoint y: 109, distance: 42.8
click at [321, 109] on input "吳/0908912768" at bounding box center [359, 110] width 103 height 19
click at [500, 355] on button "關閉" at bounding box center [497, 353] width 34 height 20
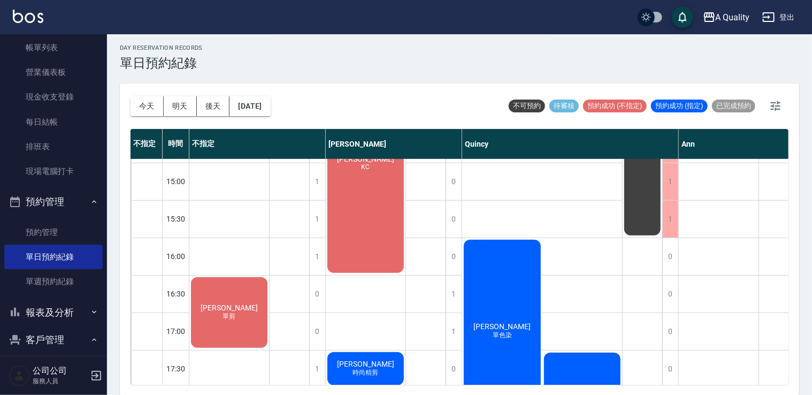
scroll to position [152, 0]
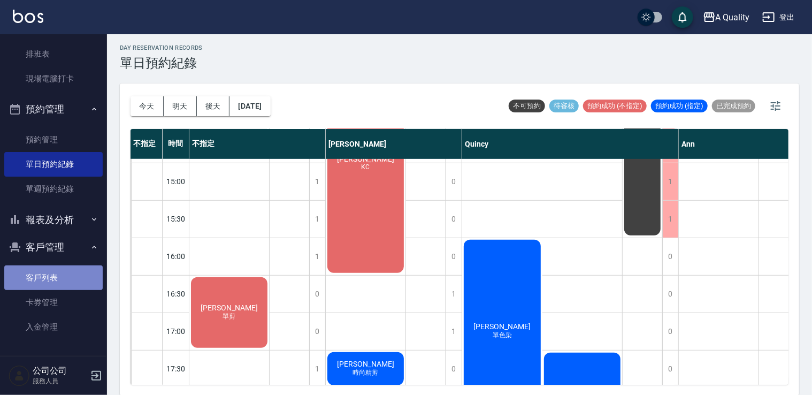
click at [58, 281] on link "客戶列表" at bounding box center [53, 277] width 98 height 25
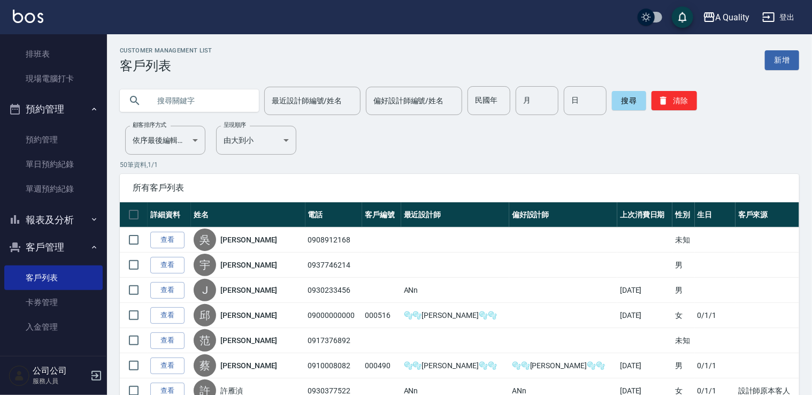
paste input "0908912768"
click at [191, 98] on input "0908912768" at bounding box center [200, 100] width 101 height 29
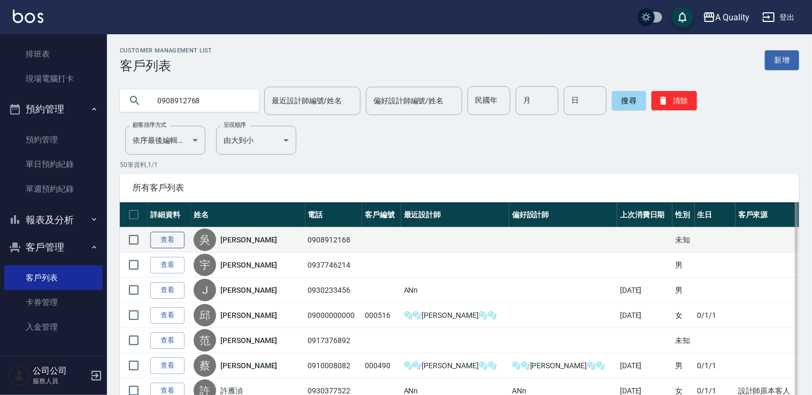
type input "0908912768"
click at [156, 243] on link "查看" at bounding box center [167, 240] width 34 height 17
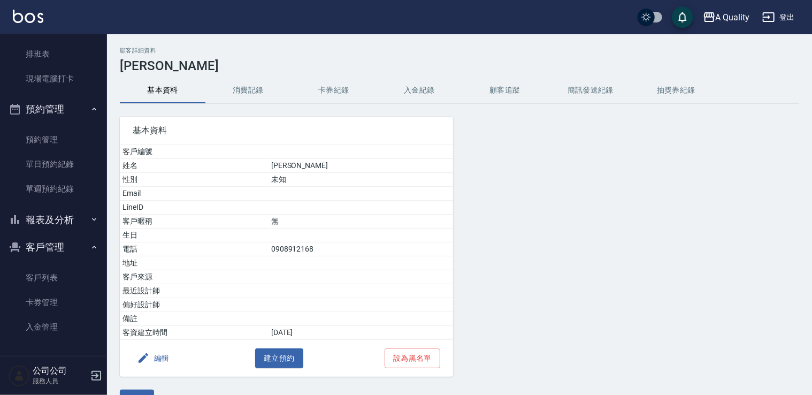
click at [163, 358] on button "編輯" at bounding box center [153, 358] width 41 height 20
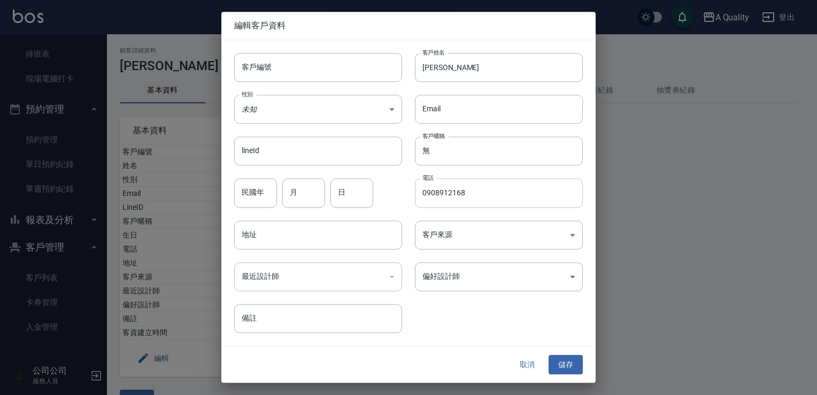
click at [455, 194] on input "0908912168" at bounding box center [499, 193] width 168 height 29
type input "0908912768"
click at [563, 366] on button "儲存" at bounding box center [566, 365] width 34 height 20
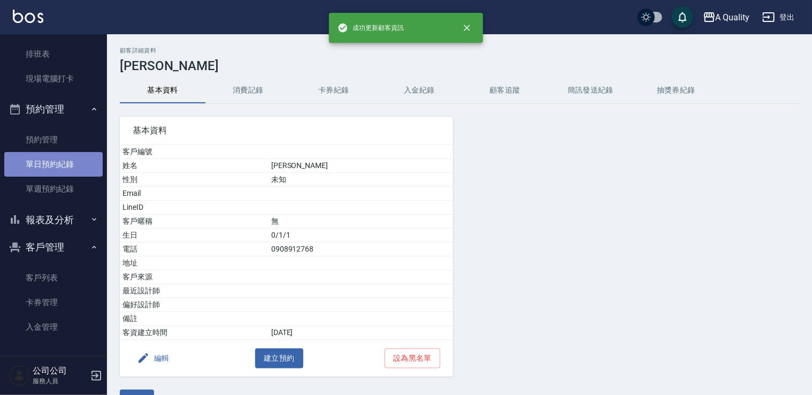
click at [64, 166] on link "單日預約紀錄" at bounding box center [53, 164] width 98 height 25
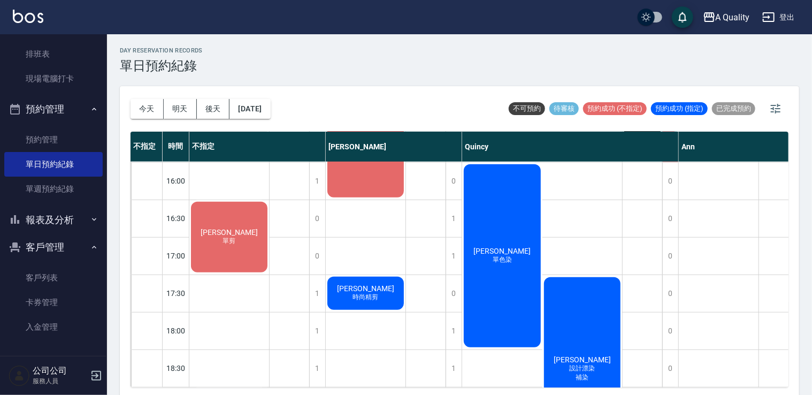
scroll to position [374, 0]
click at [202, 244] on div "吳r 單剪" at bounding box center [229, 237] width 80 height 74
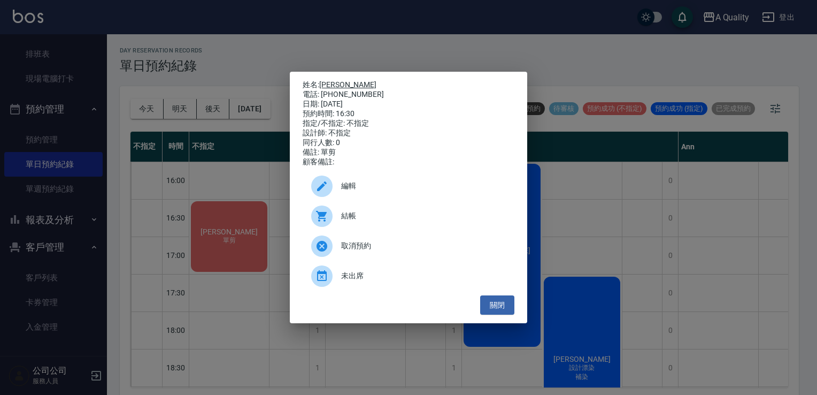
click at [328, 81] on link "[PERSON_NAME]" at bounding box center [347, 84] width 57 height 9
click at [505, 305] on button "關閉" at bounding box center [497, 305] width 34 height 20
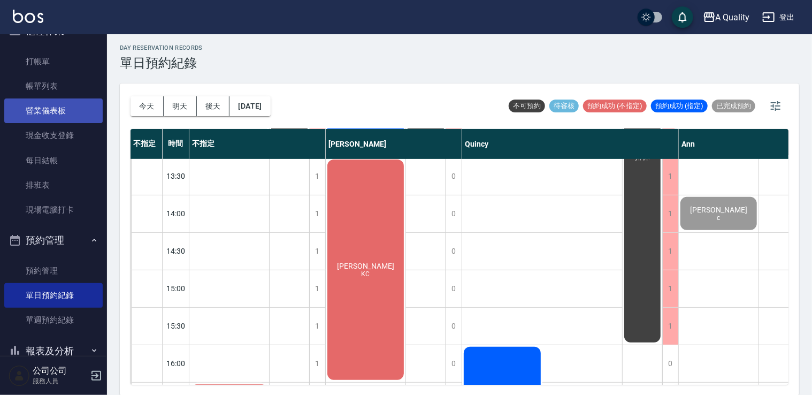
scroll to position [0, 0]
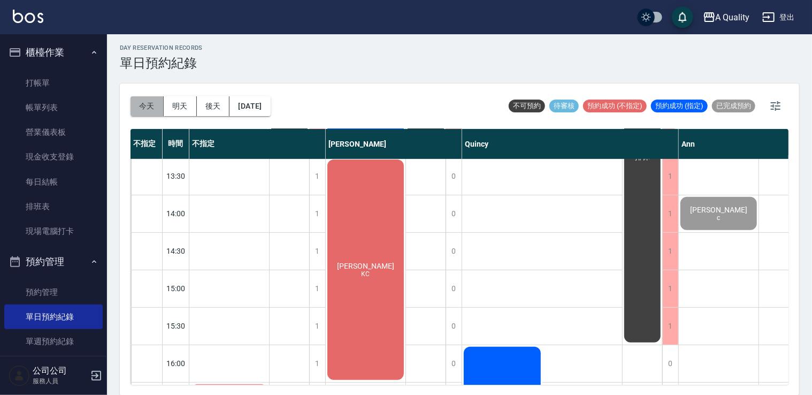
click at [148, 103] on button "今天" at bounding box center [147, 106] width 33 height 20
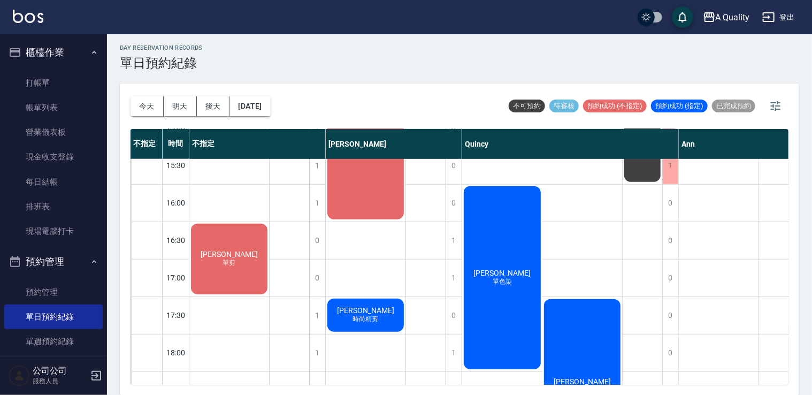
scroll to position [296, 0]
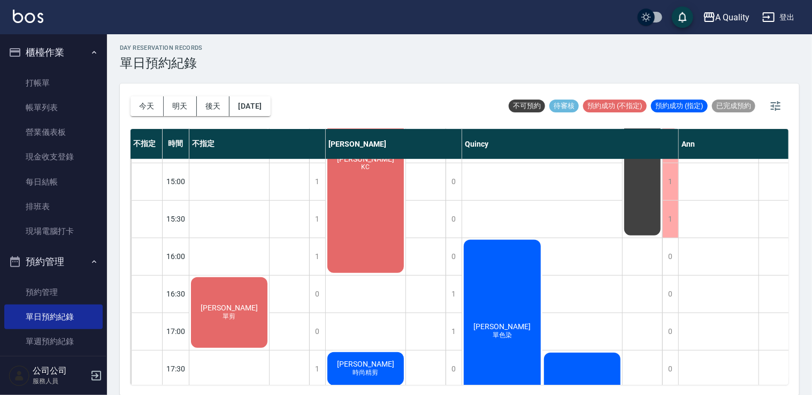
click at [266, 121] on div "今天 明天 後天 2025/09/05" at bounding box center [201, 105] width 140 height 45
click at [260, 102] on button "[DATE]" at bounding box center [249, 106] width 41 height 20
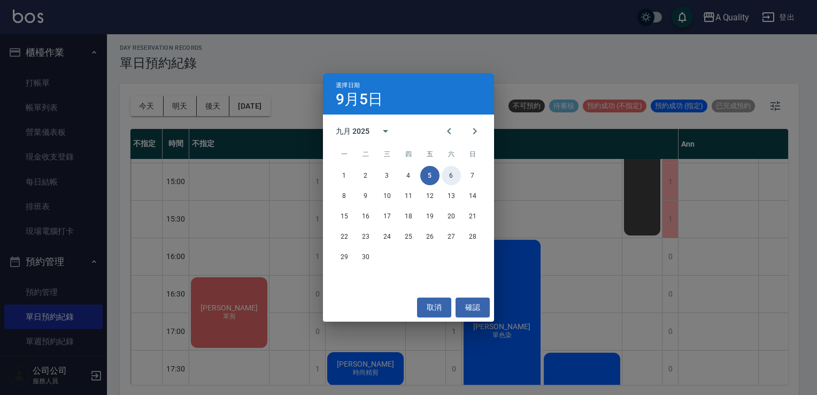
click at [444, 178] on button "6" at bounding box center [451, 175] width 19 height 19
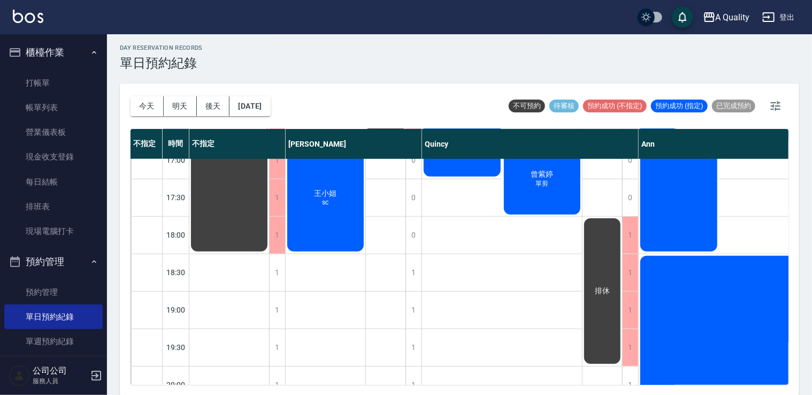
scroll to position [253, 0]
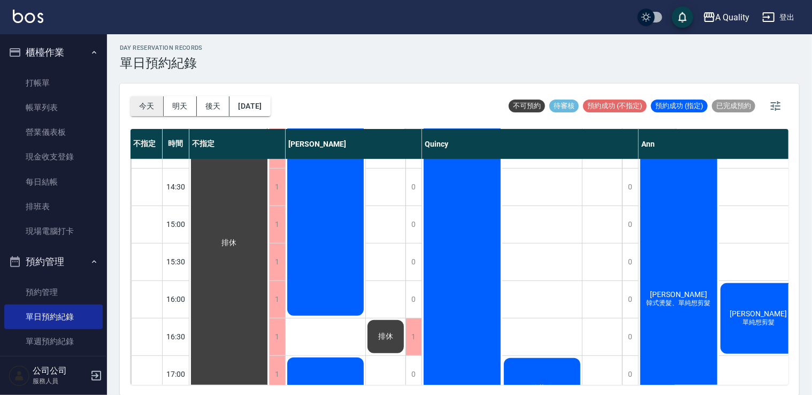
click at [155, 105] on button "今天" at bounding box center [147, 106] width 33 height 20
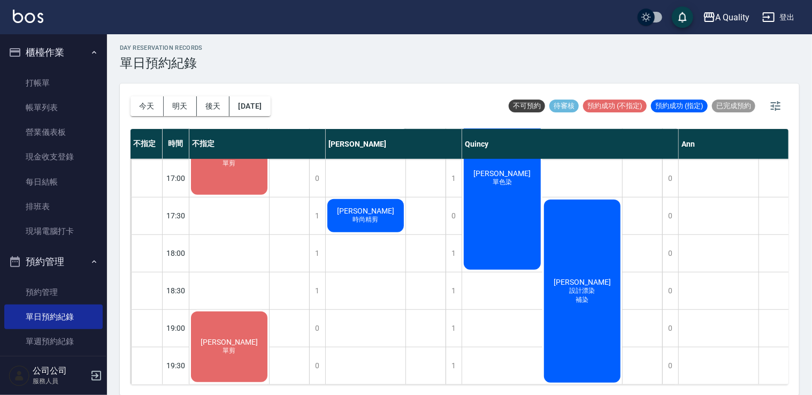
scroll to position [349, 0]
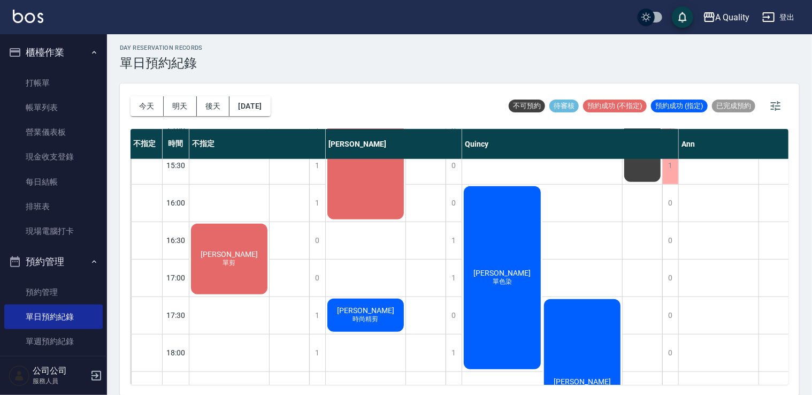
click at [240, 251] on div "吳r 單剪" at bounding box center [229, 259] width 80 height 74
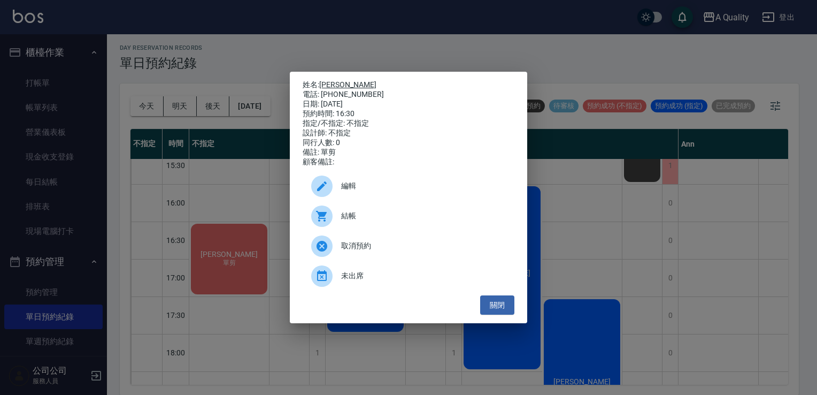
click at [325, 80] on link "[PERSON_NAME]" at bounding box center [347, 84] width 57 height 9
click at [496, 312] on button "關閉" at bounding box center [497, 305] width 34 height 20
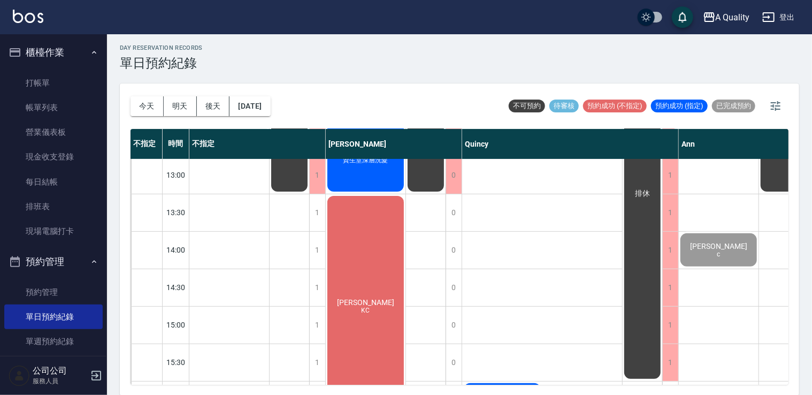
scroll to position [82, 0]
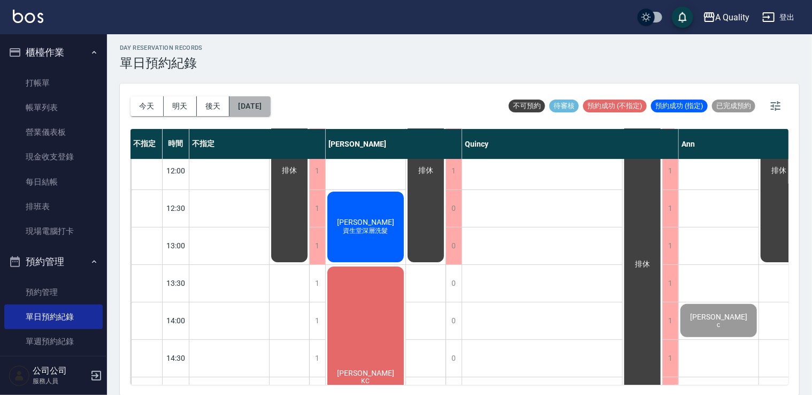
click at [254, 105] on button "[DATE]" at bounding box center [249, 106] width 41 height 20
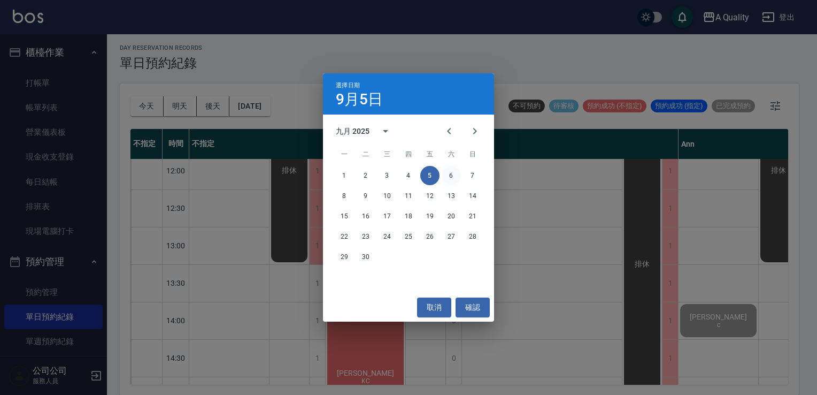
click at [449, 177] on button "6" at bounding box center [451, 175] width 19 height 19
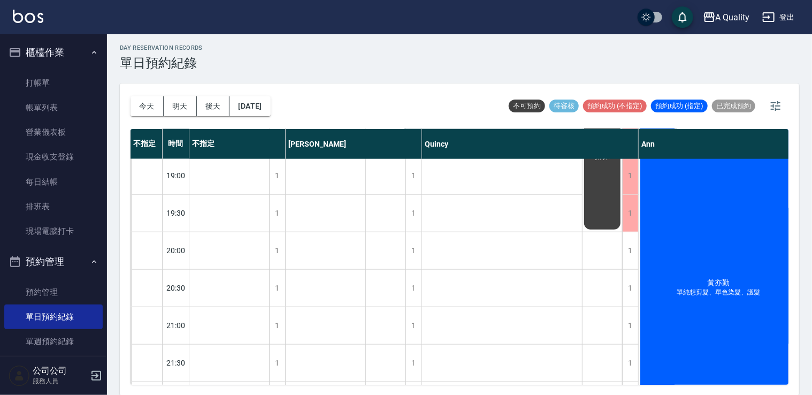
scroll to position [681, 0]
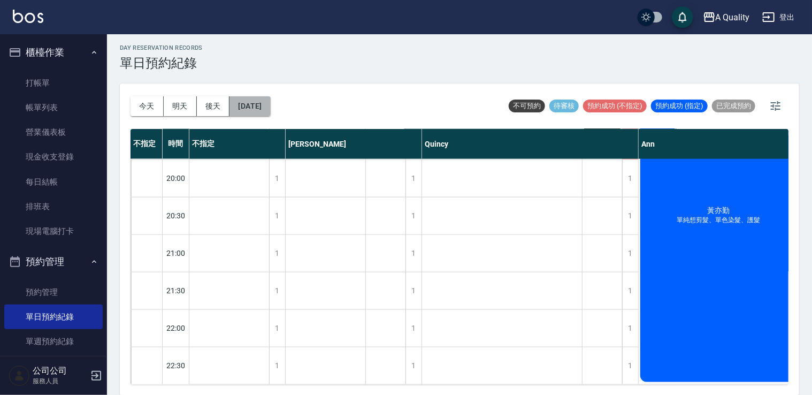
click at [242, 106] on button "2025/09/06" at bounding box center [249, 106] width 41 height 20
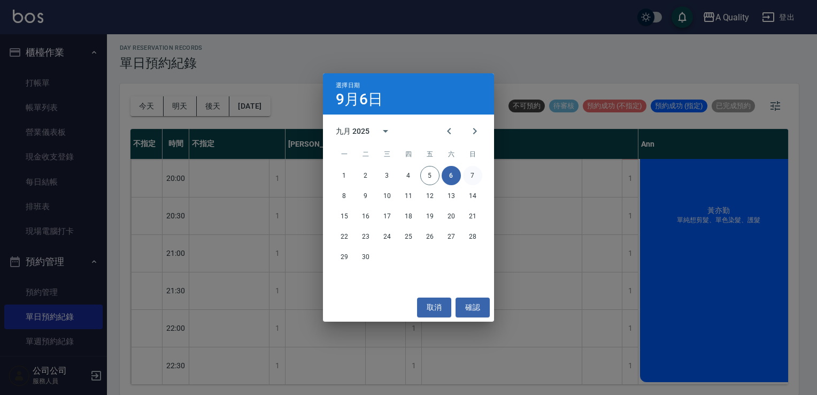
click at [471, 180] on button "7" at bounding box center [472, 175] width 19 height 19
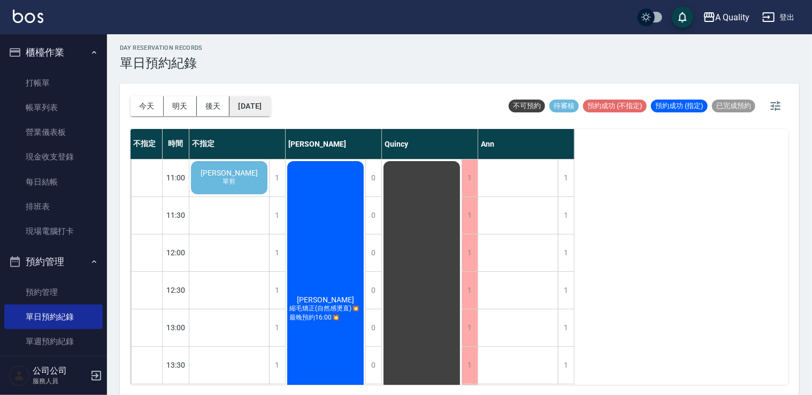
click at [255, 103] on button "2025/09/07" at bounding box center [249, 106] width 41 height 20
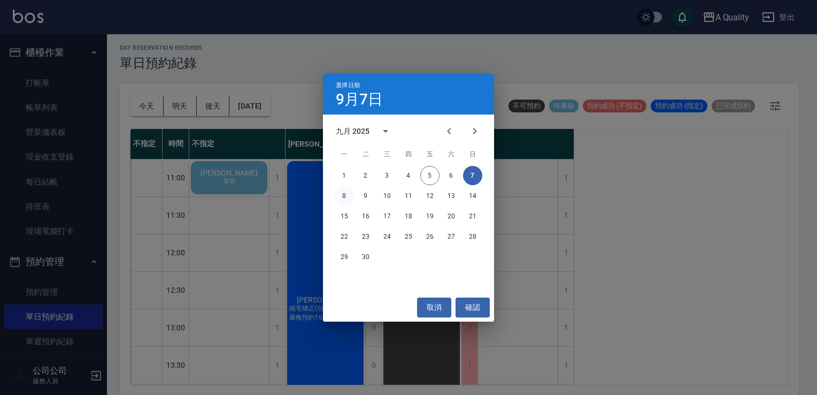
click at [344, 195] on button "8" at bounding box center [344, 195] width 19 height 19
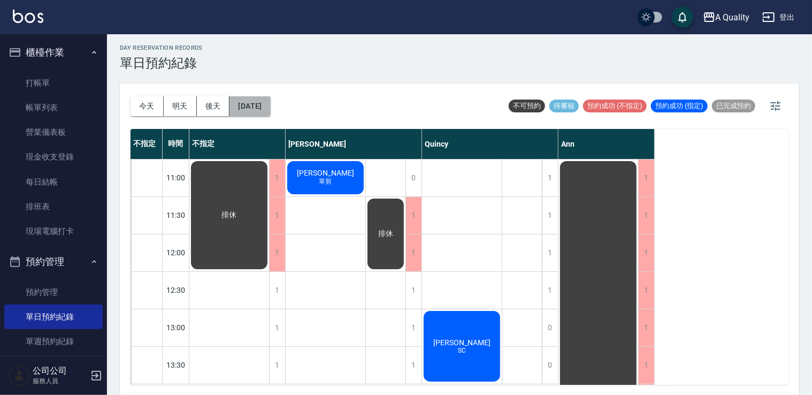
click at [267, 101] on button "2025/09/08" at bounding box center [249, 106] width 41 height 20
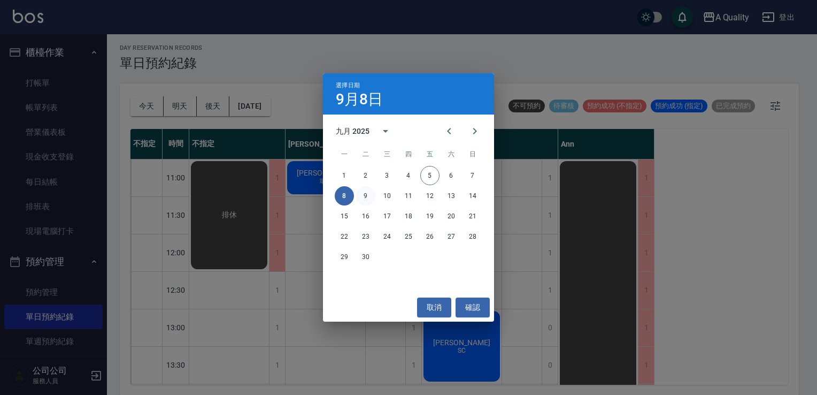
click at [363, 192] on button "9" at bounding box center [365, 195] width 19 height 19
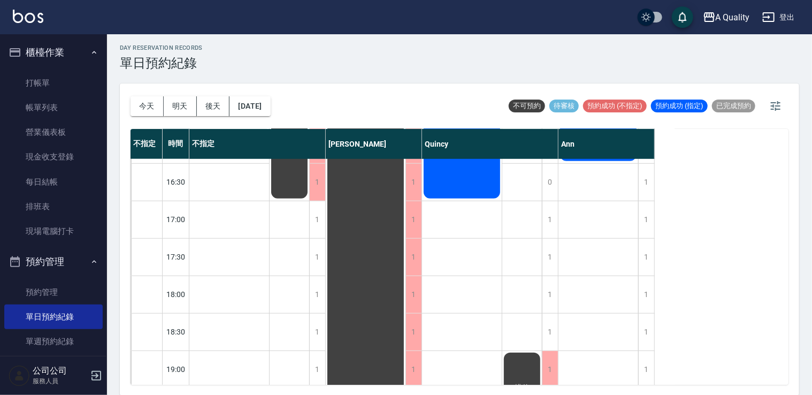
scroll to position [456, 0]
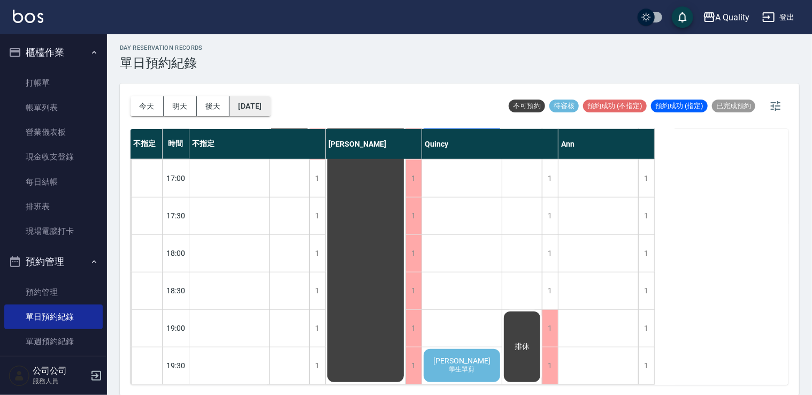
click at [265, 100] on button "2025/09/09" at bounding box center [249, 106] width 41 height 20
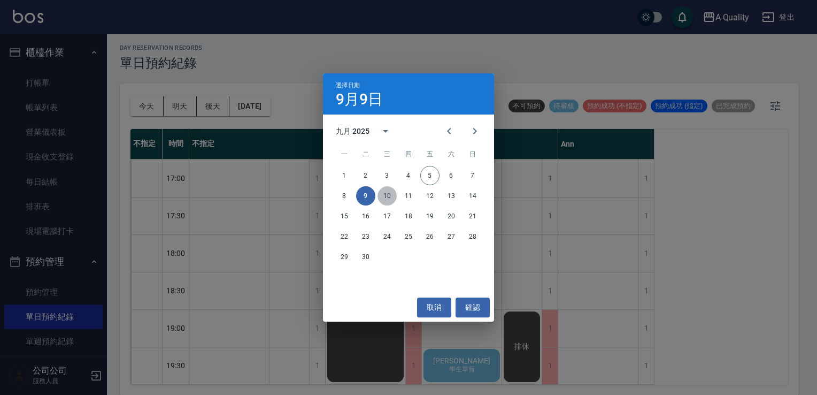
click at [388, 196] on button "10" at bounding box center [387, 195] width 19 height 19
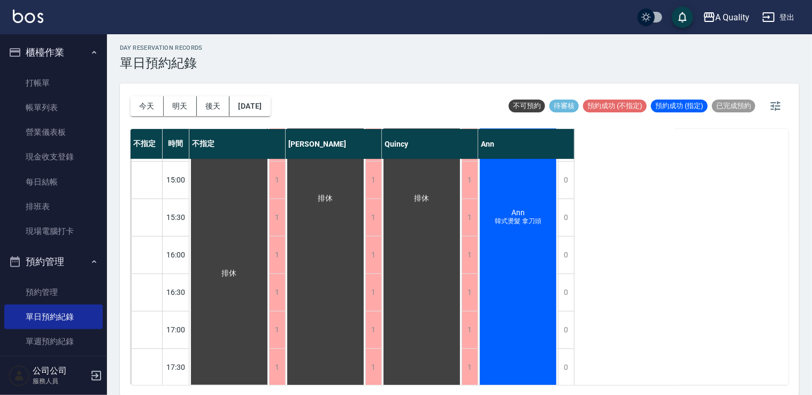
scroll to position [296, 0]
click at [254, 106] on button "2025/09/10" at bounding box center [249, 106] width 41 height 20
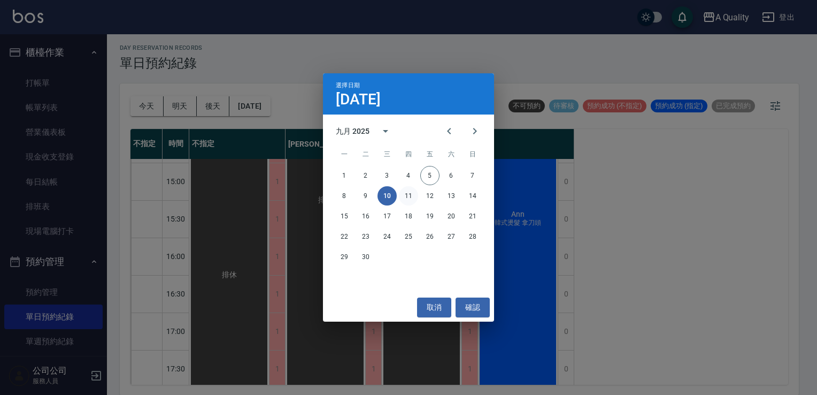
click at [403, 193] on button "11" at bounding box center [408, 195] width 19 height 19
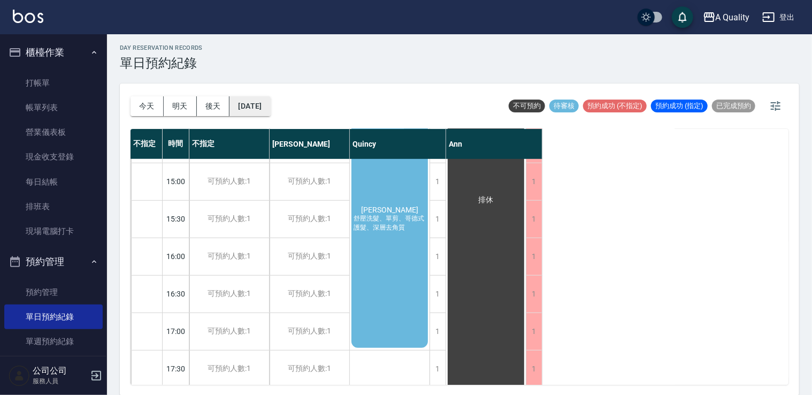
click at [264, 108] on button "2025/09/11" at bounding box center [249, 106] width 41 height 20
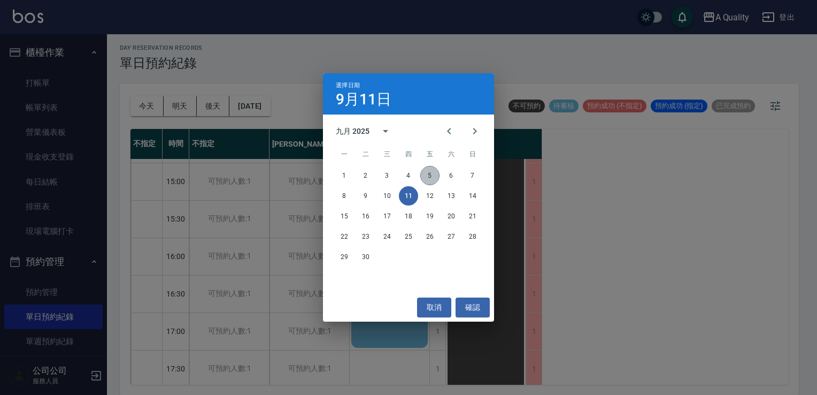
click at [427, 174] on button "5" at bounding box center [429, 175] width 19 height 19
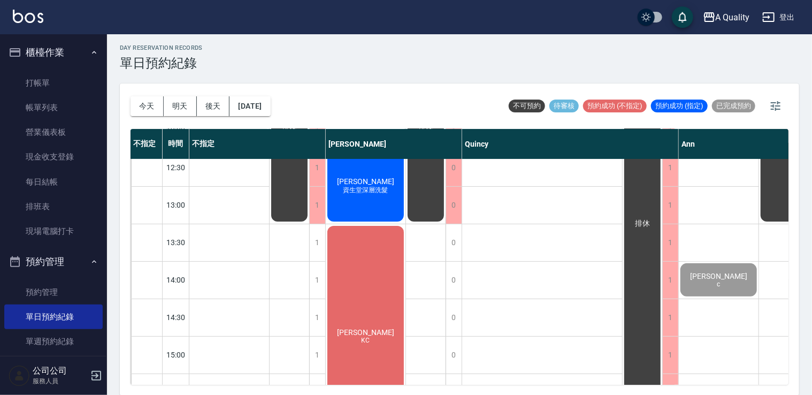
scroll to position [321, 0]
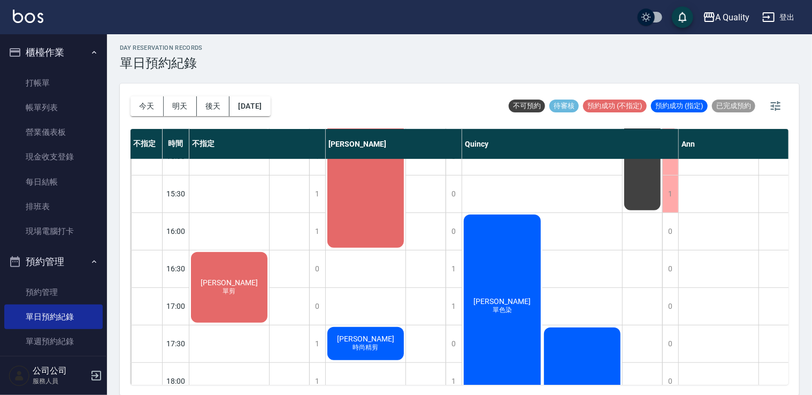
click at [378, 189] on div "何紹娟 KC" at bounding box center [366, 138] width 80 height 224
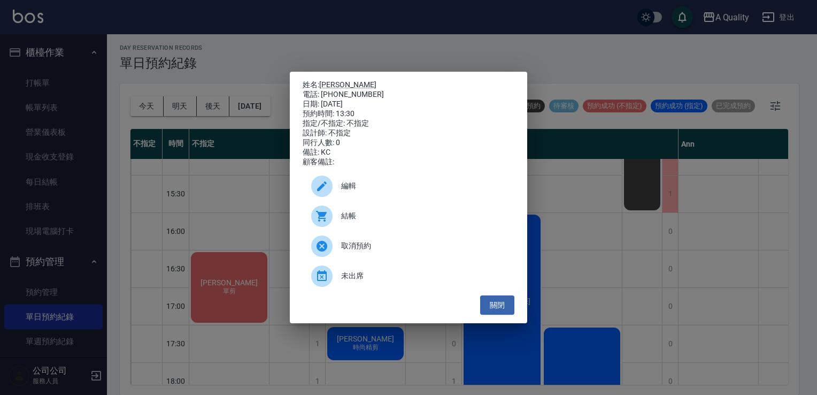
click at [356, 219] on span "結帳" at bounding box center [423, 215] width 165 height 11
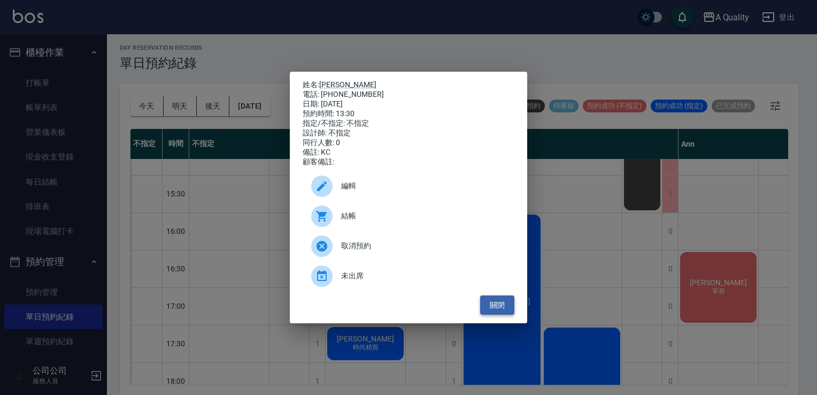
click at [501, 307] on button "關閉" at bounding box center [497, 305] width 34 height 20
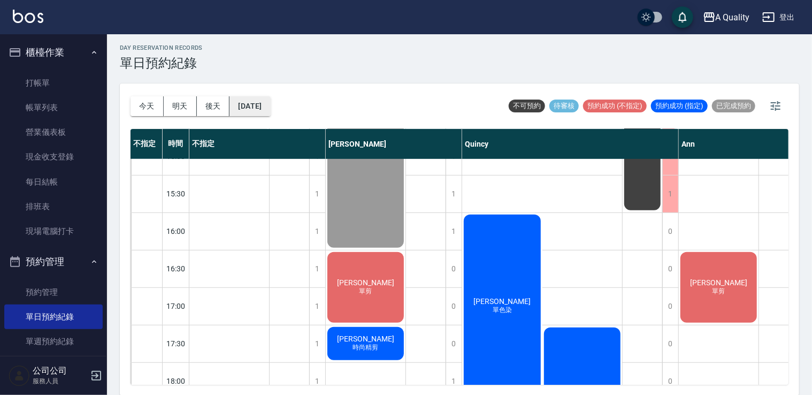
click at [241, 105] on button "[DATE]" at bounding box center [249, 106] width 41 height 20
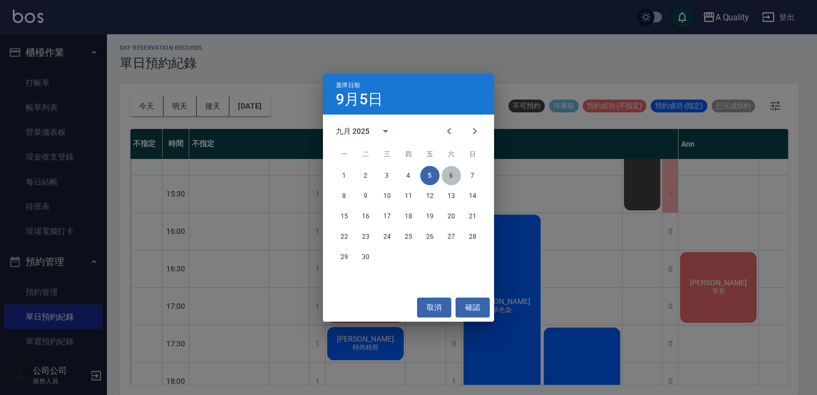
click at [454, 177] on button "6" at bounding box center [451, 175] width 19 height 19
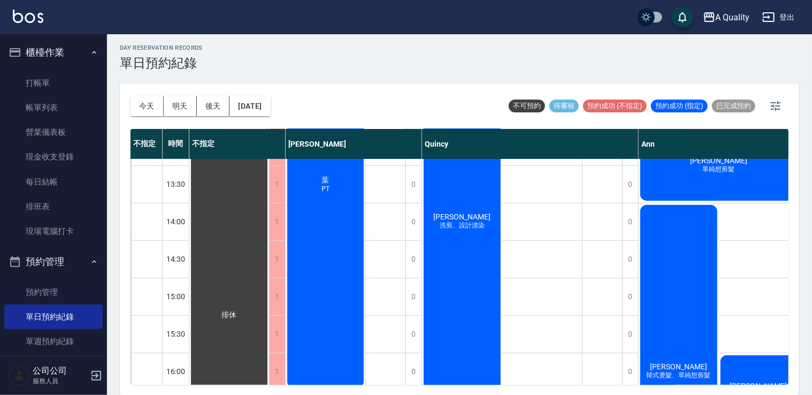
scroll to position [53, 0]
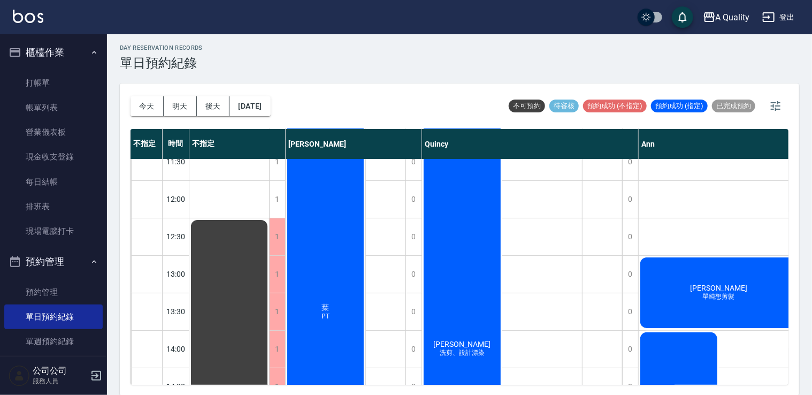
click at [445, 190] on div "李蒔芸 洗剪、設計漂染" at bounding box center [462, 349] width 80 height 486
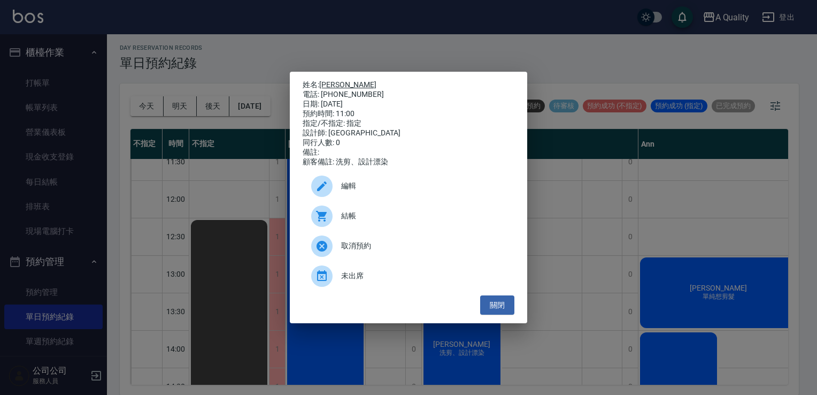
click at [330, 80] on link "李蒔芸" at bounding box center [347, 84] width 57 height 9
click at [496, 301] on button "關閉" at bounding box center [497, 305] width 34 height 20
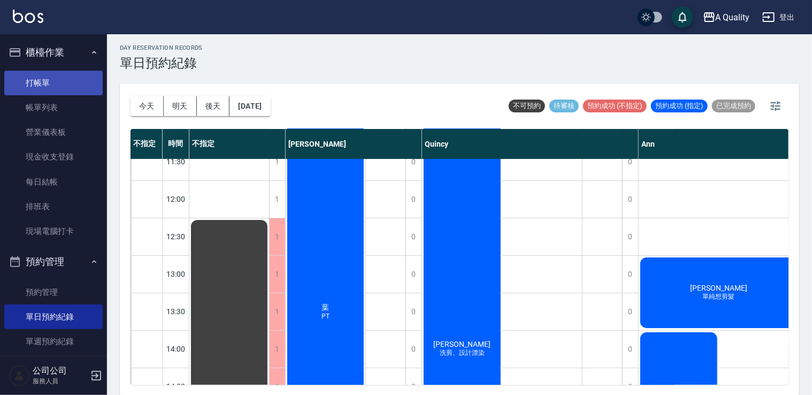
click at [41, 91] on link "打帳單" at bounding box center [53, 83] width 98 height 25
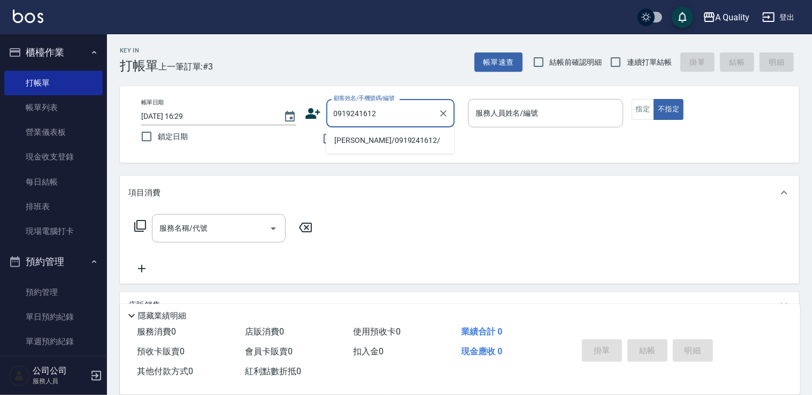
click at [369, 145] on li "黃慧芬/0919241612/" at bounding box center [390, 141] width 128 height 18
type input "黃慧芬/0919241612/"
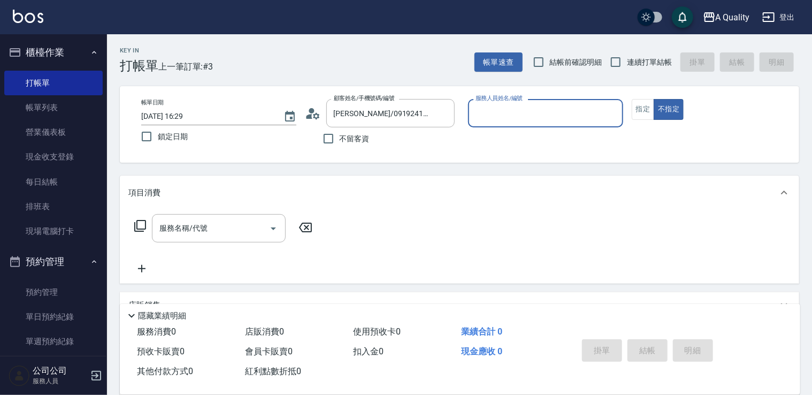
type input "Taylor(無代號)"
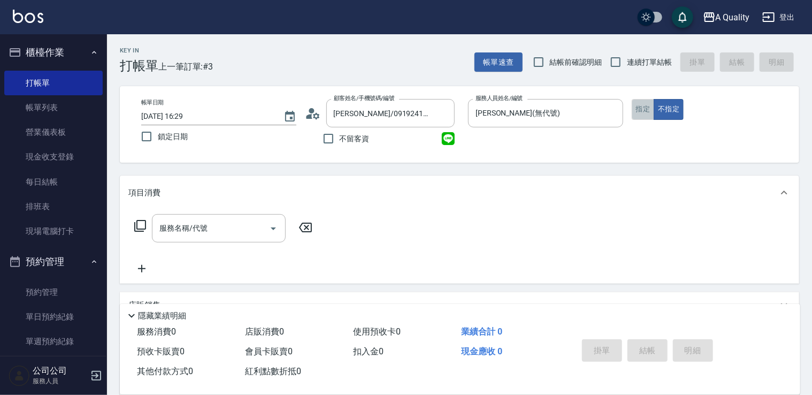
click at [638, 112] on button "指定" at bounding box center [643, 109] width 23 height 21
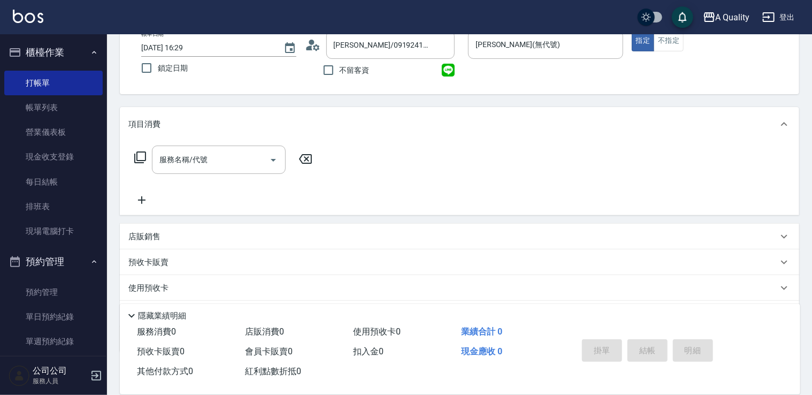
scroll to position [127, 0]
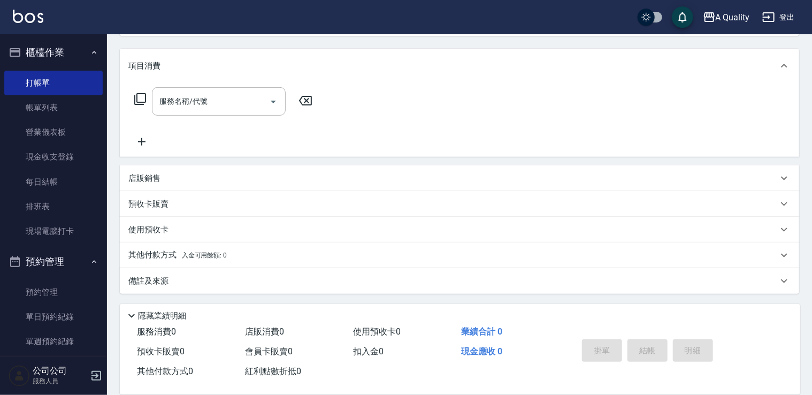
click at [186, 193] on div "預收卡販賣" at bounding box center [459, 204] width 679 height 26
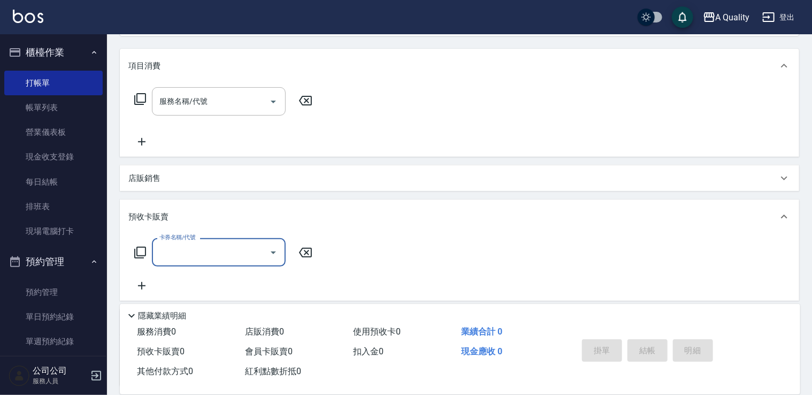
scroll to position [0, 0]
click at [188, 184] on div "店販銷售" at bounding box center [459, 178] width 679 height 26
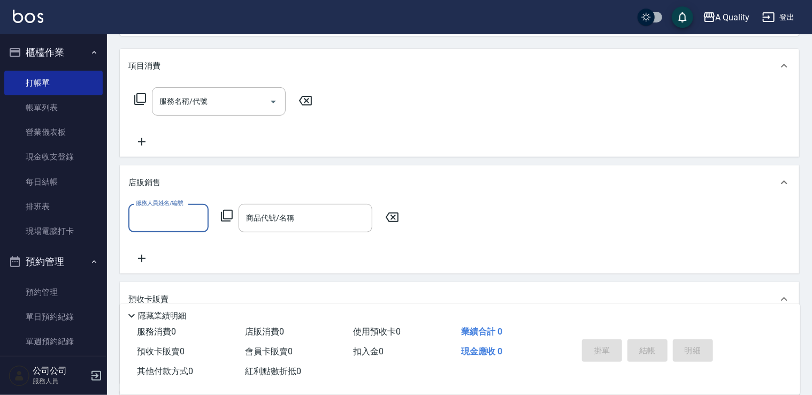
click at [168, 217] on input "服務人員姓名/編號" at bounding box center [168, 218] width 71 height 19
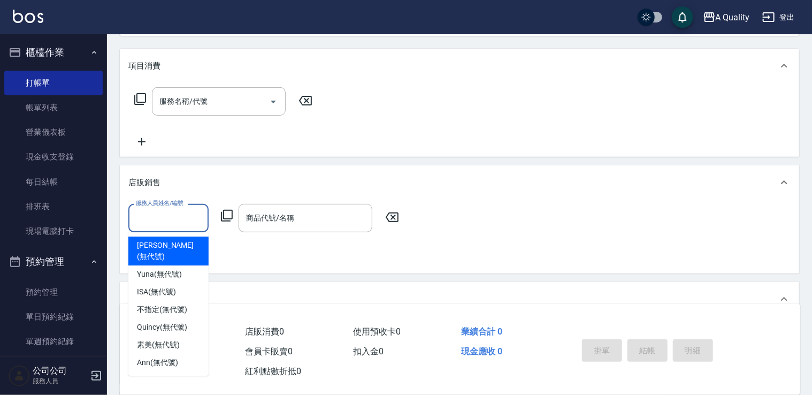
click at [174, 245] on span "Taylor (無代號)" at bounding box center [168, 251] width 63 height 22
type input "Taylor(無代號)"
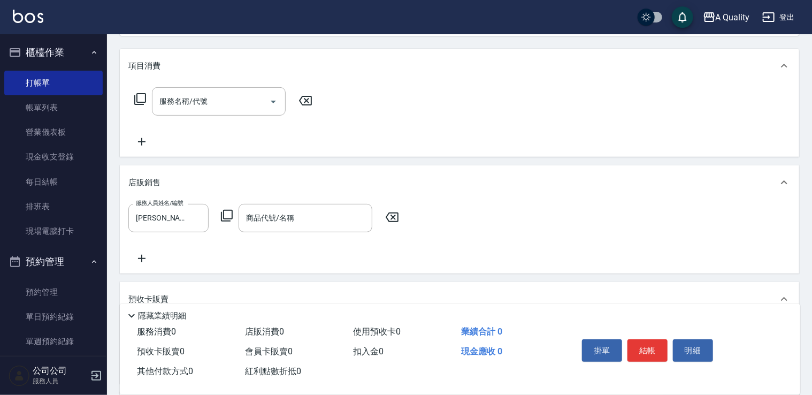
click at [220, 220] on icon at bounding box center [226, 215] width 13 height 13
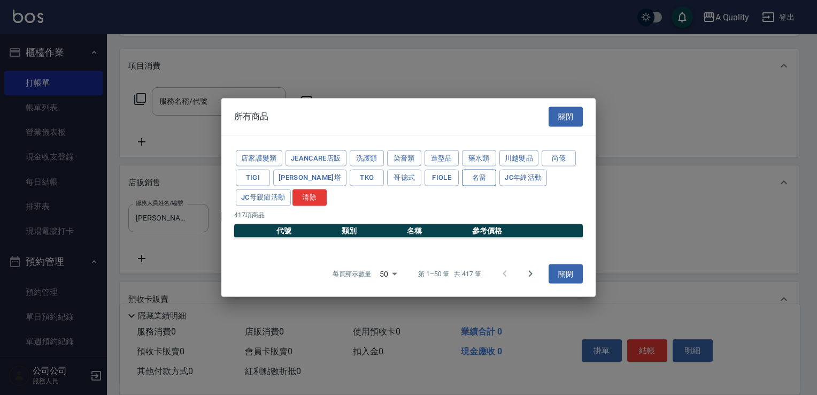
click at [462, 185] on button "名留" at bounding box center [479, 178] width 34 height 17
click at [248, 160] on button "店家護髮類" at bounding box center [259, 158] width 47 height 17
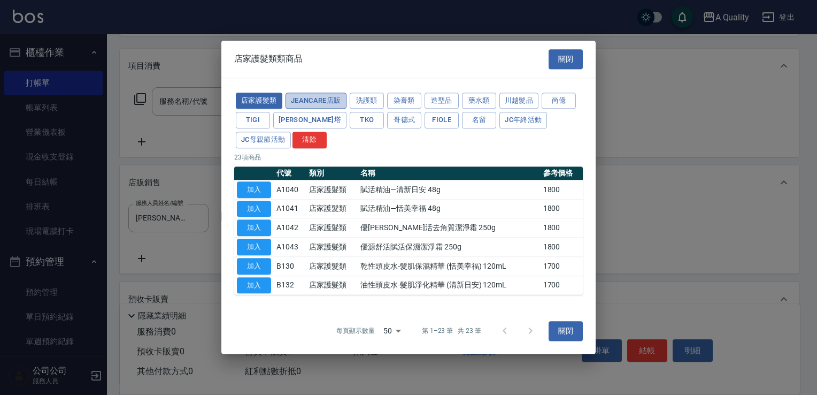
click at [301, 105] on button "JeanCare店販" at bounding box center [316, 101] width 61 height 17
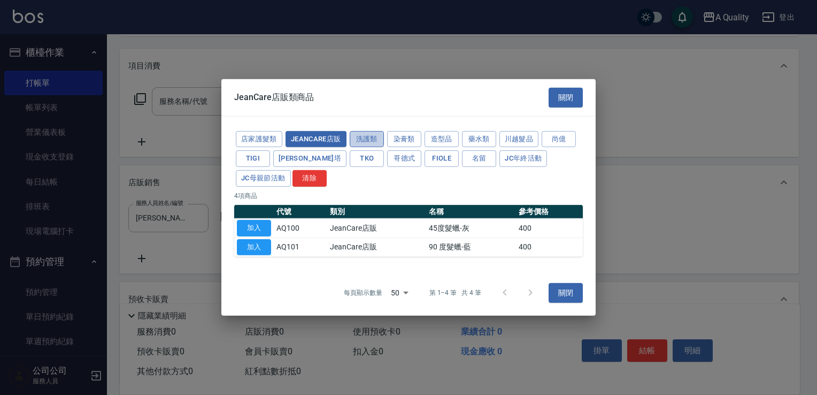
click at [367, 134] on button "洗護類" at bounding box center [367, 139] width 34 height 17
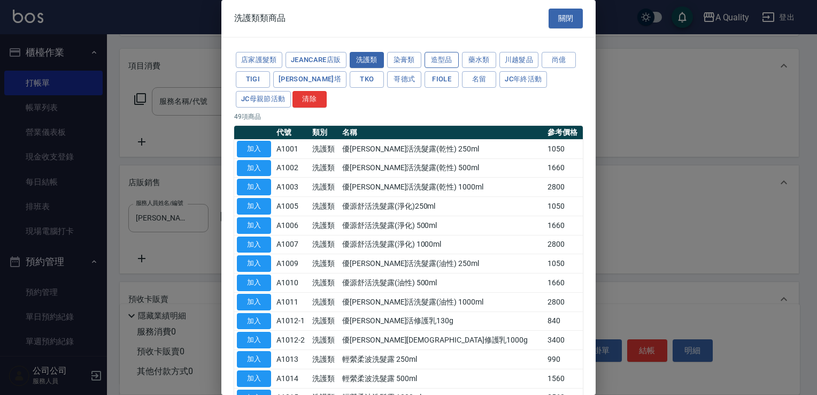
click at [440, 58] on button "造型品" at bounding box center [442, 60] width 34 height 17
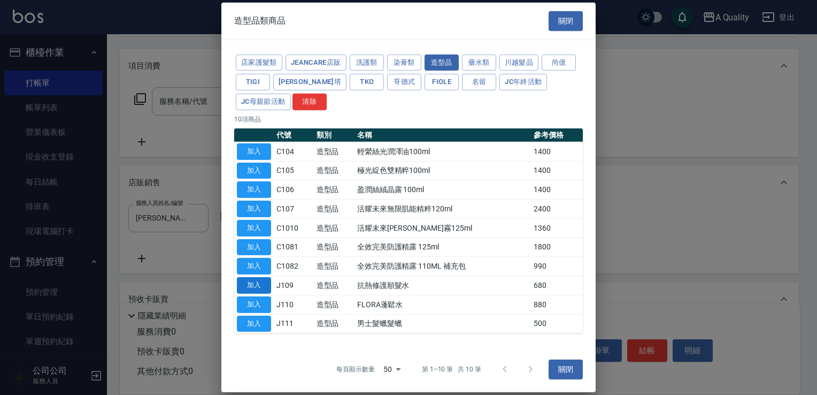
click at [257, 284] on button "加入" at bounding box center [254, 285] width 34 height 17
type input "抗熱修護順髮水"
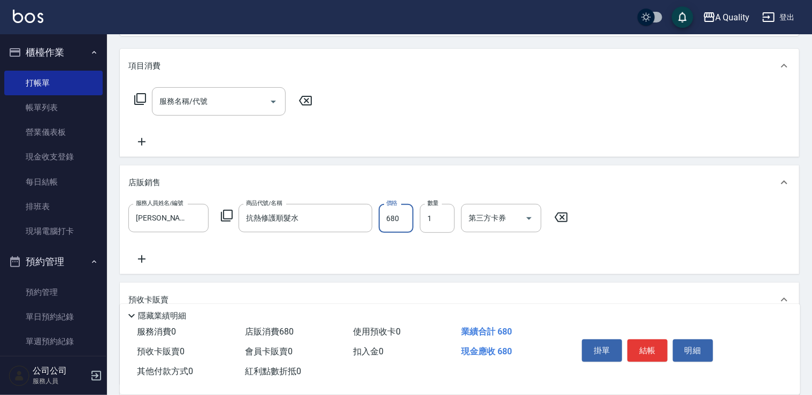
click at [386, 219] on input "680" at bounding box center [396, 218] width 35 height 29
type input "610"
click at [647, 353] on button "結帳" at bounding box center [647, 350] width 40 height 22
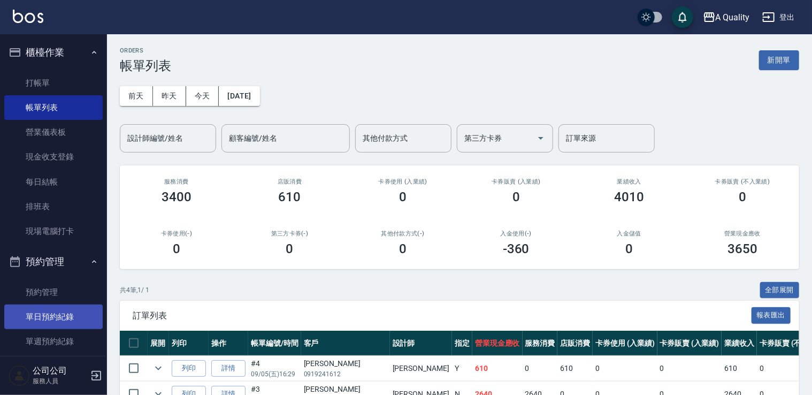
click at [58, 311] on link "單日預約紀錄" at bounding box center [53, 316] width 98 height 25
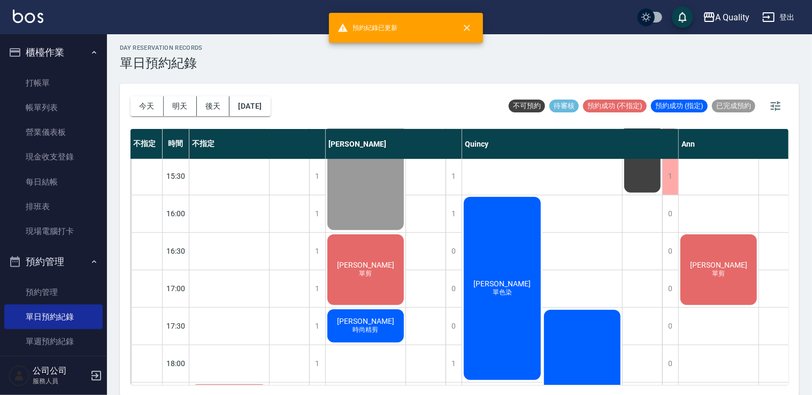
scroll to position [374, 0]
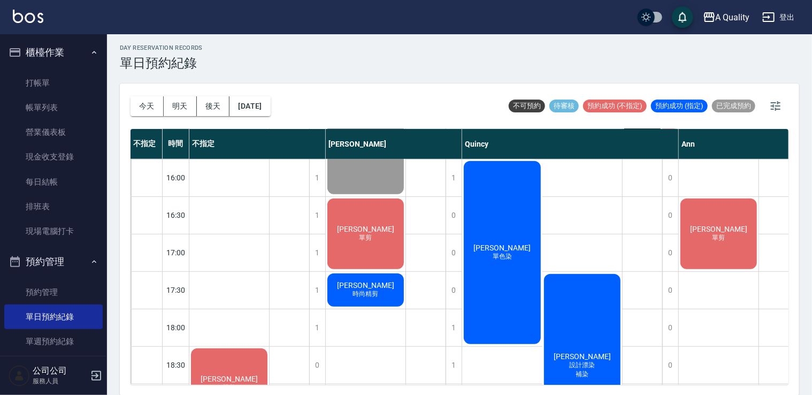
click at [486, 272] on div "莊雅涵 單色染" at bounding box center [502, 252] width 80 height 186
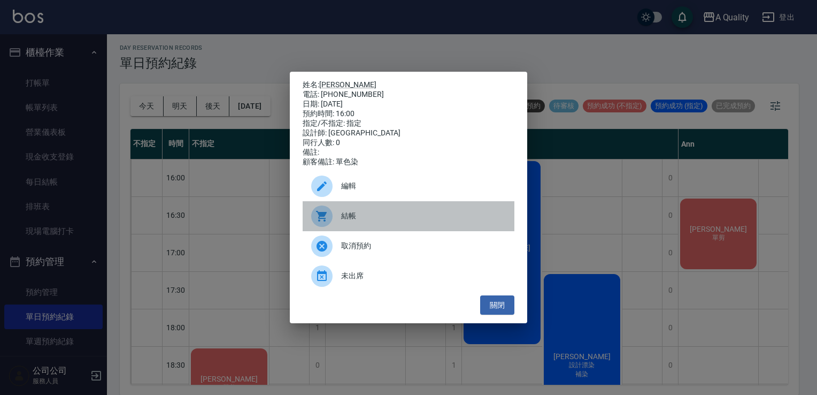
click at [409, 220] on span "結帳" at bounding box center [423, 215] width 165 height 11
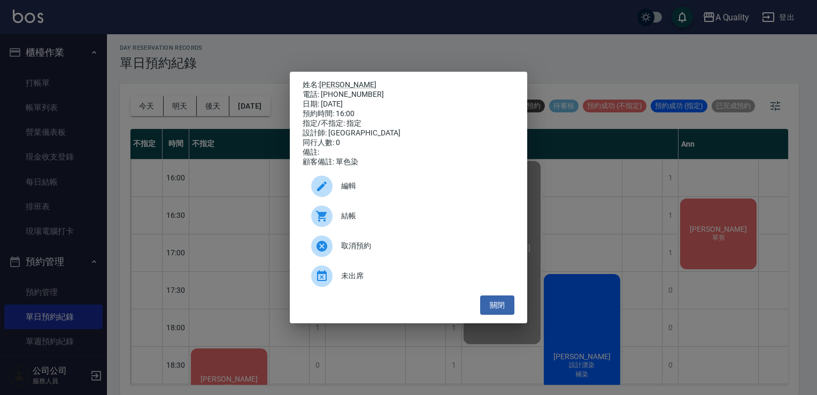
click at [633, 204] on div "姓名: 莊雅涵 電話: 0912925216 日期: 2025/09/05 預約時間: 16:00 指定/不指定: 指定 設計師: Quincy 同行人數: …" at bounding box center [408, 197] width 817 height 395
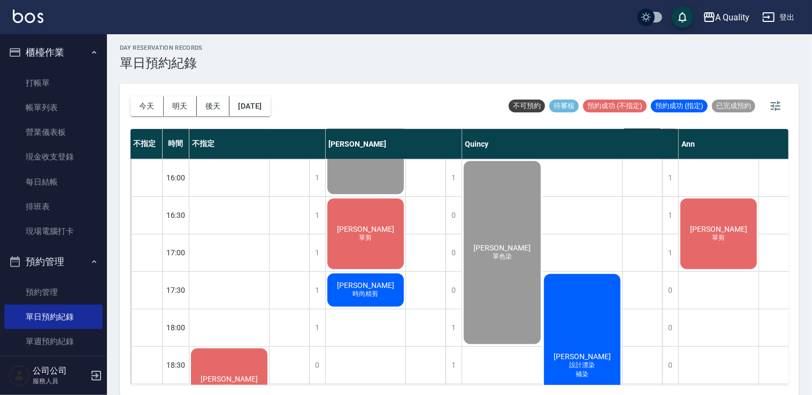
click at [703, 229] on div "江宇鵬 單剪" at bounding box center [719, 234] width 80 height 74
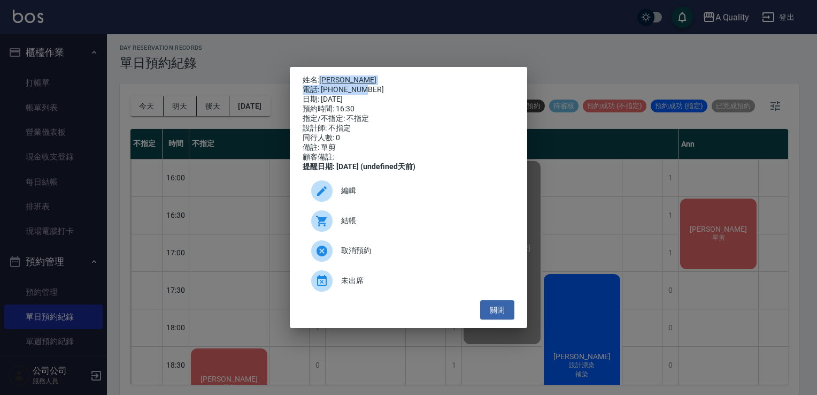
drag, startPoint x: 321, startPoint y: 74, endPoint x: 362, endPoint y: 85, distance: 42.0
click at [362, 85] on div "姓名: 江宇鵬 電話: 0937746214 日期: 2025/09/05 預約時間: 16:30 指定/不指定: 不指定 設計師: 不指定 同行人數: 0 …" at bounding box center [409, 123] width 212 height 96
copy div "江宇鵬 電話: 0937746214"
click at [501, 309] on button "關閉" at bounding box center [497, 310] width 34 height 20
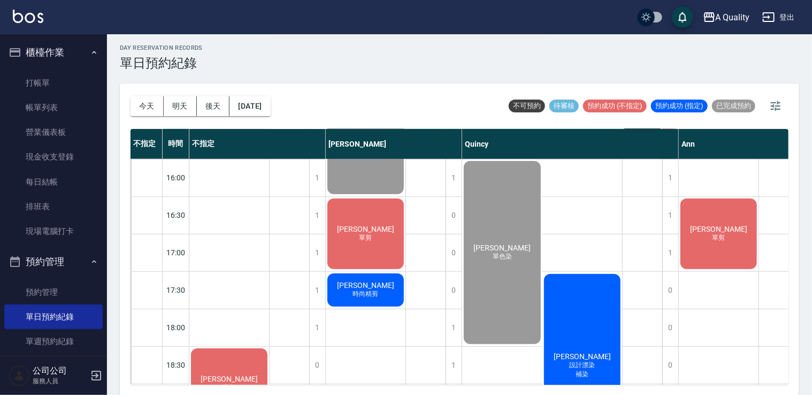
click at [389, 246] on div "吳r 單剪" at bounding box center [366, 234] width 80 height 74
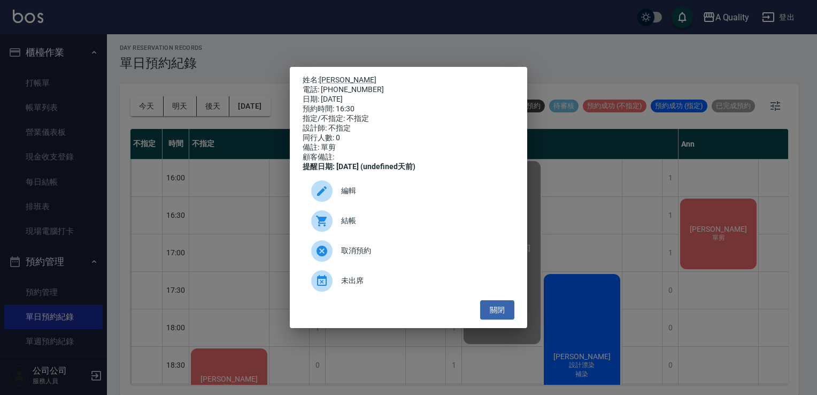
click at [351, 226] on span "結帳" at bounding box center [423, 220] width 165 height 11
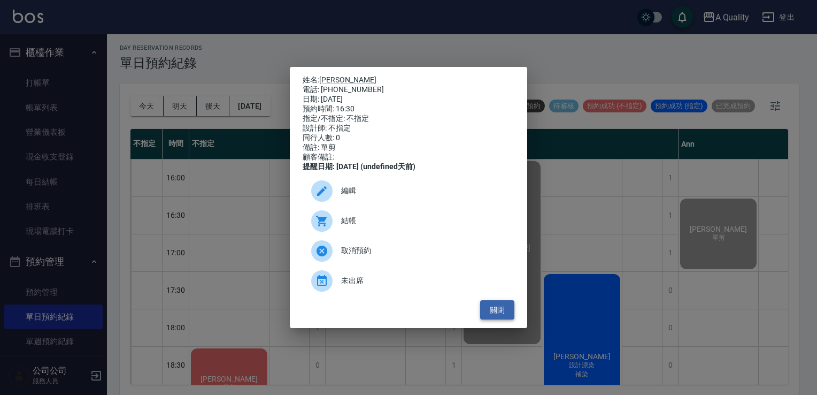
click at [495, 309] on button "關閉" at bounding box center [497, 310] width 34 height 20
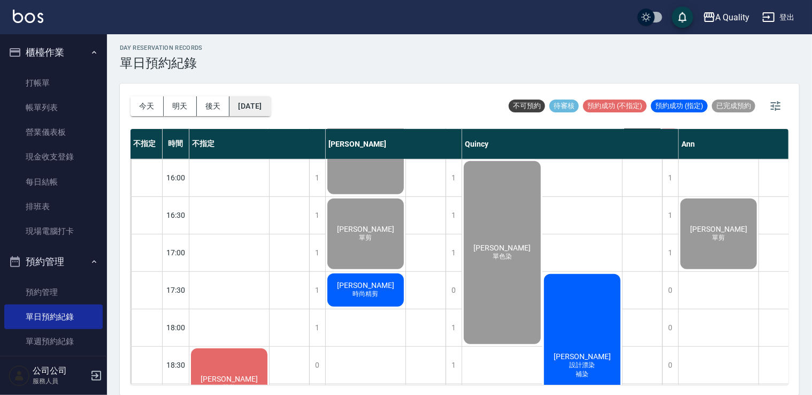
click at [264, 103] on button "[DATE]" at bounding box center [249, 106] width 41 height 20
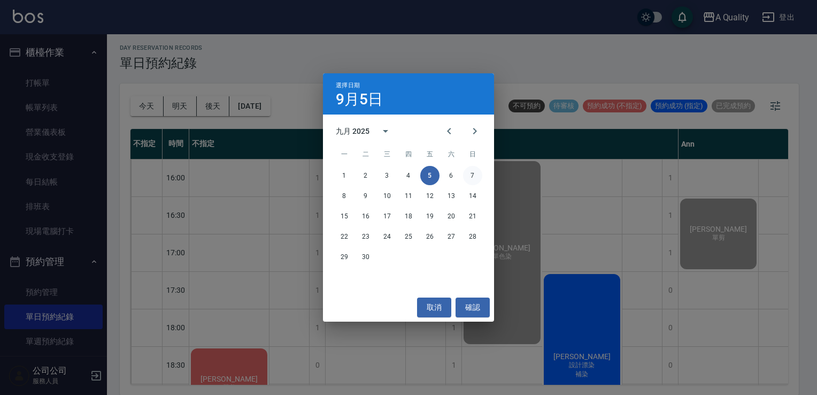
click at [466, 173] on button "7" at bounding box center [472, 175] width 19 height 19
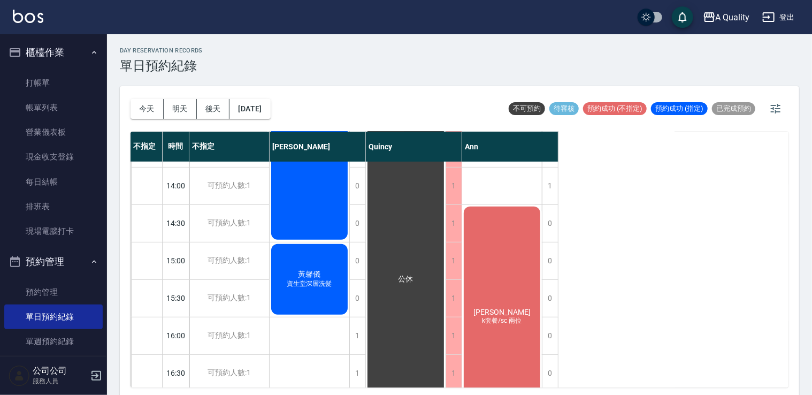
scroll to position [214, 0]
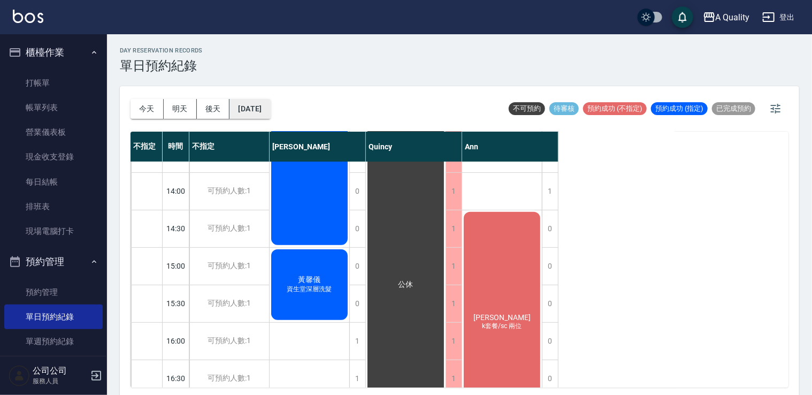
click at [270, 108] on button "2025/09/07" at bounding box center [249, 109] width 41 height 20
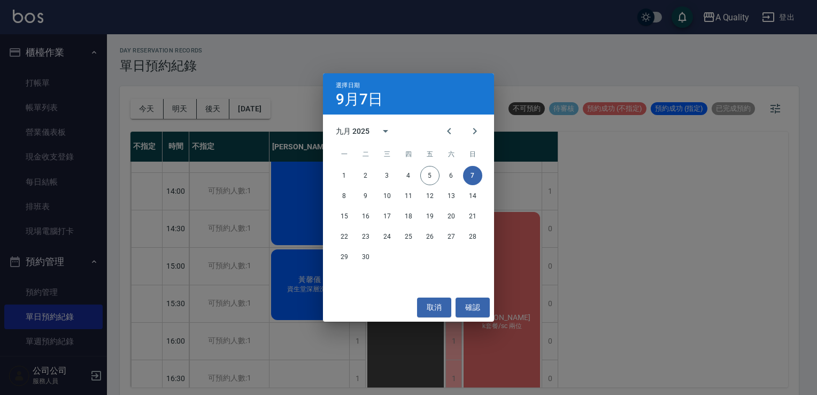
click at [354, 195] on div "8 9 10 11 12 13 14" at bounding box center [408, 195] width 171 height 19
click at [346, 196] on button "8" at bounding box center [344, 195] width 19 height 19
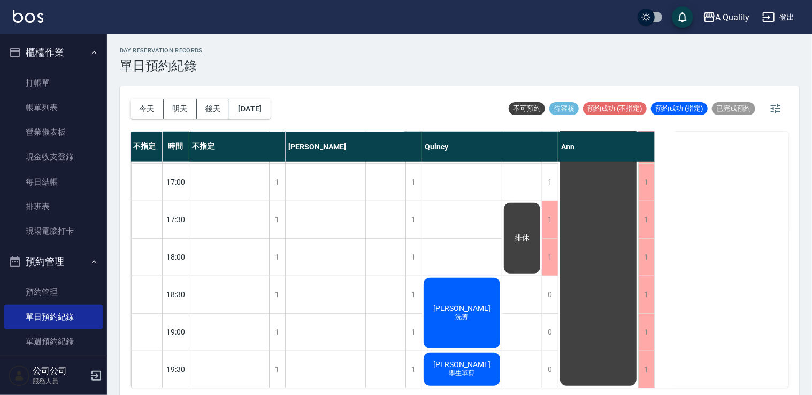
scroll to position [456, 0]
click at [270, 111] on button "2025/09/08" at bounding box center [249, 109] width 41 height 20
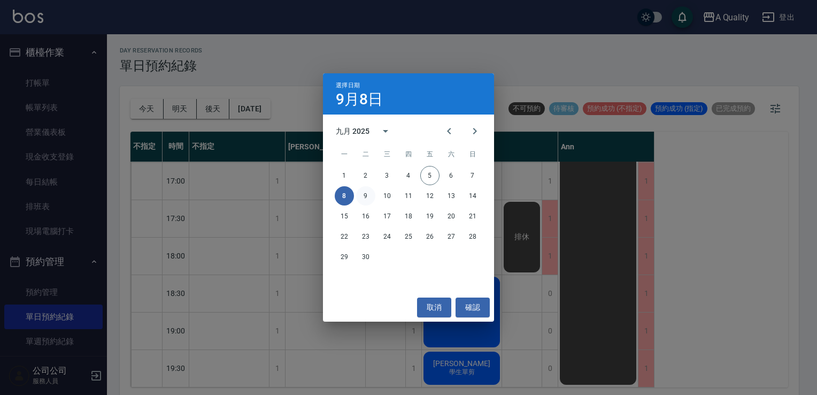
click at [360, 191] on button "9" at bounding box center [365, 195] width 19 height 19
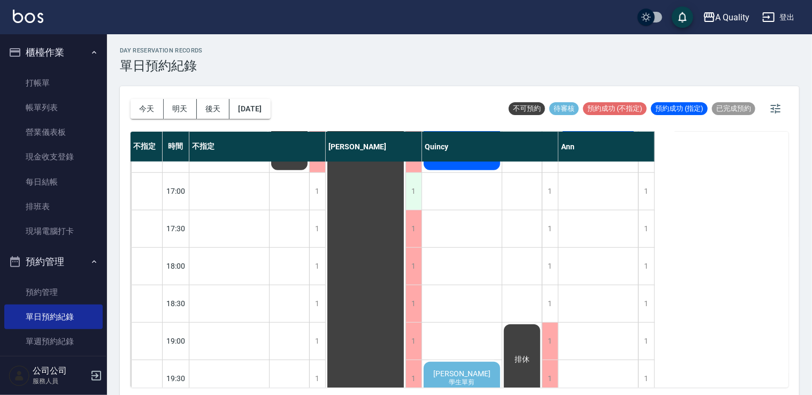
scroll to position [456, 0]
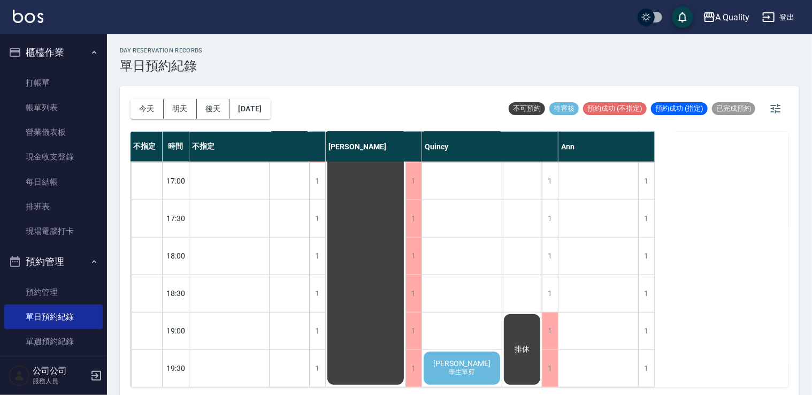
click at [471, 359] on span "侯玫如" at bounding box center [462, 363] width 62 height 9
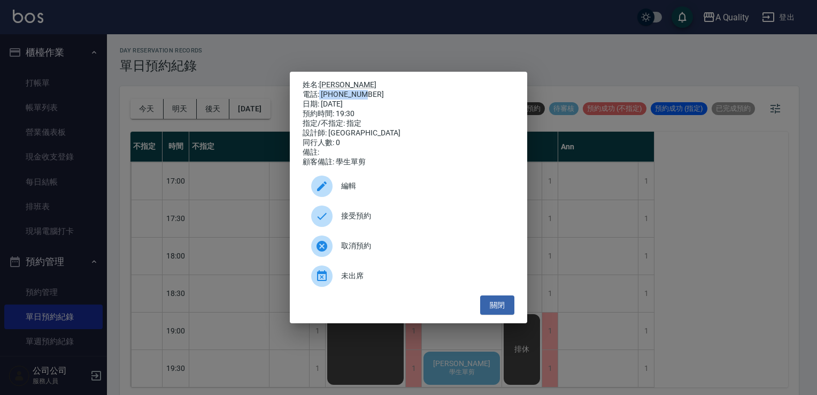
drag, startPoint x: 319, startPoint y: 91, endPoint x: 377, endPoint y: 92, distance: 57.8
click at [377, 92] on div "電話: 0955910635" at bounding box center [409, 95] width 212 height 10
drag, startPoint x: 377, startPoint y: 92, endPoint x: 370, endPoint y: 91, distance: 6.5
click at [370, 91] on div "電話: 0955910635" at bounding box center [409, 95] width 212 height 10
click at [350, 64] on div "姓名: 侯玫如 電話: 0955910635 日期: 2025/09/09 預約時間: 19:30 指定/不指定: 指定 設計師: Quincy 同行人數: …" at bounding box center [408, 197] width 817 height 395
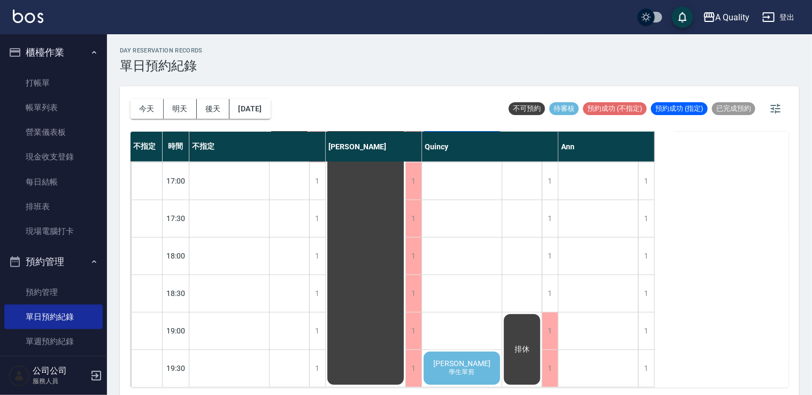
click at [467, 359] on span "侯玫如" at bounding box center [462, 363] width 62 height 9
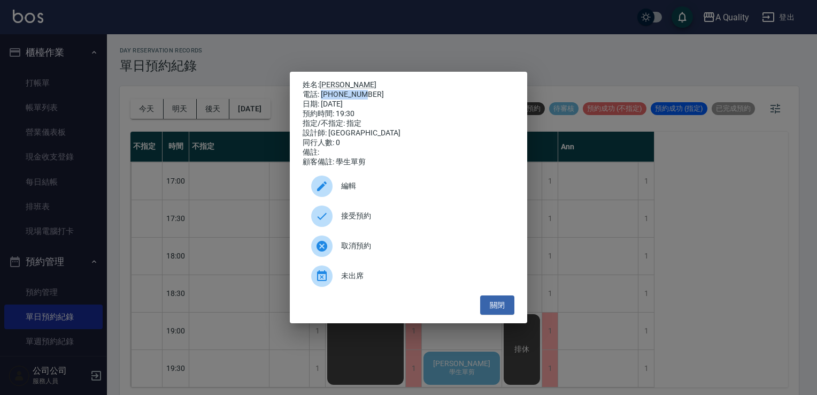
drag, startPoint x: 321, startPoint y: 91, endPoint x: 389, endPoint y: 94, distance: 68.5
click at [389, 94] on div "電話: 0955910635" at bounding box center [409, 95] width 212 height 10
drag, startPoint x: 389, startPoint y: 94, endPoint x: 357, endPoint y: 89, distance: 32.4
copy div "0955910635"
drag, startPoint x: 492, startPoint y: 308, endPoint x: 476, endPoint y: 288, distance: 25.5
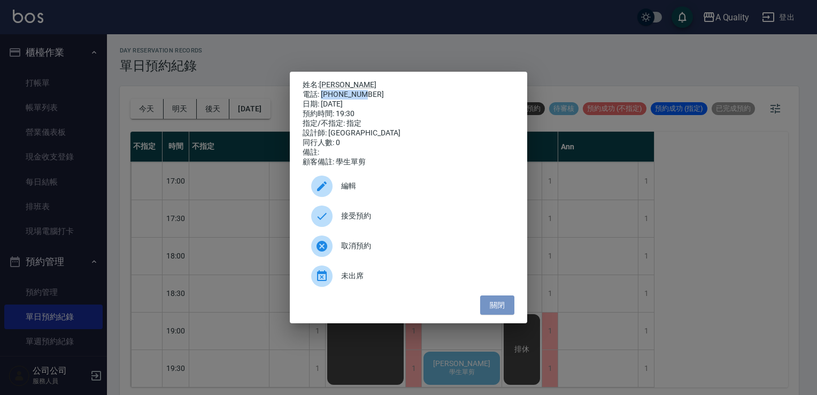
click at [491, 303] on button "關閉" at bounding box center [497, 305] width 34 height 20
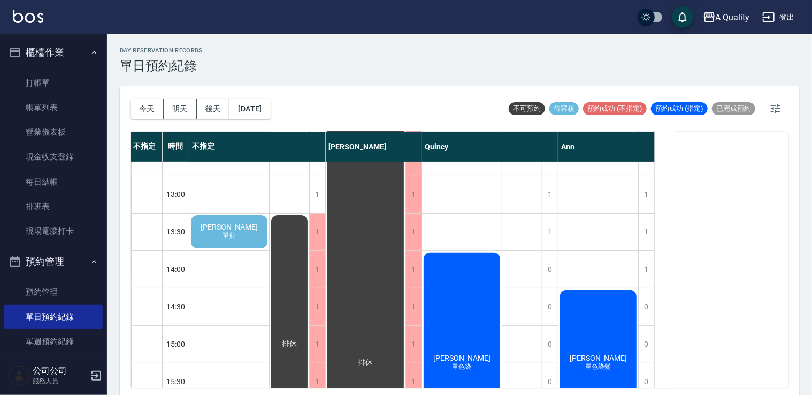
scroll to position [135, 0]
click at [270, 105] on button "2025/09/09" at bounding box center [249, 109] width 41 height 20
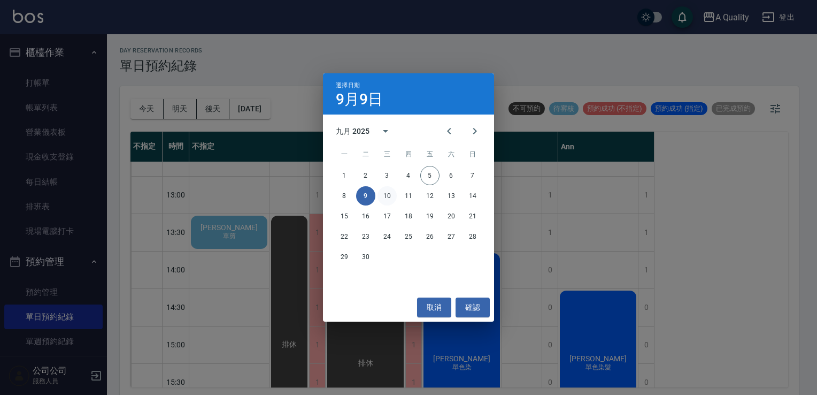
click at [387, 195] on button "10" at bounding box center [387, 195] width 19 height 19
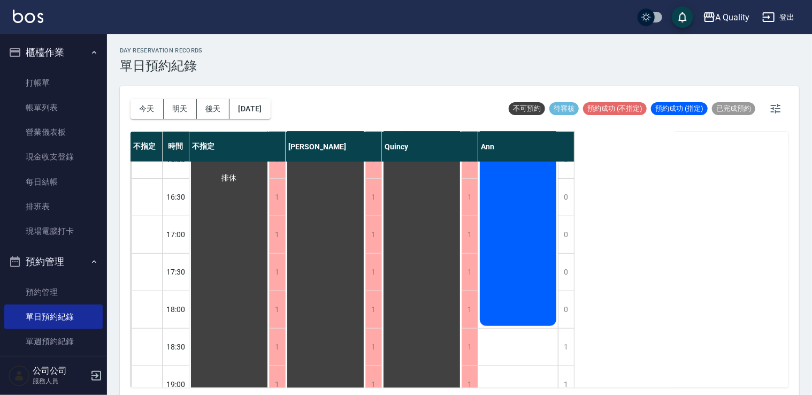
scroll to position [456, 0]
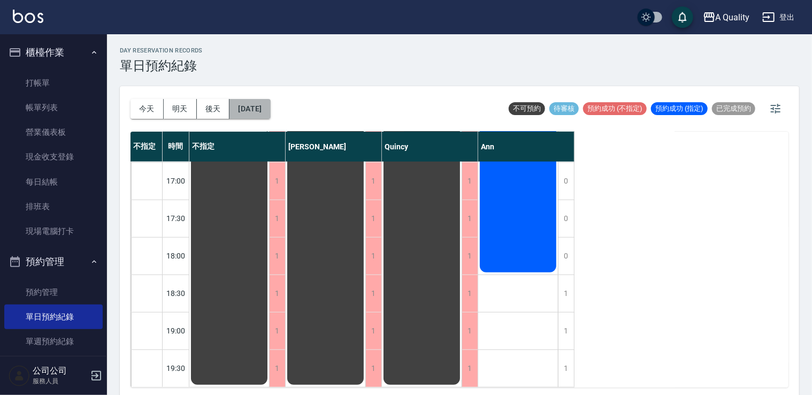
click at [270, 114] on button "2025/09/10" at bounding box center [249, 109] width 41 height 20
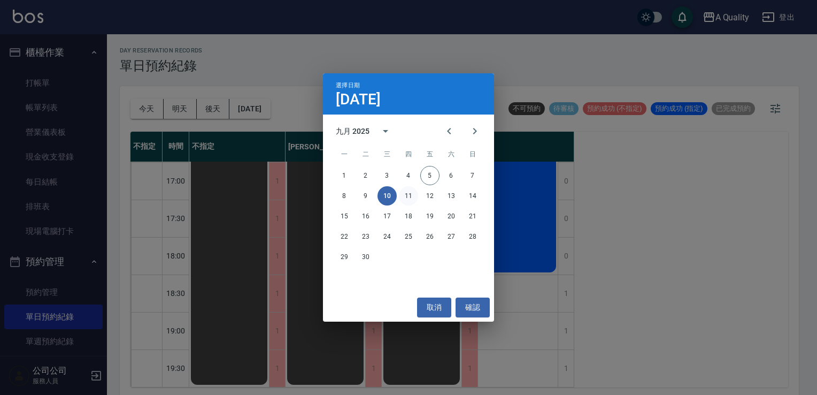
click at [403, 194] on button "11" at bounding box center [408, 195] width 19 height 19
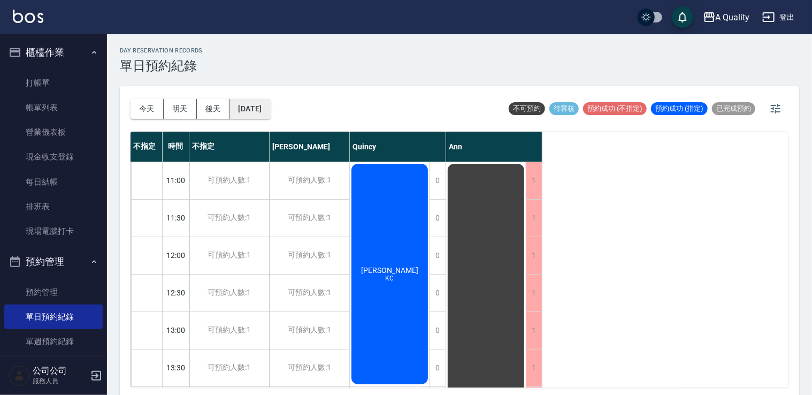
click at [247, 108] on button "2025/09/11" at bounding box center [249, 109] width 41 height 20
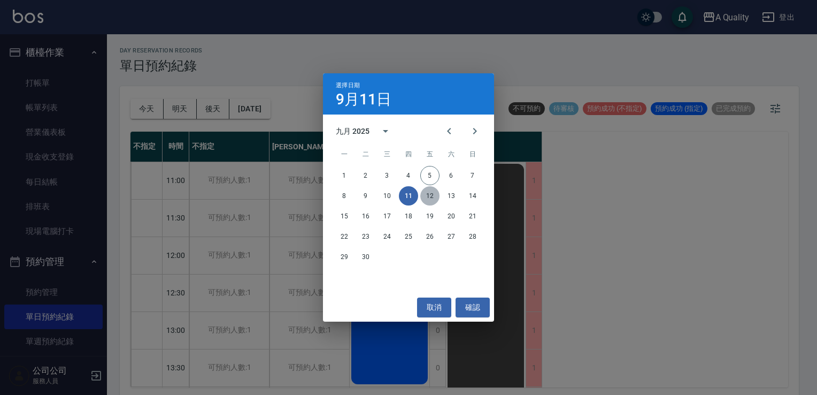
click at [434, 197] on button "12" at bounding box center [429, 195] width 19 height 19
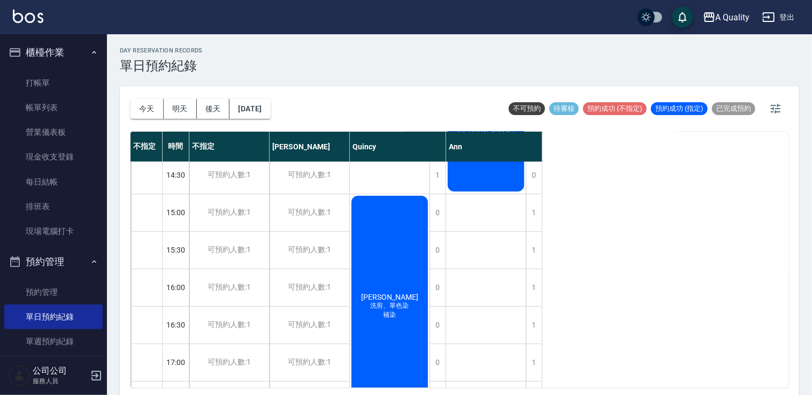
scroll to position [428, 0]
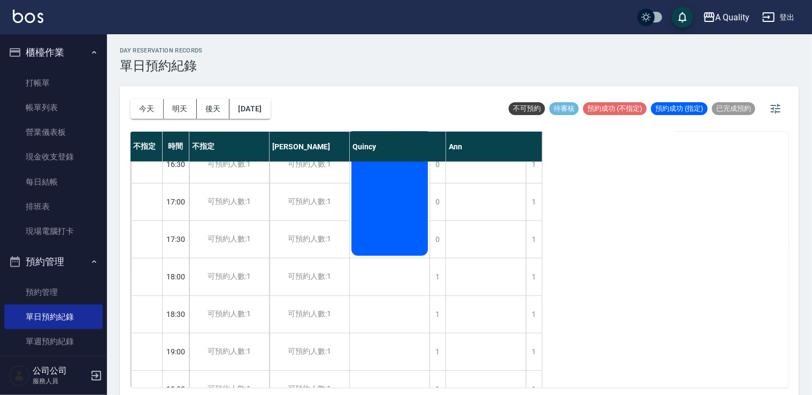
click at [261, 120] on div "今天 明天 後天 2025/09/12" at bounding box center [201, 108] width 140 height 45
click at [261, 115] on button "2025/09/12" at bounding box center [249, 109] width 41 height 20
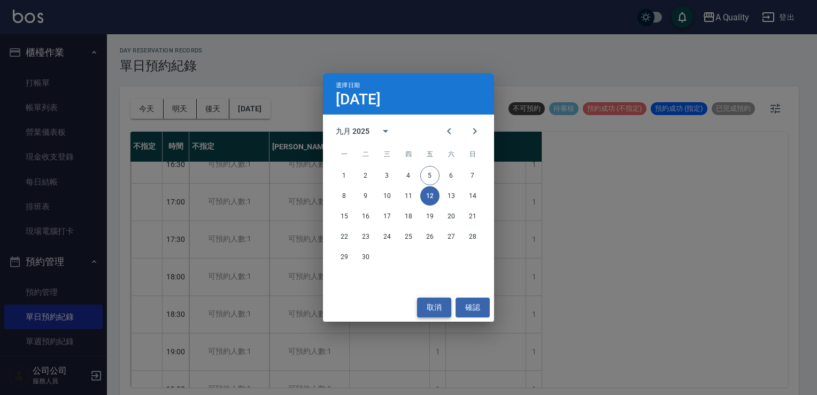
click at [442, 305] on button "取消" at bounding box center [434, 307] width 34 height 20
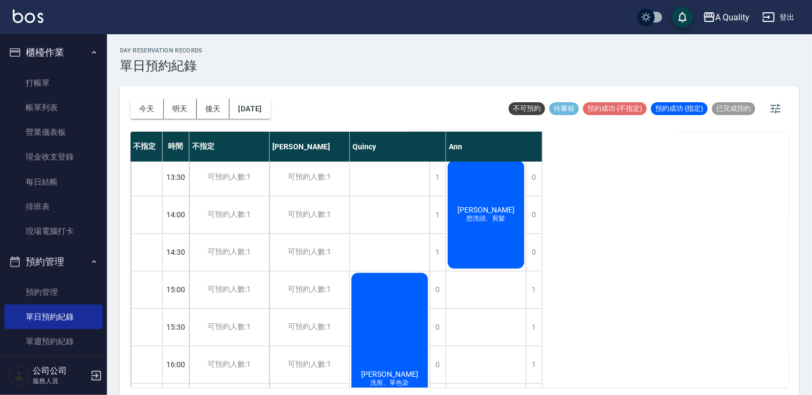
scroll to position [160, 0]
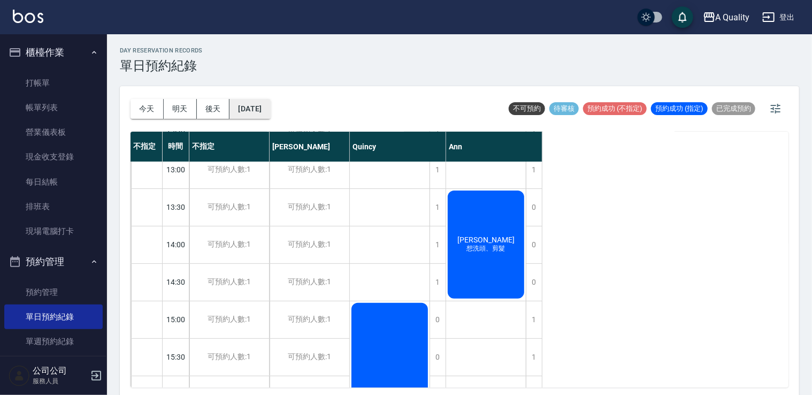
click at [267, 105] on button "2025/09/12" at bounding box center [249, 109] width 41 height 20
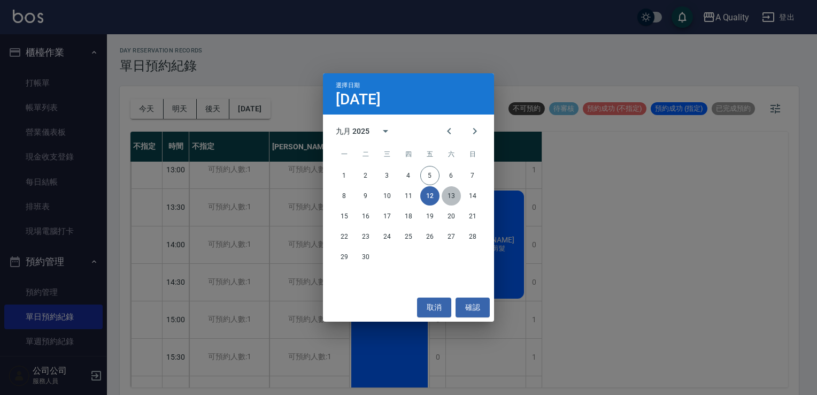
click at [455, 194] on button "13" at bounding box center [451, 195] width 19 height 19
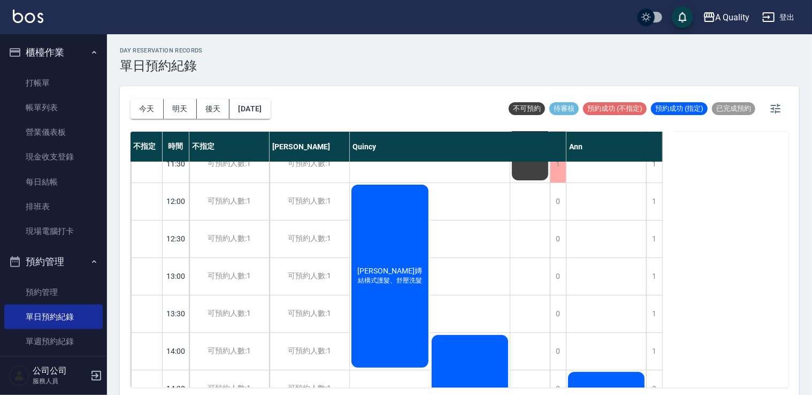
scroll to position [53, 0]
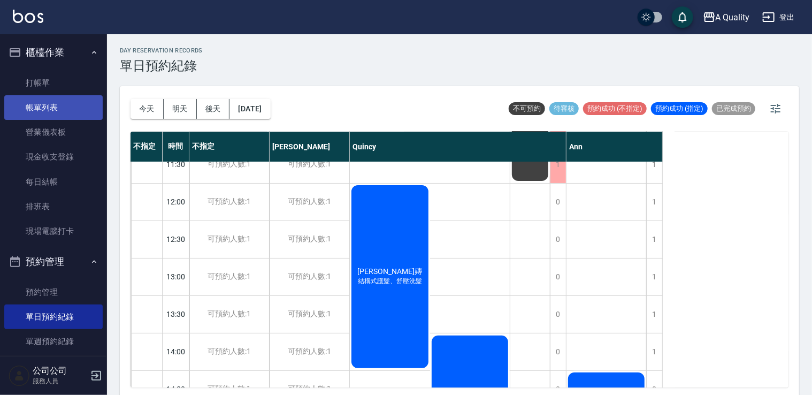
drag, startPoint x: 50, startPoint y: 104, endPoint x: 93, endPoint y: 107, distance: 43.4
click at [50, 104] on link "帳單列表" at bounding box center [53, 107] width 98 height 25
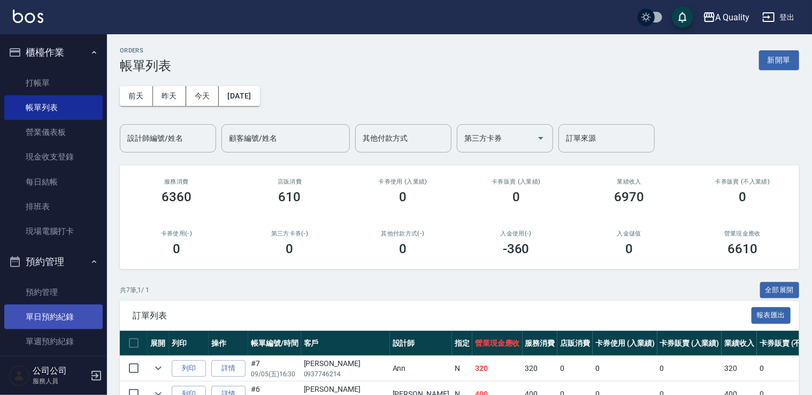
drag, startPoint x: 72, startPoint y: 317, endPoint x: 73, endPoint y: 309, distance: 8.1
click at [72, 317] on link "單日預約紀錄" at bounding box center [53, 316] width 98 height 25
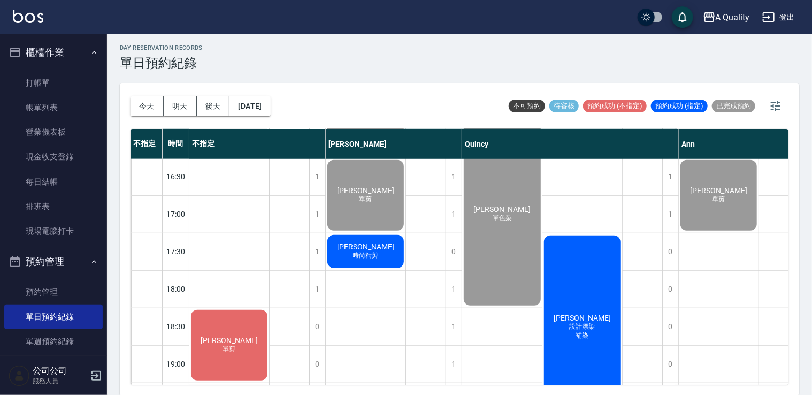
scroll to position [456, 0]
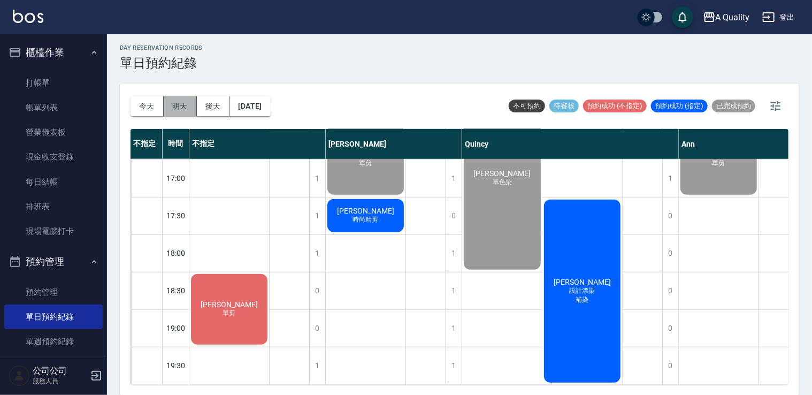
click at [186, 102] on button "明天" at bounding box center [180, 106] width 33 height 20
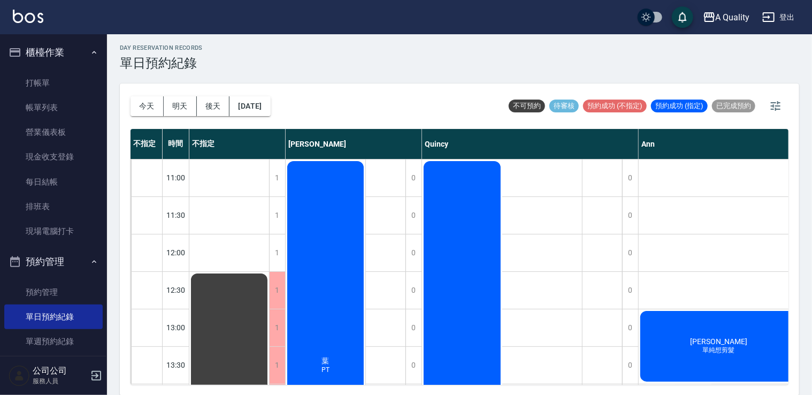
click at [450, 193] on div "李蒔芸 洗剪、設計漂染" at bounding box center [462, 402] width 80 height 486
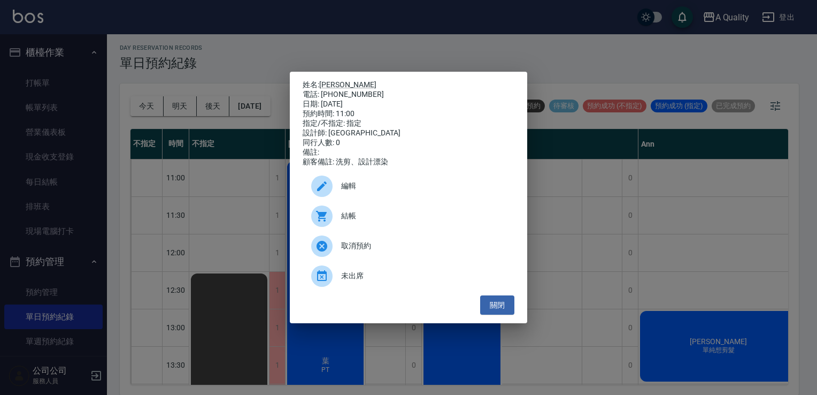
click at [387, 191] on span "編輯" at bounding box center [423, 185] width 165 height 11
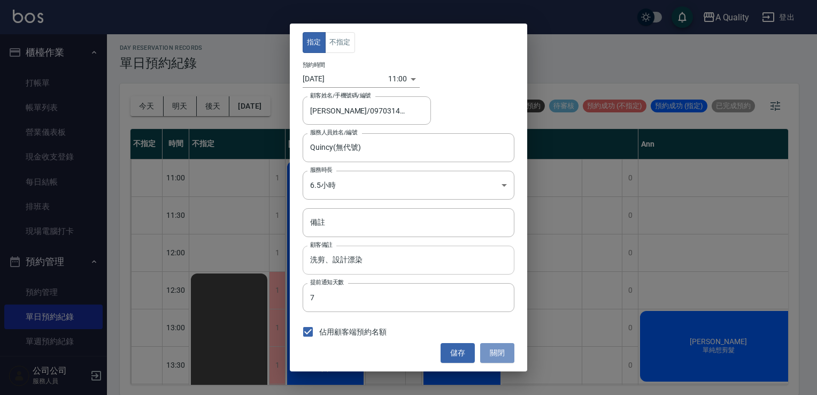
drag, startPoint x: 499, startPoint y: 342, endPoint x: 389, endPoint y: 252, distance: 141.8
click at [491, 335] on div "指定 不指定 預約時間 2025/09/06 11:00 1757127600000 顧客姓名/手機號碼/編號 李蒔芸/0970314614 顧客姓名/手機號…" at bounding box center [408, 197] width 237 height 347
click at [489, 351] on button "關閉" at bounding box center [497, 353] width 34 height 20
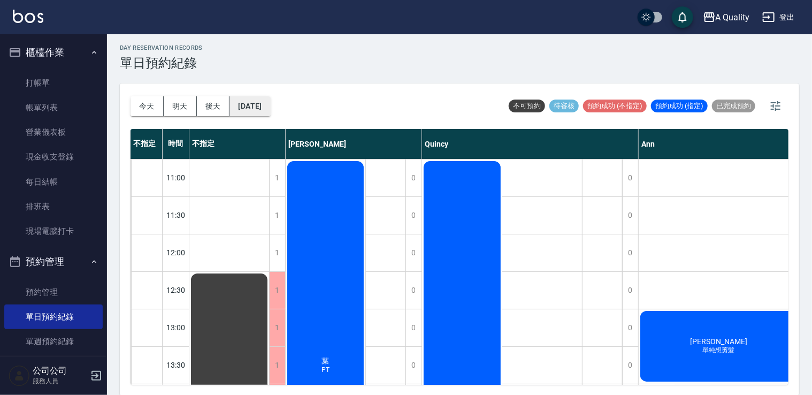
click at [255, 102] on button "2025/09/06" at bounding box center [249, 106] width 41 height 20
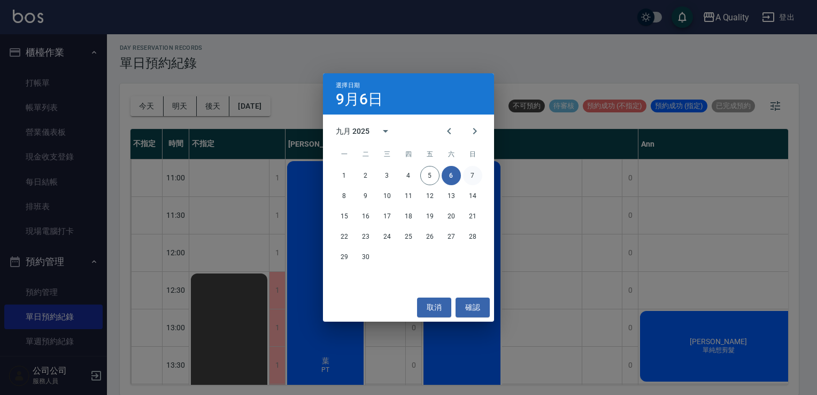
click at [472, 180] on button "7" at bounding box center [472, 175] width 19 height 19
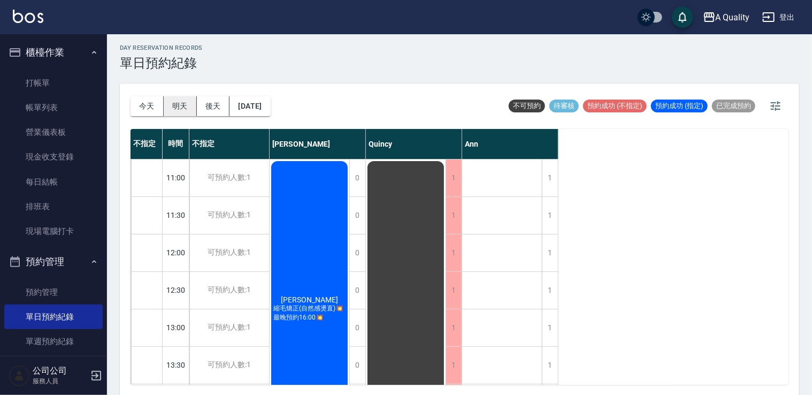
click at [175, 106] on button "明天" at bounding box center [180, 106] width 33 height 20
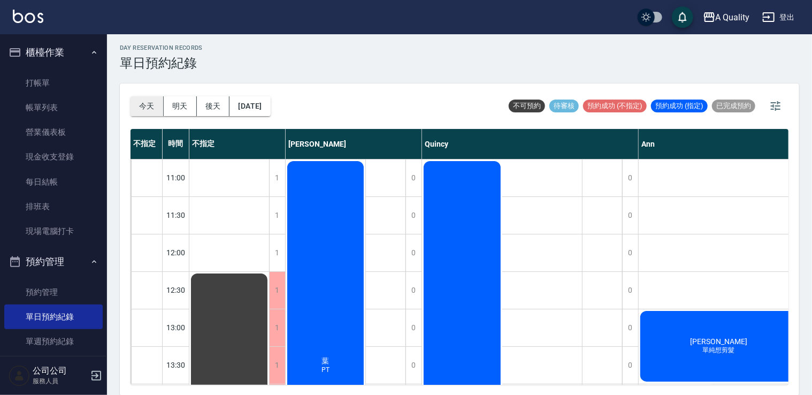
click at [143, 106] on button "今天" at bounding box center [147, 106] width 33 height 20
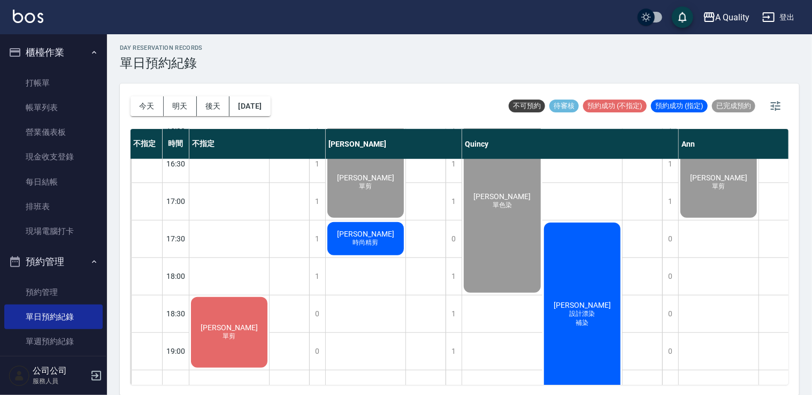
scroll to position [403, 0]
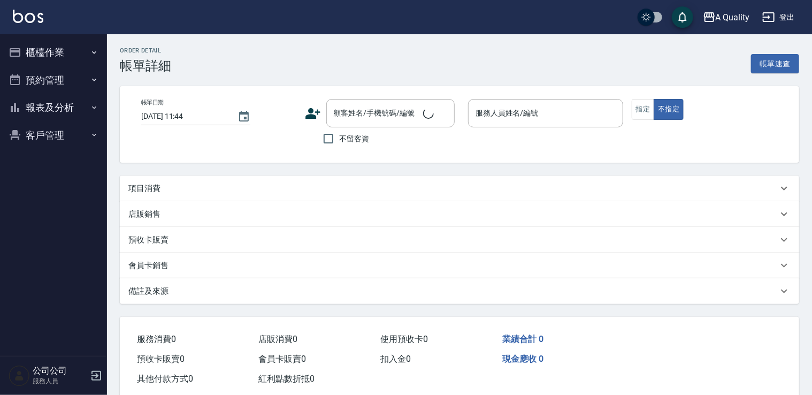
type input "[DATE] 12:30"
type input "[PERSON_NAME](無代號)"
type input "資生堂深層洗髮"
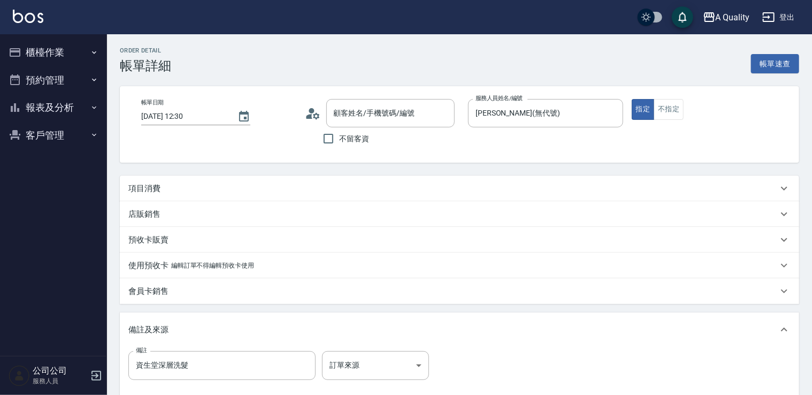
type input "[PERSON_NAME]/09000000000/000516"
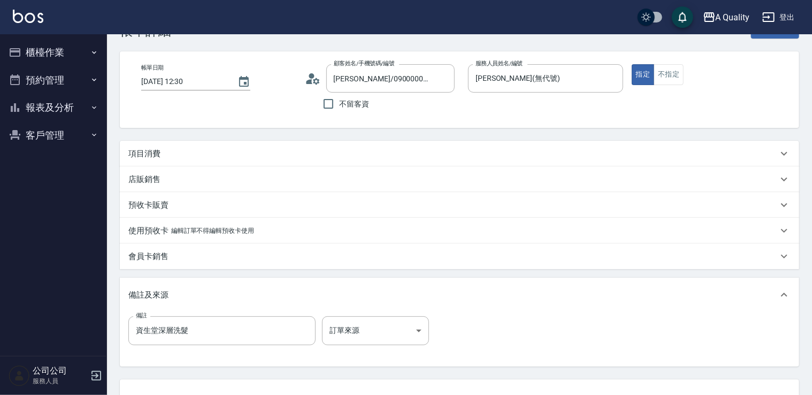
scroll to position [53, 0]
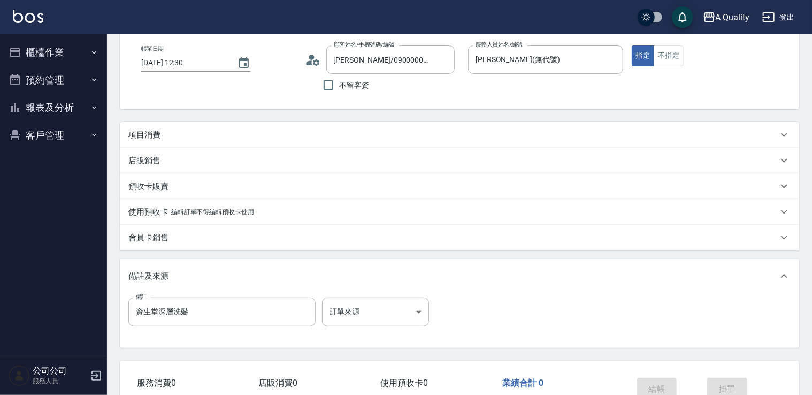
click at [167, 134] on div "項目消費" at bounding box center [452, 134] width 649 height 11
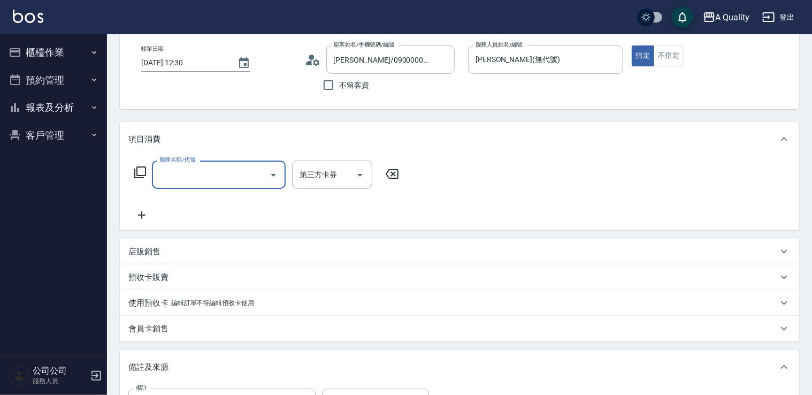
scroll to position [0, 0]
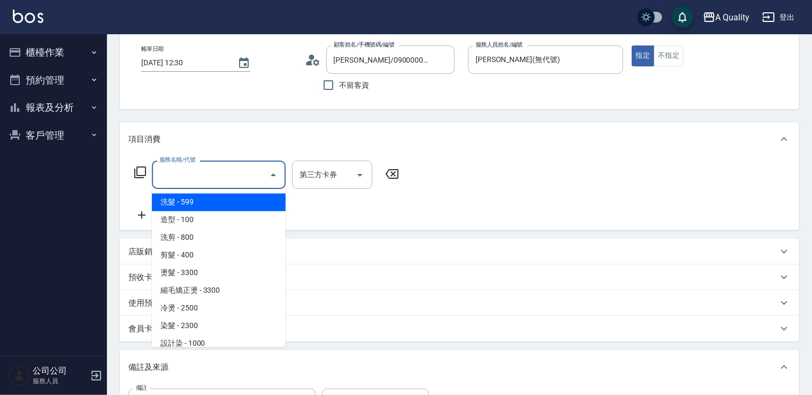
click at [171, 166] on input "服務名稱/代號" at bounding box center [211, 174] width 108 height 19
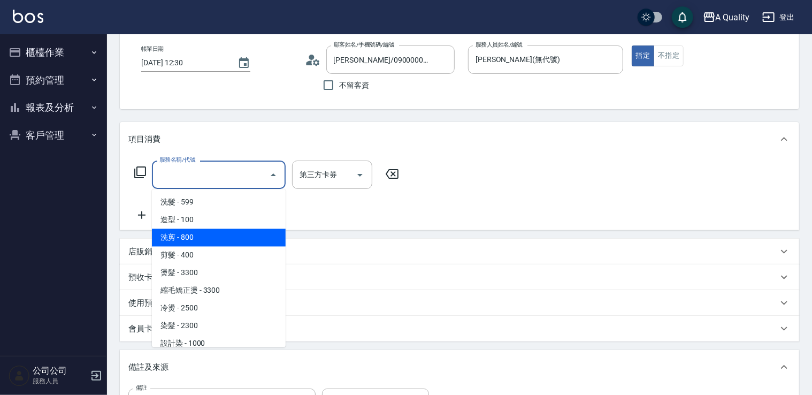
click at [186, 232] on ul "洗髮 - 599 造型 - 100 洗剪 - 800 剪髮 - 400 燙髮 - 3300 縮毛矯正燙 - 3300 冷燙 - 2500 染髮 - 2300 …" at bounding box center [219, 268] width 134 height 158
drag, startPoint x: 189, startPoint y: 231, endPoint x: 210, endPoint y: 221, distance: 22.5
click at [193, 228] on ul "洗髮 - 599 造型 - 100 洗剪 - 800 剪髮 - 400 燙髮 - 3300 縮毛矯正燙 - 3300 冷燙 - 2500 染髮 - 2300 …" at bounding box center [219, 268] width 134 height 158
click at [219, 234] on span "洗剪 - 800" at bounding box center [219, 238] width 134 height 18
type input "洗剪(103)"
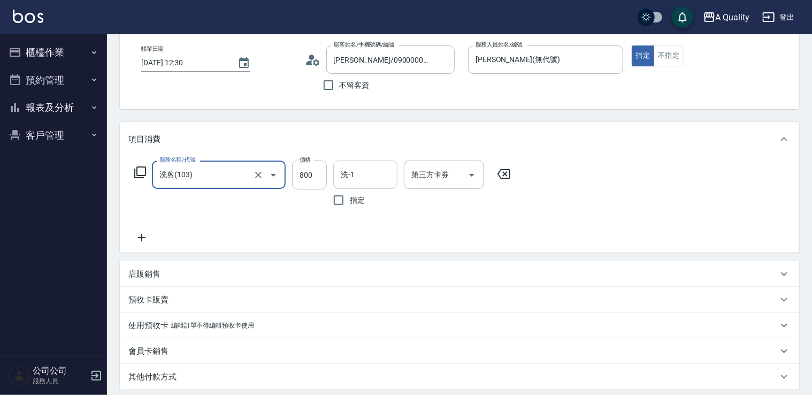
click at [357, 172] on input "洗-1" at bounding box center [365, 174] width 55 height 19
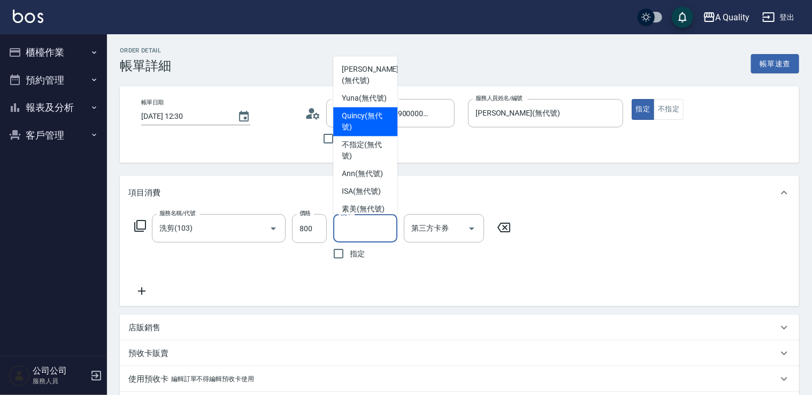
click at [34, 76] on button "預約管理" at bounding box center [53, 80] width 98 height 28
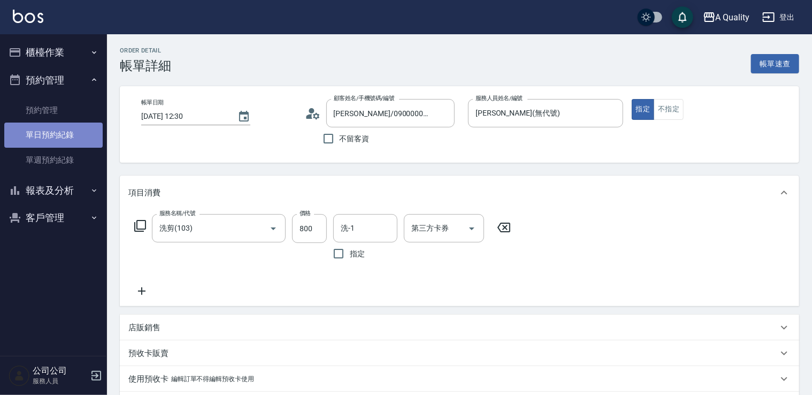
click at [40, 128] on link "單日預約紀錄" at bounding box center [53, 134] width 98 height 25
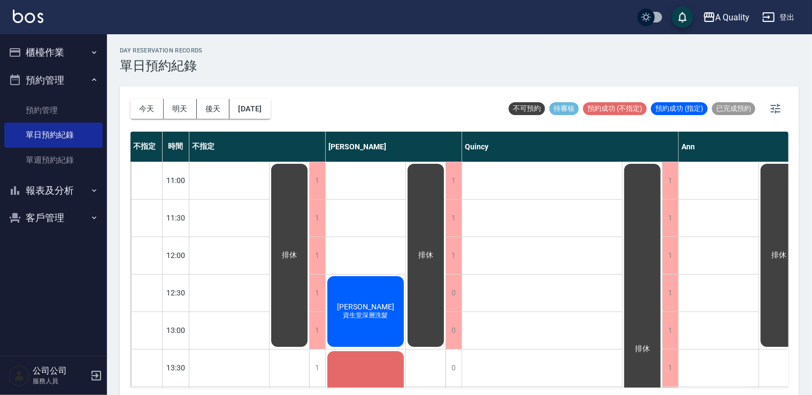
click at [357, 309] on span "邱卉晨" at bounding box center [366, 306] width 62 height 9
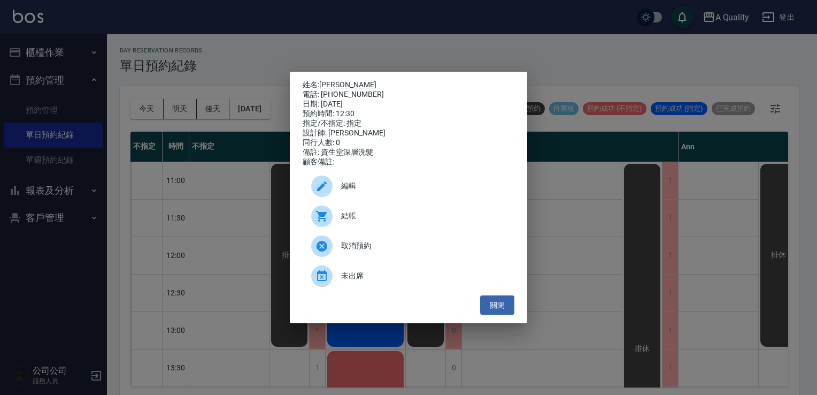
click at [342, 209] on div "結帳" at bounding box center [409, 216] width 212 height 30
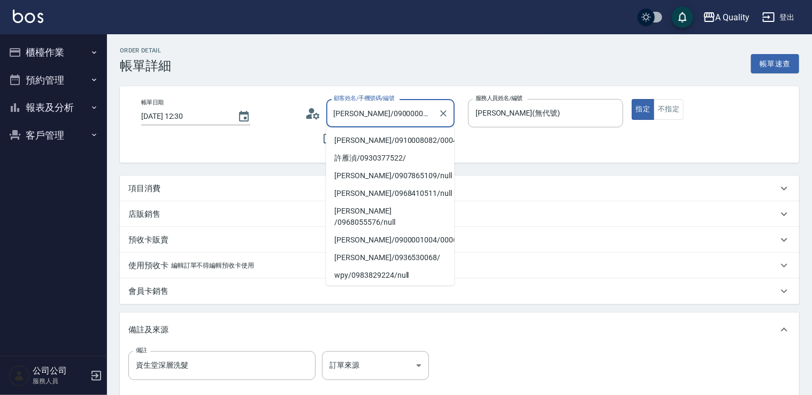
drag, startPoint x: 359, startPoint y: 112, endPoint x: 405, endPoint y: 117, distance: 46.2
click at [405, 117] on input "邱卉晨/09000000000/000516" at bounding box center [382, 113] width 103 height 19
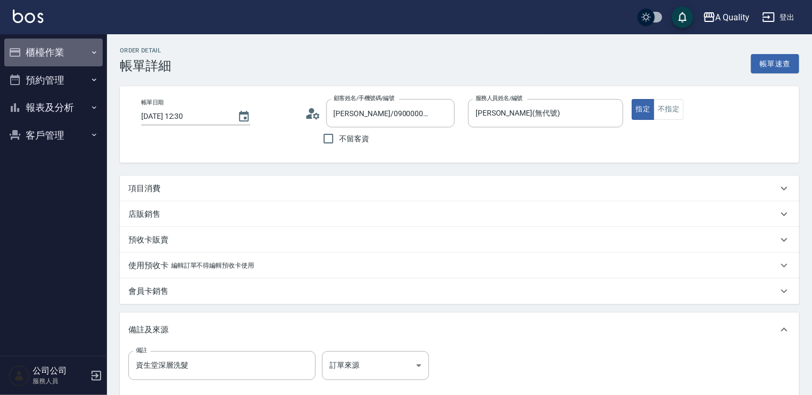
click at [34, 51] on button "櫃檯作業" at bounding box center [53, 53] width 98 height 28
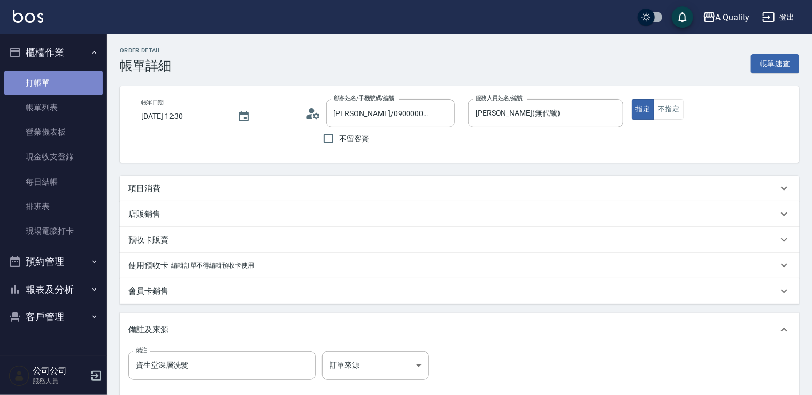
click at [50, 87] on link "打帳單" at bounding box center [53, 83] width 98 height 25
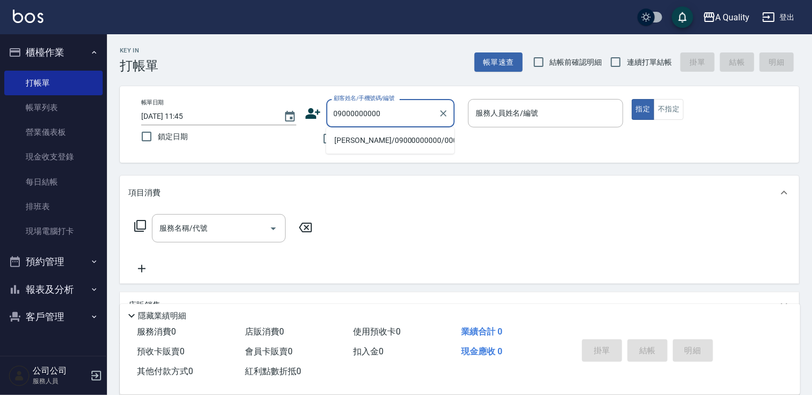
click at [364, 134] on li "邱卉晨/09000000000/000516" at bounding box center [390, 141] width 128 height 18
type input "邱卉晨/09000000000/000516"
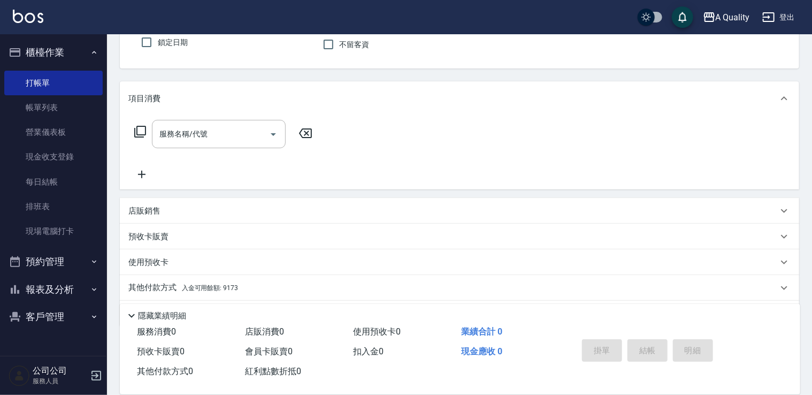
scroll to position [127, 0]
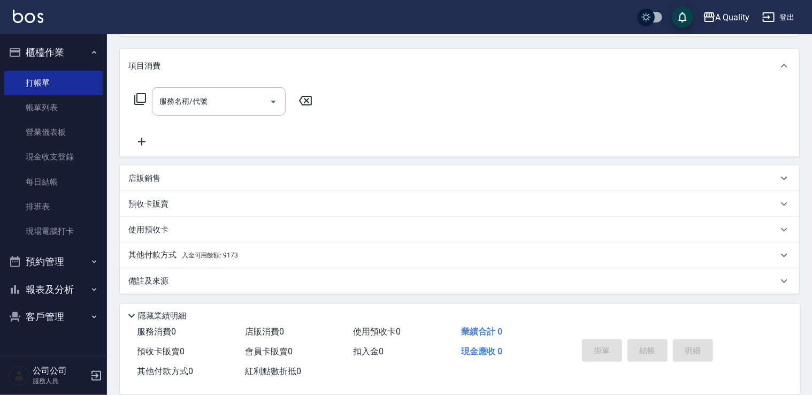
click at [182, 254] on span "入金可用餘額: 9173" at bounding box center [210, 254] width 56 height 7
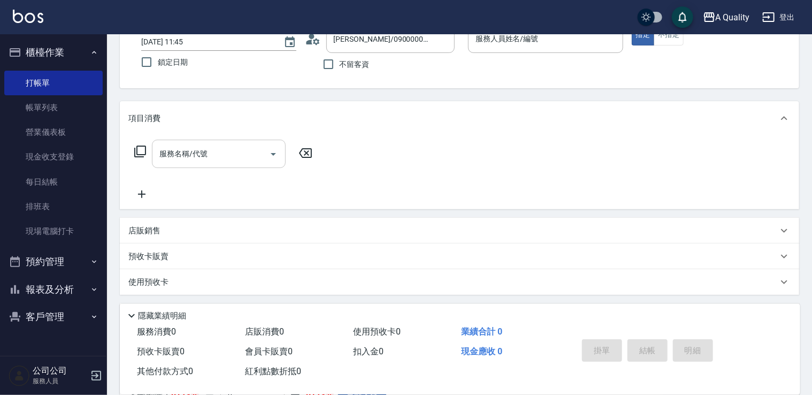
scroll to position [0, 0]
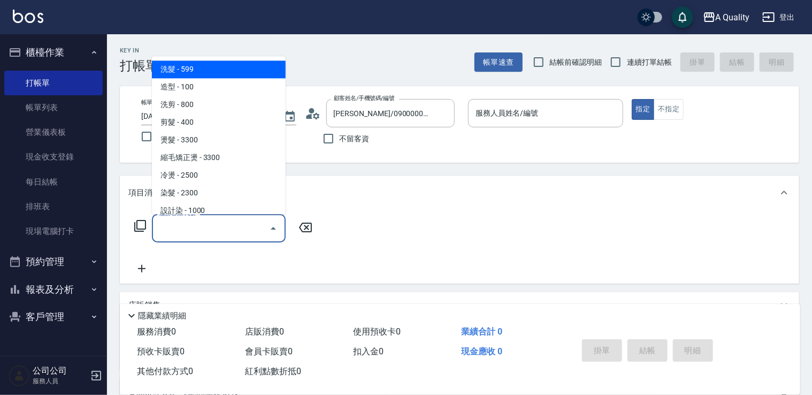
click at [196, 225] on input "服務名稱/代號" at bounding box center [211, 228] width 108 height 19
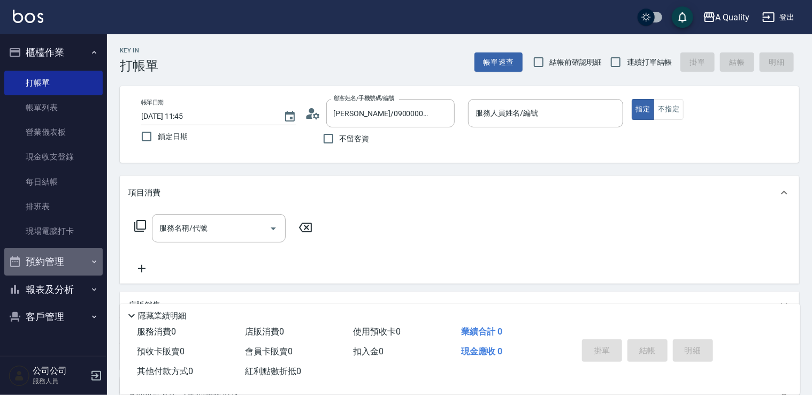
click at [62, 263] on button "預約管理" at bounding box center [53, 262] width 98 height 28
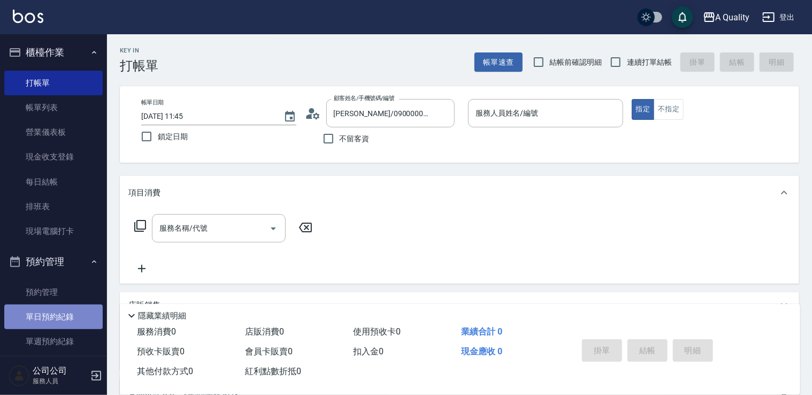
click at [64, 319] on link "單日預約紀錄" at bounding box center [53, 316] width 98 height 25
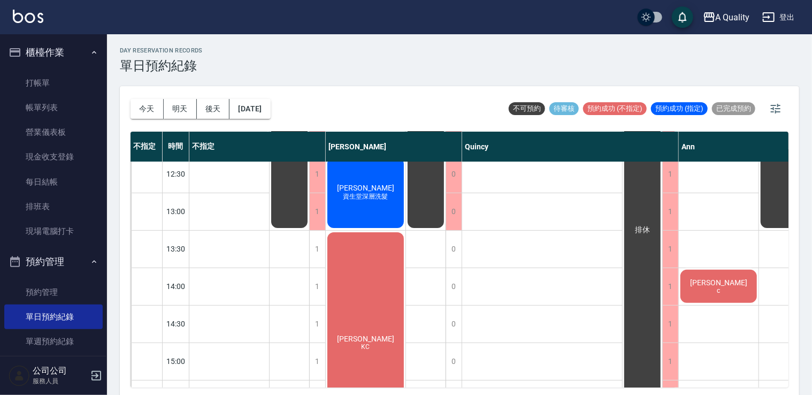
scroll to position [107, 0]
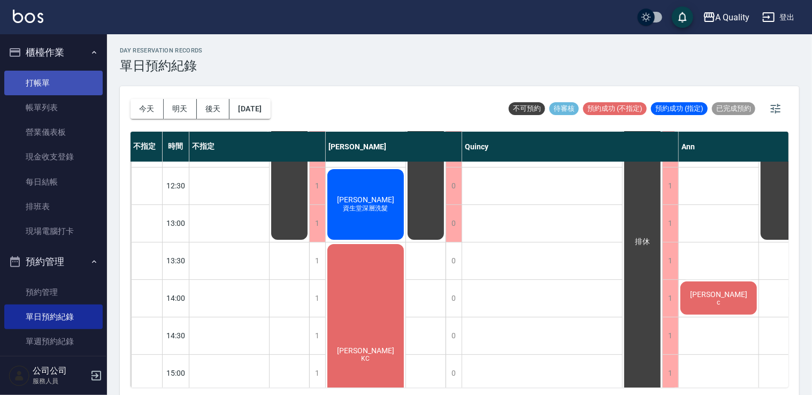
click at [68, 84] on link "打帳單" at bounding box center [53, 83] width 98 height 25
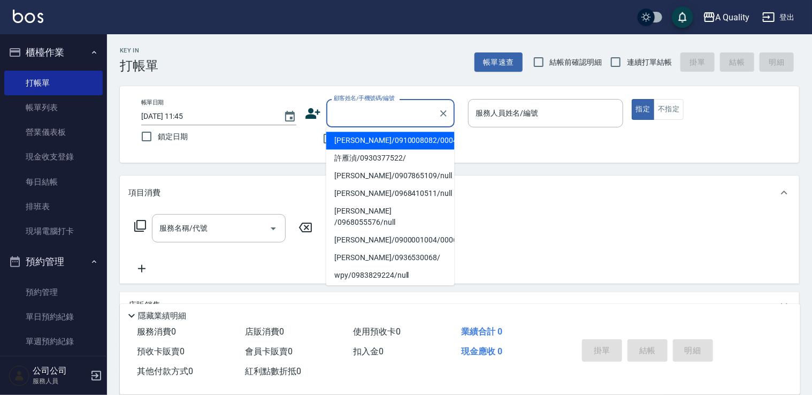
click at [369, 110] on input "顧客姓名/手機號碼/編號" at bounding box center [382, 113] width 103 height 19
click at [58, 316] on link "單日預約紀錄" at bounding box center [53, 316] width 98 height 25
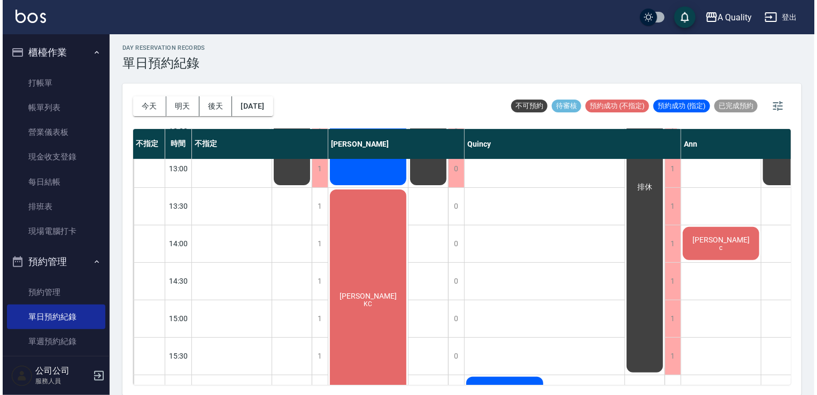
scroll to position [160, 0]
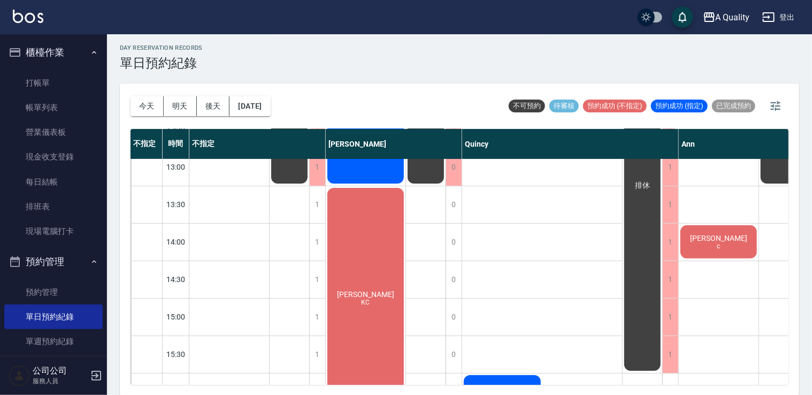
click at [377, 251] on div "何紹娟 KC" at bounding box center [366, 298] width 80 height 224
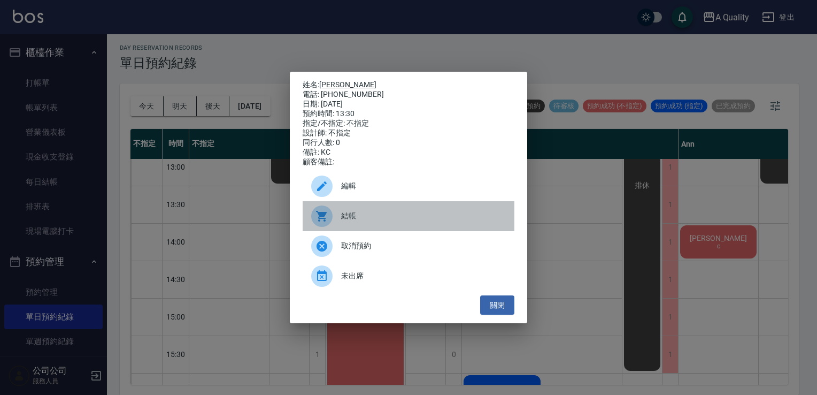
click at [346, 209] on div "結帳" at bounding box center [409, 216] width 212 height 30
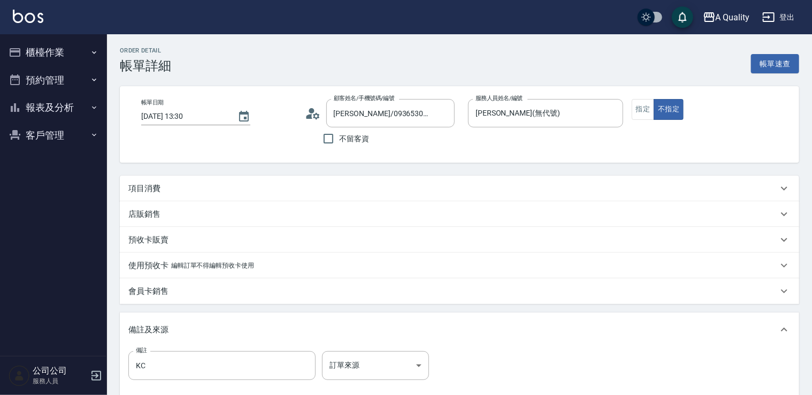
type input "[PERSON_NAME]/0936530068/"
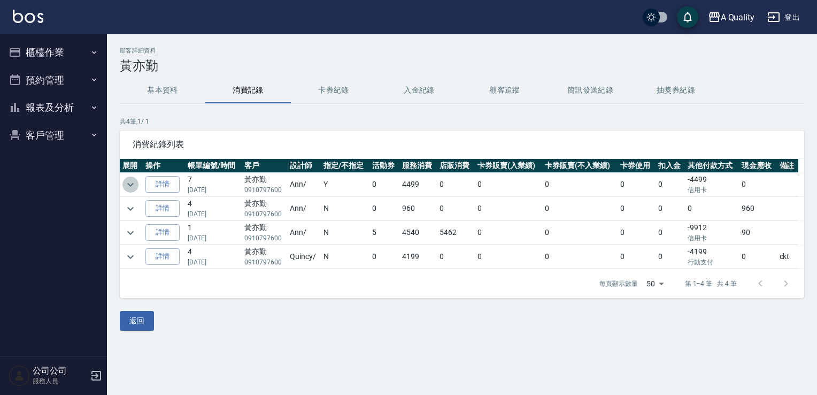
click at [129, 181] on icon "expand row" at bounding box center [130, 184] width 13 height 13
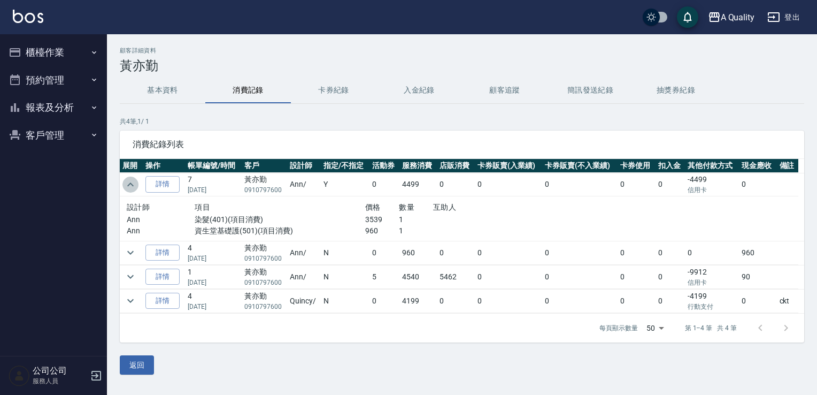
click at [129, 181] on icon "expand row" at bounding box center [130, 184] width 13 height 13
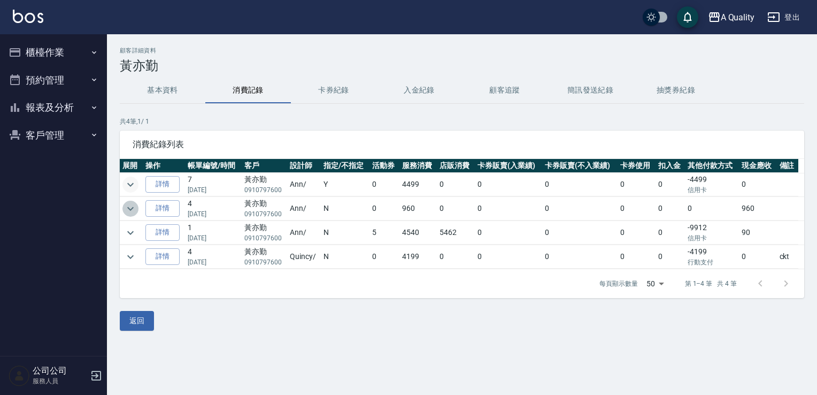
click at [129, 203] on icon "expand row" at bounding box center [130, 208] width 13 height 13
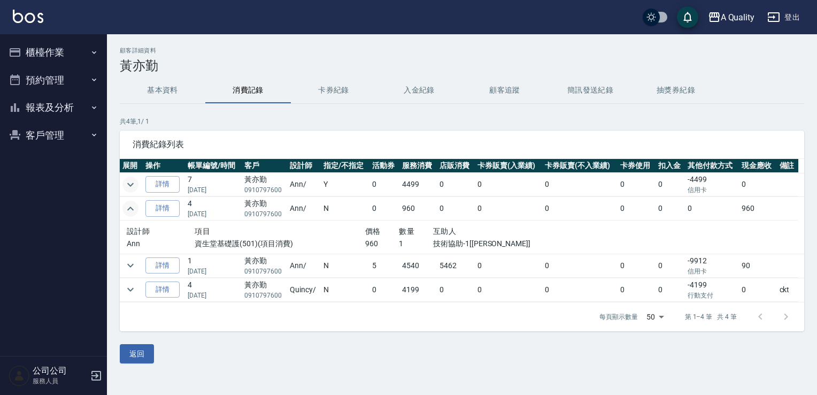
click at [129, 203] on icon "expand row" at bounding box center [130, 208] width 13 height 13
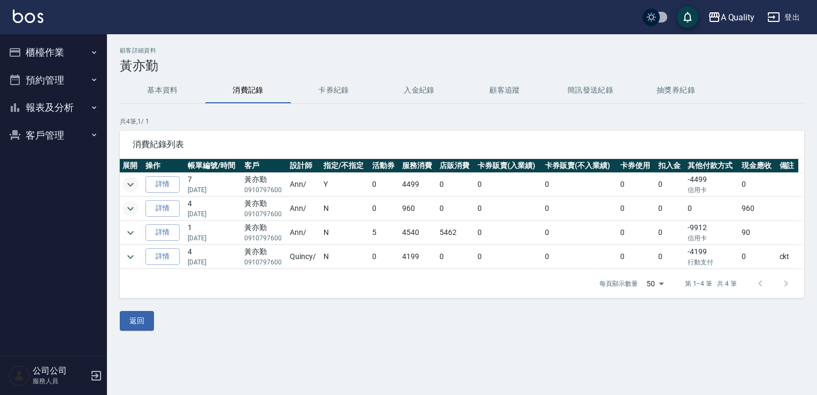
click at [129, 203] on icon "expand row" at bounding box center [130, 208] width 13 height 13
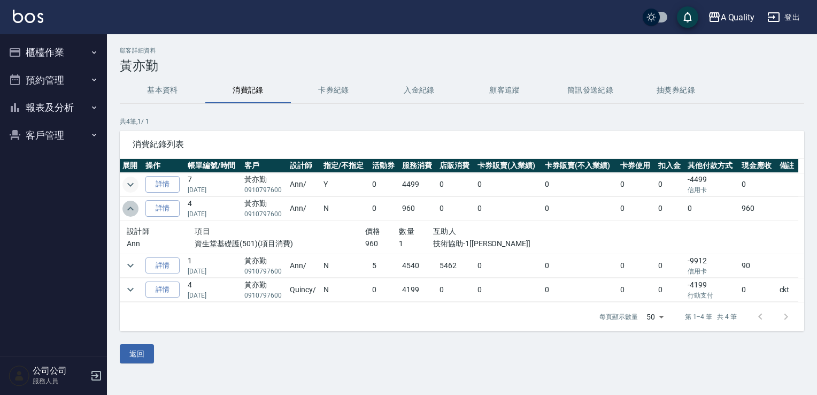
click at [129, 203] on icon "expand row" at bounding box center [130, 208] width 13 height 13
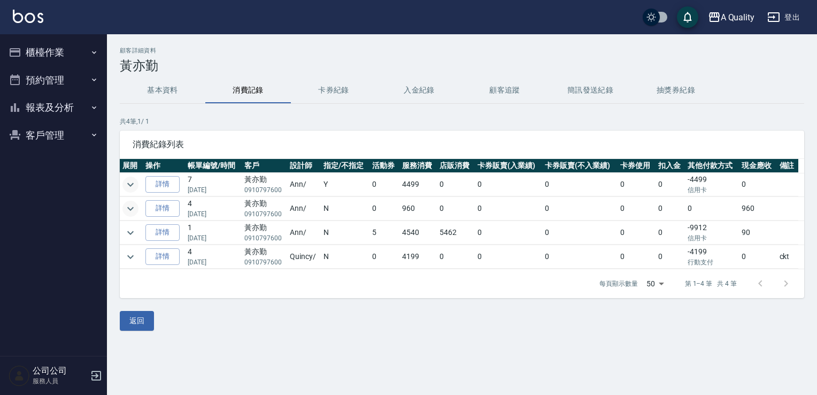
click at [70, 78] on button "預約管理" at bounding box center [53, 80] width 98 height 28
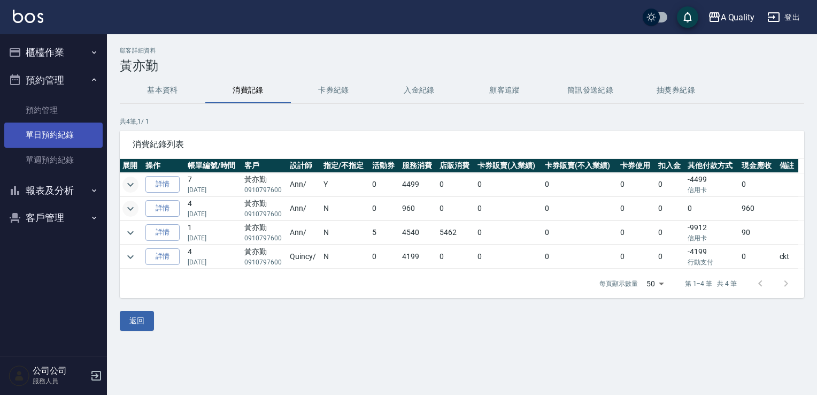
click at [49, 137] on link "單日預約紀錄" at bounding box center [53, 134] width 98 height 25
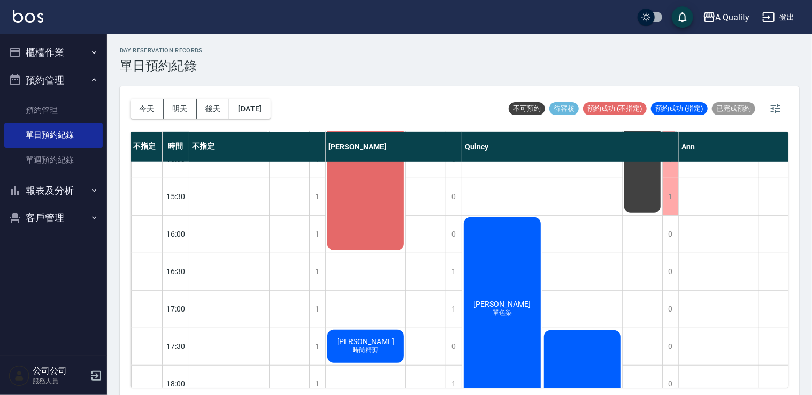
scroll to position [456, 0]
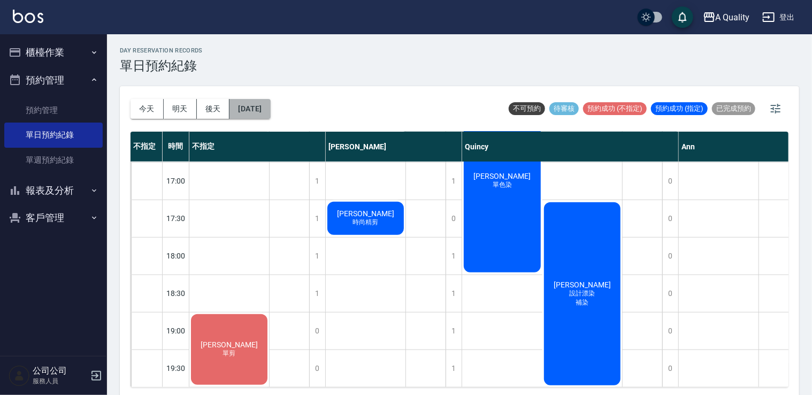
click at [270, 105] on button "[DATE]" at bounding box center [249, 109] width 41 height 20
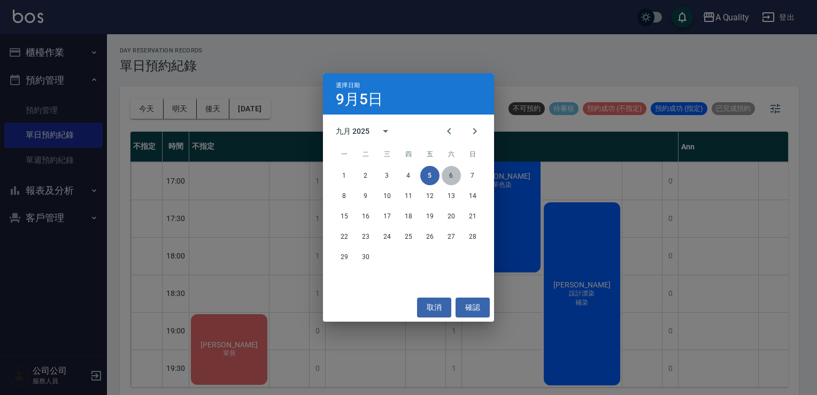
click at [451, 176] on button "6" at bounding box center [451, 175] width 19 height 19
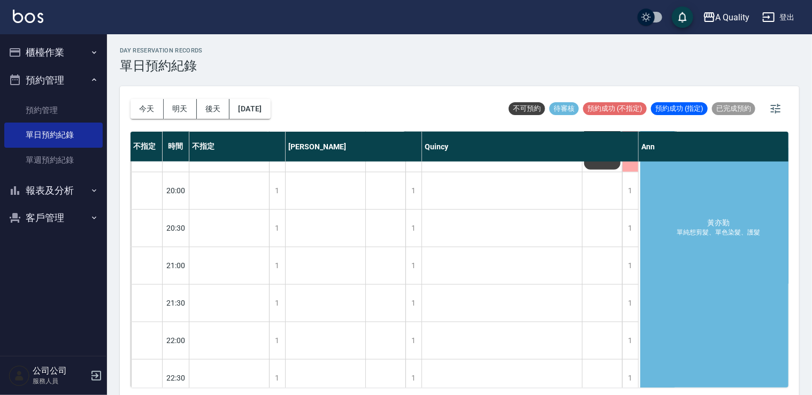
scroll to position [610, 0]
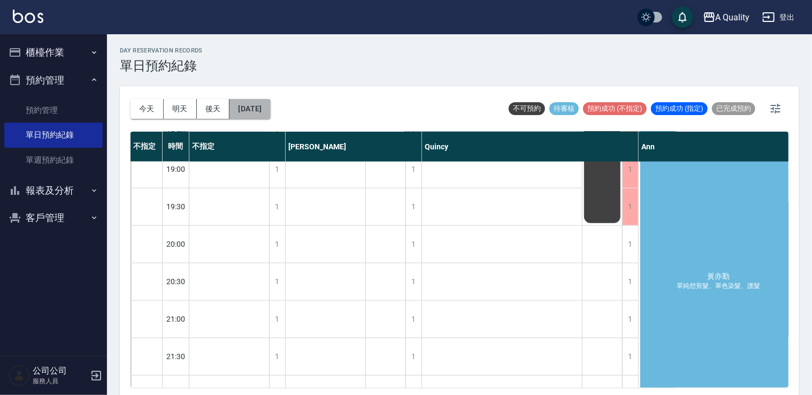
click at [270, 101] on button "2025/09/06" at bounding box center [249, 109] width 41 height 20
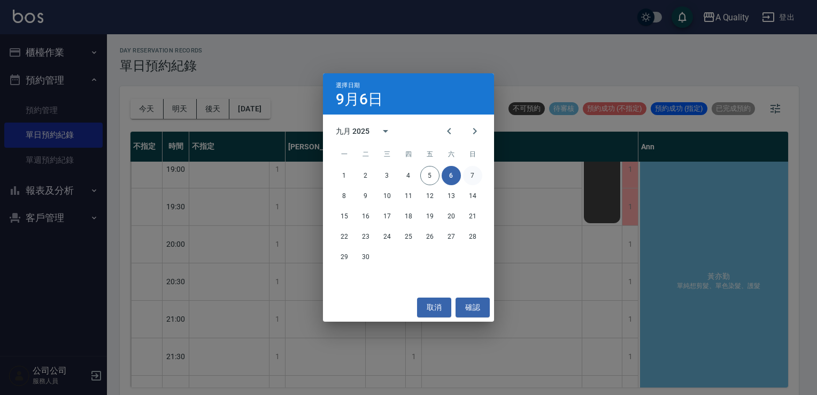
click at [471, 177] on button "7" at bounding box center [472, 175] width 19 height 19
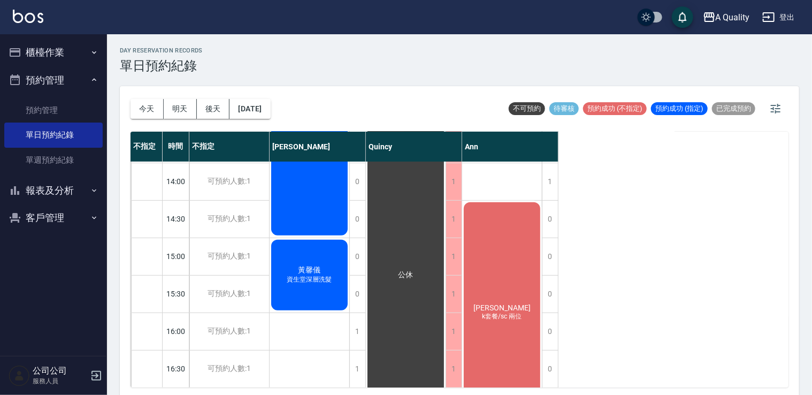
scroll to position [189, 0]
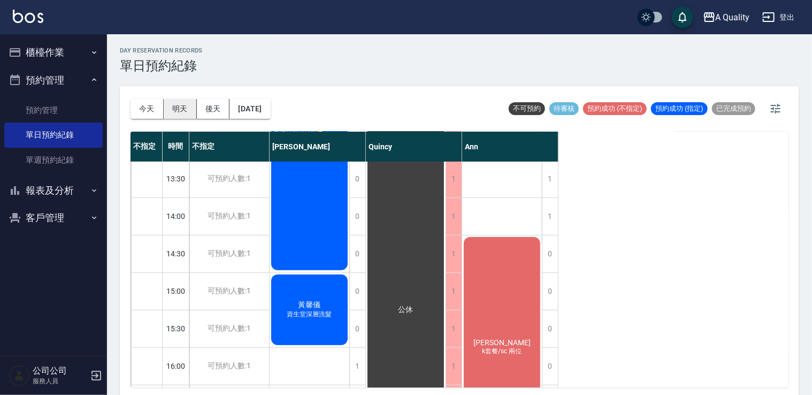
click at [184, 110] on button "明天" at bounding box center [180, 109] width 33 height 20
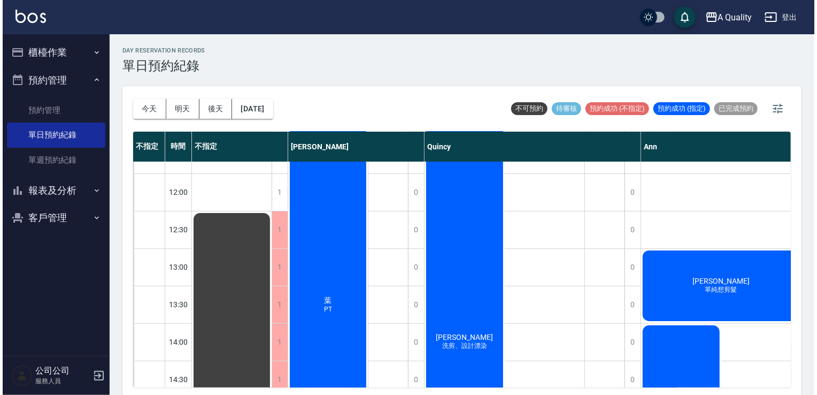
scroll to position [53, 0]
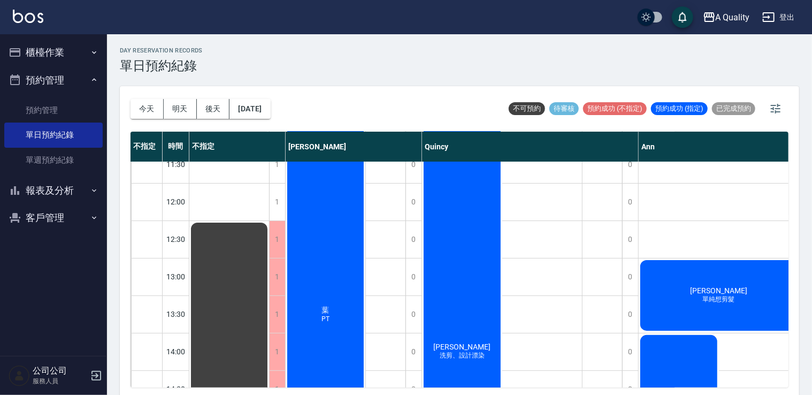
click at [437, 229] on div "李蒔芸 洗剪、設計漂染" at bounding box center [462, 352] width 80 height 486
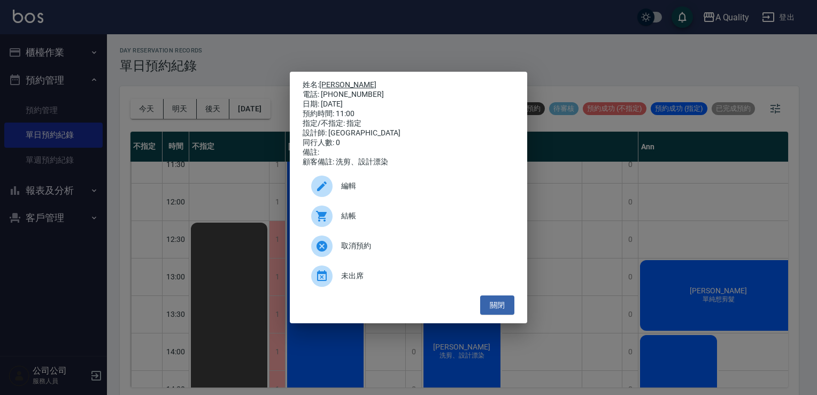
click at [323, 80] on link "李蒔芸" at bounding box center [347, 84] width 57 height 9
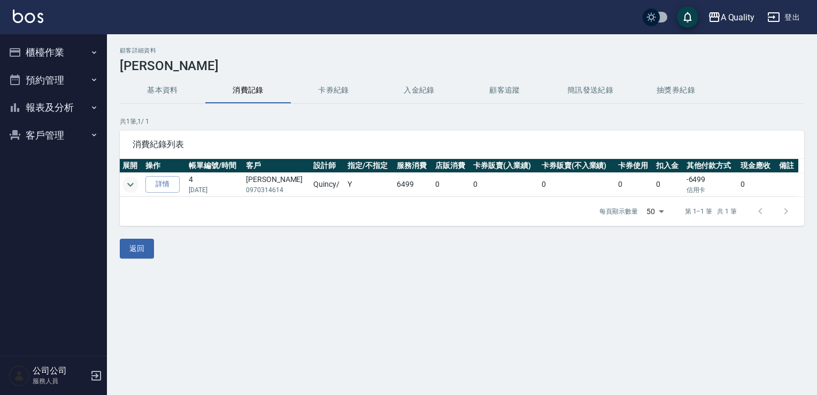
click at [135, 182] on icon "expand row" at bounding box center [130, 184] width 13 height 13
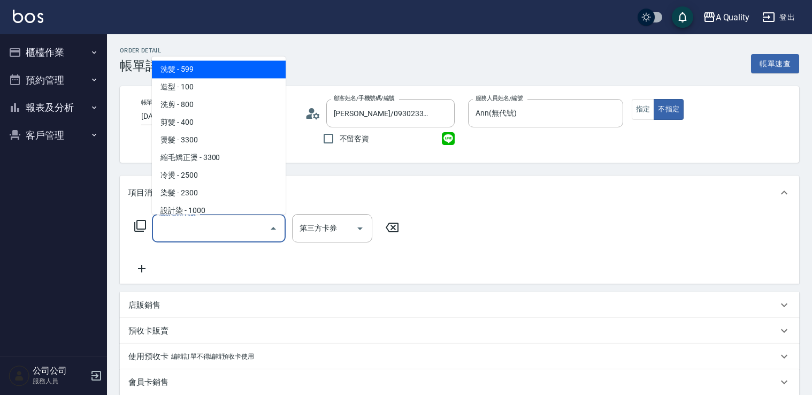
click at [172, 222] on input "服務名稱/代號" at bounding box center [211, 228] width 108 height 19
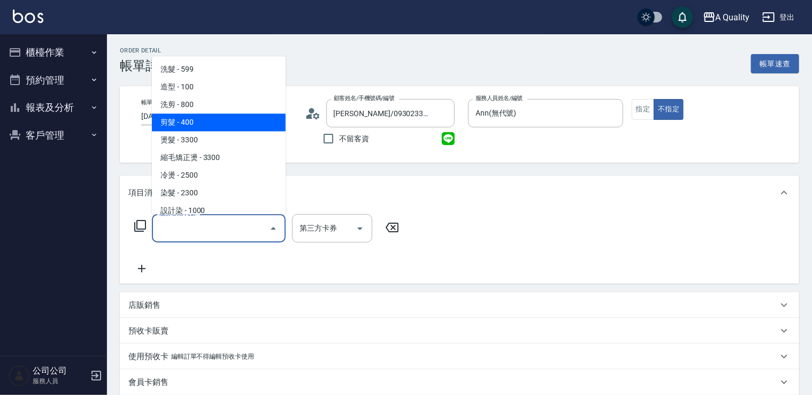
click at [178, 118] on span "剪髮 - 400" at bounding box center [219, 122] width 134 height 18
type input "剪髮(201)"
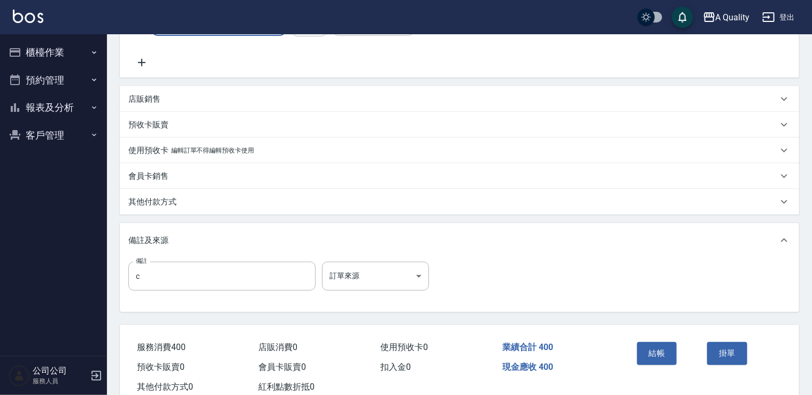
scroll to position [237, 0]
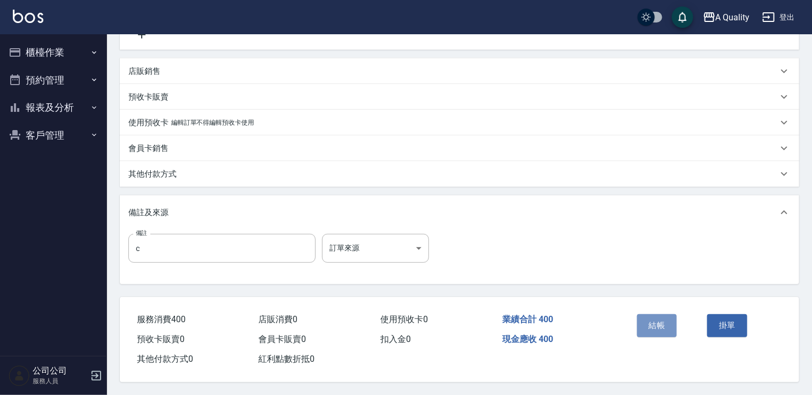
drag, startPoint x: 663, startPoint y: 317, endPoint x: 655, endPoint y: 305, distance: 14.2
click at [662, 317] on button "結帳" at bounding box center [657, 325] width 40 height 22
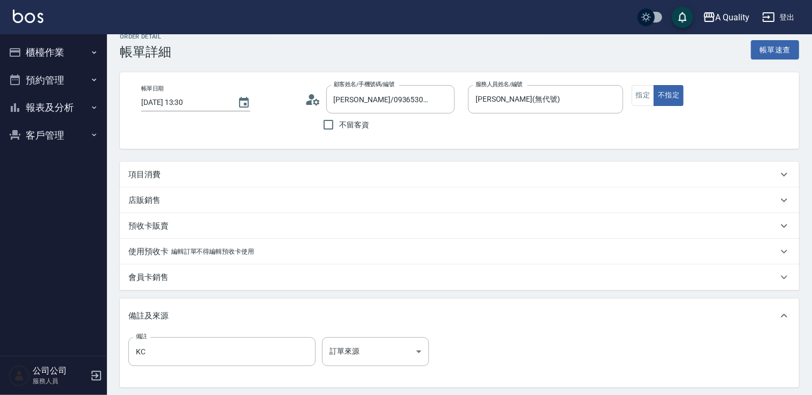
scroll to position [53, 0]
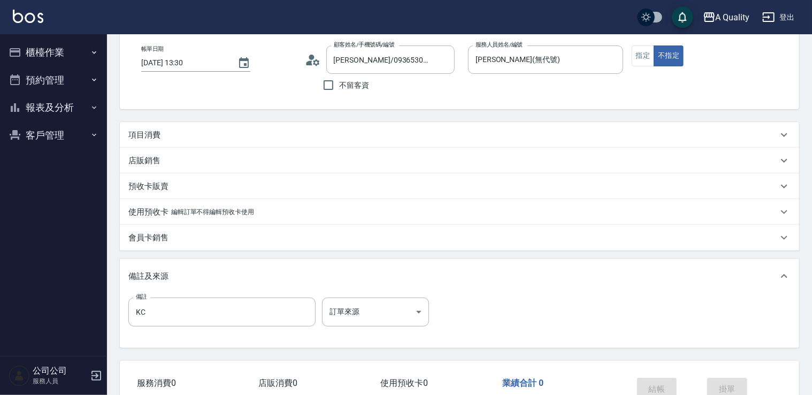
click at [164, 120] on div "Order detail 帳單詳細 帳單速查 帳單日期 2025/09/05 13:30 顧客姓名/手機號碼/編號 何紹娟/0936530068/ 顧客姓名/…" at bounding box center [459, 220] width 705 height 478
click at [164, 126] on div "項目消費" at bounding box center [459, 135] width 679 height 26
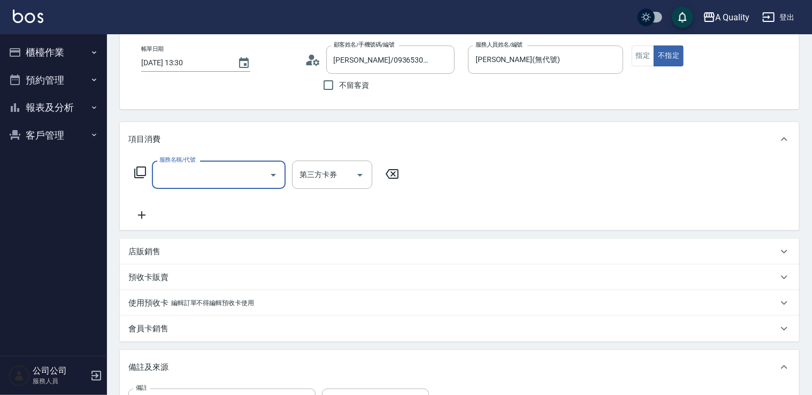
scroll to position [0, 0]
drag, startPoint x: 177, startPoint y: 184, endPoint x: 177, endPoint y: 176, distance: 8.0
click at [177, 181] on div "服務名稱/代號" at bounding box center [219, 174] width 134 height 28
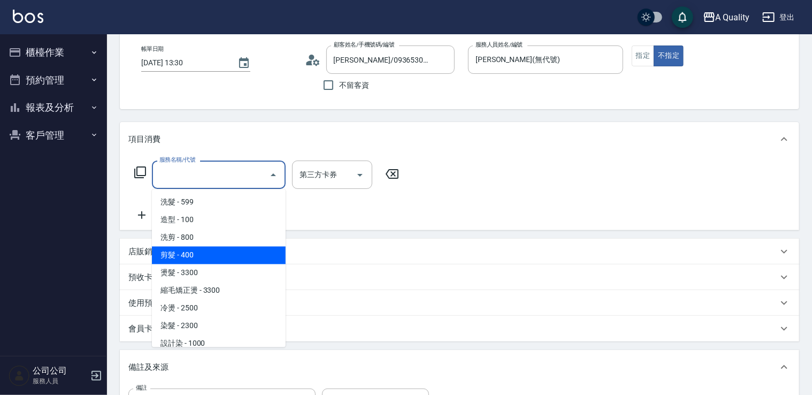
click at [186, 251] on span "剪髮 - 400" at bounding box center [219, 256] width 134 height 18
type input "剪髮(201)"
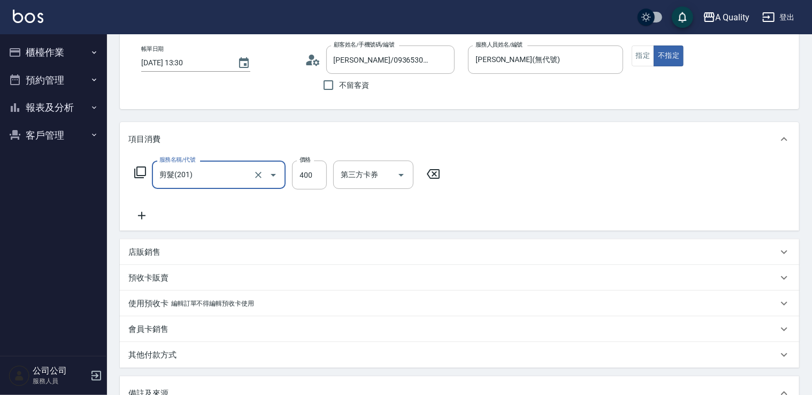
click at [142, 216] on icon at bounding box center [141, 215] width 7 height 7
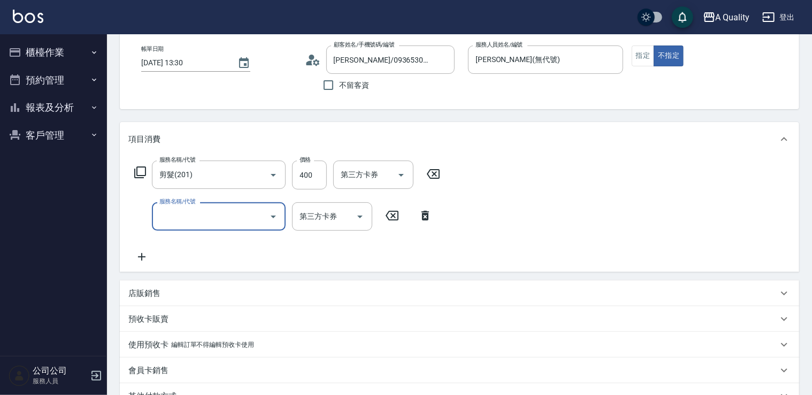
click at [213, 214] on input "服務名稱/代號" at bounding box center [211, 216] width 108 height 19
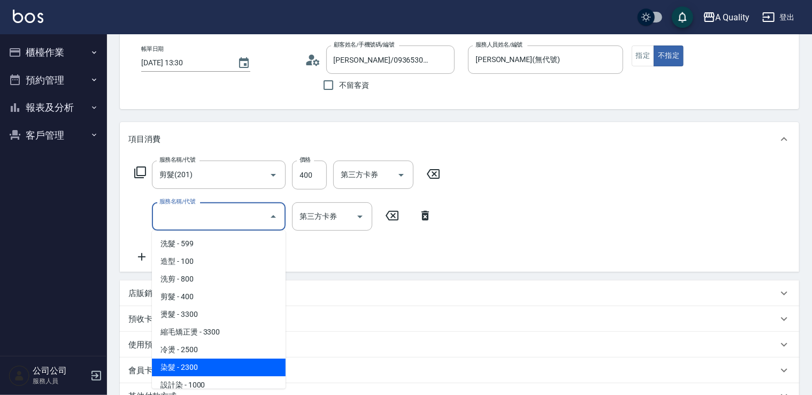
click at [190, 361] on span "染髮 - 2300" at bounding box center [219, 367] width 134 height 18
type input "染髮(401)"
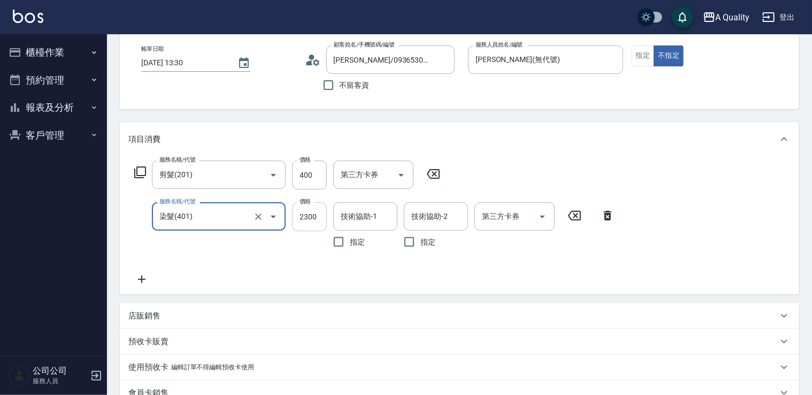
click at [313, 219] on input "2300" at bounding box center [309, 216] width 35 height 29
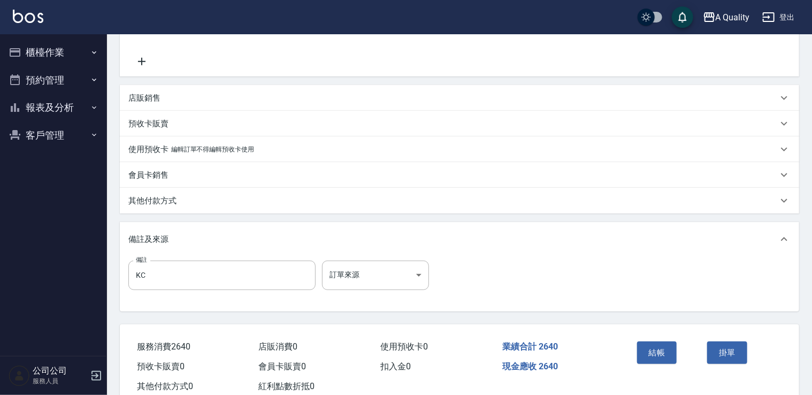
scroll to position [302, 0]
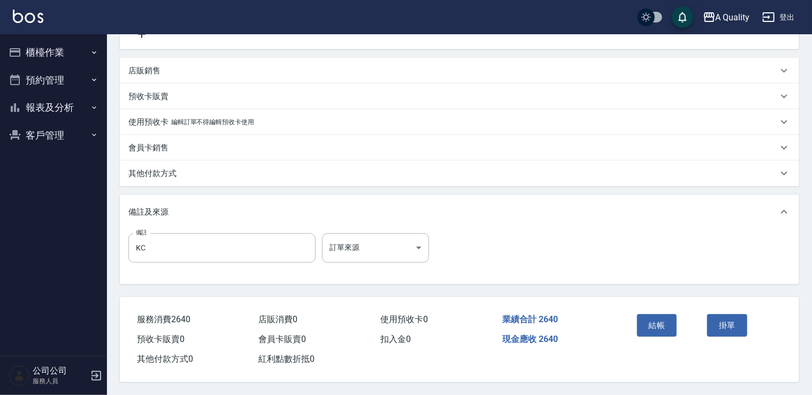
type input "2240"
click at [179, 168] on div "其他付款方式" at bounding box center [452, 173] width 649 height 11
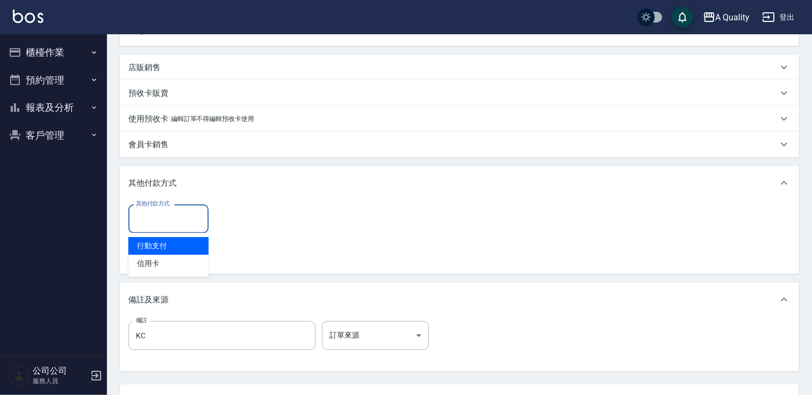
click at [162, 220] on input "其他付款方式" at bounding box center [168, 218] width 71 height 19
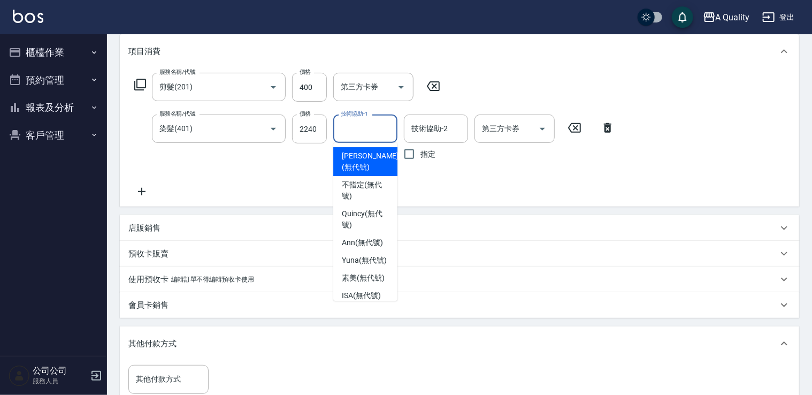
click at [350, 132] on input "技術協助-1" at bounding box center [365, 128] width 55 height 19
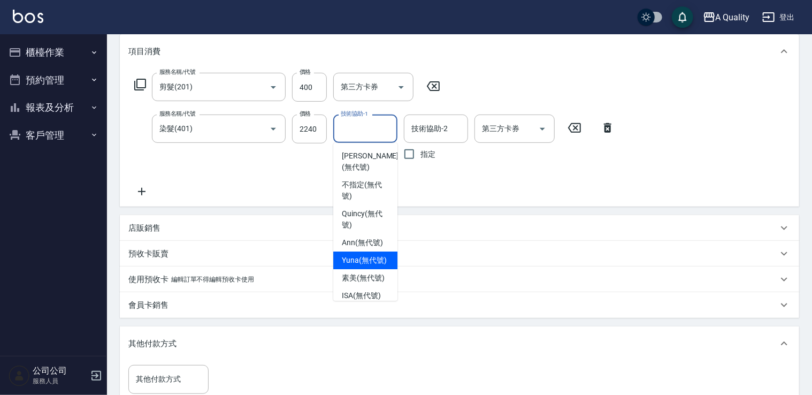
click at [368, 265] on span "Yuna (無代號)" at bounding box center [364, 260] width 45 height 11
type input "Yuna(無代號)"
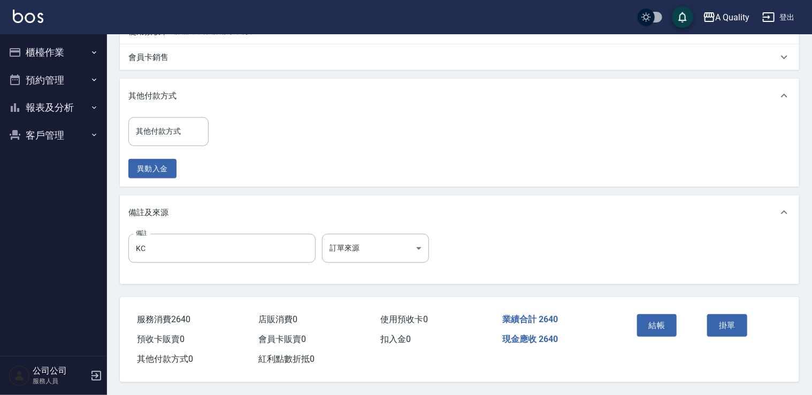
scroll to position [392, 0]
click at [661, 320] on button "結帳" at bounding box center [657, 325] width 40 height 22
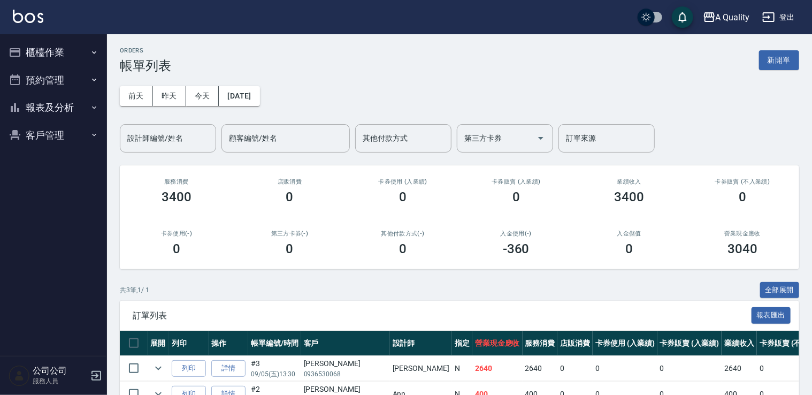
click at [49, 81] on button "預約管理" at bounding box center [53, 80] width 98 height 28
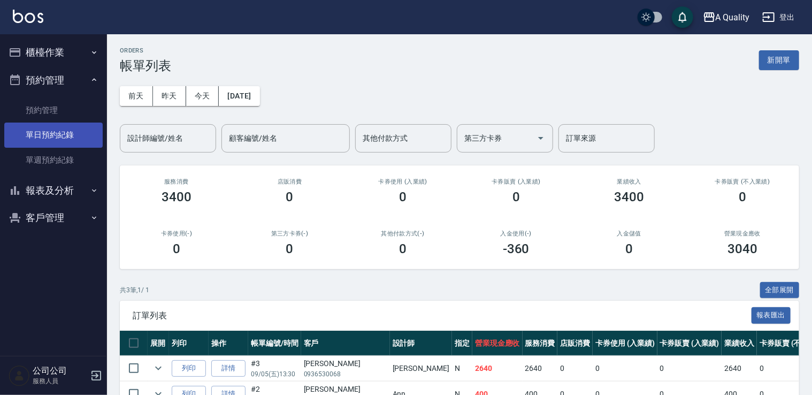
click at [72, 139] on link "單日預約紀錄" at bounding box center [53, 134] width 98 height 25
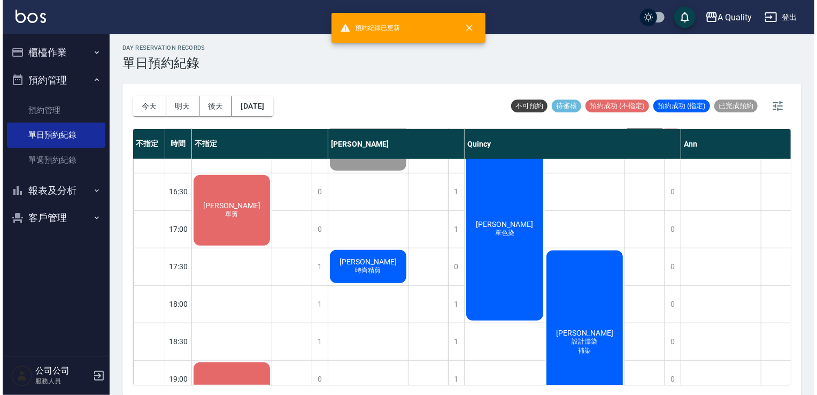
scroll to position [456, 0]
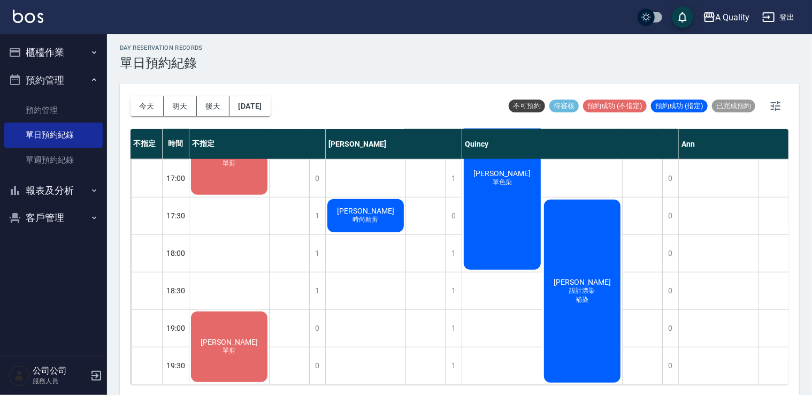
click at [231, 318] on div "林倢伃 單剪" at bounding box center [229, 347] width 80 height 74
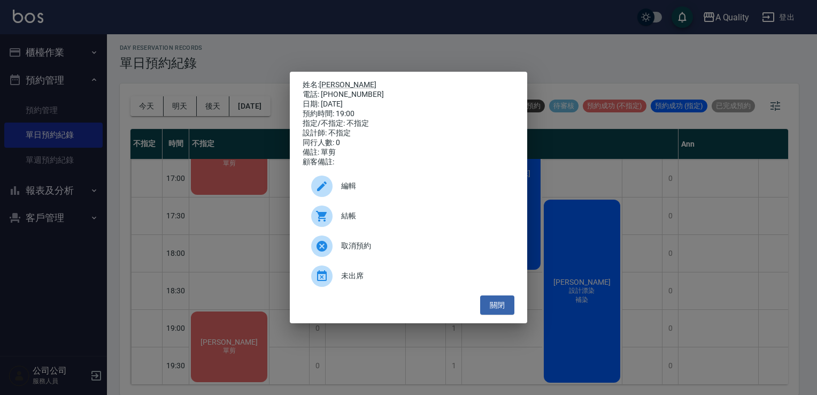
click at [357, 187] on span "編輯" at bounding box center [423, 185] width 165 height 11
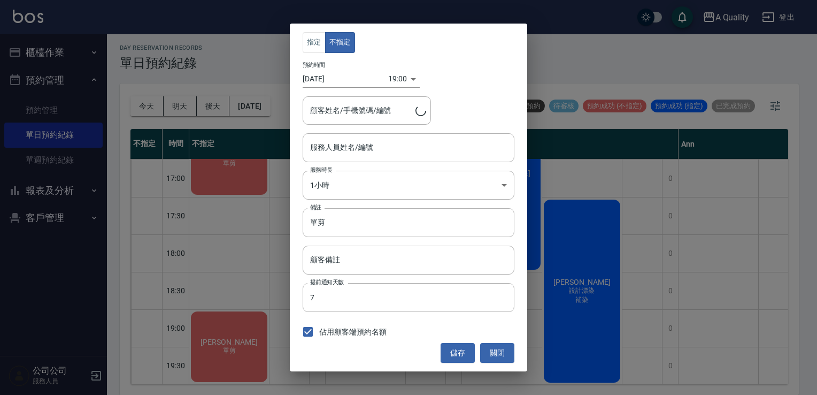
type input "不指定(無代號)"
type input "林倢伃/0972530363"
click at [390, 81] on body "A Quality 登出 櫃檯作業 打帳單 帳單列表 營業儀表板 現金收支登錄 每日結帳 排班表 現場電腦打卡 預約管理 預約管理 單日預約紀錄 單週預約紀錄…" at bounding box center [408, 196] width 817 height 398
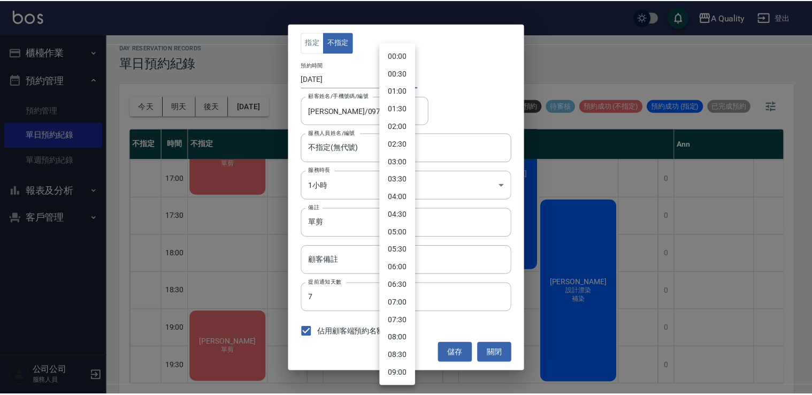
scroll to position [512, 0]
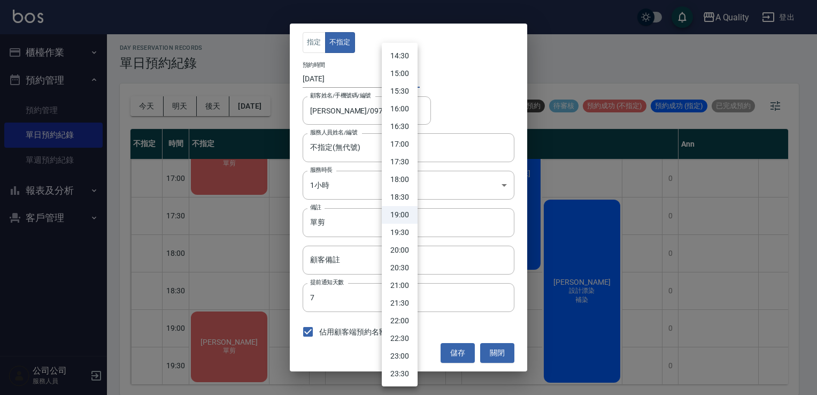
click at [400, 189] on li "18:30" at bounding box center [400, 197] width 36 height 18
type input "1757068200000"
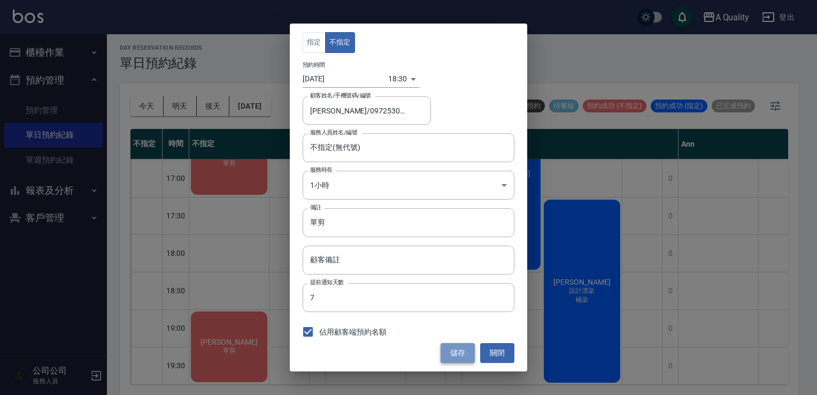
click at [468, 351] on button "儲存" at bounding box center [458, 353] width 34 height 20
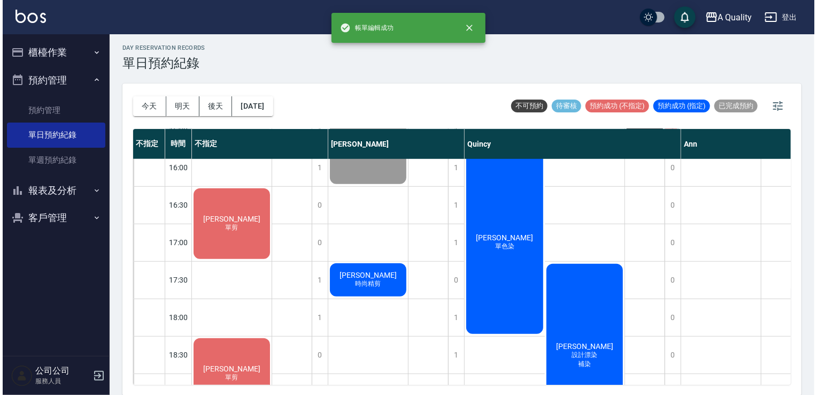
scroll to position [403, 0]
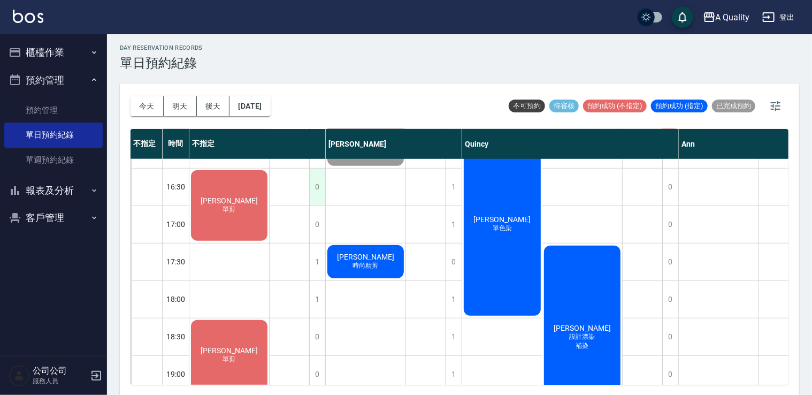
click at [313, 186] on div "0" at bounding box center [317, 186] width 16 height 37
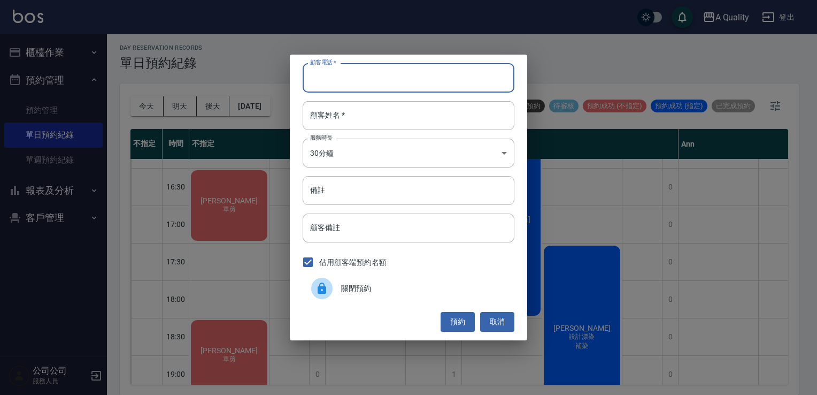
click at [363, 83] on input "顧客電話   *" at bounding box center [409, 77] width 212 height 29
type input "0937746214"
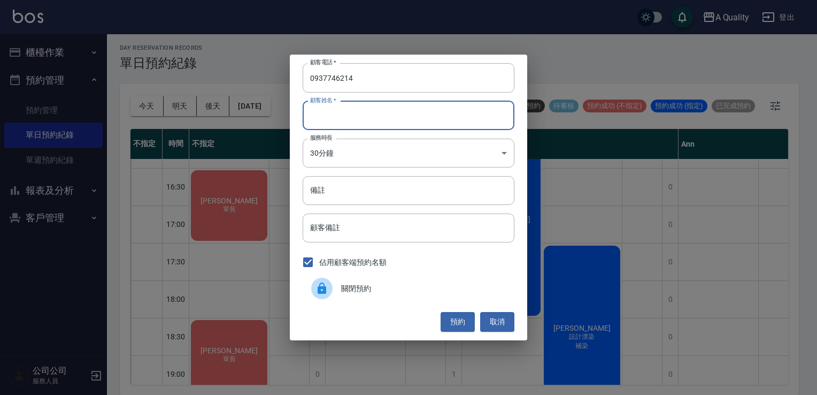
click at [351, 116] on input "顧客姓名   *" at bounding box center [409, 115] width 212 height 29
click at [334, 119] on input "顧客姓名   *" at bounding box center [409, 115] width 212 height 29
type input "R"
type input "交"
type input "江r"
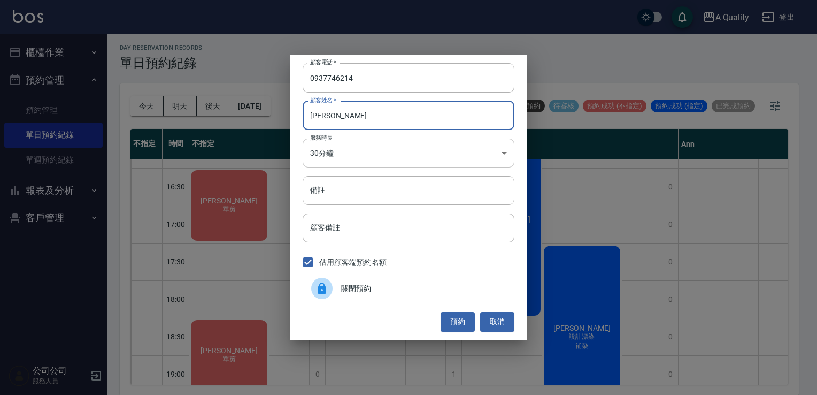
click at [355, 160] on body "A Quality 登出 櫃檯作業 打帳單 帳單列表 營業儀表板 現金收支登錄 每日結帳 排班表 現場電腦打卡 預約管理 預約管理 單日預約紀錄 單週預約紀錄…" at bounding box center [408, 196] width 817 height 398
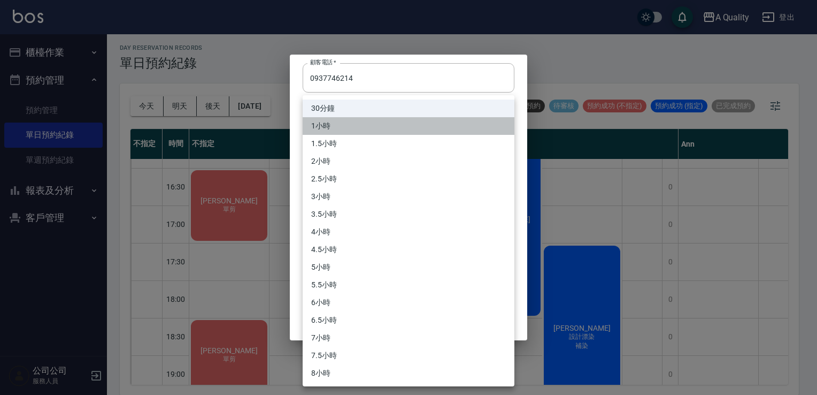
click at [327, 121] on li "1小時" at bounding box center [409, 126] width 212 height 18
type input "2"
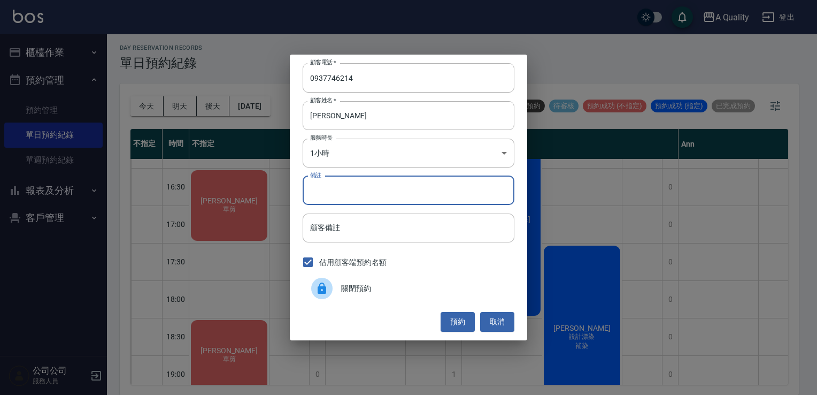
click at [327, 187] on input "備註" at bounding box center [409, 190] width 212 height 29
type input "單剪"
click at [456, 327] on button "預約" at bounding box center [458, 322] width 34 height 20
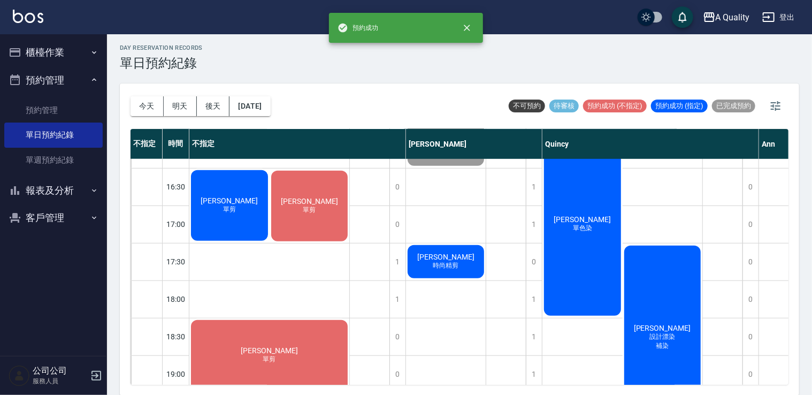
click at [250, 219] on div "宇鵬 單剪" at bounding box center [229, 205] width 80 height 74
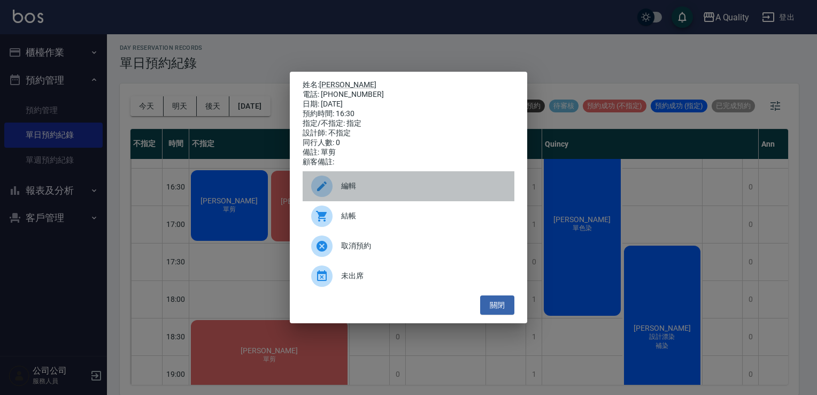
drag, startPoint x: 348, startPoint y: 193, endPoint x: 340, endPoint y: 164, distance: 30.6
click at [349, 191] on span "編輯" at bounding box center [423, 185] width 165 height 11
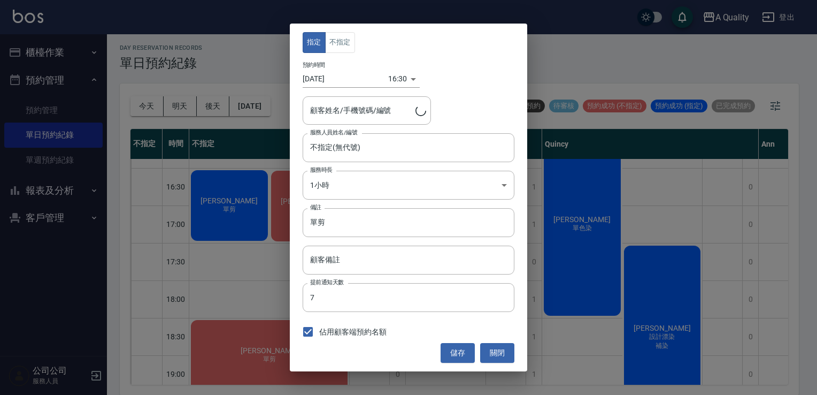
type input "宇鵬/0937746214"
click at [341, 40] on button "不指定" at bounding box center [340, 42] width 30 height 21
click at [334, 153] on input "不指定(無代號)" at bounding box center [401, 147] width 186 height 19
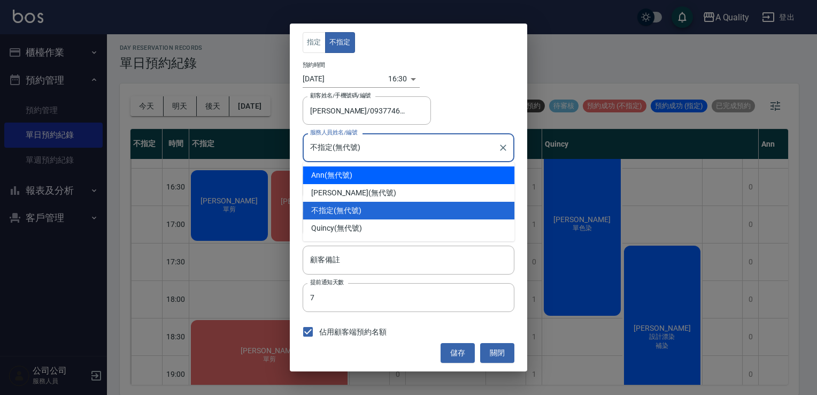
click at [333, 172] on div "Ann (無代號)" at bounding box center [409, 175] width 212 height 18
type input "Ann(無代號)"
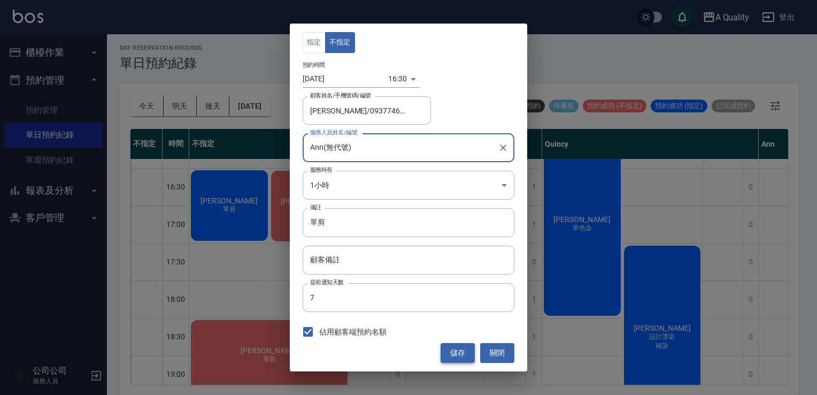
click at [454, 346] on button "儲存" at bounding box center [458, 353] width 34 height 20
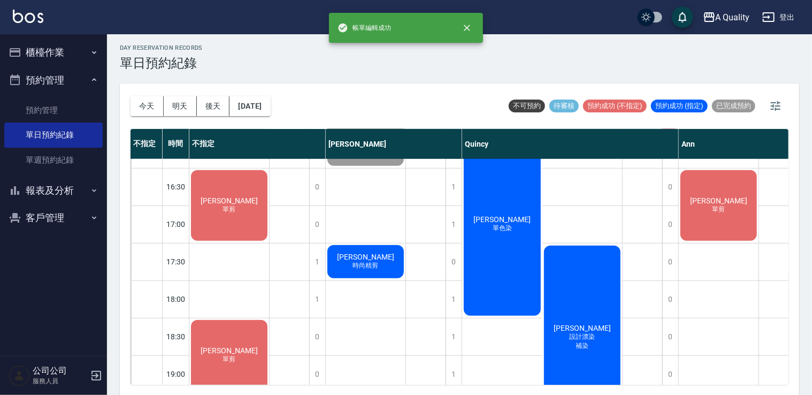
click at [246, 216] on div "吳r 單剪" at bounding box center [229, 205] width 80 height 74
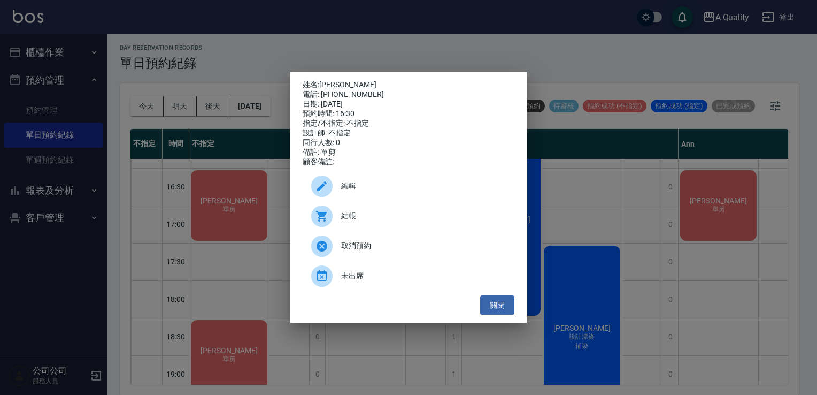
click at [364, 188] on span "編輯" at bounding box center [423, 185] width 165 height 11
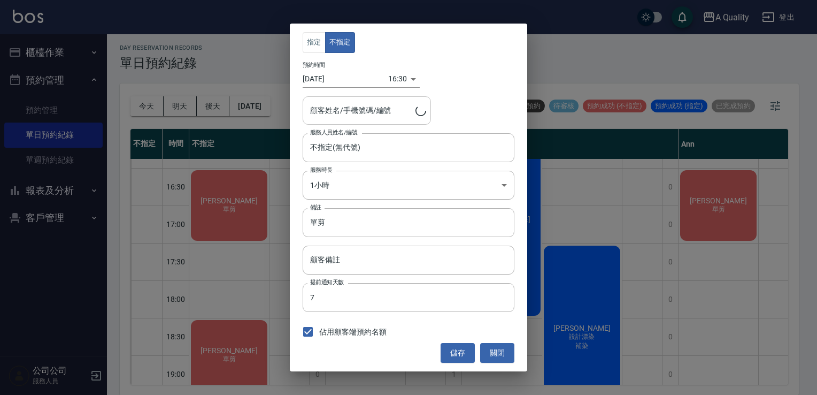
type input "吳r/0908912768/"
click at [332, 145] on input "不指定(無代號)" at bounding box center [401, 147] width 186 height 19
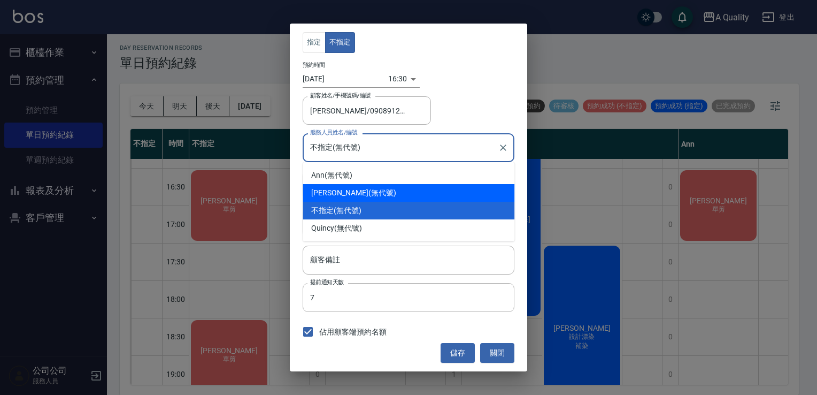
click at [355, 196] on div "Taylor (無代號)" at bounding box center [409, 193] width 212 height 18
type input "Taylor(無代號)"
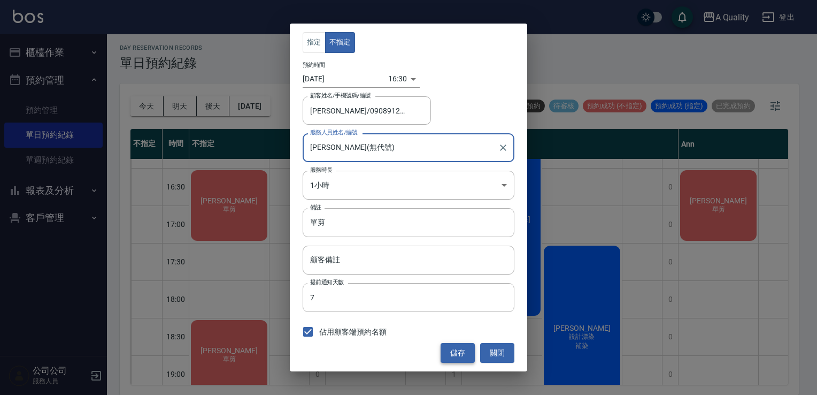
click at [459, 350] on button "儲存" at bounding box center [458, 353] width 34 height 20
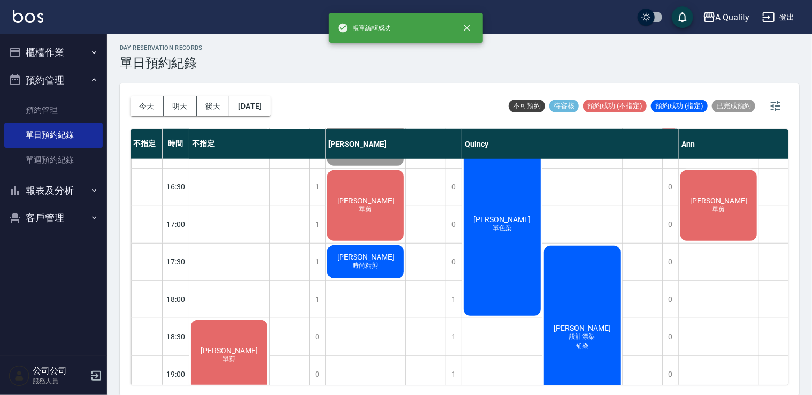
click at [745, 191] on div "宇鵬 單剪" at bounding box center [719, 205] width 80 height 74
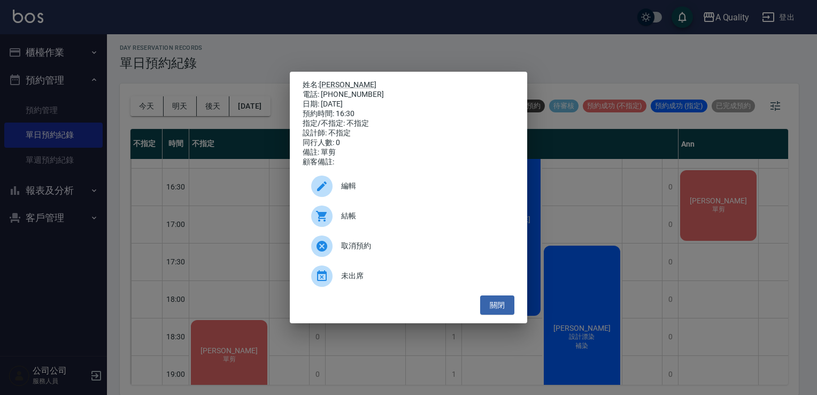
click at [359, 191] on span "編輯" at bounding box center [423, 185] width 165 height 11
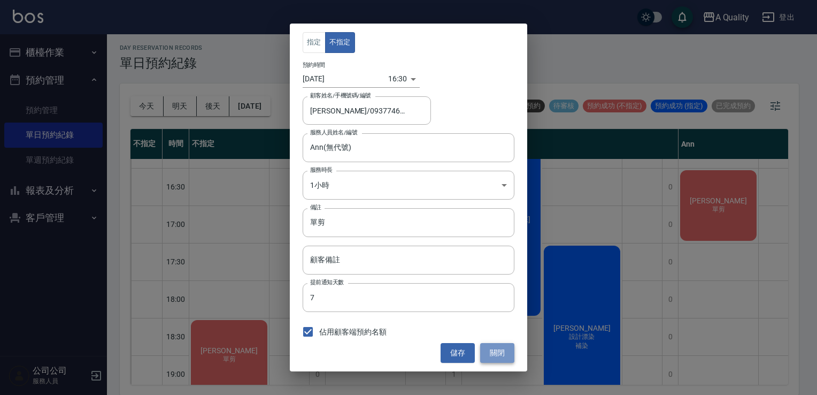
drag, startPoint x: 500, startPoint y: 354, endPoint x: 447, endPoint y: 296, distance: 78.7
click at [500, 354] on button "關閉" at bounding box center [497, 353] width 34 height 20
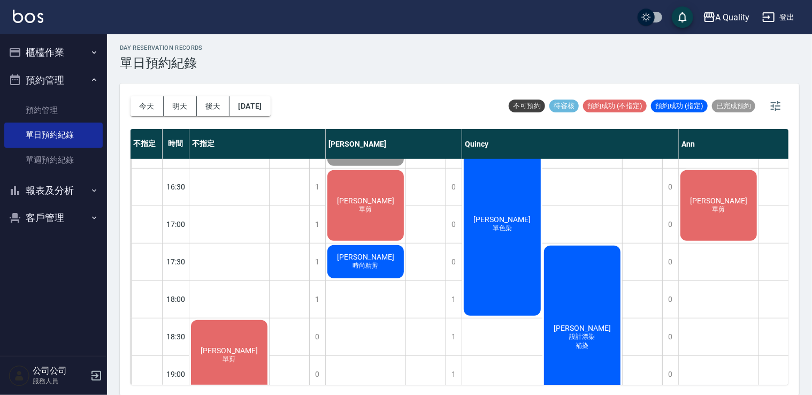
click at [696, 226] on div "宇鵬 單剪" at bounding box center [719, 205] width 80 height 74
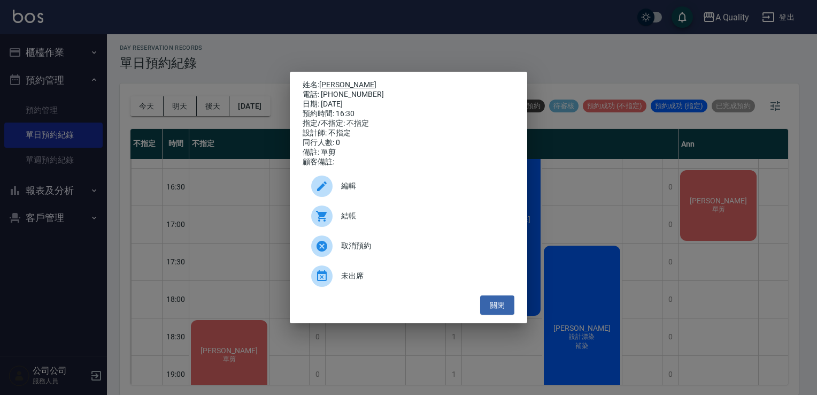
click at [332, 80] on link "宇鵬" at bounding box center [347, 84] width 57 height 9
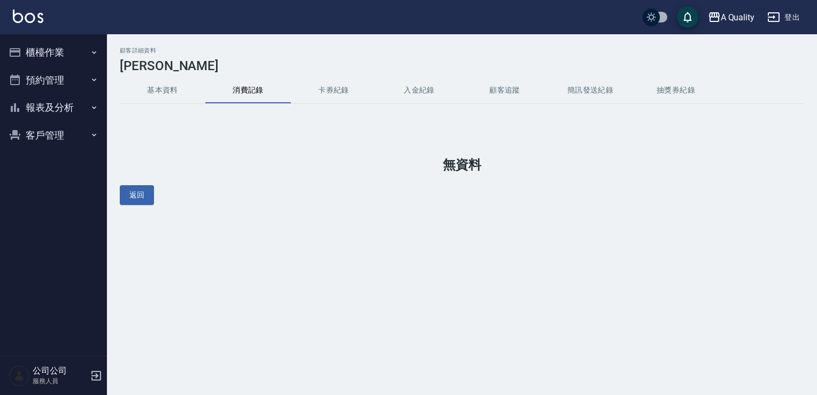
click at [161, 95] on button "基本資料" at bounding box center [163, 91] width 86 height 26
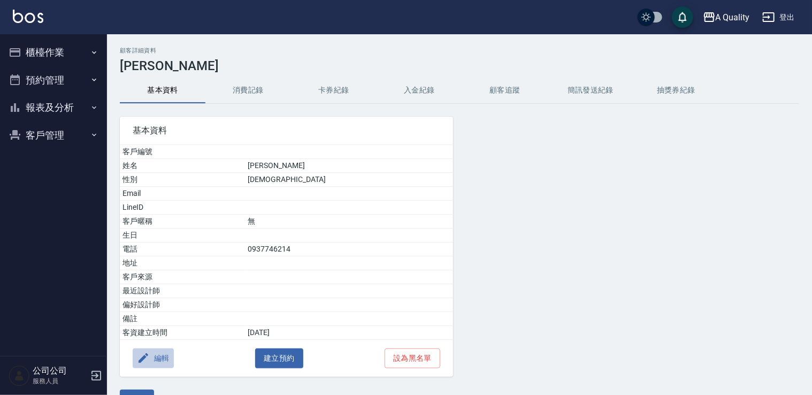
click at [159, 352] on button "編輯" at bounding box center [153, 358] width 41 height 20
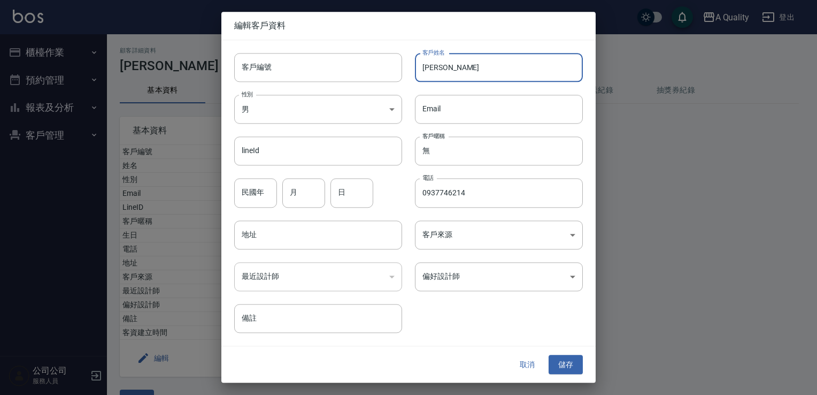
click at [418, 65] on input "[PERSON_NAME]" at bounding box center [499, 67] width 168 height 29
type input "[PERSON_NAME]"
click at [577, 362] on button "儲存" at bounding box center [566, 365] width 34 height 20
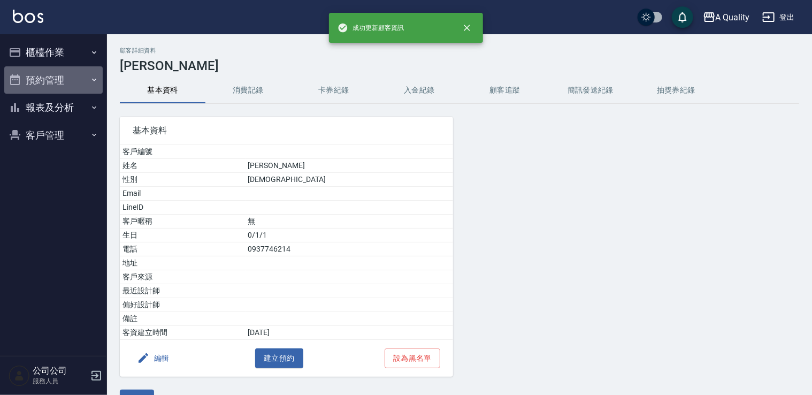
click at [63, 78] on button "預約管理" at bounding box center [53, 80] width 98 height 28
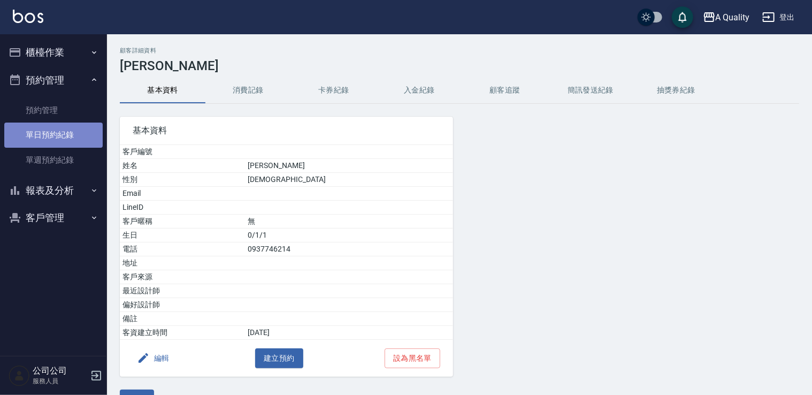
click at [70, 135] on link "單日預約紀錄" at bounding box center [53, 134] width 98 height 25
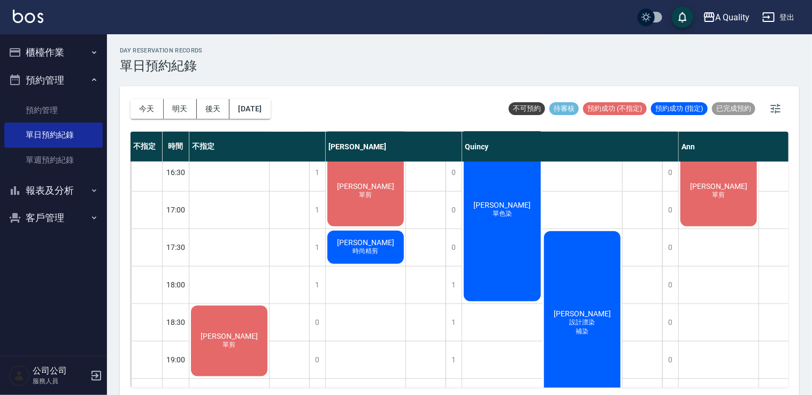
scroll to position [349, 0]
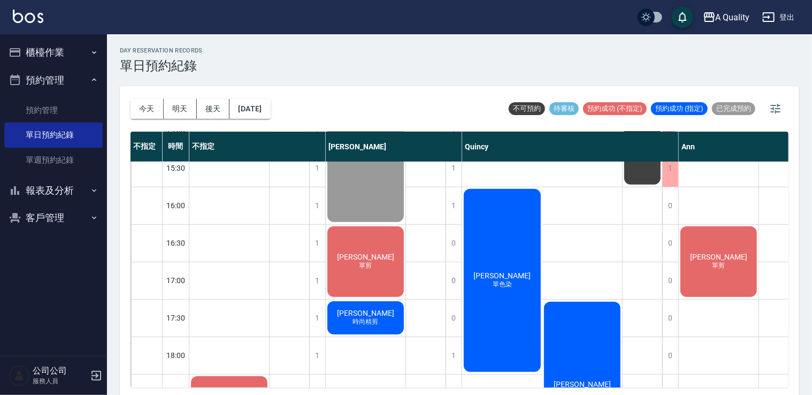
click at [480, 252] on div "[PERSON_NAME] 單色染" at bounding box center [502, 280] width 80 height 186
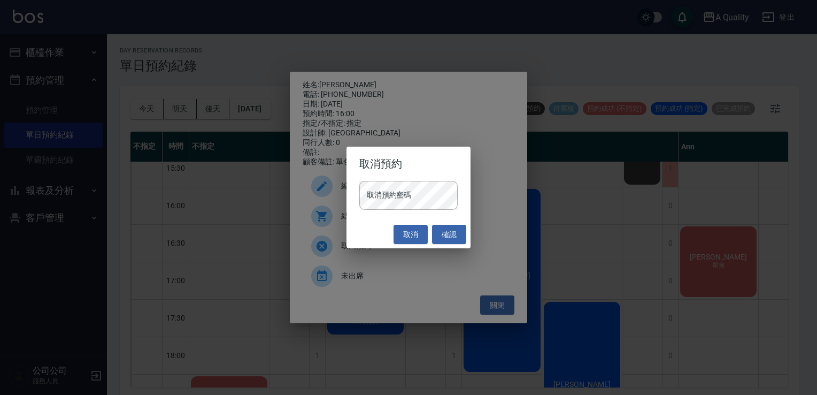
click at [415, 246] on div "取消 確認" at bounding box center [409, 234] width 125 height 28
drag, startPoint x: 413, startPoint y: 237, endPoint x: 378, endPoint y: 162, distance: 82.6
click at [412, 237] on button "取消" at bounding box center [411, 235] width 34 height 20
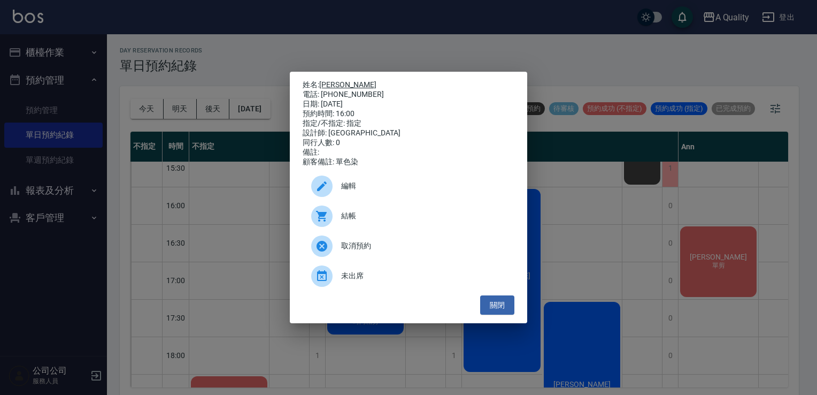
click at [327, 83] on link "[PERSON_NAME]" at bounding box center [347, 84] width 57 height 9
click at [503, 315] on button "關閉" at bounding box center [497, 305] width 34 height 20
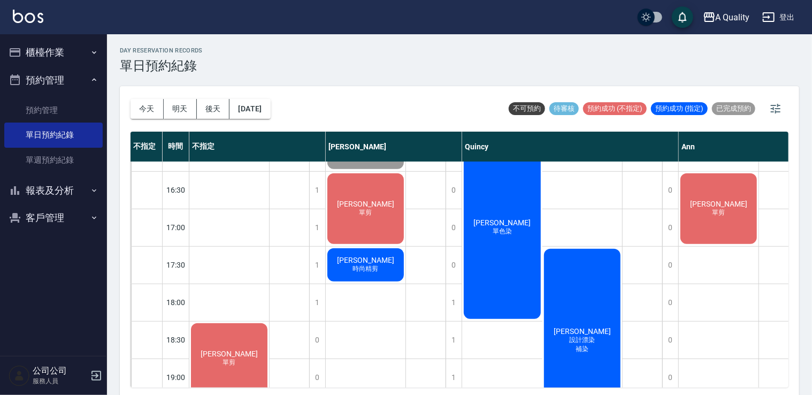
scroll to position [403, 0]
click at [178, 103] on button "明天" at bounding box center [180, 109] width 33 height 20
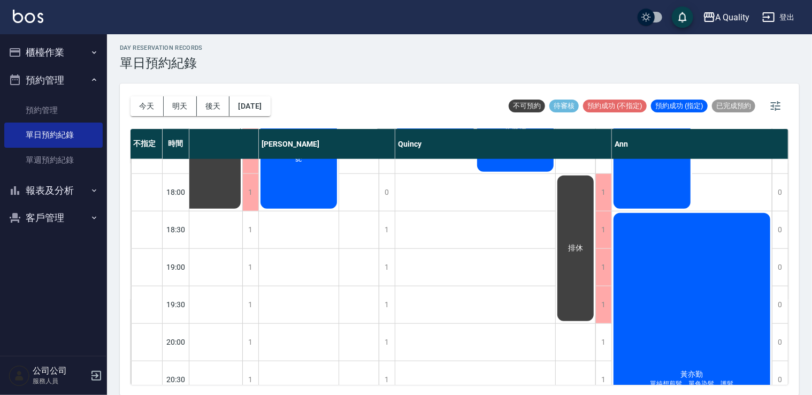
scroll to position [467, 32]
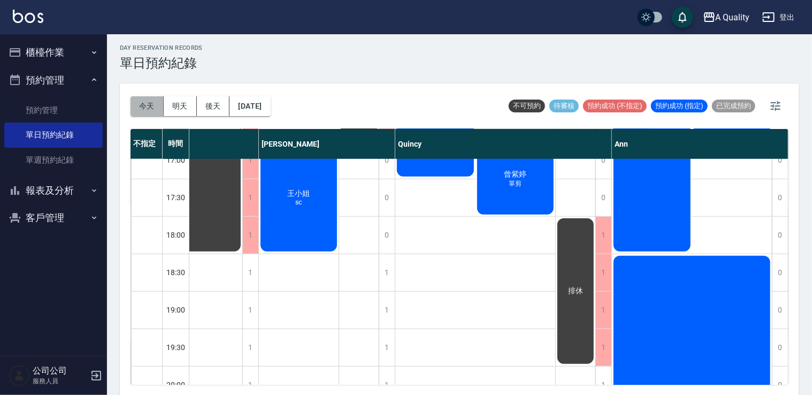
click at [152, 112] on button "今天" at bounding box center [147, 106] width 33 height 20
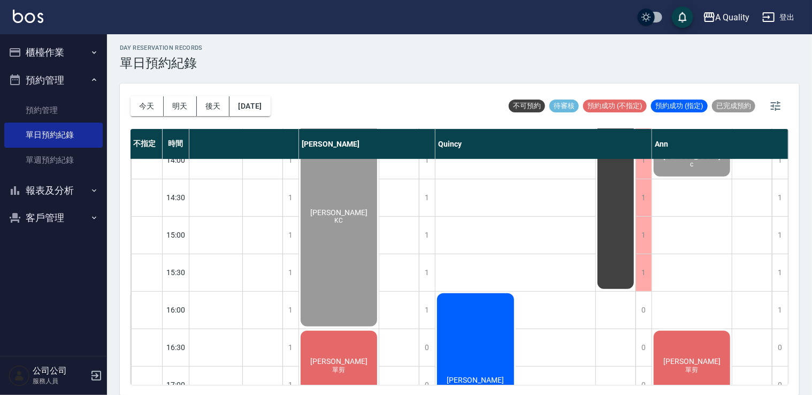
scroll to position [403, 32]
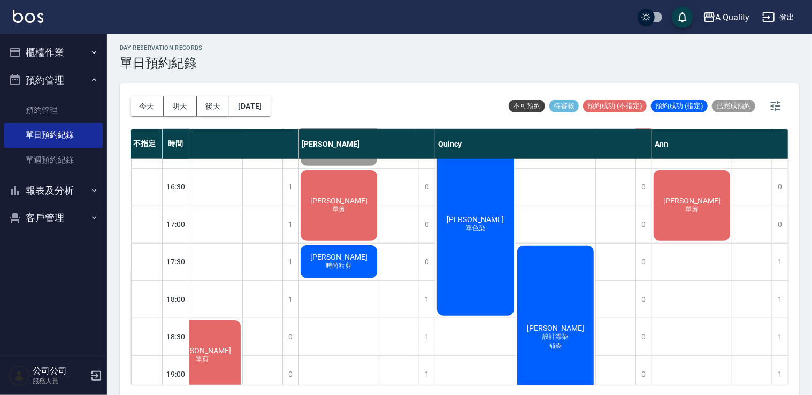
click at [694, 205] on span "單剪" at bounding box center [692, 209] width 17 height 9
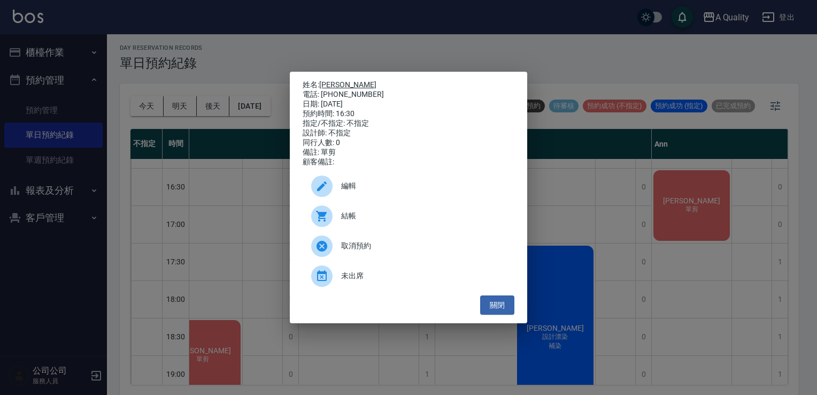
click at [335, 82] on link "[PERSON_NAME]" at bounding box center [347, 84] width 57 height 9
click at [500, 309] on button "關閉" at bounding box center [497, 305] width 34 height 20
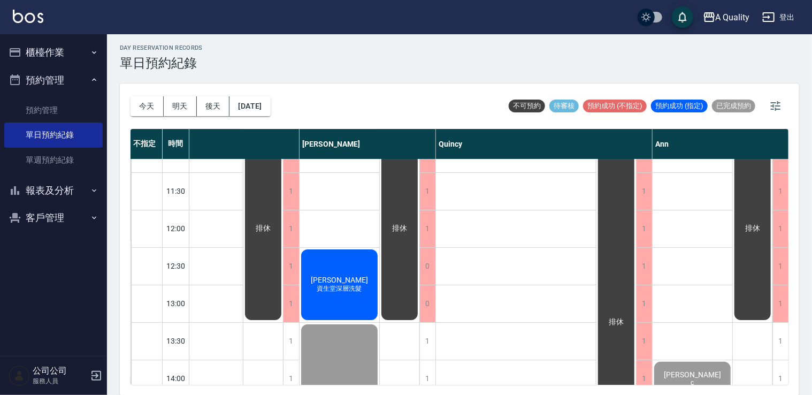
scroll to position [0, 26]
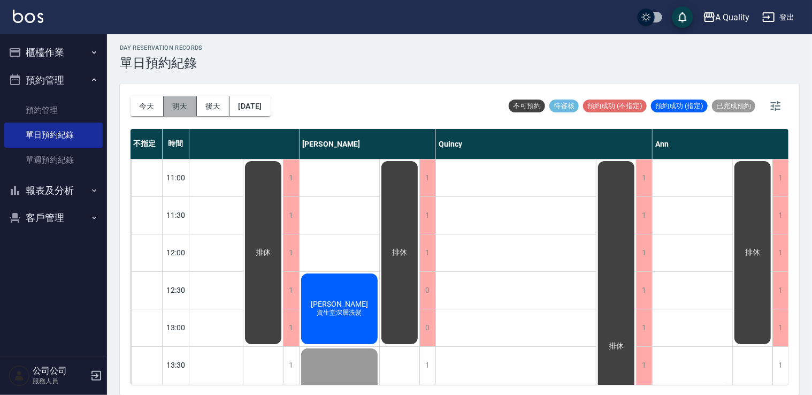
click at [178, 109] on button "明天" at bounding box center [180, 106] width 33 height 20
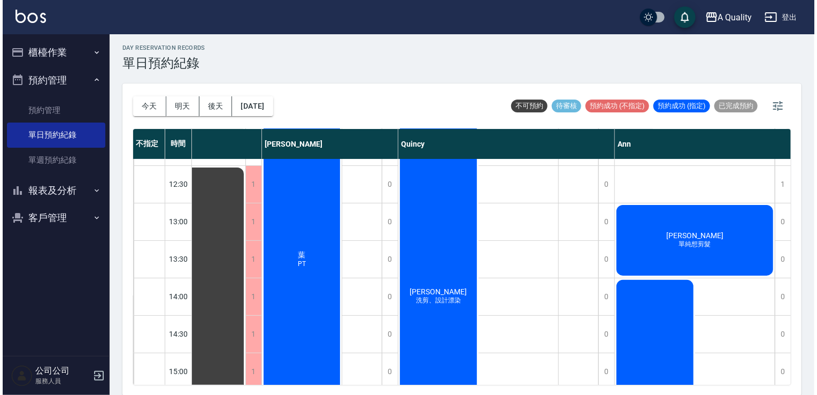
scroll to position [93, 26]
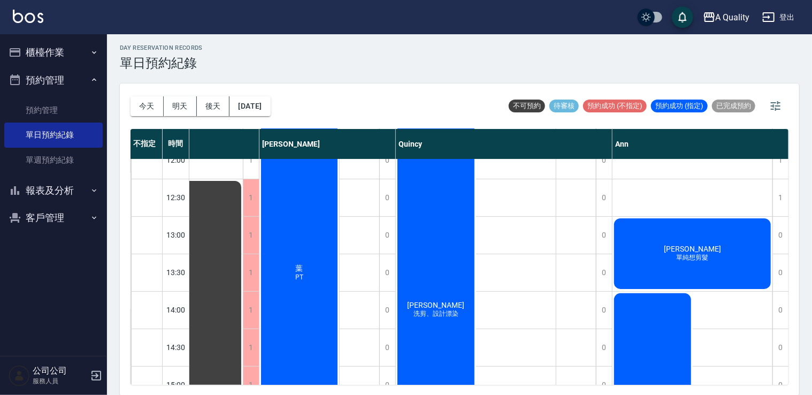
click at [468, 220] on div "[PERSON_NAME]剪、設計漂染" at bounding box center [436, 310] width 80 height 486
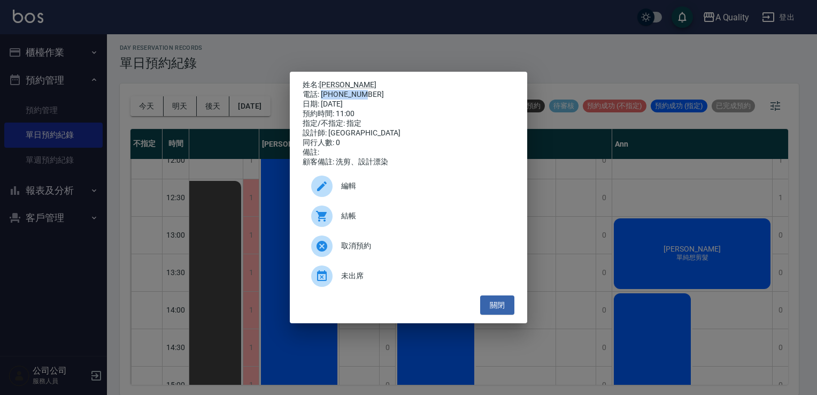
drag, startPoint x: 323, startPoint y: 94, endPoint x: 366, endPoint y: 86, distance: 44.1
click at [366, 90] on div "電話: [PHONE_NUMBER]" at bounding box center [409, 95] width 212 height 10
copy div "0970314614"
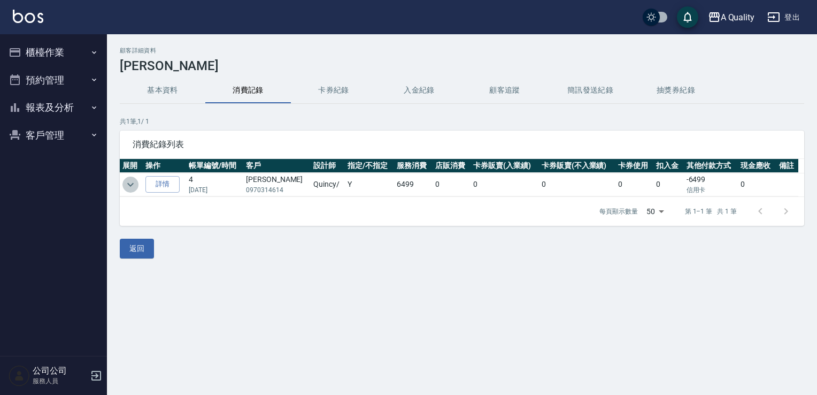
click at [133, 184] on icon "expand row" at bounding box center [130, 184] width 13 height 13
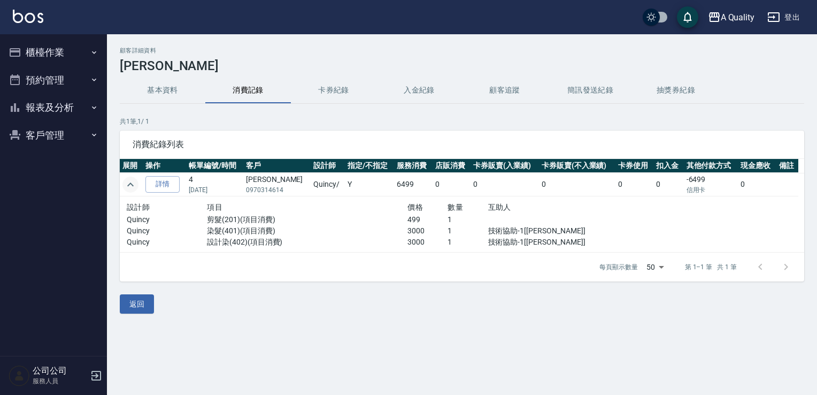
click at [47, 78] on button "預約管理" at bounding box center [53, 80] width 98 height 28
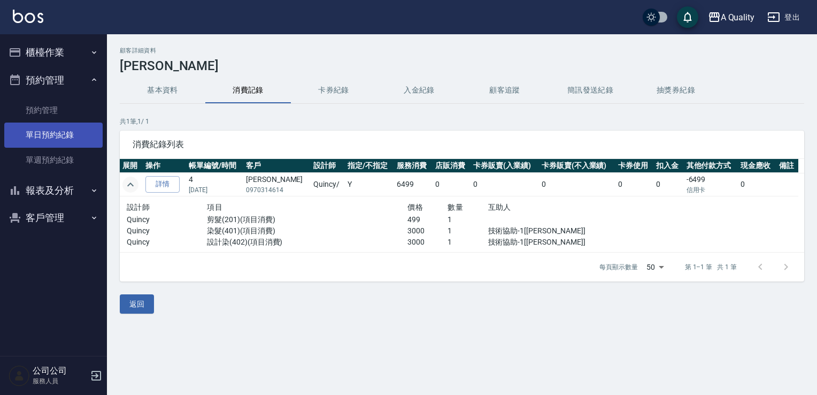
click at [53, 129] on link "單日預約紀錄" at bounding box center [53, 134] width 98 height 25
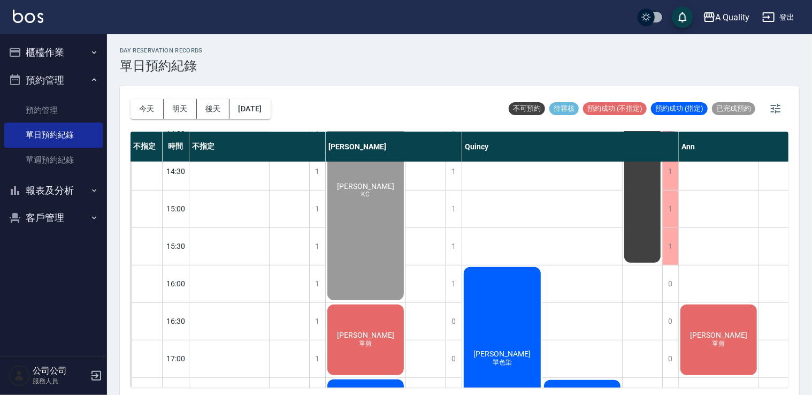
scroll to position [374, 0]
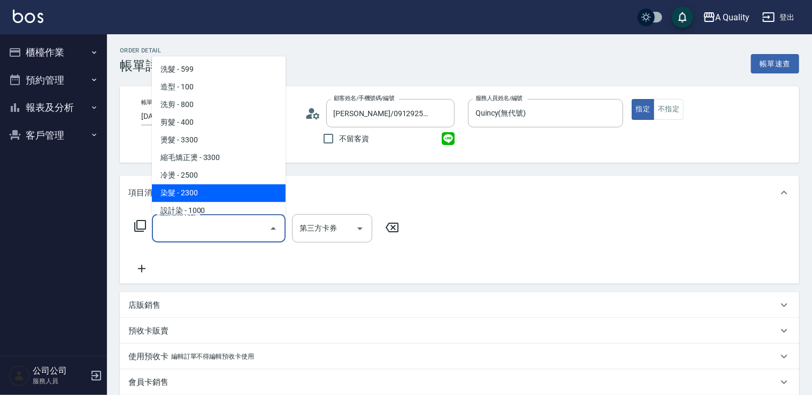
click at [199, 189] on span "染髮 - 2300" at bounding box center [219, 193] width 134 height 18
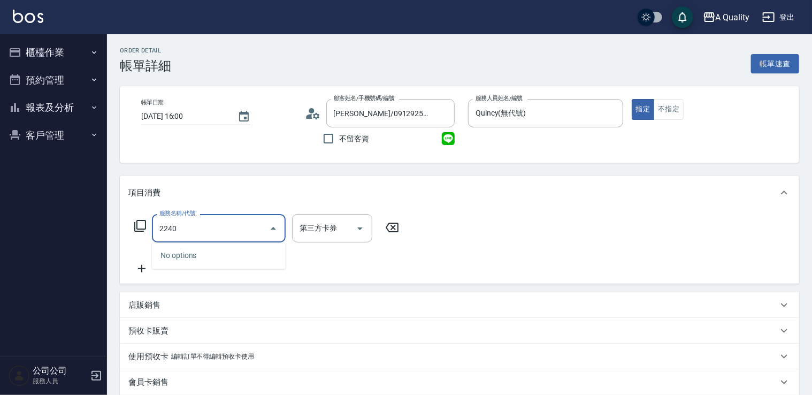
type input "2240"
click at [254, 196] on div "項目消費" at bounding box center [452, 192] width 649 height 11
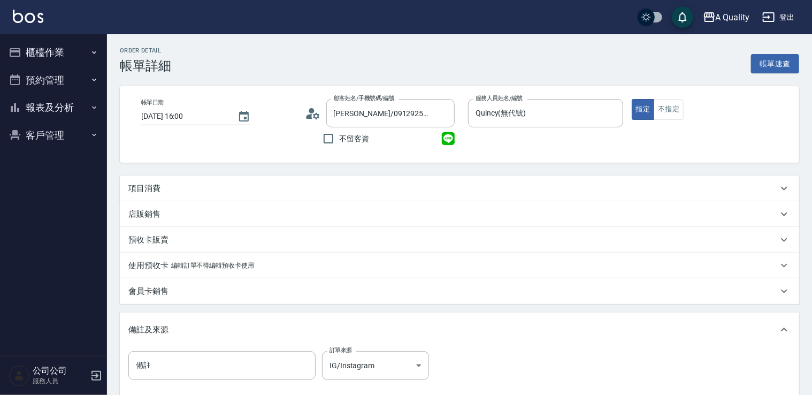
drag, startPoint x: 221, startPoint y: 215, endPoint x: 223, endPoint y: 205, distance: 10.2
click at [222, 209] on div "店販銷售" at bounding box center [452, 214] width 649 height 11
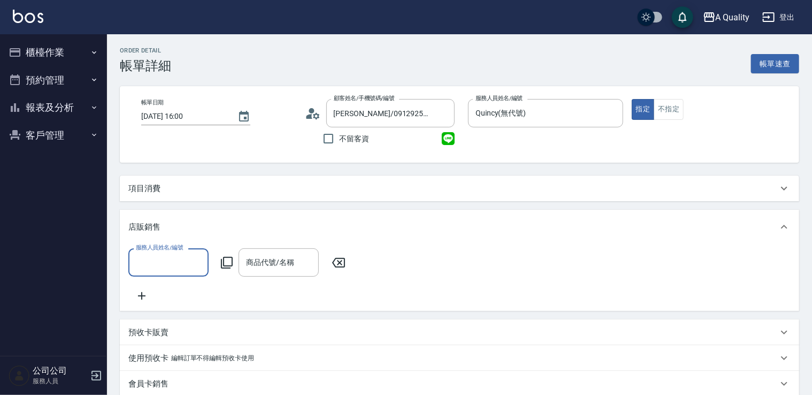
click at [212, 188] on div "項目消費" at bounding box center [452, 188] width 649 height 11
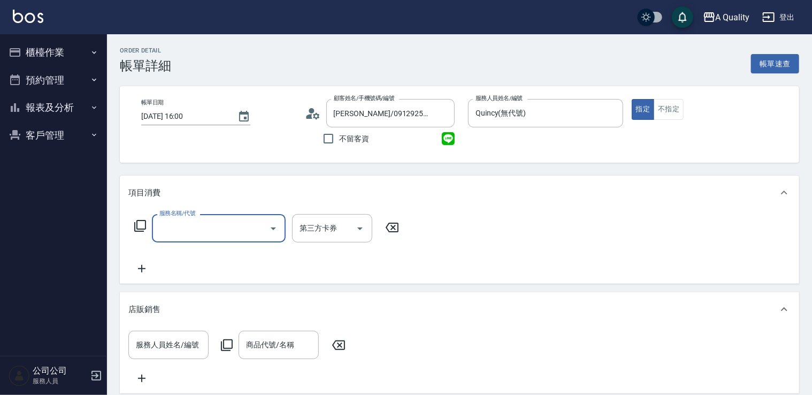
drag, startPoint x: 201, startPoint y: 228, endPoint x: 183, endPoint y: 221, distance: 18.7
click at [200, 228] on input "服務名稱/代號" at bounding box center [211, 228] width 108 height 19
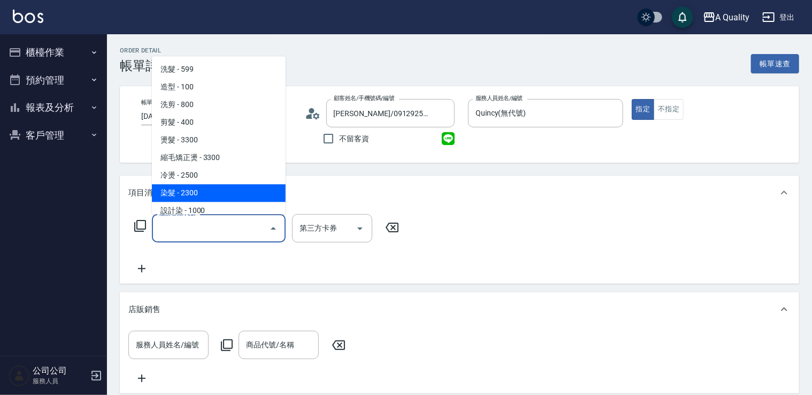
click at [195, 196] on span "染髮 - 2300" at bounding box center [219, 193] width 134 height 18
type input "染髮(401)"
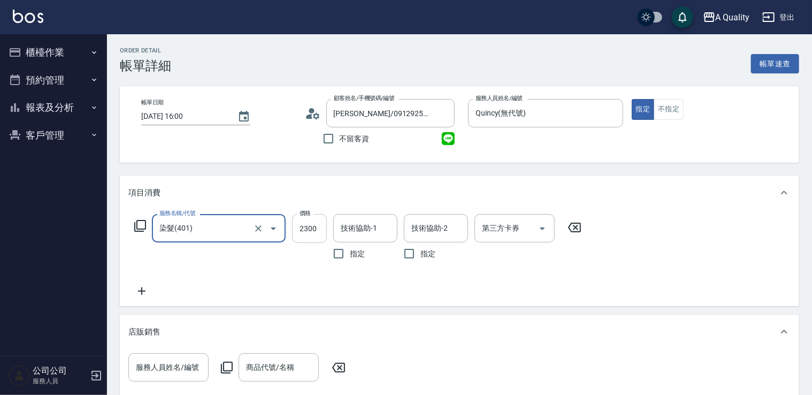
click at [303, 224] on input "2300" at bounding box center [309, 228] width 35 height 29
type input "2240"
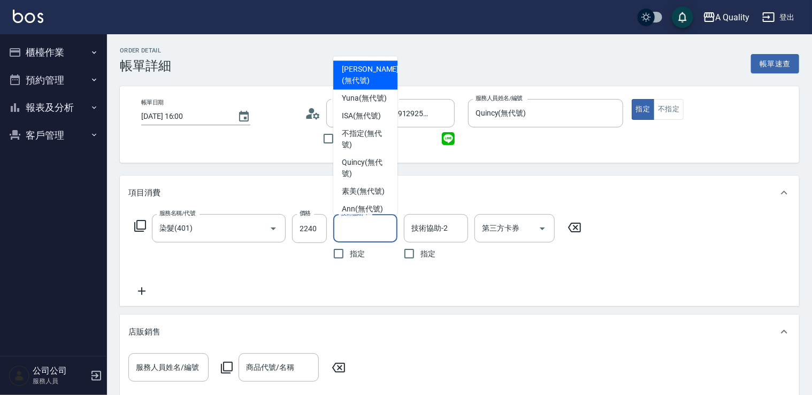
click at [354, 223] on input "技術協助-1" at bounding box center [365, 228] width 55 height 19
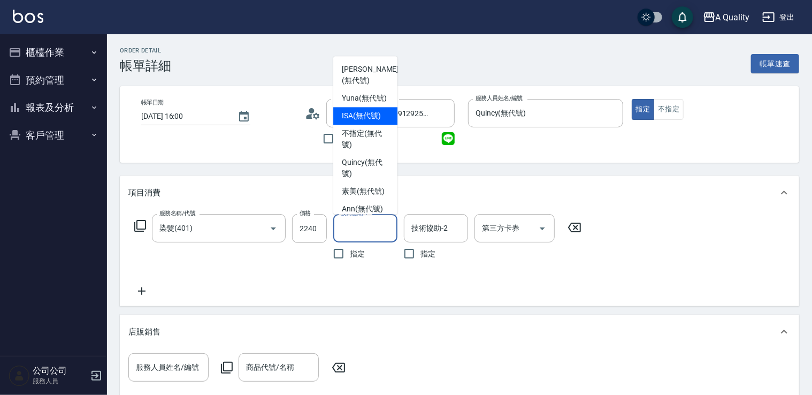
click at [363, 121] on span "ISA (無代號)" at bounding box center [361, 115] width 39 height 11
type input "ISA(無代號)"
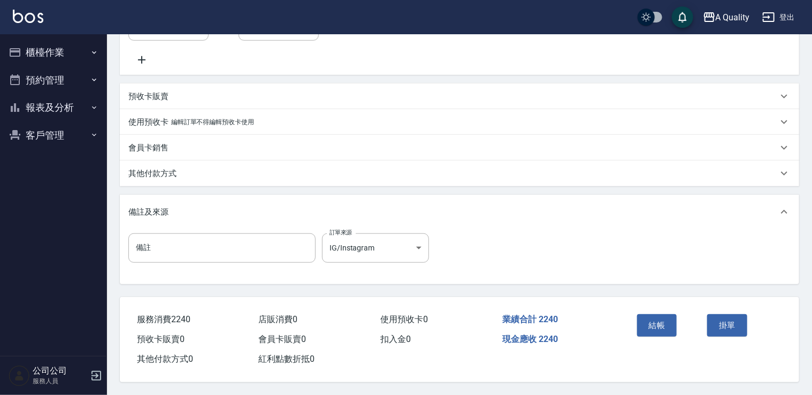
scroll to position [351, 0]
click at [650, 326] on button "結帳" at bounding box center [657, 325] width 40 height 22
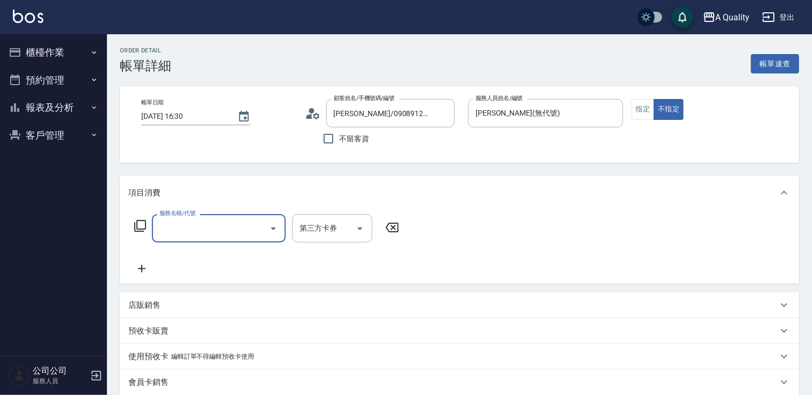
click at [179, 220] on input "服務名稱/代號" at bounding box center [211, 228] width 108 height 19
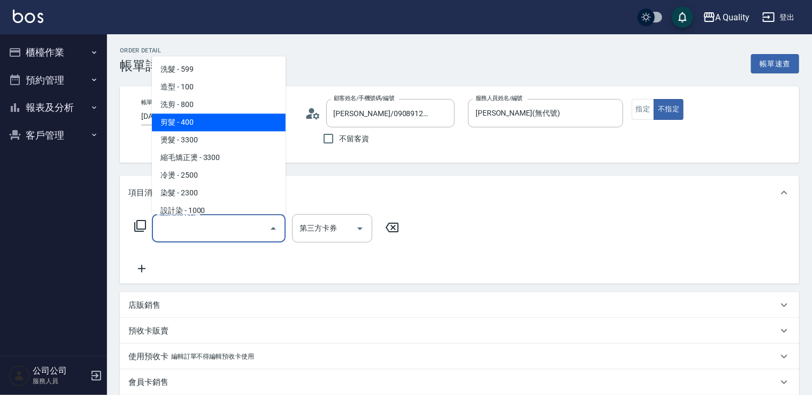
click at [179, 128] on span "剪髮 - 400" at bounding box center [219, 122] width 134 height 18
type input "剪髮(201)"
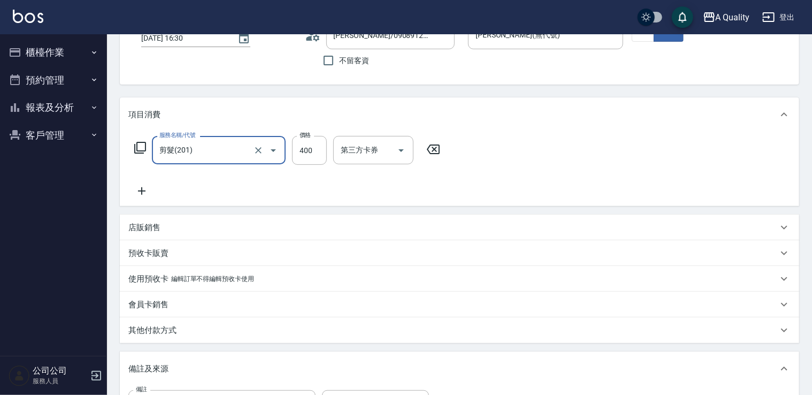
scroll to position [214, 0]
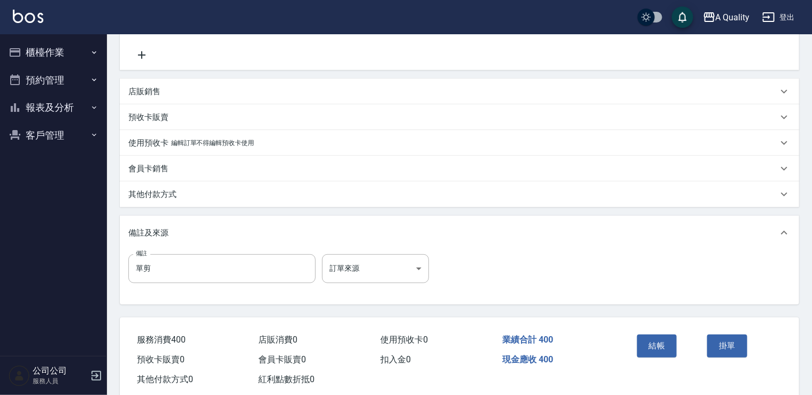
drag, startPoint x: 657, startPoint y: 341, endPoint x: 643, endPoint y: 330, distance: 17.5
click at [654, 339] on button "結帳" at bounding box center [657, 345] width 40 height 22
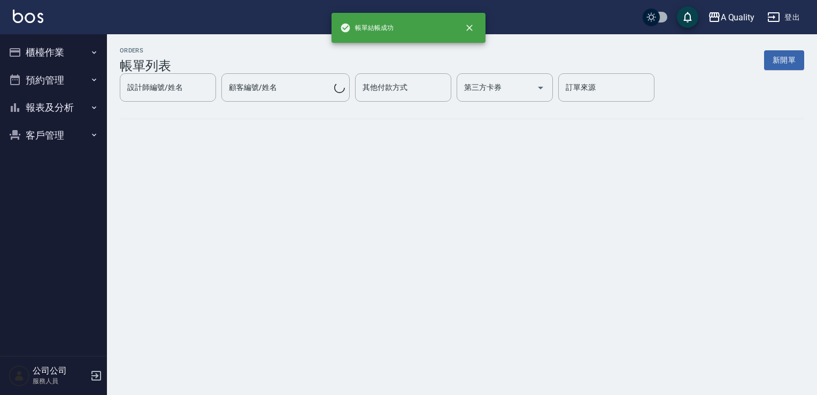
click at [41, 81] on button "預約管理" at bounding box center [53, 80] width 98 height 28
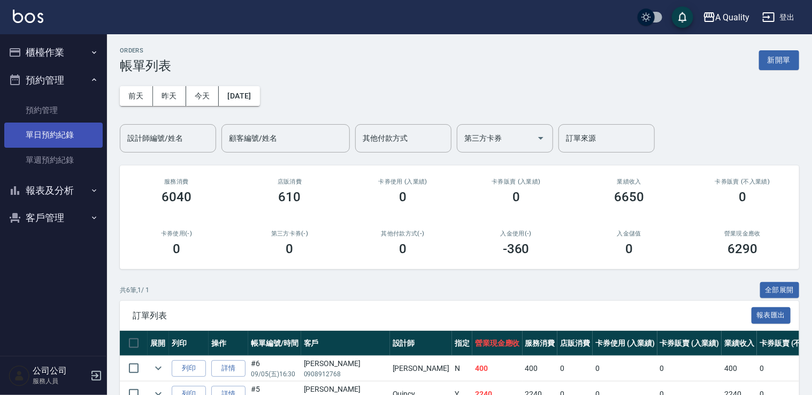
click at [51, 127] on link "單日預約紀錄" at bounding box center [53, 134] width 98 height 25
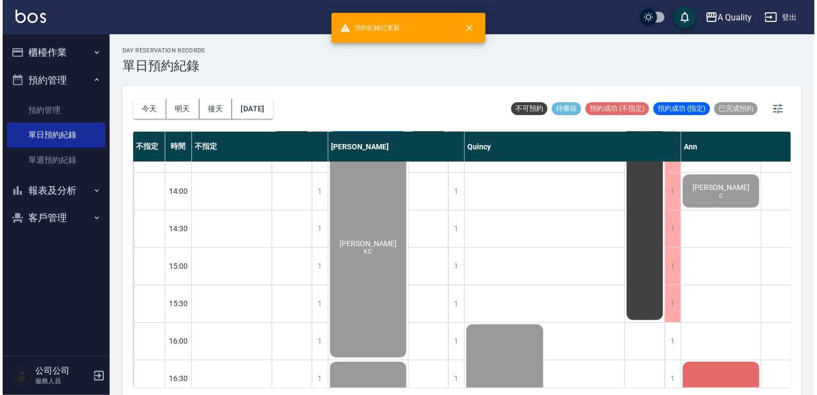
scroll to position [374, 0]
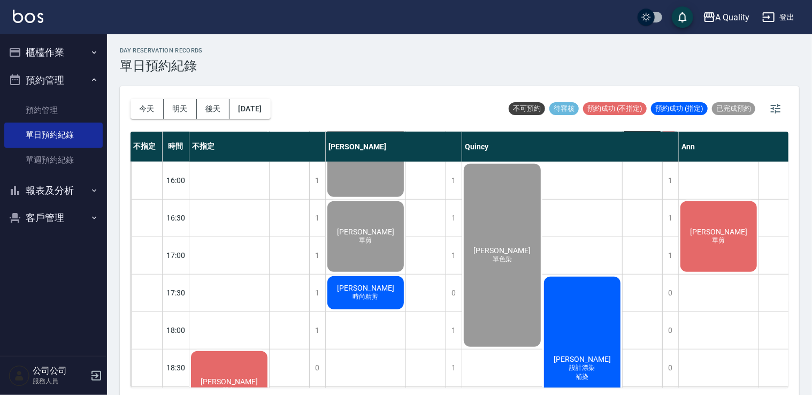
click at [707, 227] on span "[PERSON_NAME]" at bounding box center [719, 231] width 62 height 9
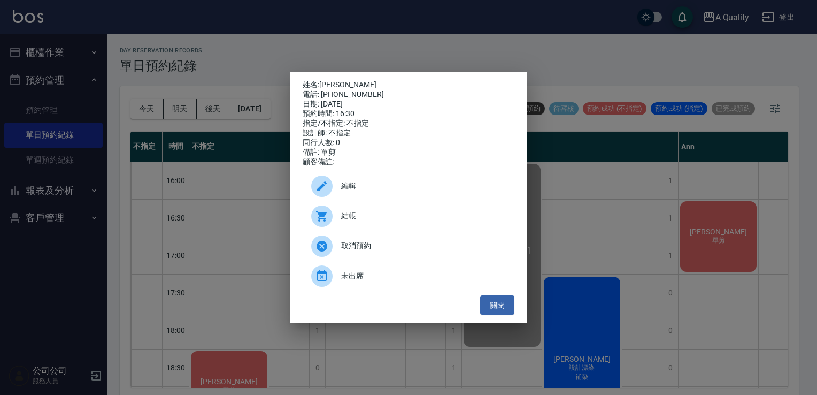
click at [399, 221] on span "結帳" at bounding box center [423, 215] width 165 height 11
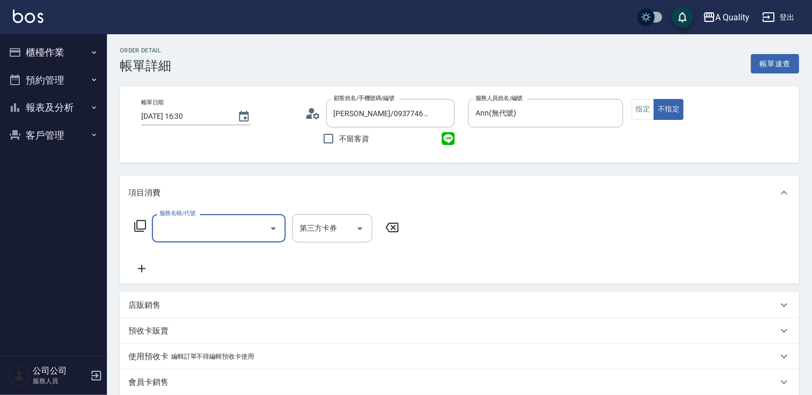
click at [189, 217] on label "服務名稱/代號" at bounding box center [177, 213] width 36 height 8
click at [189, 219] on input "服務名稱/代號" at bounding box center [211, 228] width 108 height 19
drag, startPoint x: 178, startPoint y: 235, endPoint x: 179, endPoint y: 224, distance: 10.8
click at [178, 233] on input "服務名稱/代號" at bounding box center [211, 228] width 108 height 19
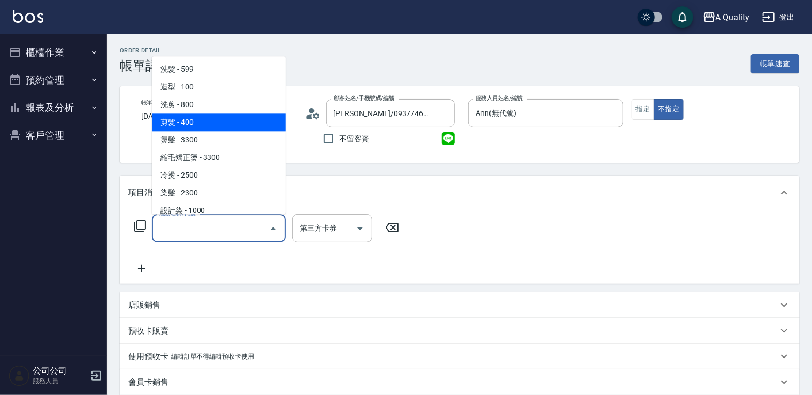
drag, startPoint x: 191, startPoint y: 117, endPoint x: 326, endPoint y: 179, distance: 148.2
click at [197, 119] on span "剪髮 - 400" at bounding box center [219, 122] width 134 height 18
type input "剪髮(201)"
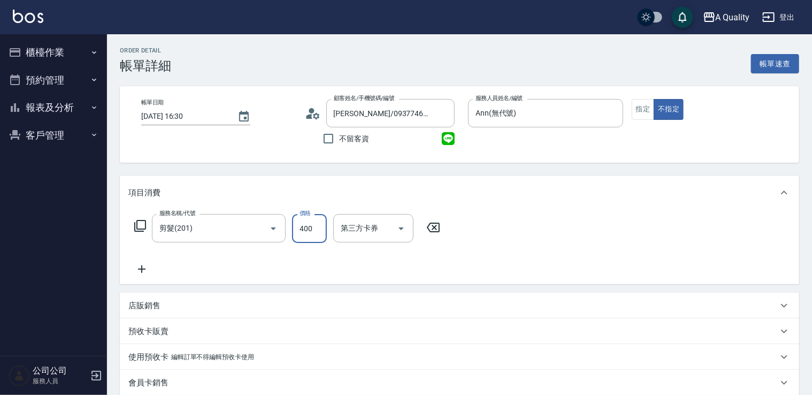
drag, startPoint x: 302, startPoint y: 234, endPoint x: 308, endPoint y: 232, distance: 6.5
click at [302, 234] on input "400" at bounding box center [309, 228] width 35 height 29
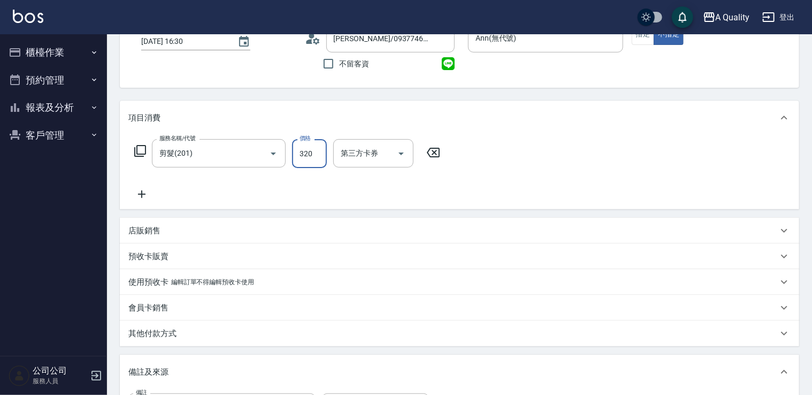
scroll to position [237, 0]
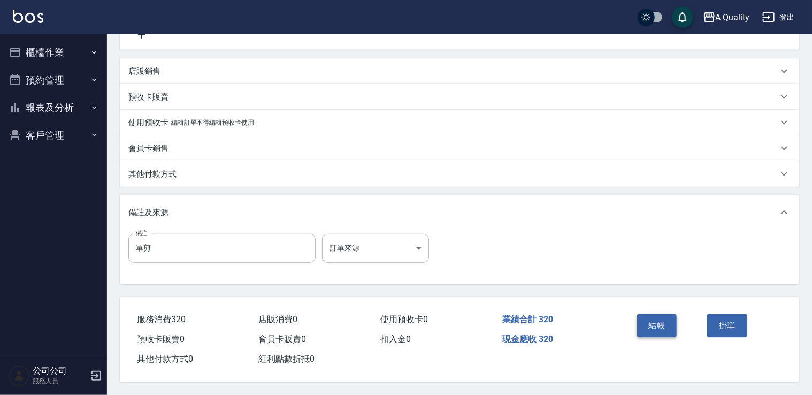
type input "320"
click at [649, 314] on button "結帳" at bounding box center [657, 325] width 40 height 22
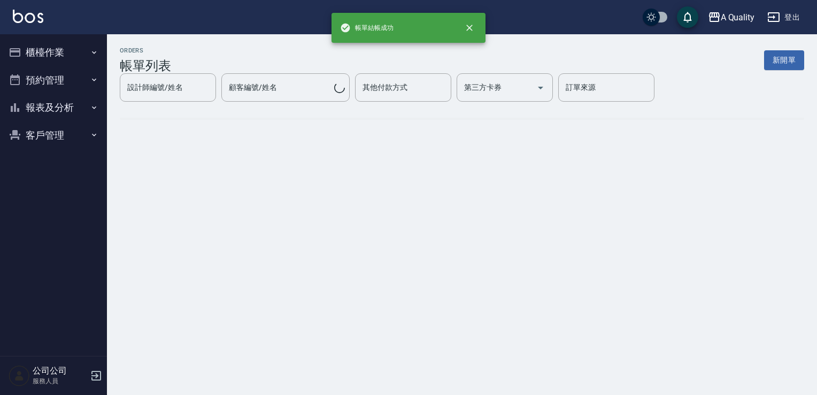
click at [36, 73] on button "預約管理" at bounding box center [53, 80] width 98 height 28
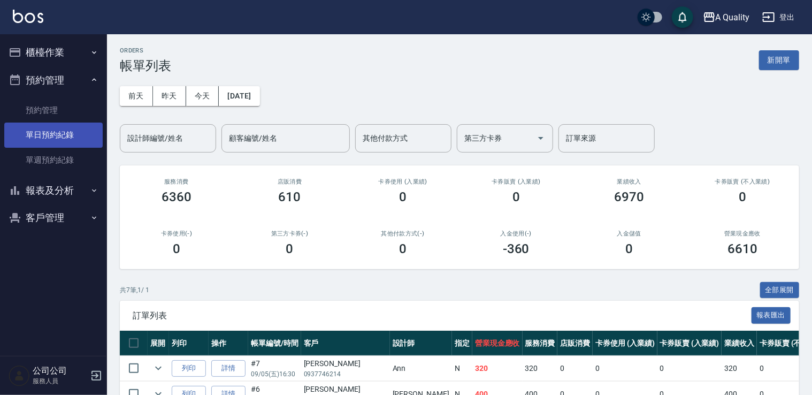
click at [68, 136] on link "單日預約紀錄" at bounding box center [53, 134] width 98 height 25
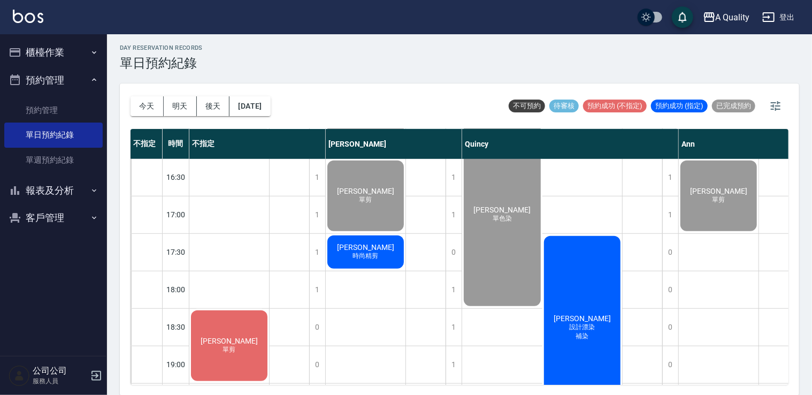
scroll to position [428, 0]
